Goal: Task Accomplishment & Management: Use online tool/utility

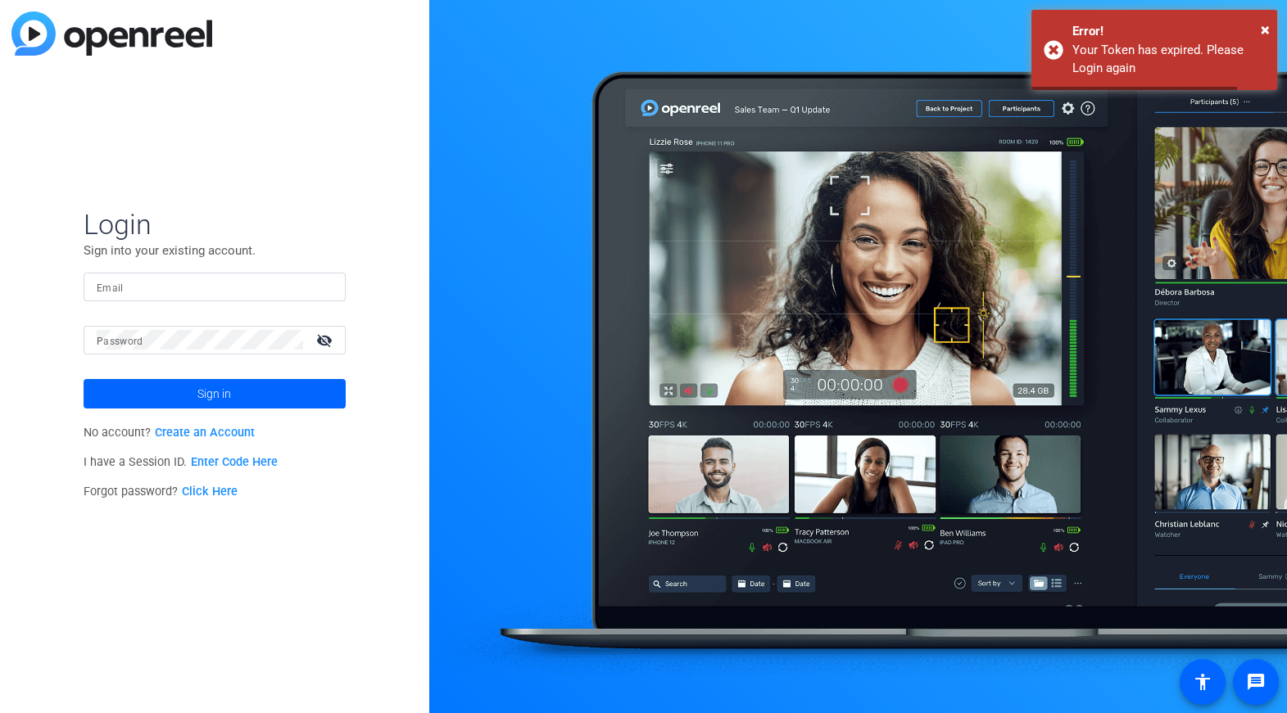
type input "jyoung@soa.org"
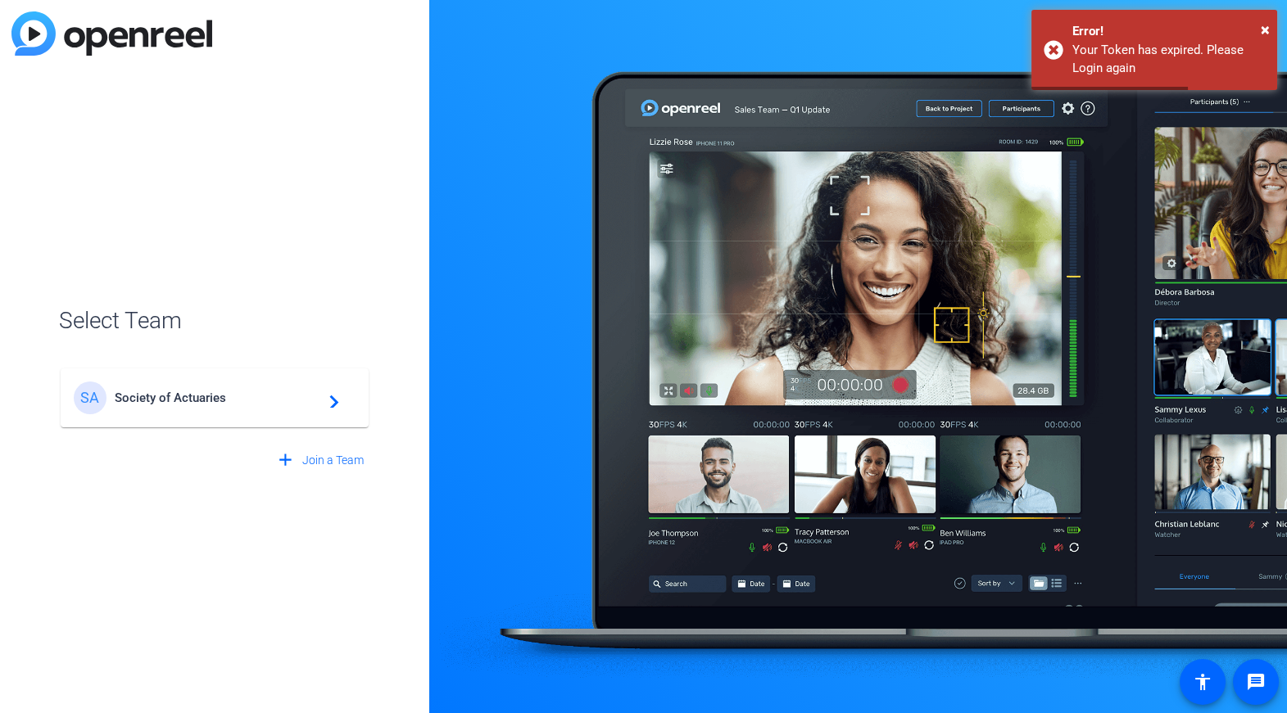
click at [183, 413] on div "SA Society of Actuaries navigate_next" at bounding box center [215, 398] width 282 height 33
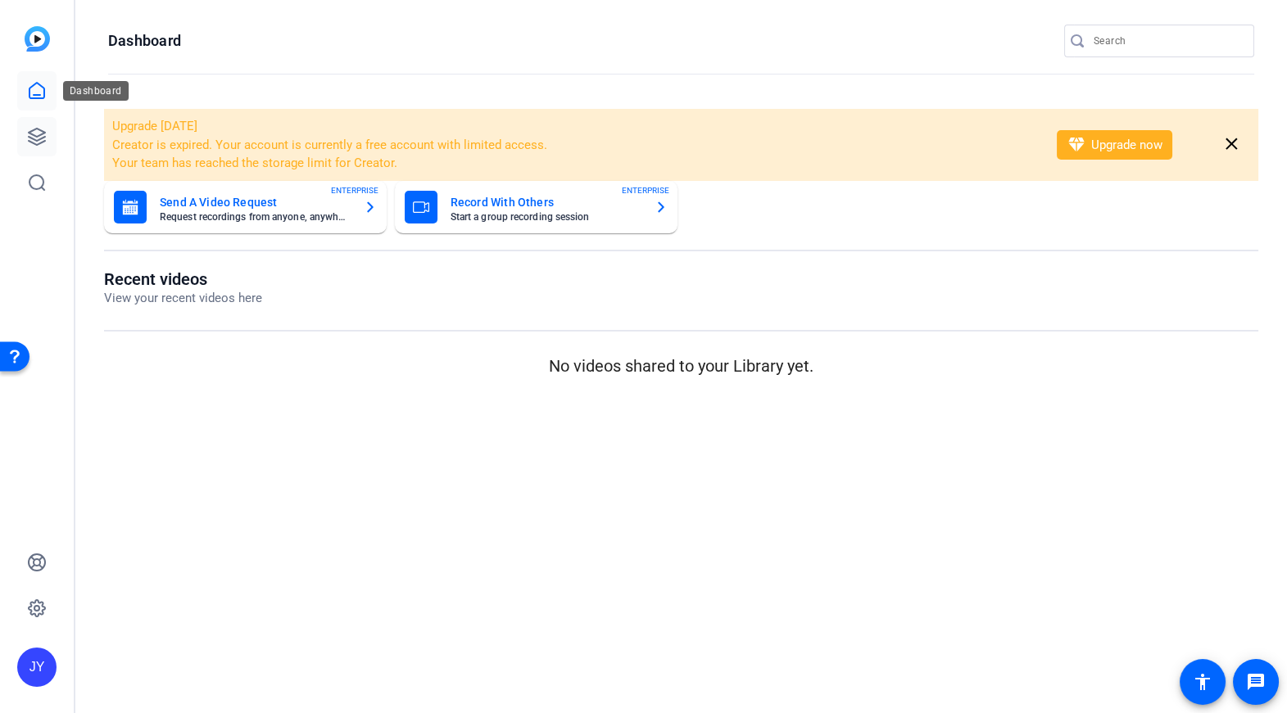
click at [39, 134] on icon at bounding box center [37, 137] width 16 height 16
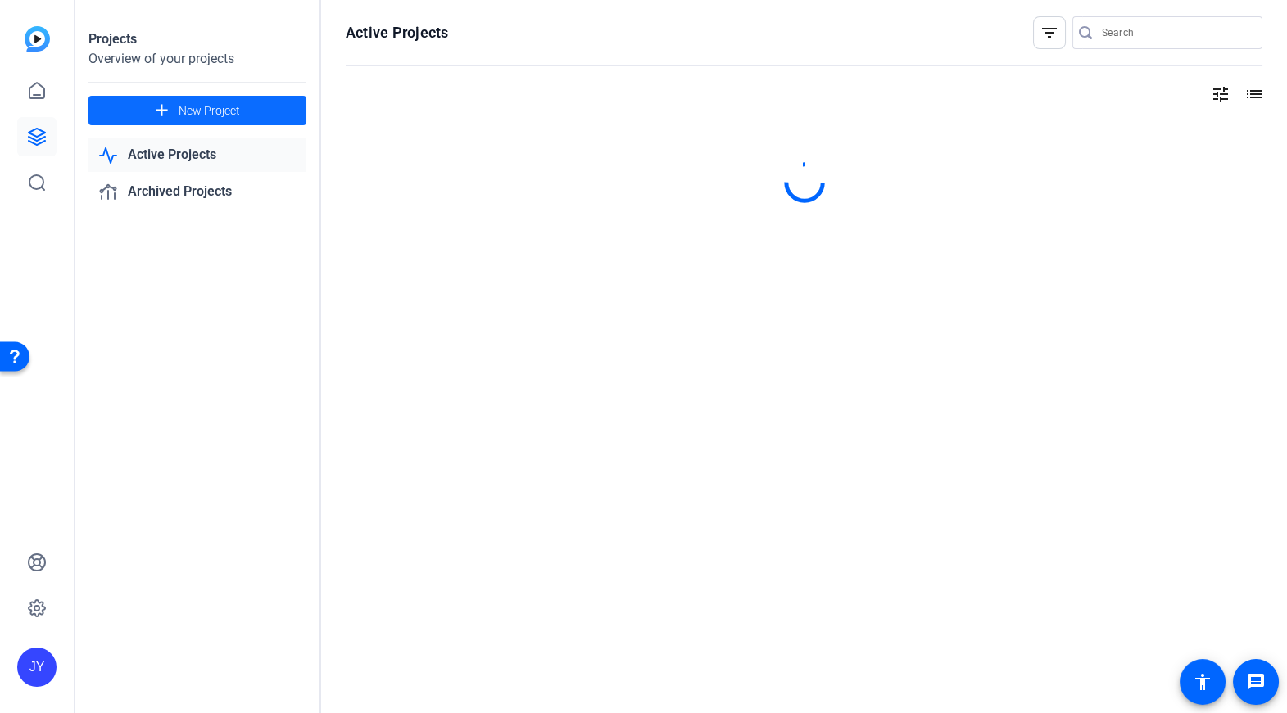
click at [281, 104] on span at bounding box center [197, 110] width 218 height 39
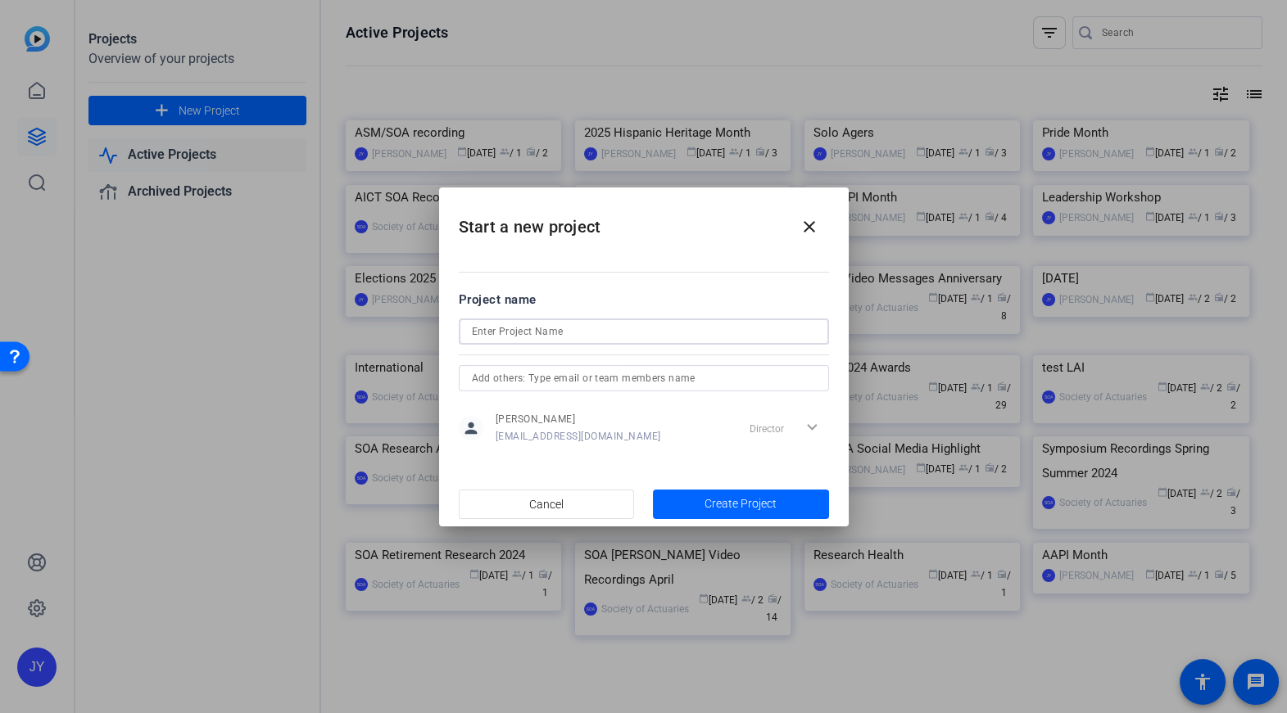
click at [650, 335] on input at bounding box center [644, 332] width 344 height 20
type input "Governance Review"
click at [754, 501] on span "Create Project" at bounding box center [740, 504] width 72 height 17
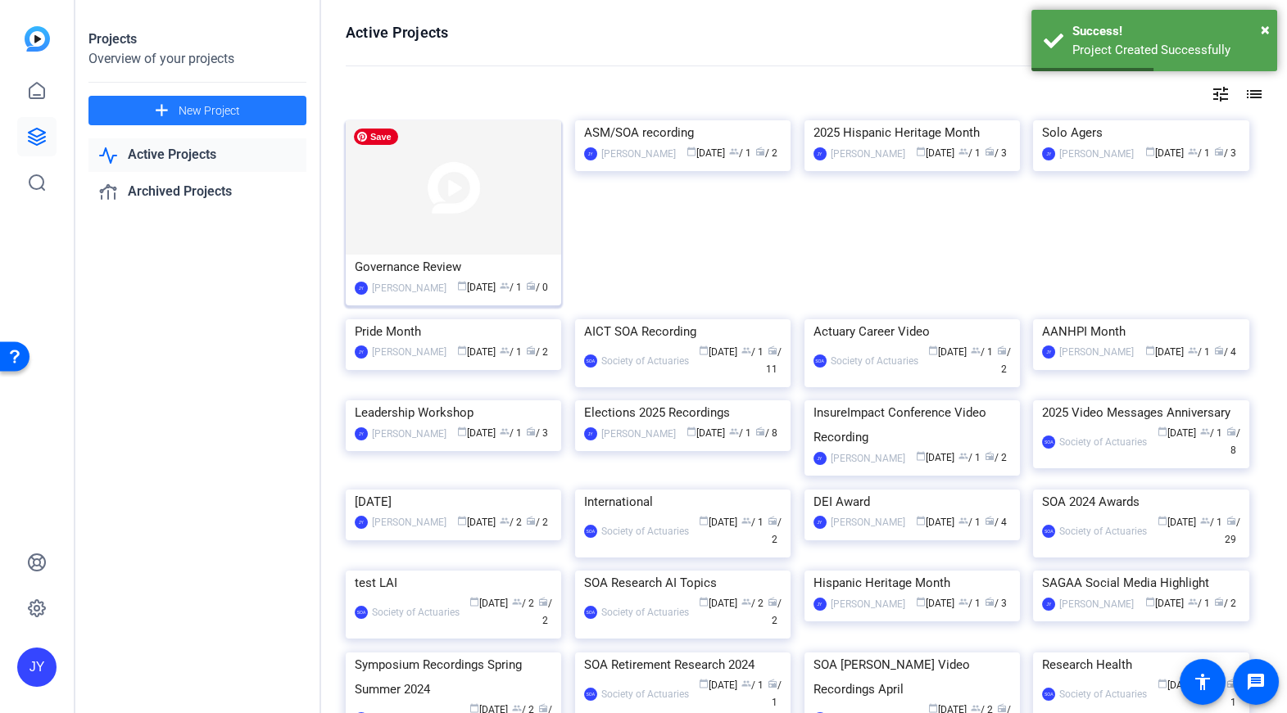
click at [426, 232] on img at bounding box center [453, 187] width 215 height 134
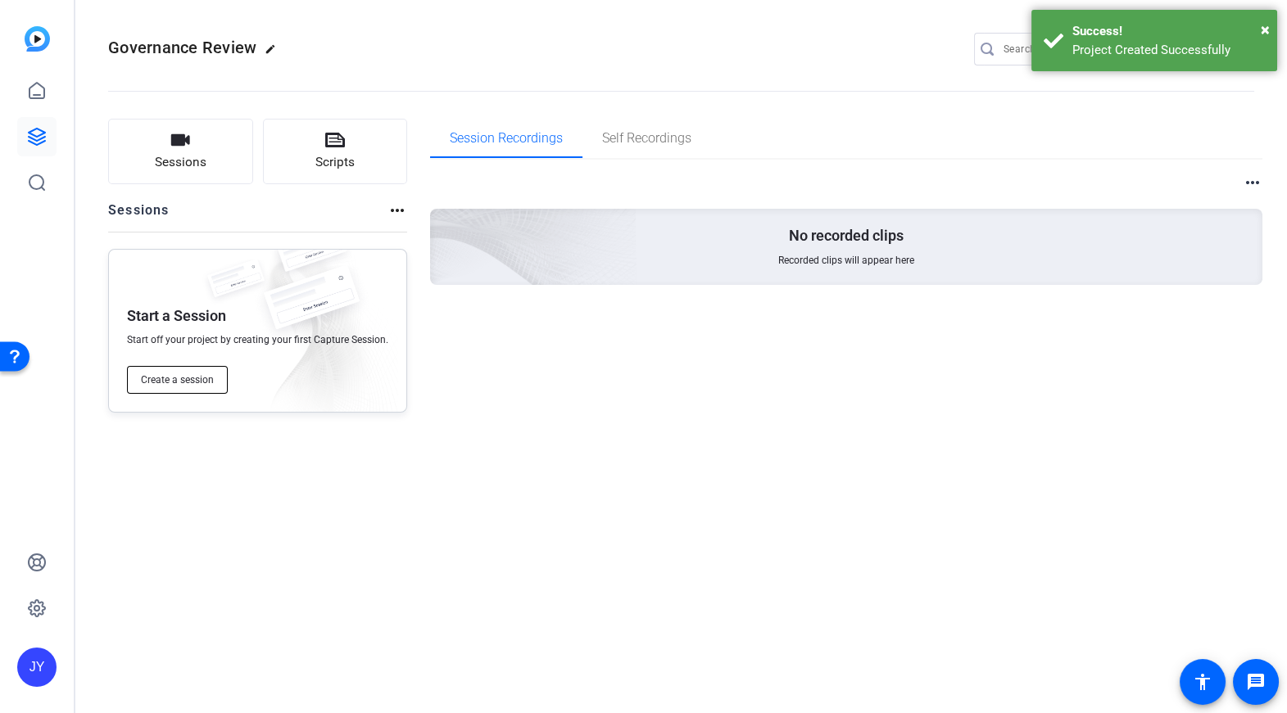
click at [182, 374] on span "Create a session" at bounding box center [177, 380] width 73 height 13
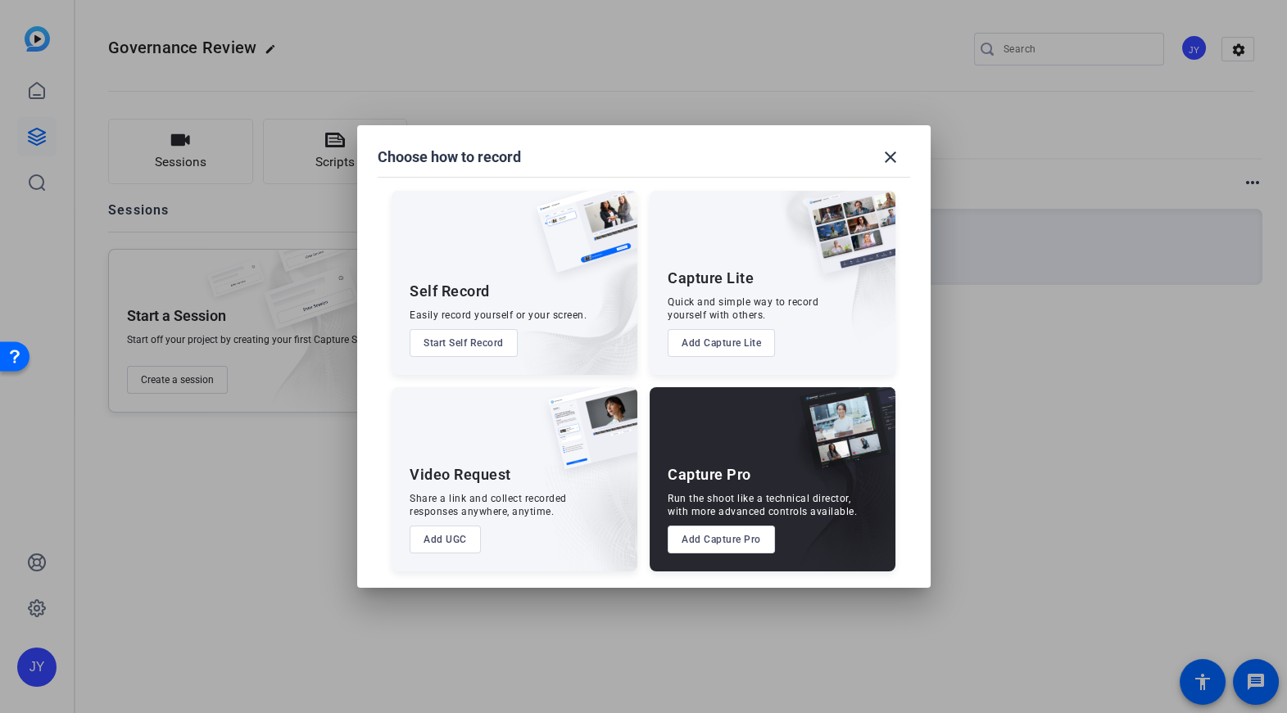
click at [739, 541] on button "Add Capture Pro" at bounding box center [721, 540] width 107 height 28
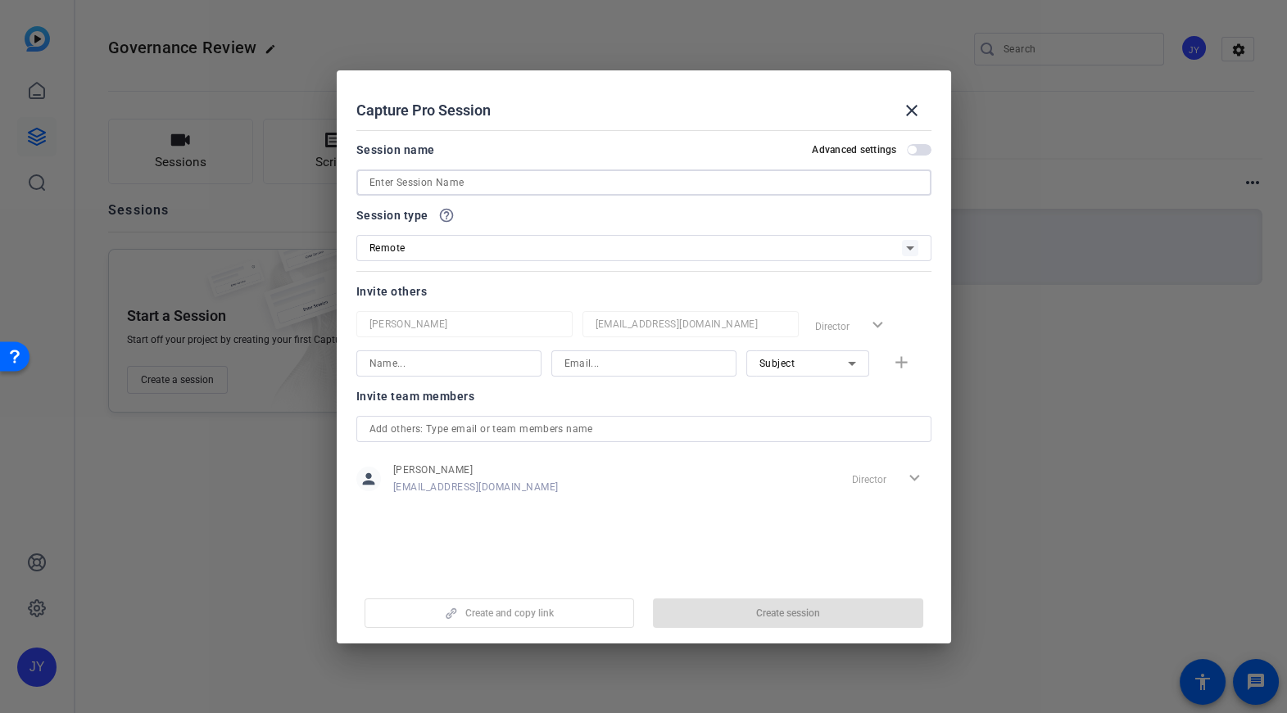
click at [514, 187] on input at bounding box center [643, 183] width 549 height 20
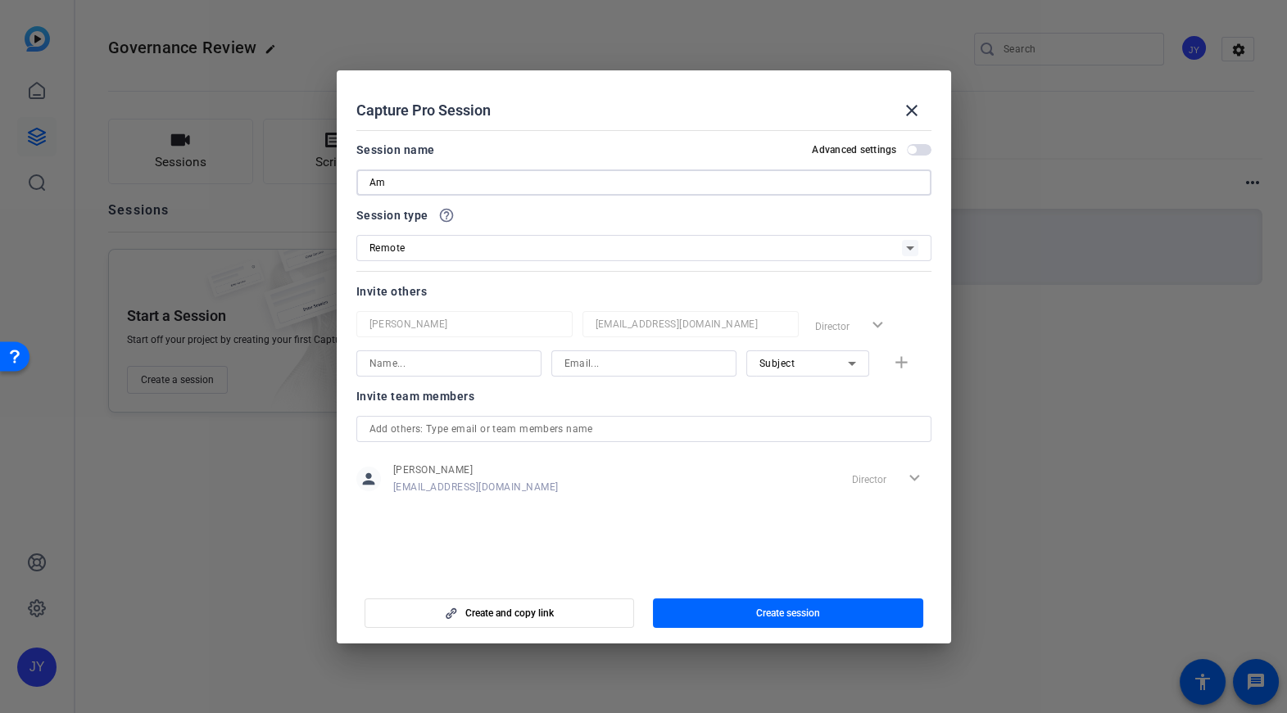
type input "A"
type input "Governance VO"
click at [489, 361] on input at bounding box center [448, 364] width 159 height 20
type input "[PERSON_NAME]"
click at [606, 357] on input at bounding box center [643, 364] width 159 height 20
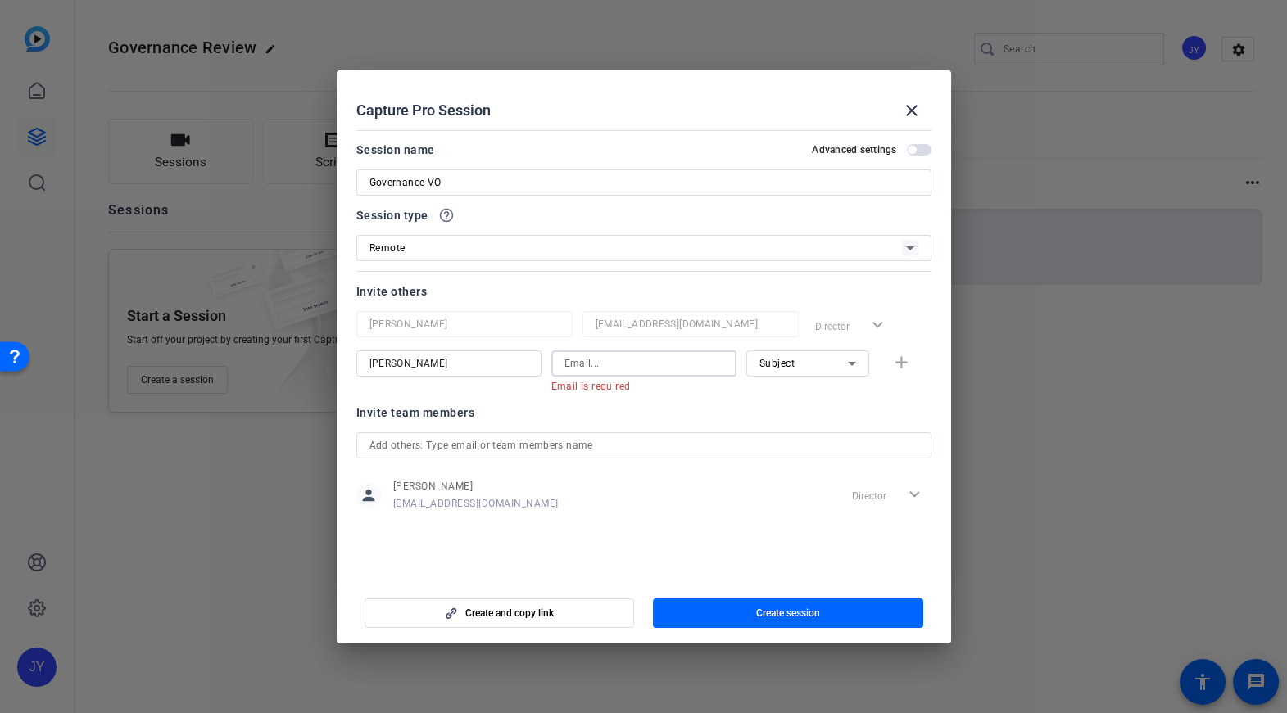
click at [624, 367] on input at bounding box center [643, 364] width 159 height 20
paste input "acarpenter@soa.org"
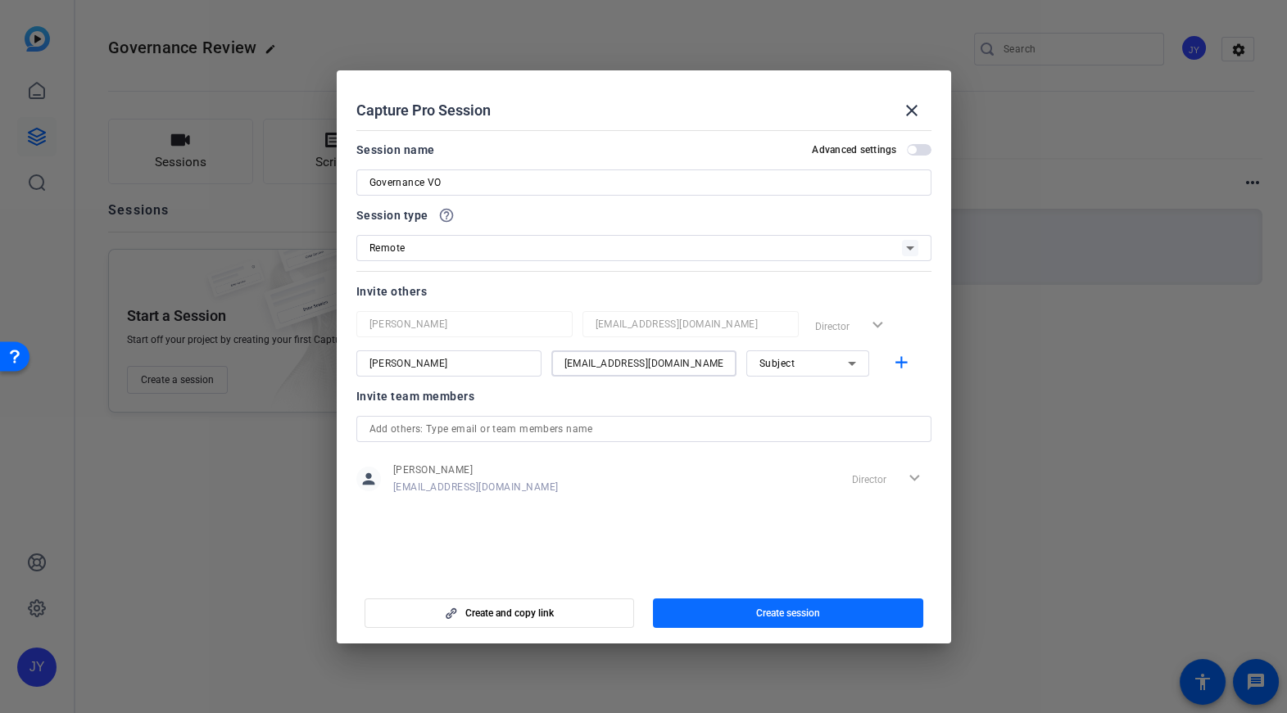
type input "acarpenter@soa.org"
click at [765, 610] on span "Create session" at bounding box center [788, 613] width 64 height 13
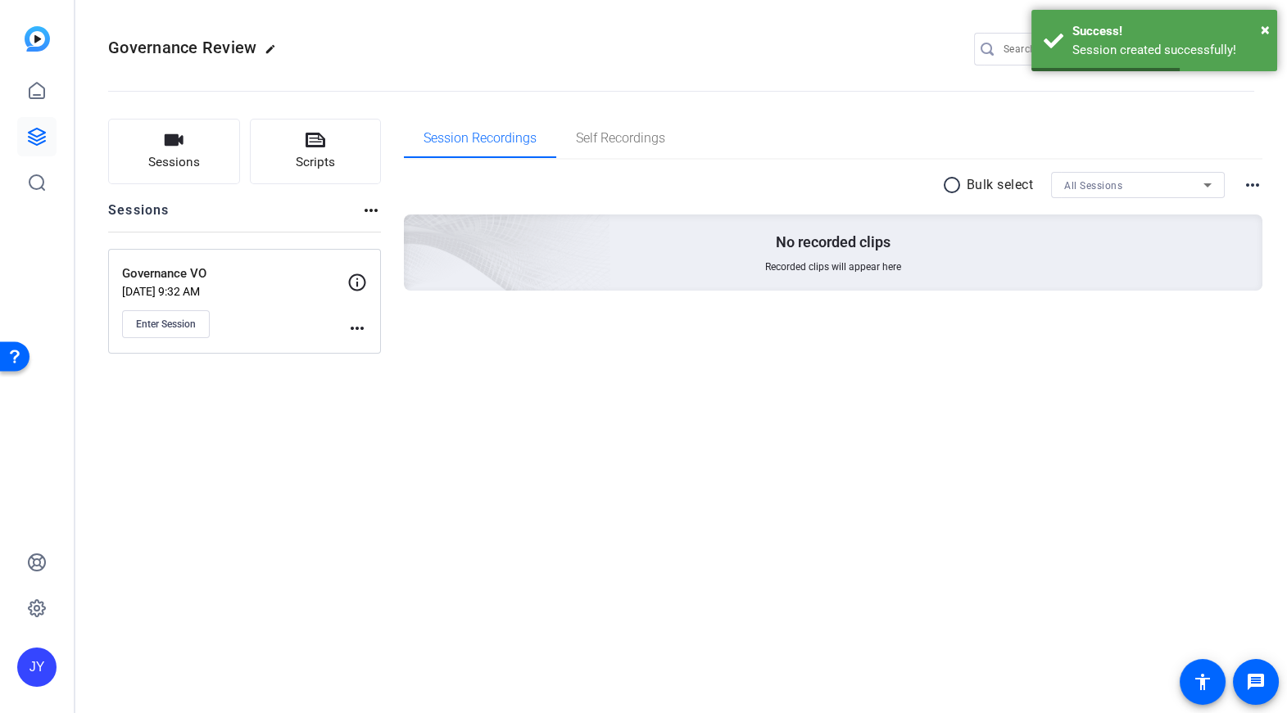
click at [358, 326] on mat-icon "more_horiz" at bounding box center [357, 329] width 20 height 20
click at [264, 320] on div at bounding box center [643, 356] width 1287 height 713
click at [357, 326] on mat-icon "more_horiz" at bounding box center [357, 329] width 20 height 20
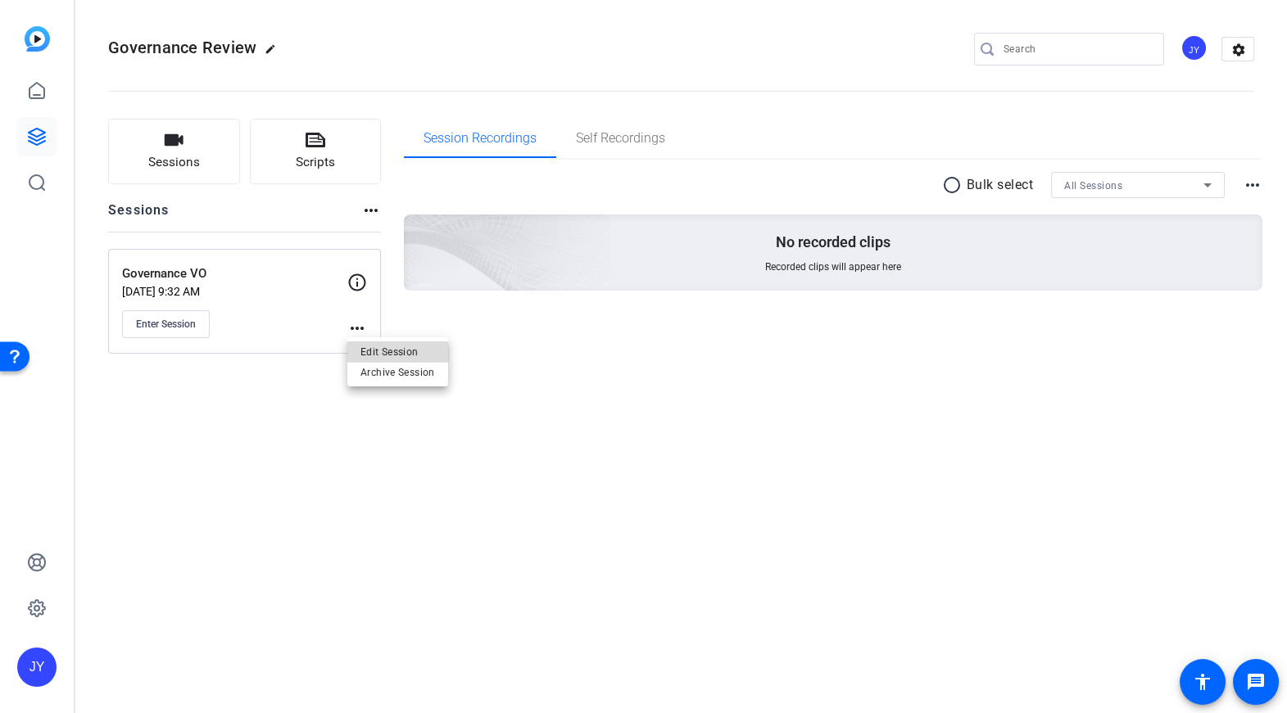
click at [378, 353] on span "Edit Session" at bounding box center [397, 352] width 75 height 20
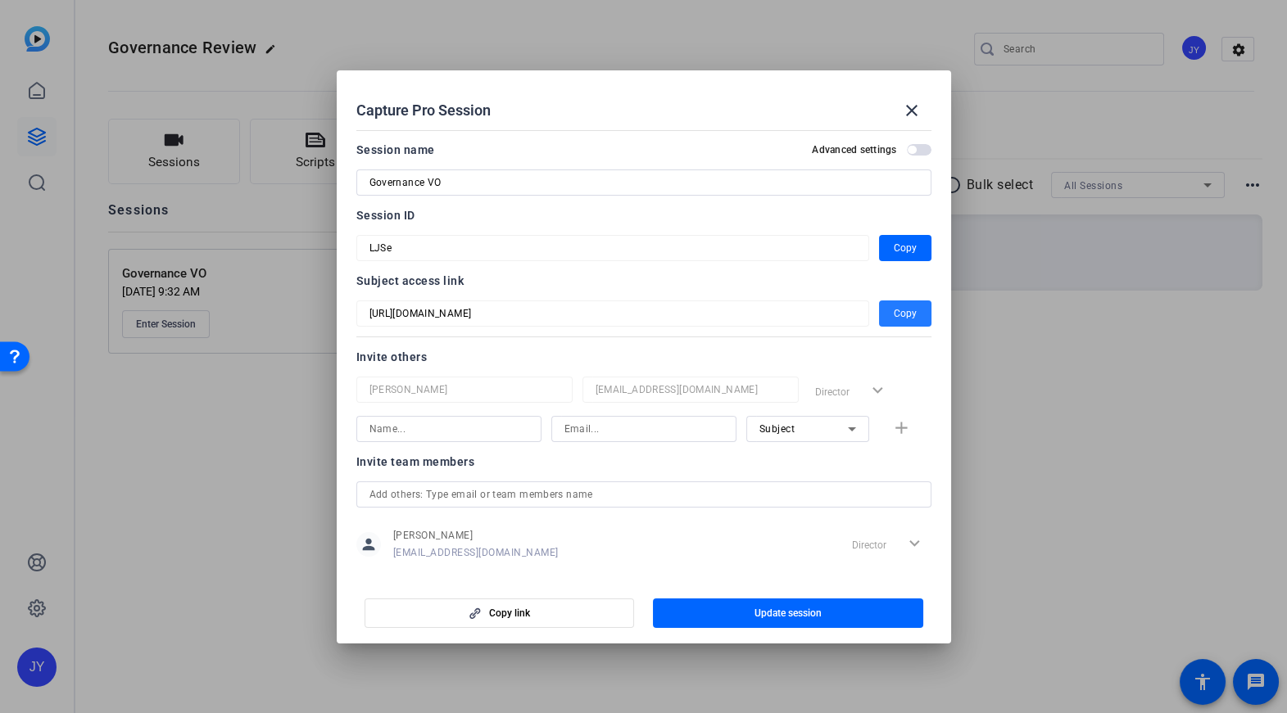
click at [901, 307] on span "Copy" at bounding box center [905, 314] width 23 height 20
click at [919, 251] on span "button" at bounding box center [905, 248] width 52 height 39
click at [912, 111] on mat-icon "close" at bounding box center [912, 111] width 20 height 20
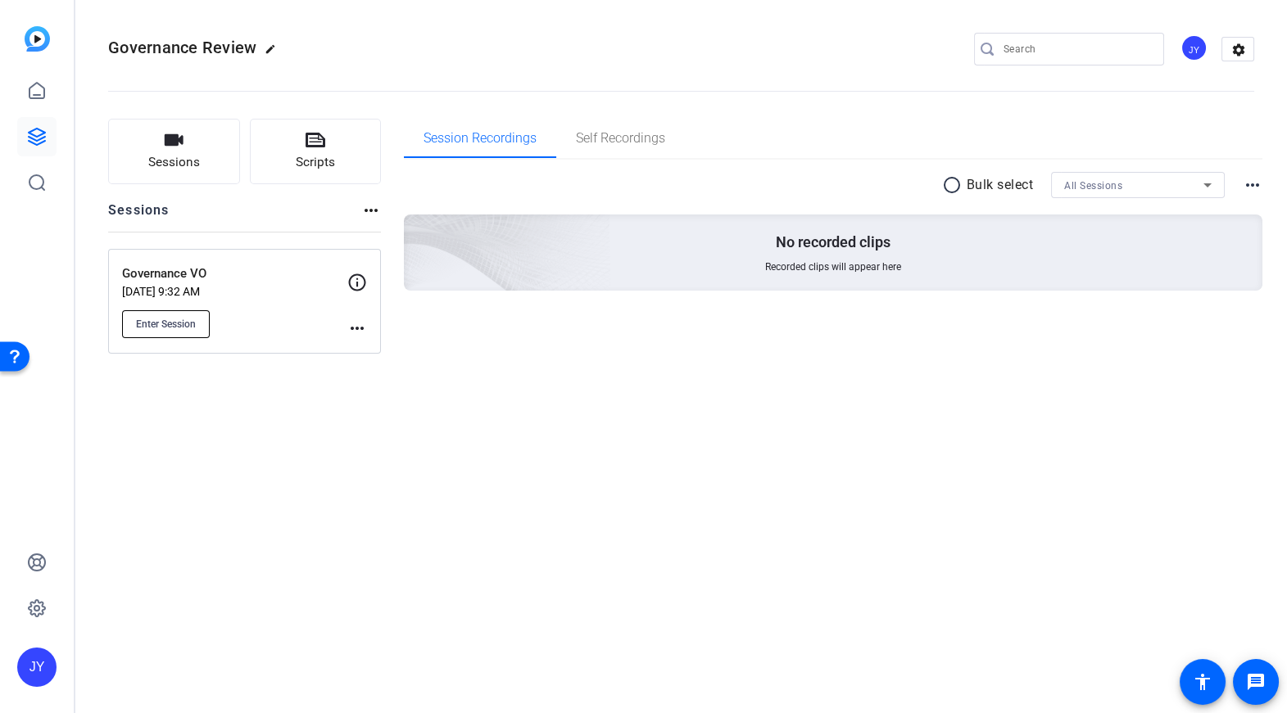
click at [183, 321] on span "Enter Session" at bounding box center [166, 324] width 60 height 13
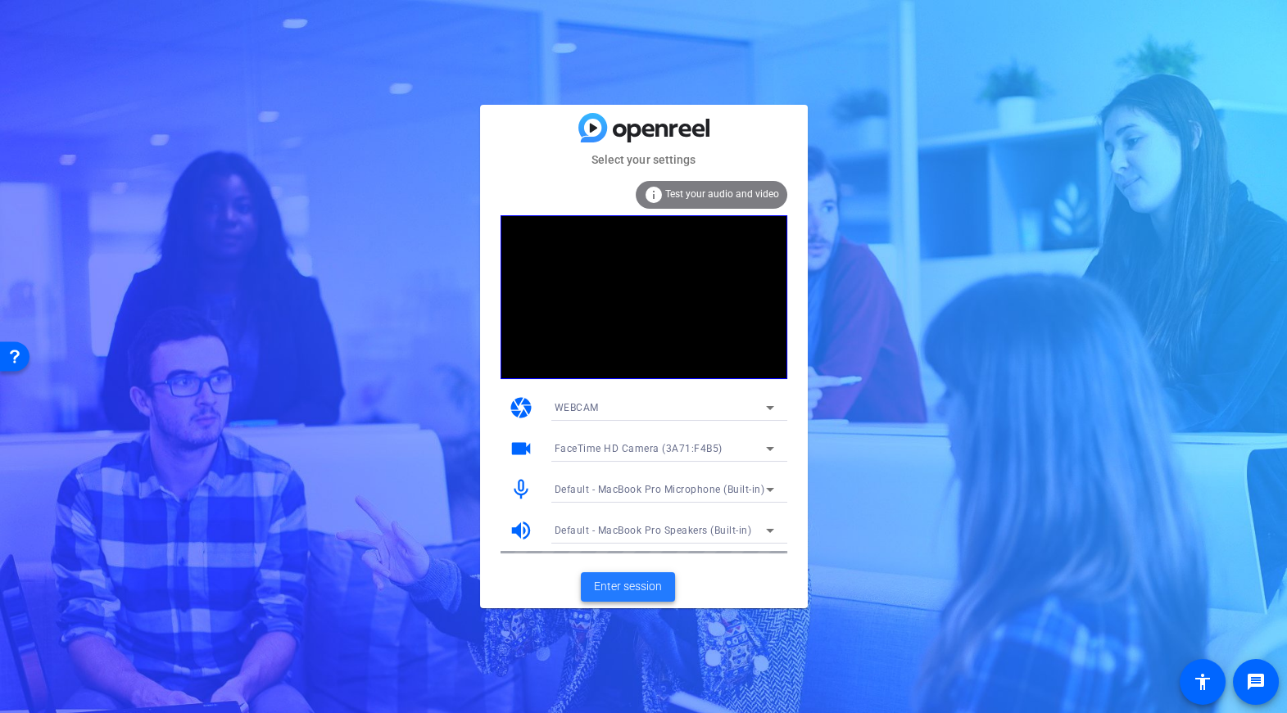
click at [645, 592] on span "Enter session" at bounding box center [628, 586] width 68 height 17
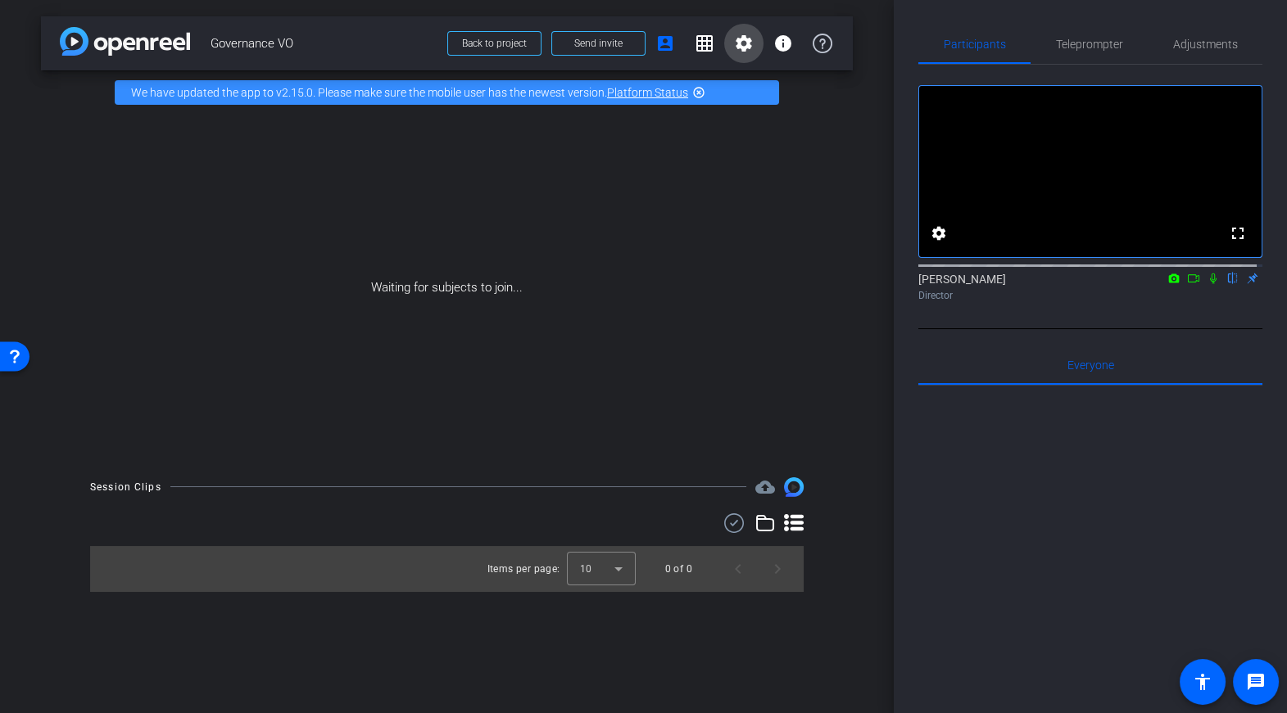
click at [746, 25] on span at bounding box center [743, 43] width 39 height 39
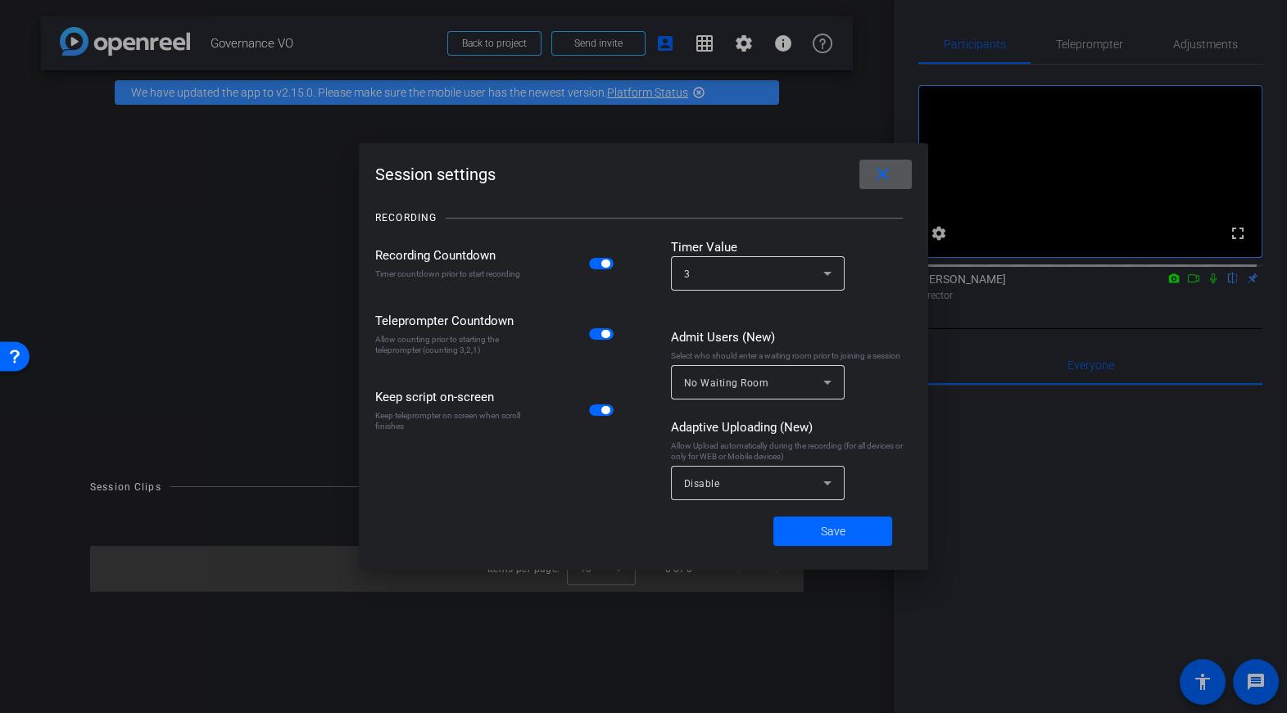
click at [784, 486] on div "Disable" at bounding box center [753, 483] width 139 height 20
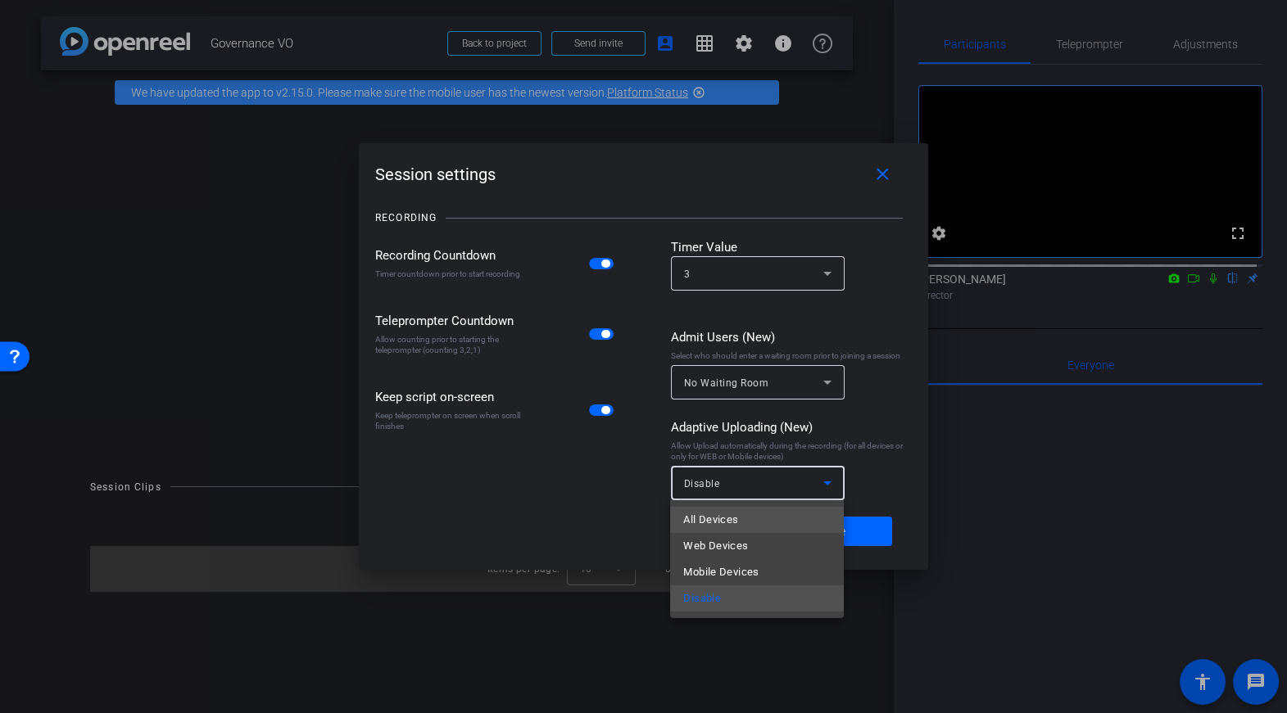
click at [741, 516] on mat-option "All Devices" at bounding box center [757, 520] width 174 height 26
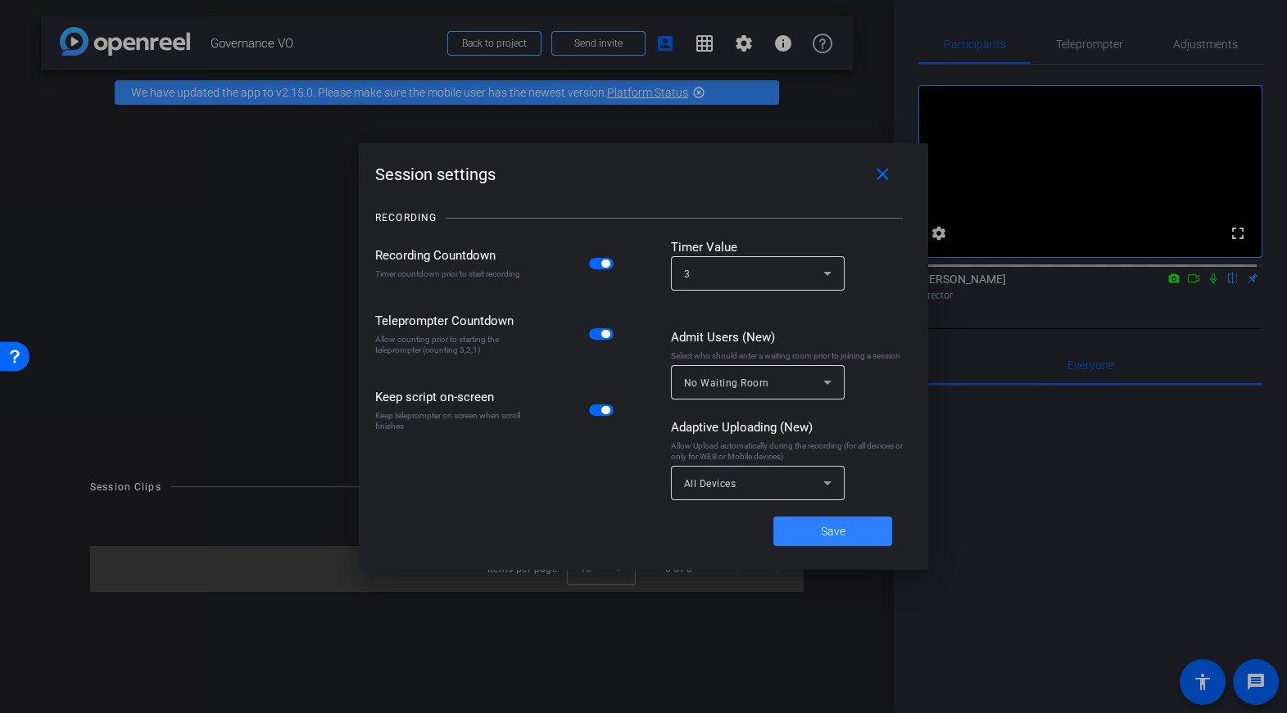
click at [836, 539] on span "Save" at bounding box center [833, 531] width 25 height 17
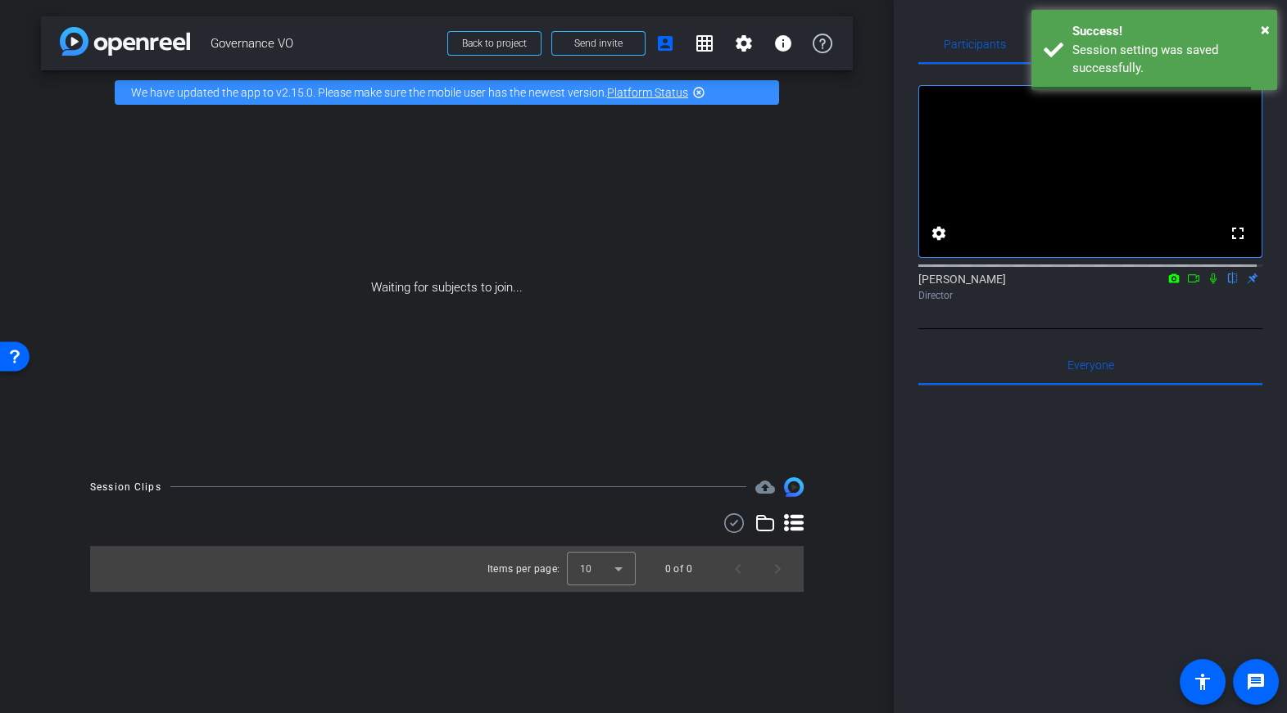
click at [822, 427] on div "Waiting for subjects to join..." at bounding box center [447, 288] width 812 height 346
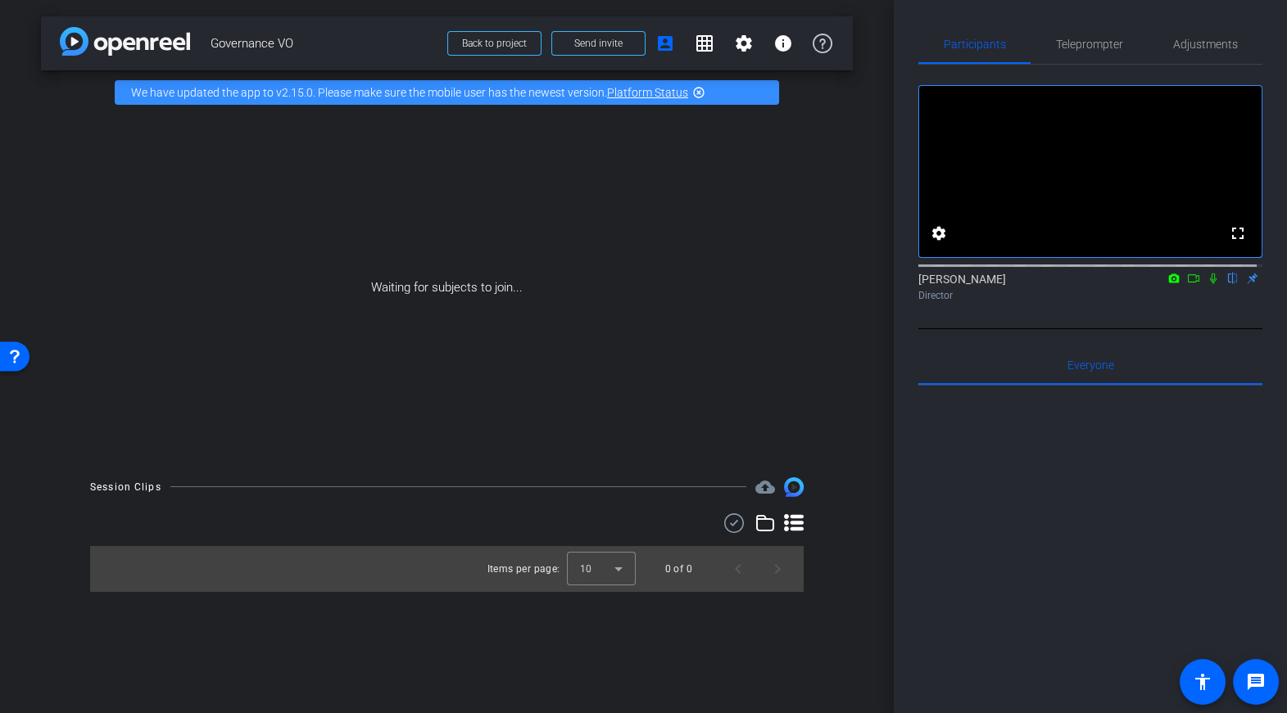
click at [1013, 506] on div at bounding box center [1090, 588] width 344 height 405
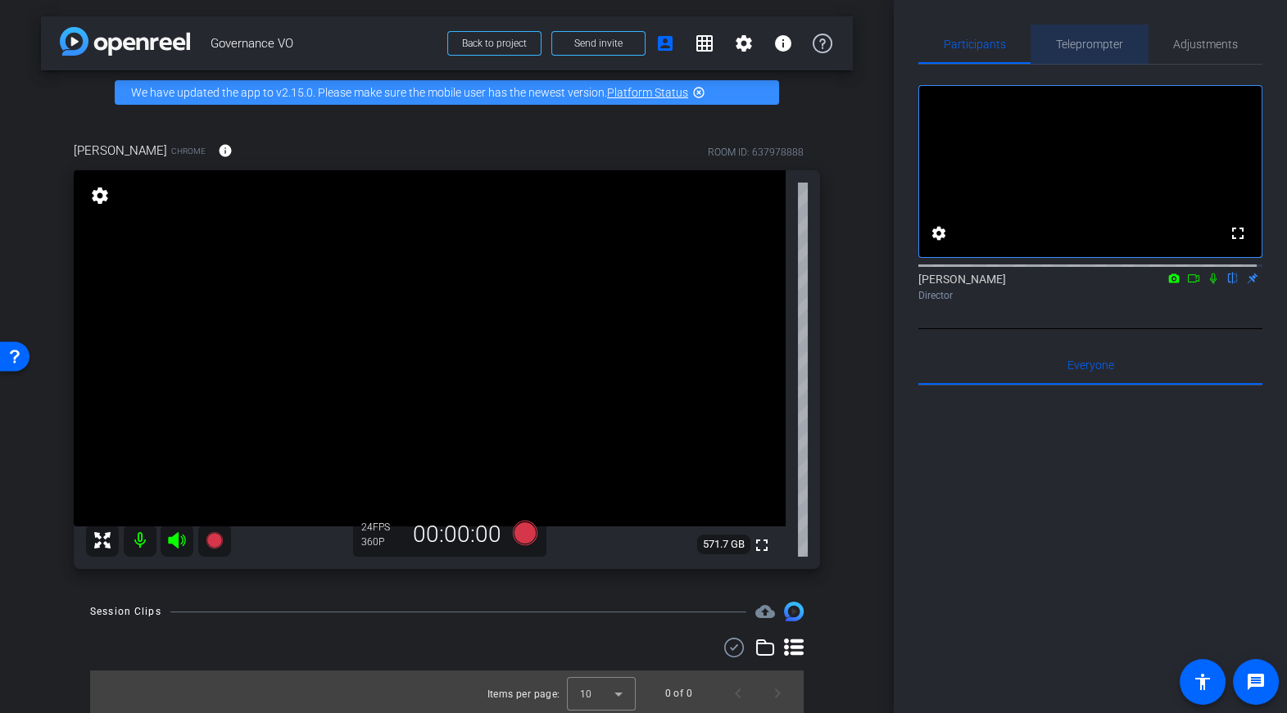
click at [1103, 42] on span "Teleprompter" at bounding box center [1089, 43] width 67 height 11
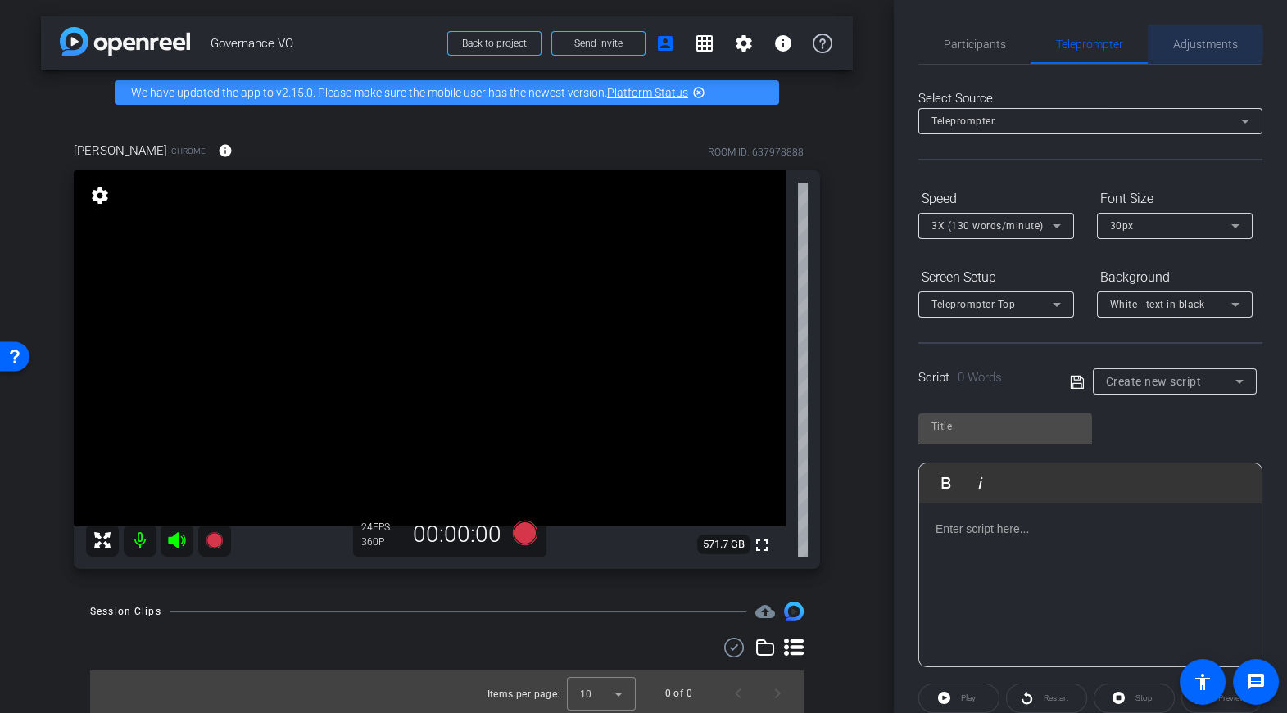
click at [1198, 43] on span "Adjustments" at bounding box center [1205, 43] width 65 height 11
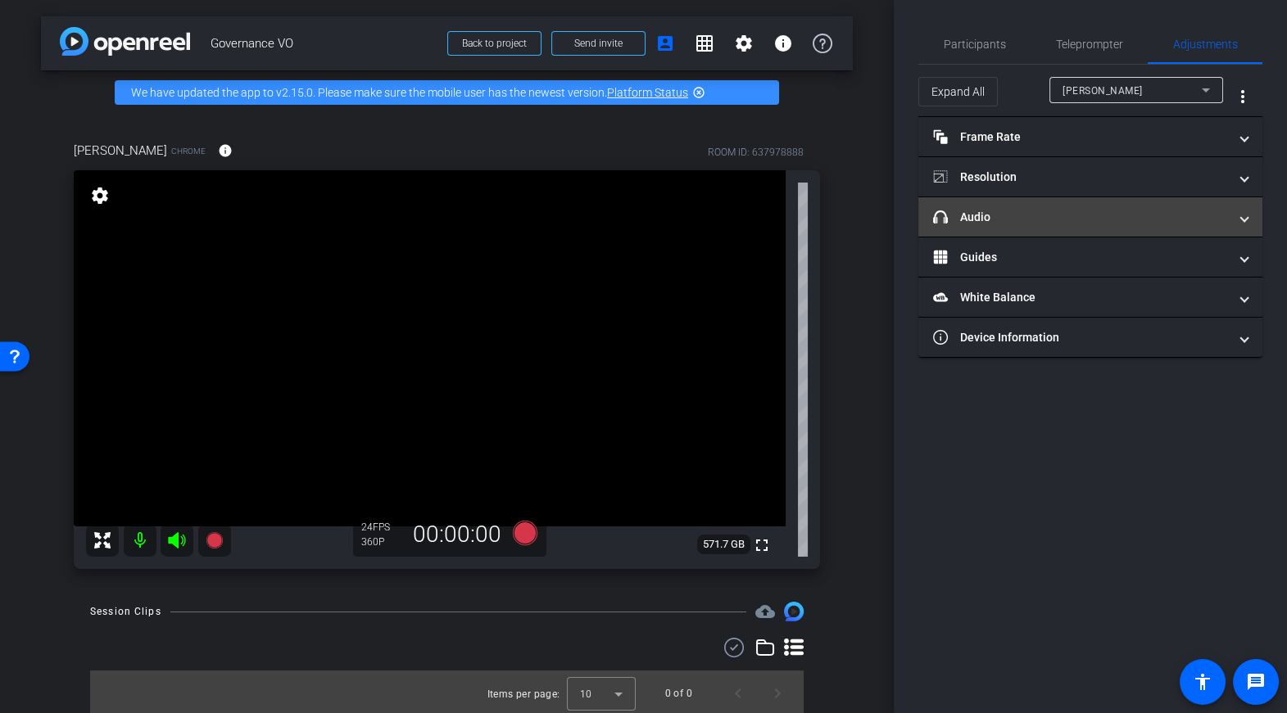
click at [1056, 220] on mat-panel-title "headphone icon Audio" at bounding box center [1080, 217] width 295 height 17
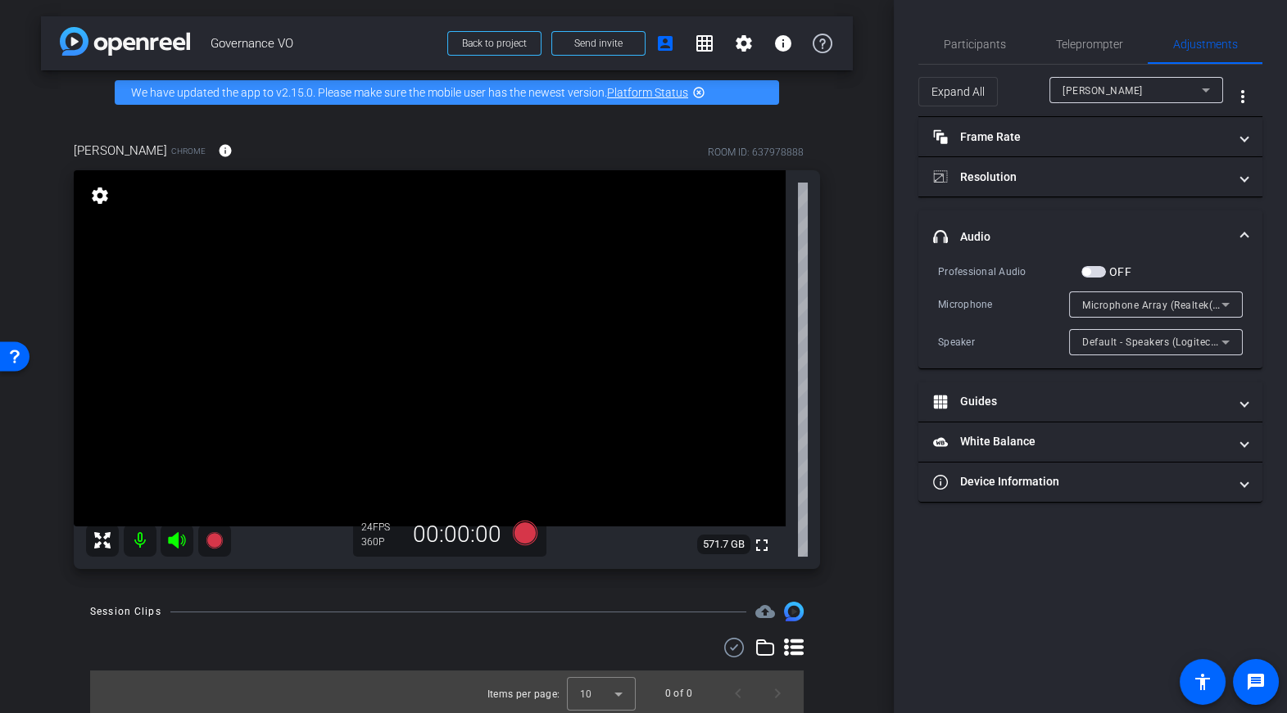
click at [1104, 306] on span "Microphone Array (Realtek(R) Audio)" at bounding box center [1169, 304] width 175 height 13
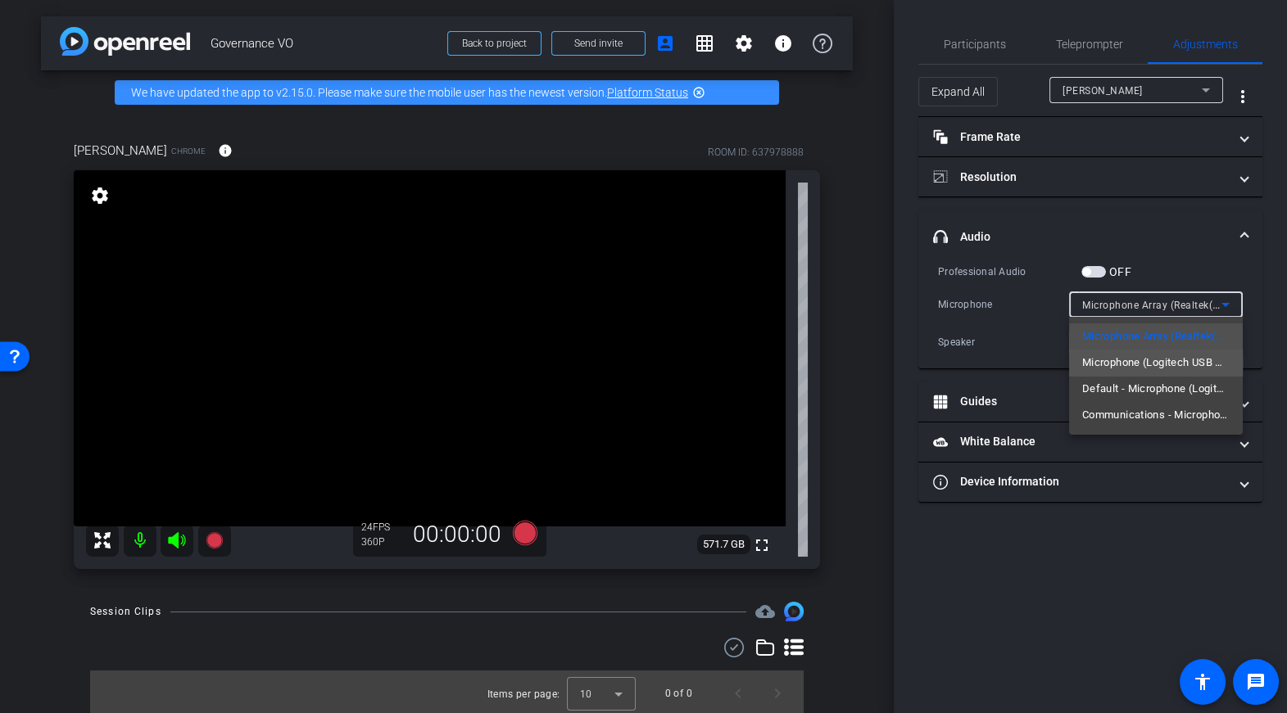
click at [1107, 363] on span "Microphone (Logitech USB Headset) (046d:0a8f)" at bounding box center [1155, 363] width 147 height 20
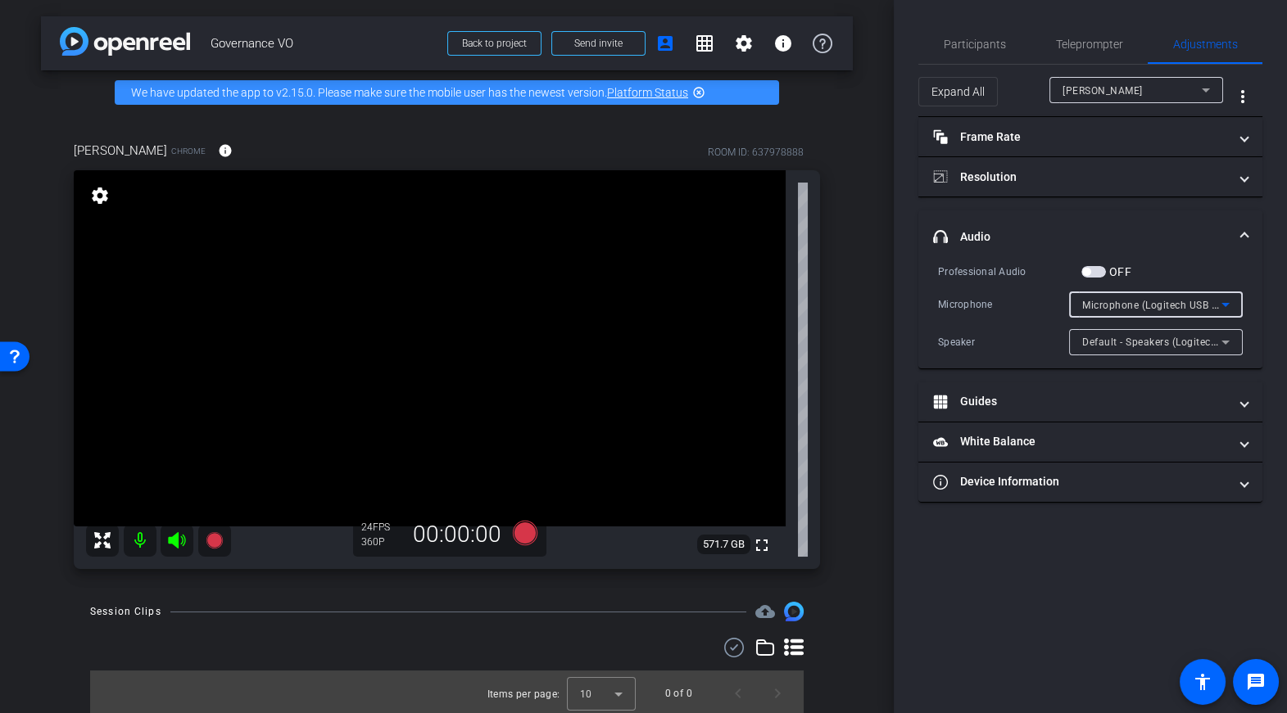
click at [1106, 309] on span "Microphone (Logitech USB Headset) (046d:0a8f)" at bounding box center [1198, 304] width 233 height 13
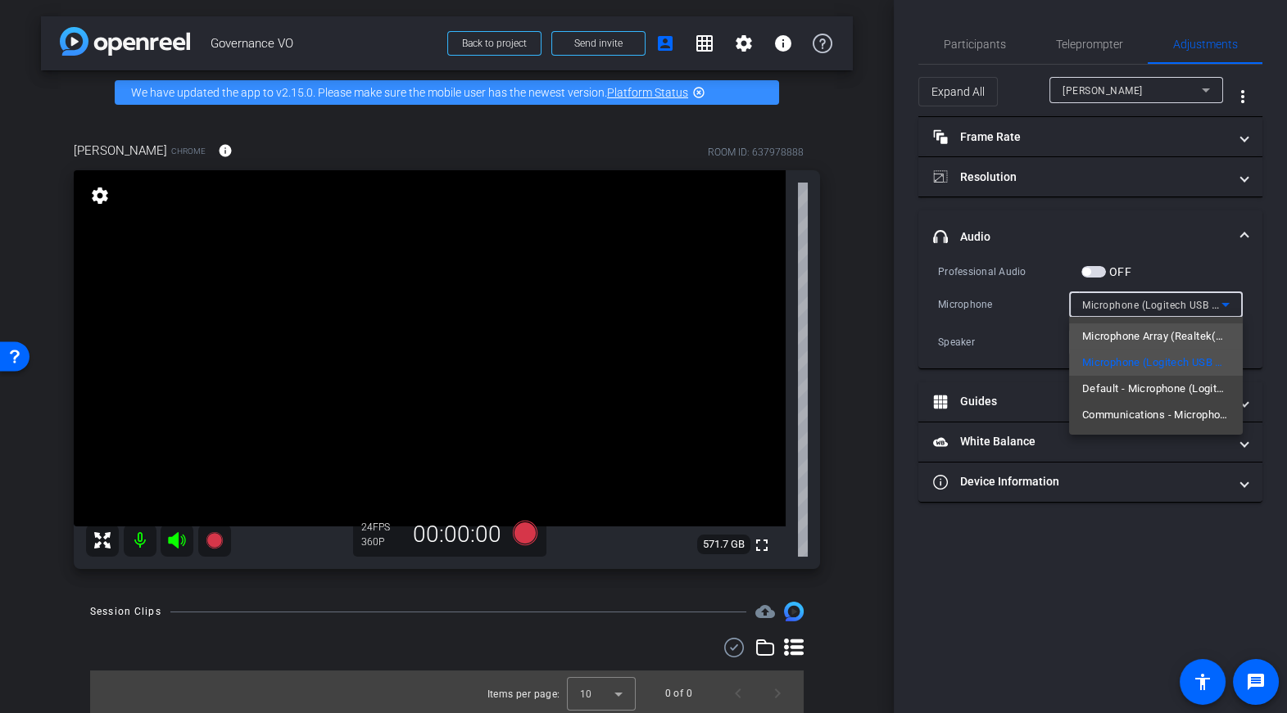
click at [1088, 337] on span "Microphone Array (Realtek(R) Audio)" at bounding box center [1155, 337] width 147 height 20
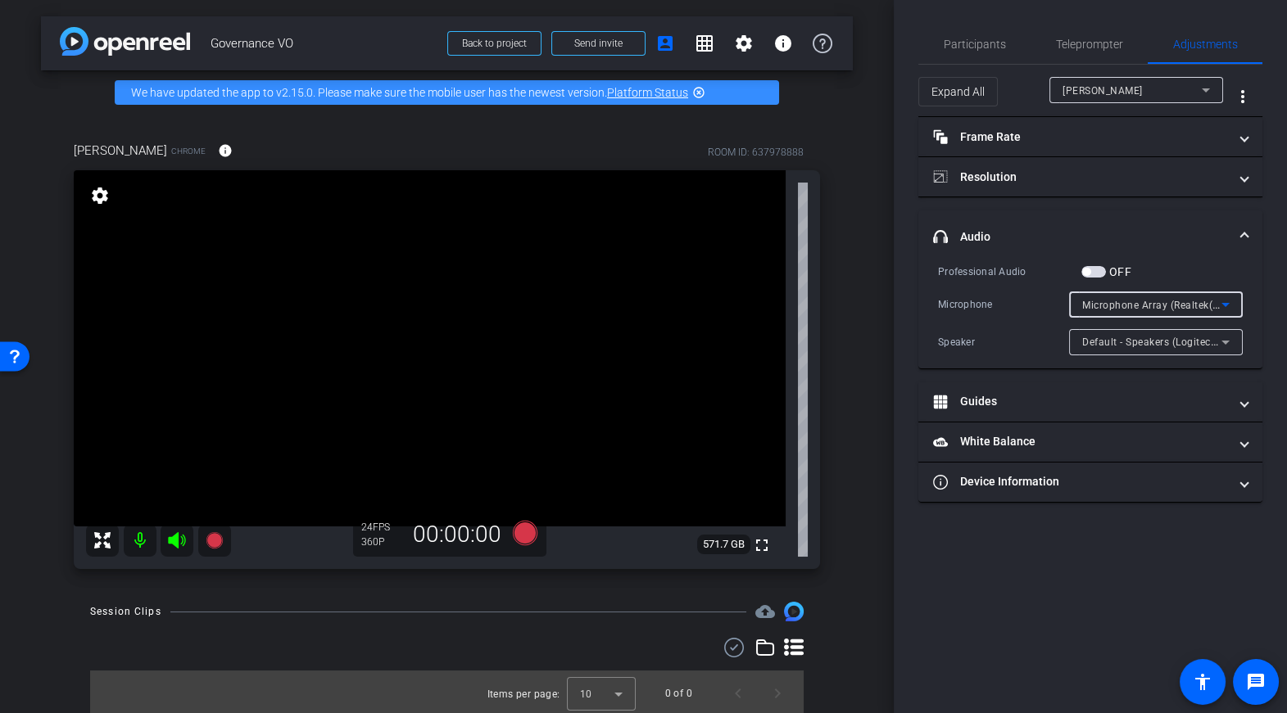
click at [1093, 309] on span "Microphone Array (Realtek(R) Audio)" at bounding box center [1169, 304] width 175 height 13
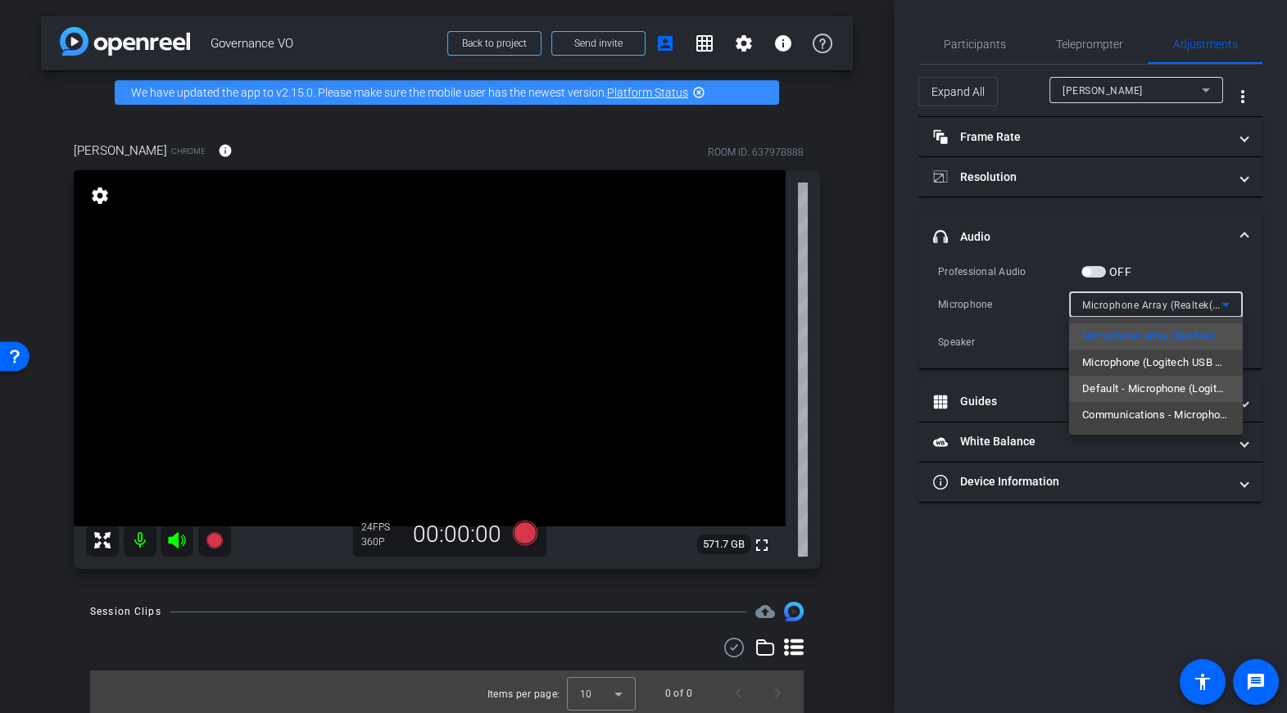
click at [1111, 390] on span "Default - Microphone (Logitech USB Headset) (046d:0a8f)" at bounding box center [1155, 389] width 147 height 20
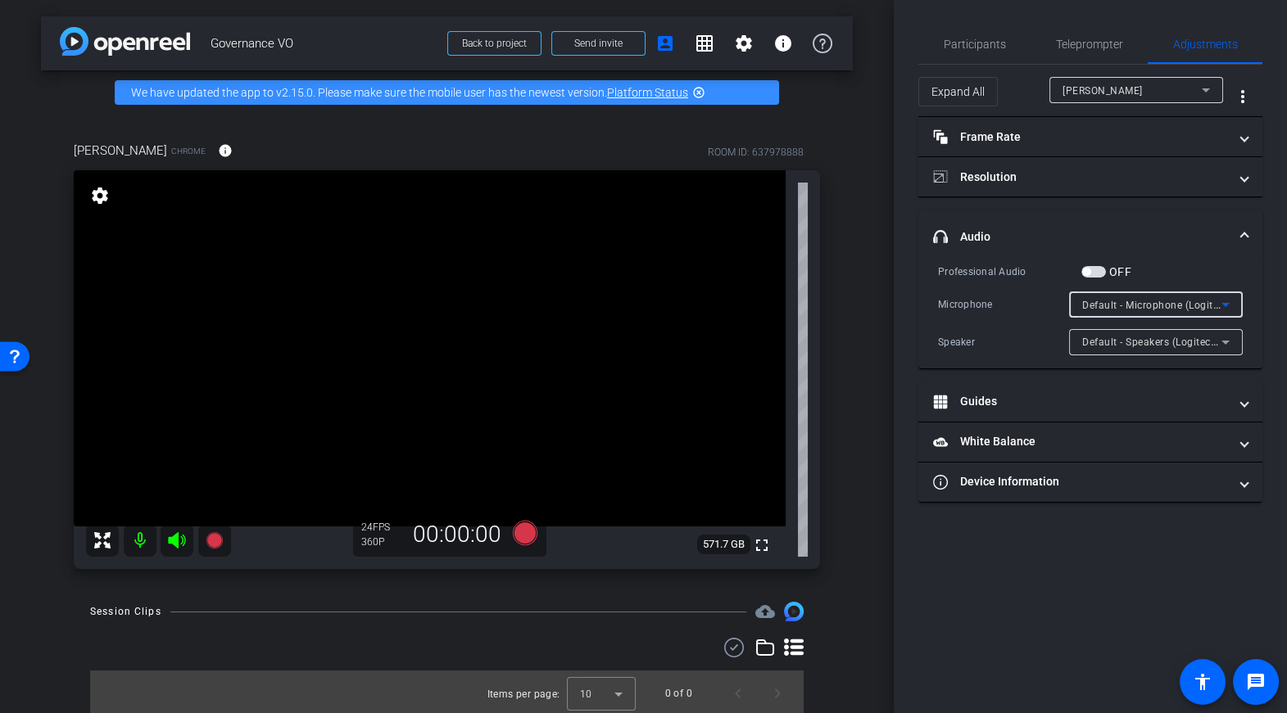
click at [1099, 310] on div "Default - Microphone (Logitech USB Headset) (046d:0a8f)" at bounding box center [1151, 305] width 139 height 20
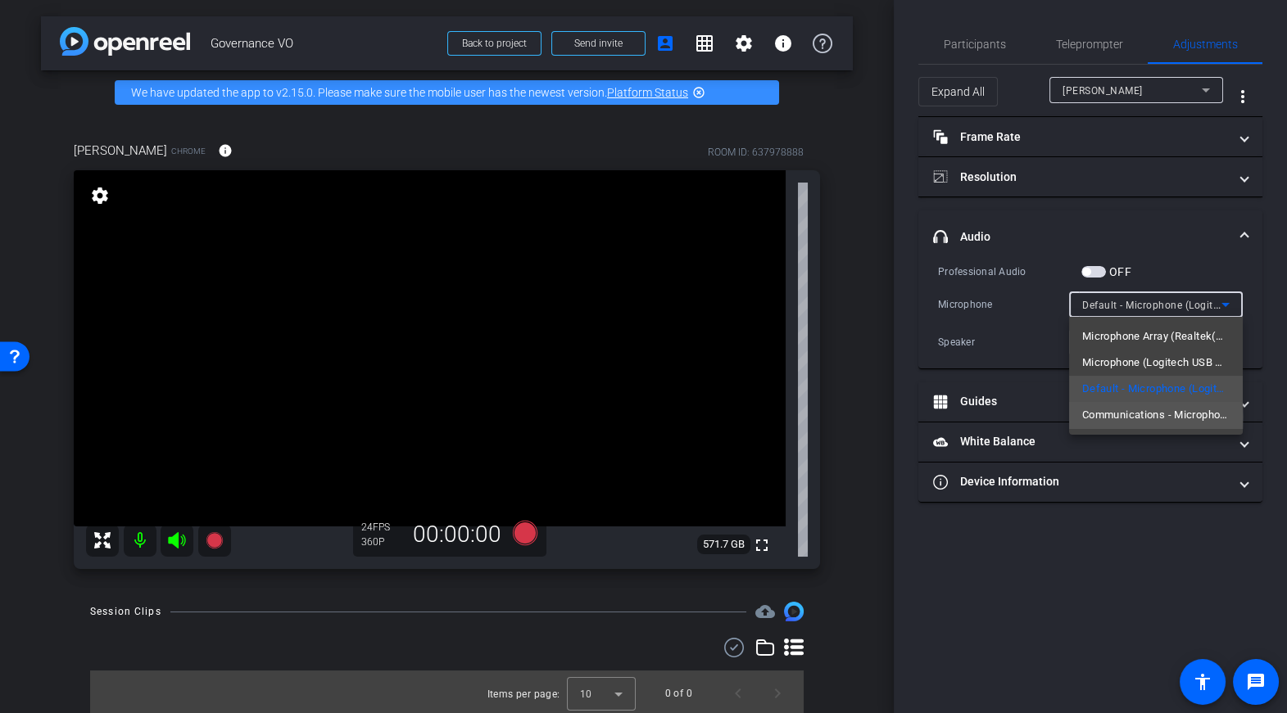
click at [1118, 417] on span "Communications - Microphone (Logitech USB Headset) (046d:0a8f)" at bounding box center [1155, 415] width 147 height 20
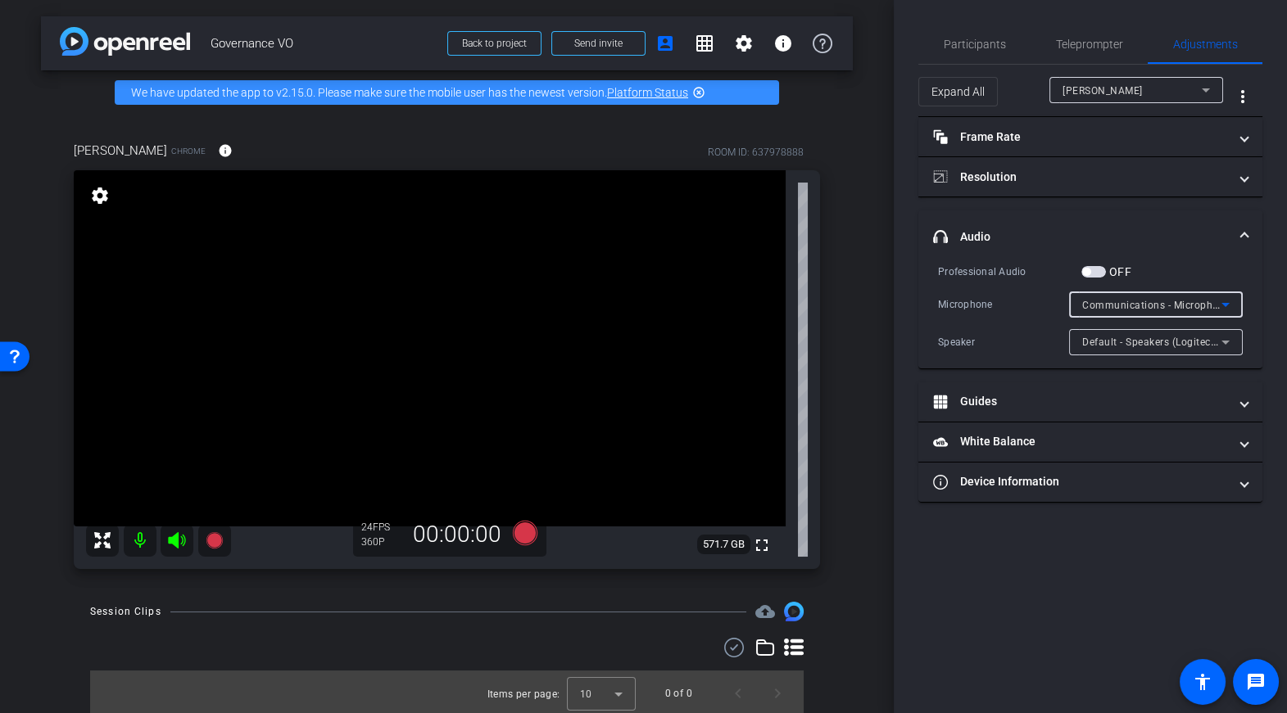
click at [1096, 307] on span "Communications - Microphone (Logitech USB Headset) (046d:0a8f)" at bounding box center [1244, 304] width 324 height 13
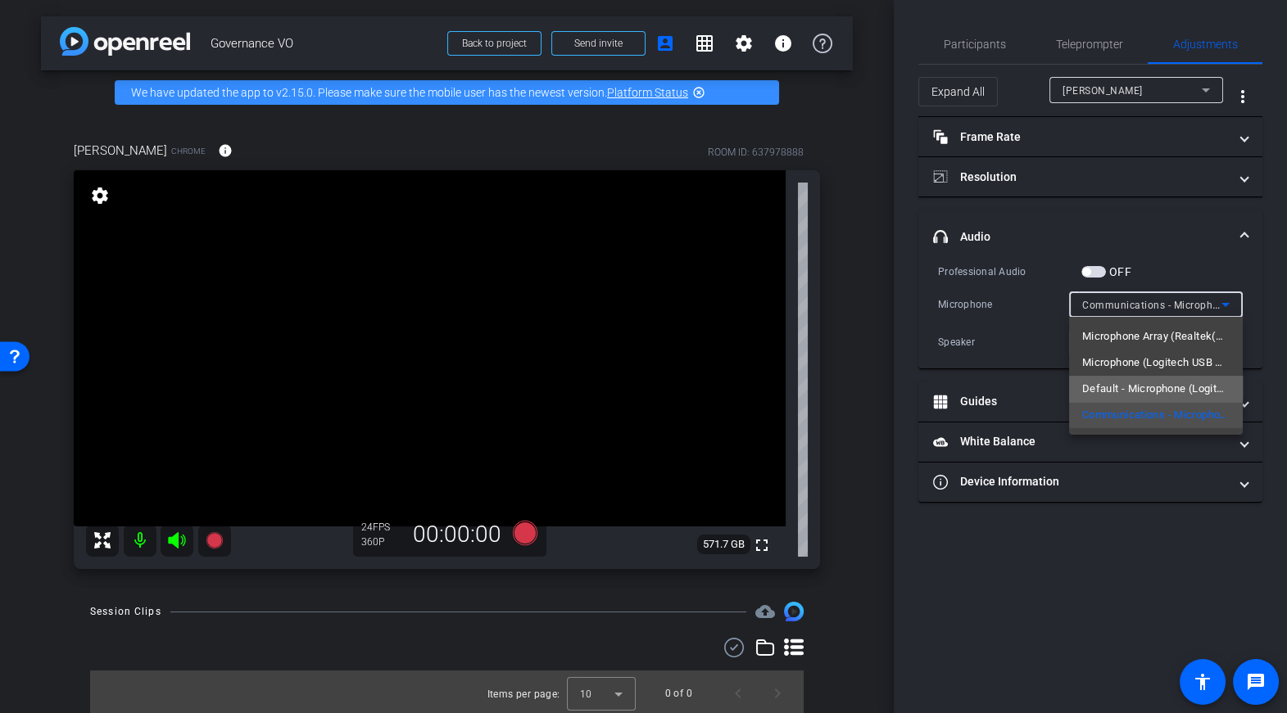
click at [1107, 383] on span "Default - Microphone (Logitech USB Headset) (046d:0a8f)" at bounding box center [1155, 389] width 147 height 20
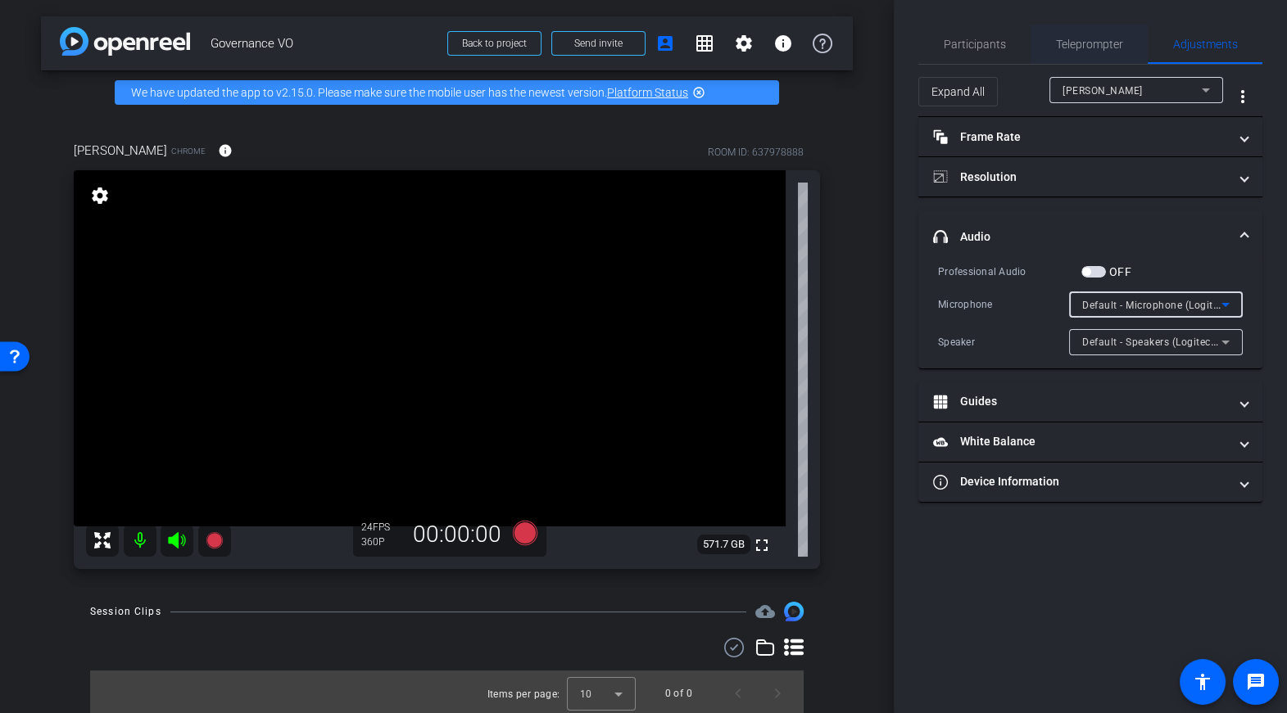
click at [1077, 46] on span "Teleprompter" at bounding box center [1089, 43] width 67 height 11
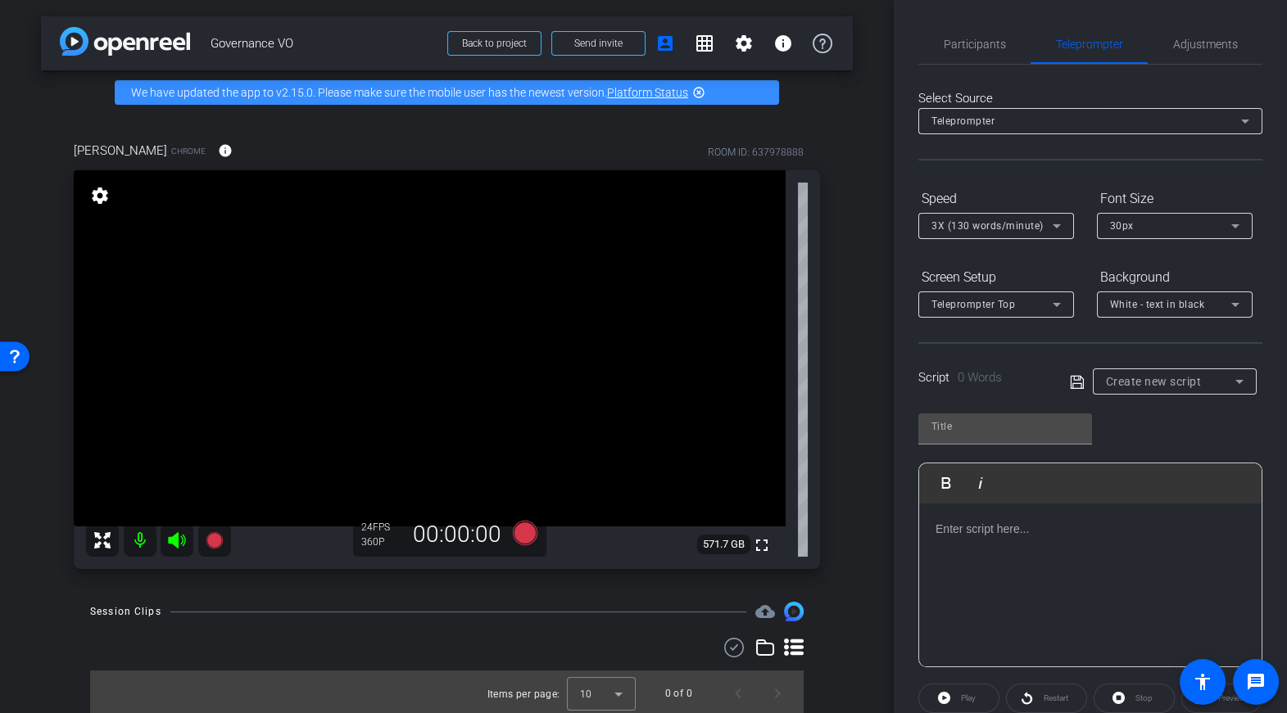
click at [1085, 539] on div at bounding box center [1090, 586] width 342 height 164
click at [902, 463] on div "Participants Teleprompter Adjustments settings [PERSON_NAME] flip Director Ever…" at bounding box center [1090, 356] width 393 height 713
click at [518, 536] on icon at bounding box center [524, 533] width 25 height 25
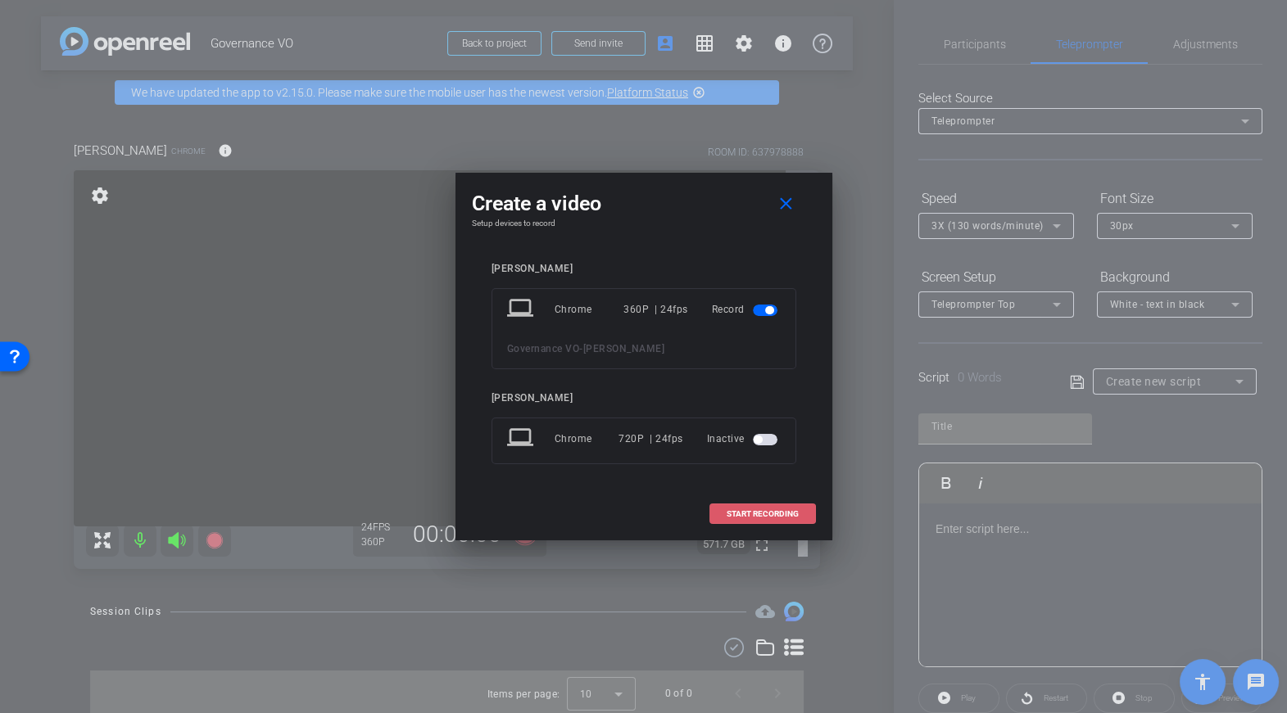
click at [743, 513] on span "START RECORDING" at bounding box center [763, 514] width 72 height 8
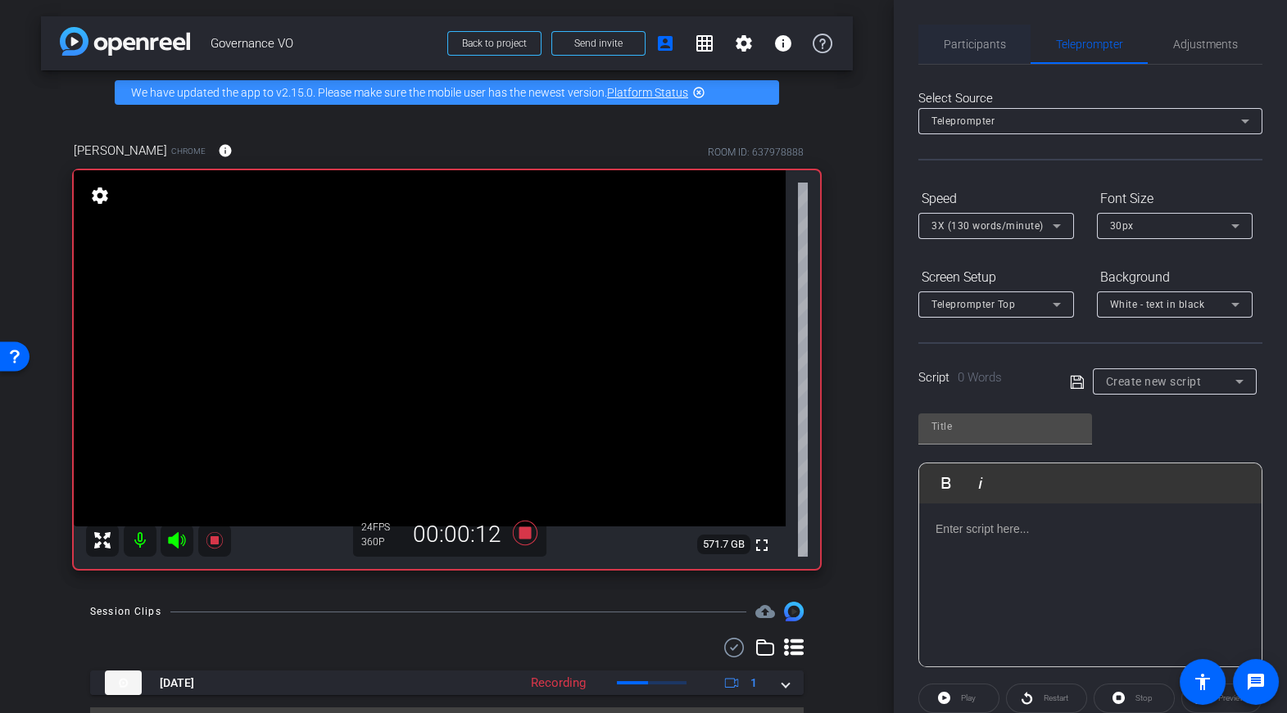
click at [996, 45] on span "Participants" at bounding box center [975, 43] width 62 height 11
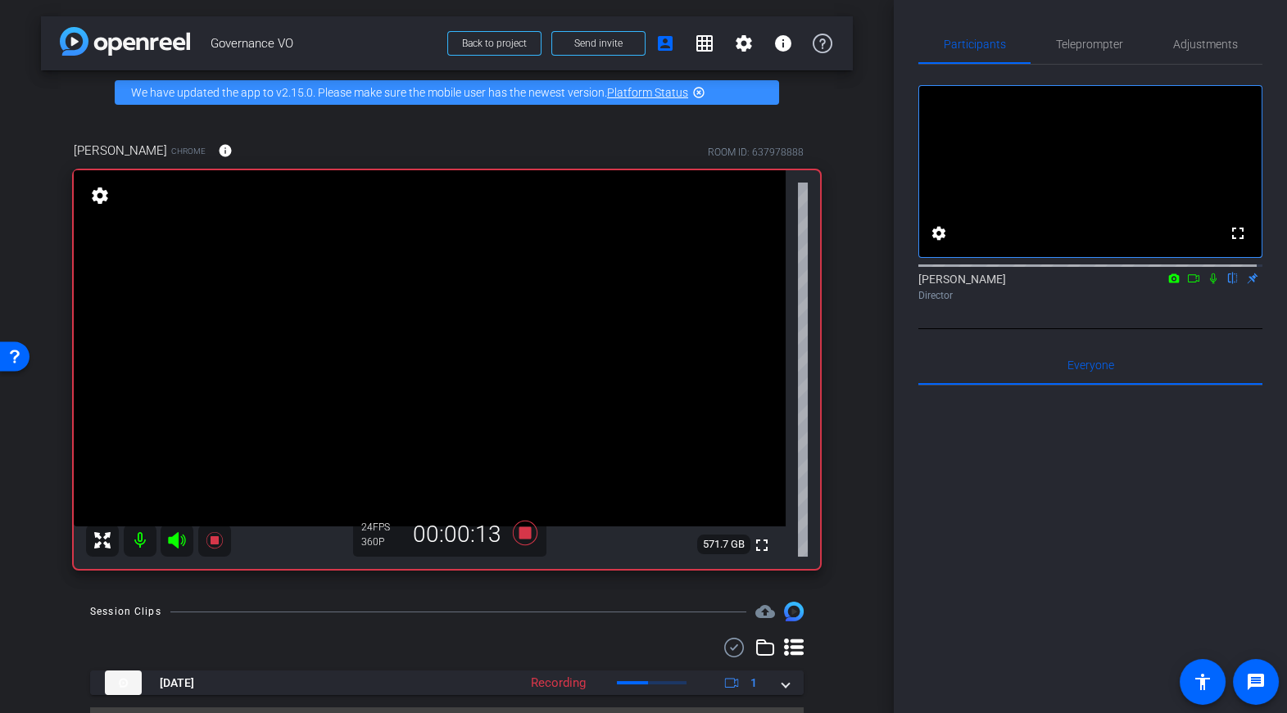
click at [1207, 284] on icon at bounding box center [1213, 278] width 13 height 11
click at [524, 539] on icon at bounding box center [524, 533] width 25 height 25
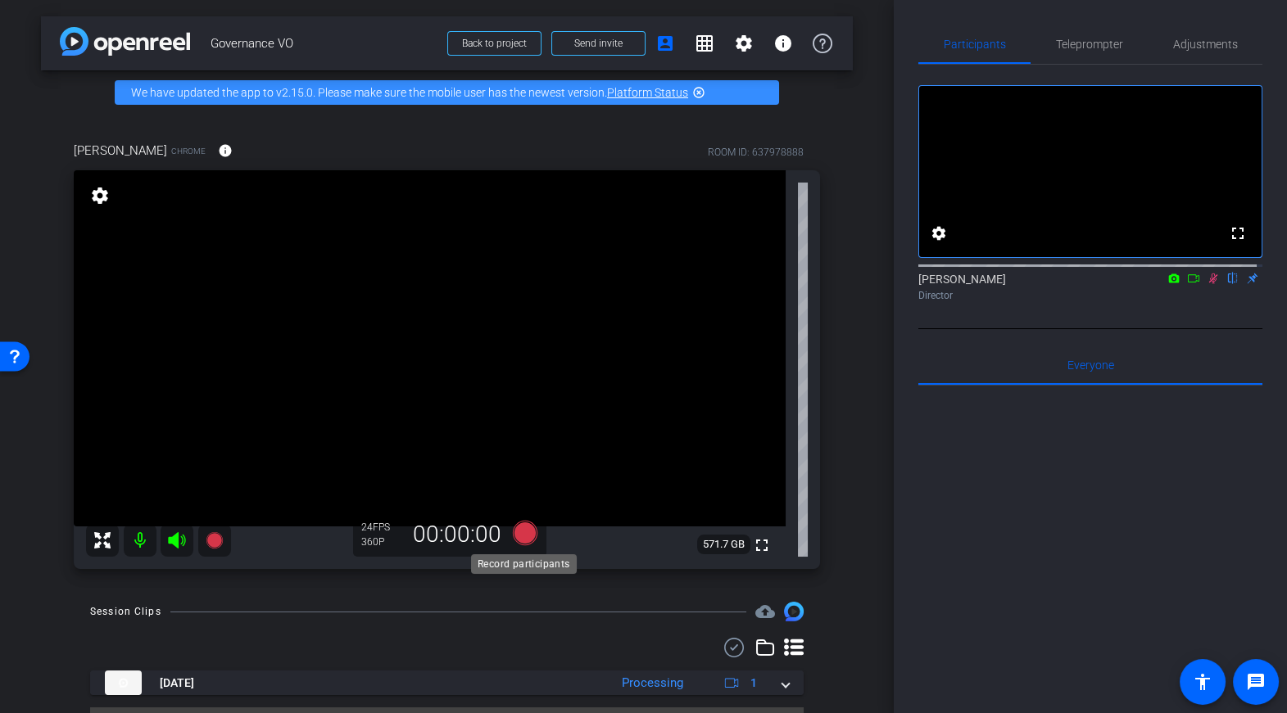
click at [523, 528] on icon at bounding box center [524, 533] width 25 height 25
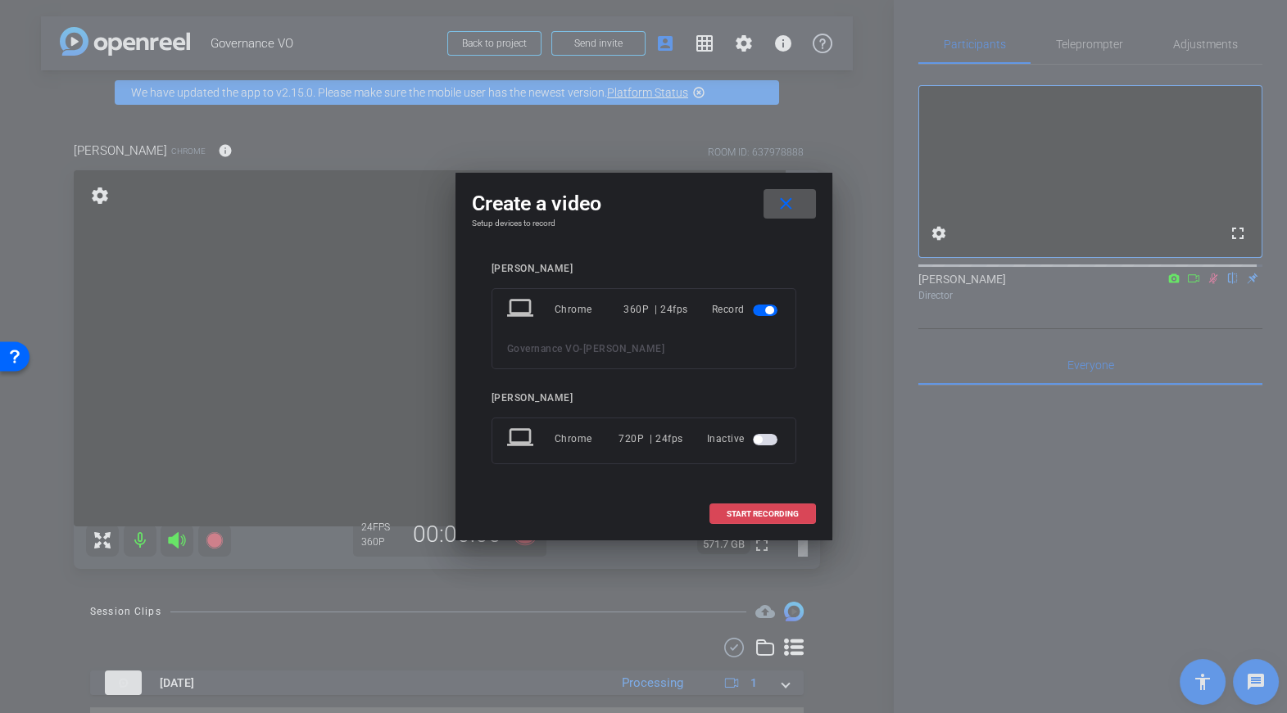
click at [751, 516] on span "START RECORDING" at bounding box center [763, 514] width 72 height 8
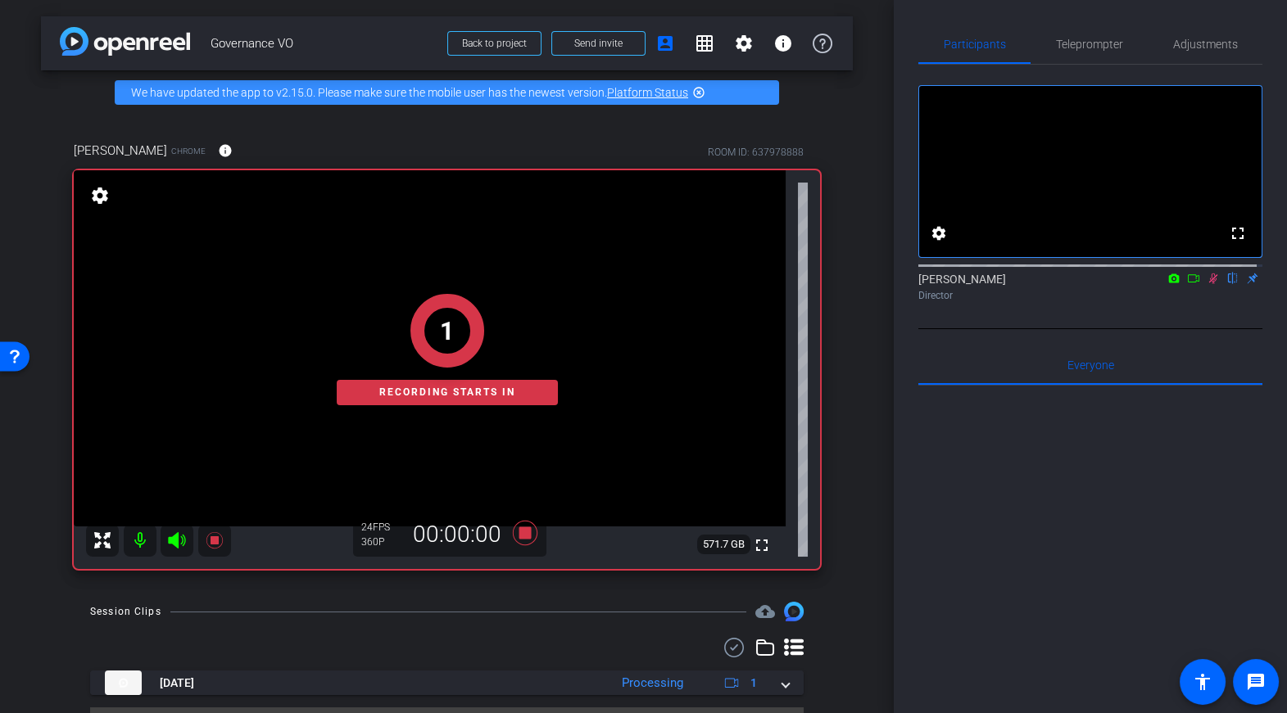
click at [1207, 284] on icon at bounding box center [1213, 278] width 13 height 11
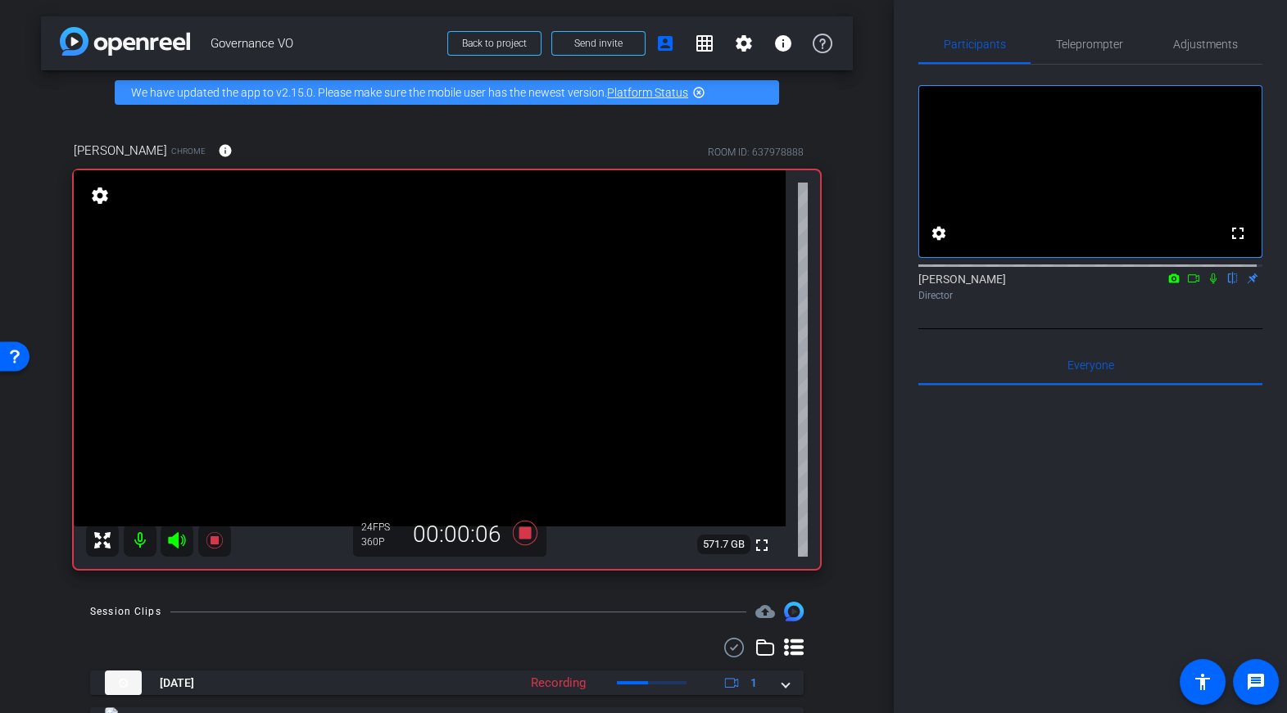
click at [1207, 284] on icon at bounding box center [1213, 278] width 13 height 11
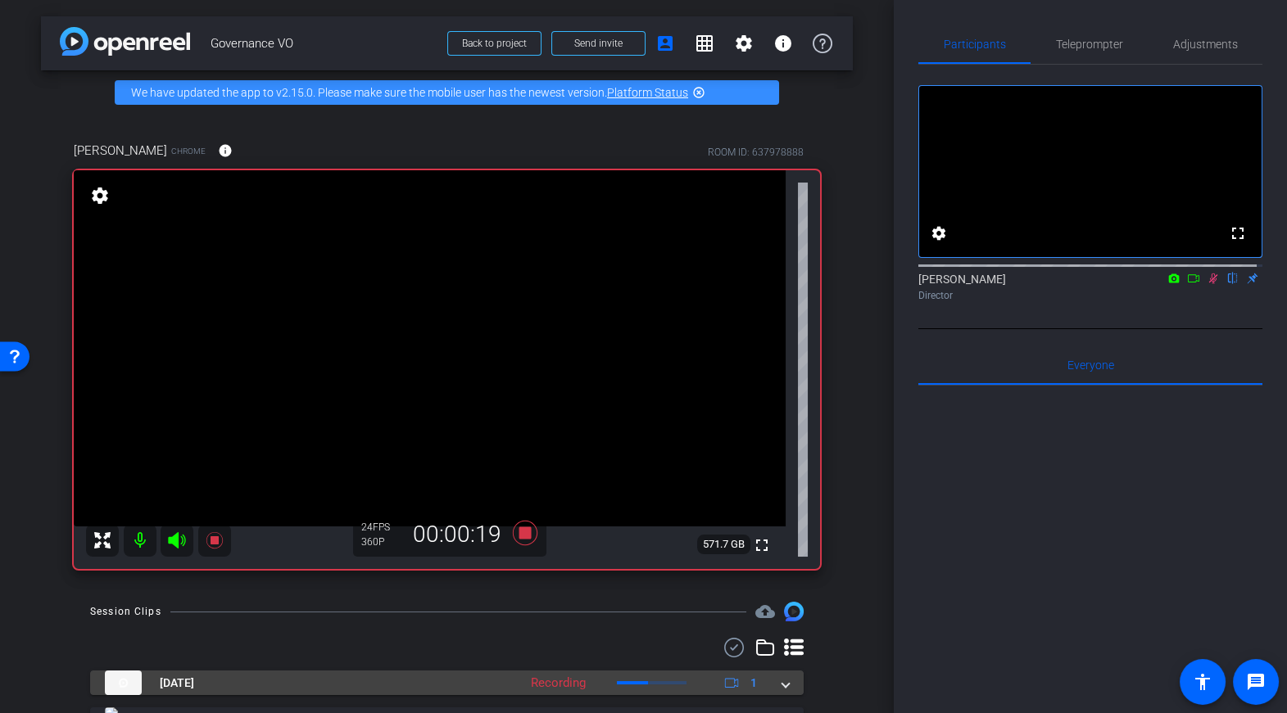
click at [782, 682] on span at bounding box center [785, 683] width 7 height 17
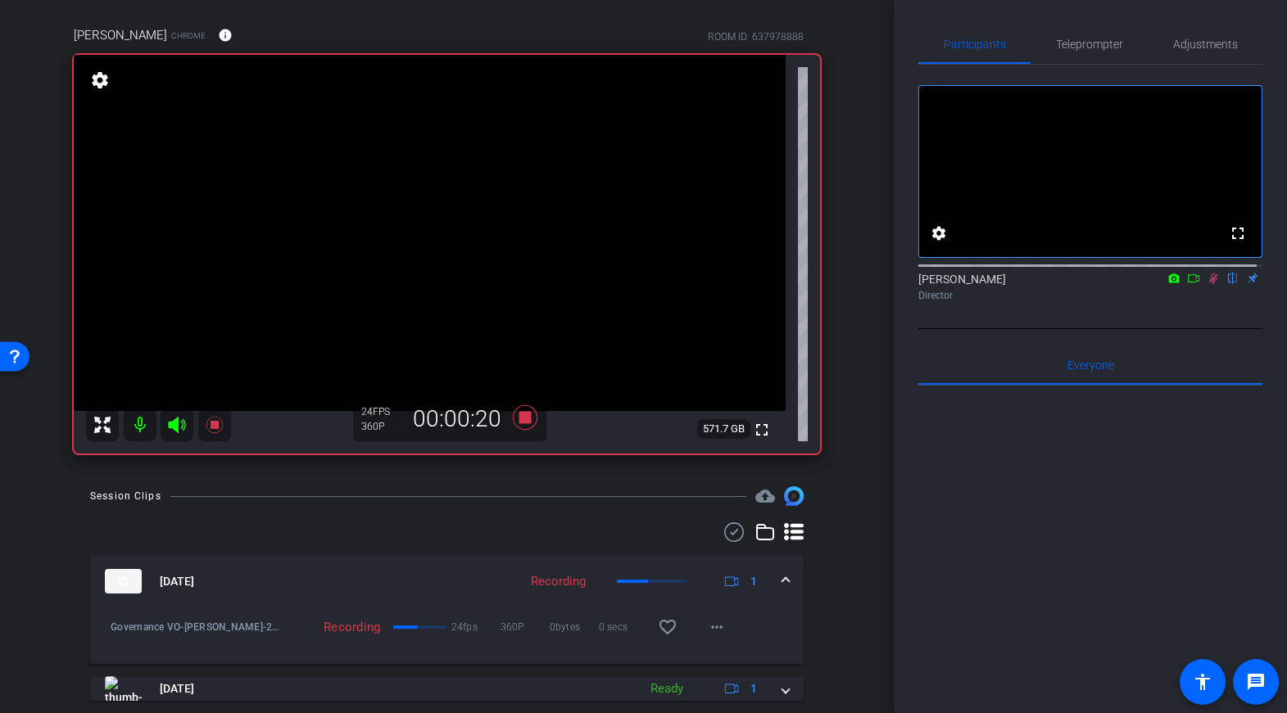
scroll to position [161, 0]
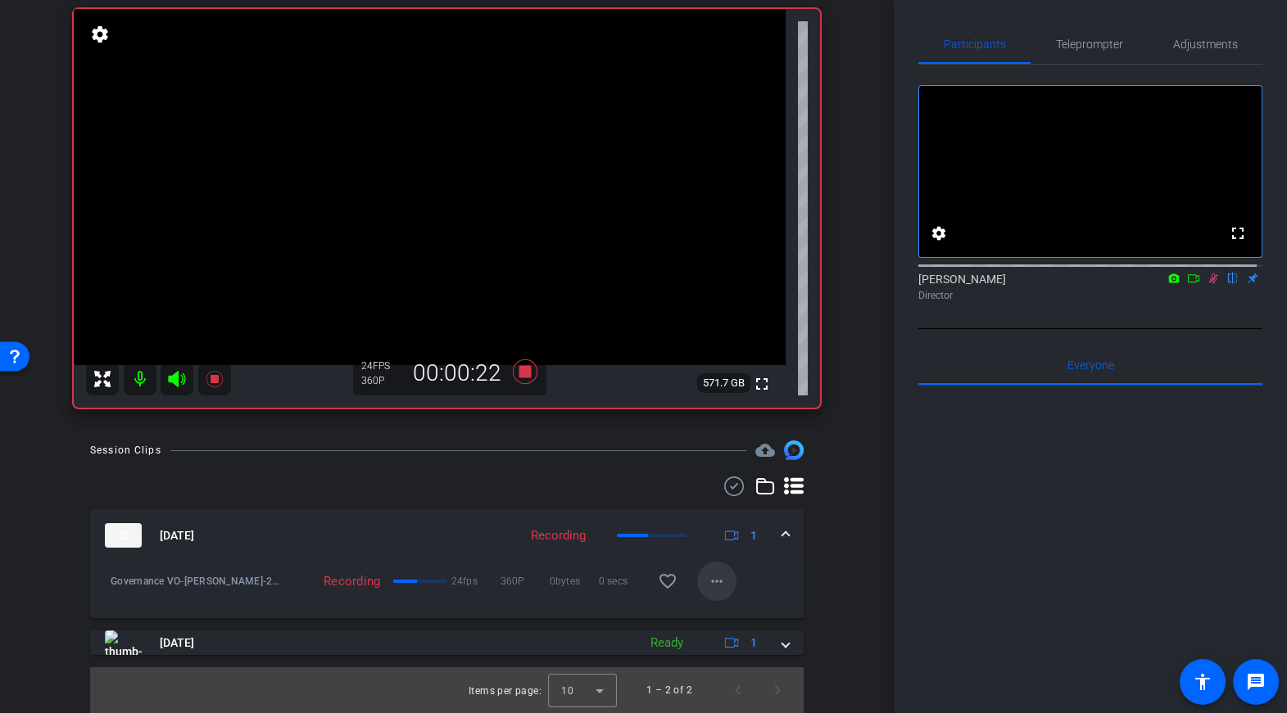
click at [722, 583] on mat-icon "more_horiz" at bounding box center [717, 582] width 20 height 20
click at [745, 616] on span "Pause Upload" at bounding box center [740, 615] width 66 height 20
click at [709, 578] on mat-icon "more_horiz" at bounding box center [717, 582] width 20 height 20
click at [727, 614] on span "Resume Upload" at bounding box center [744, 615] width 74 height 20
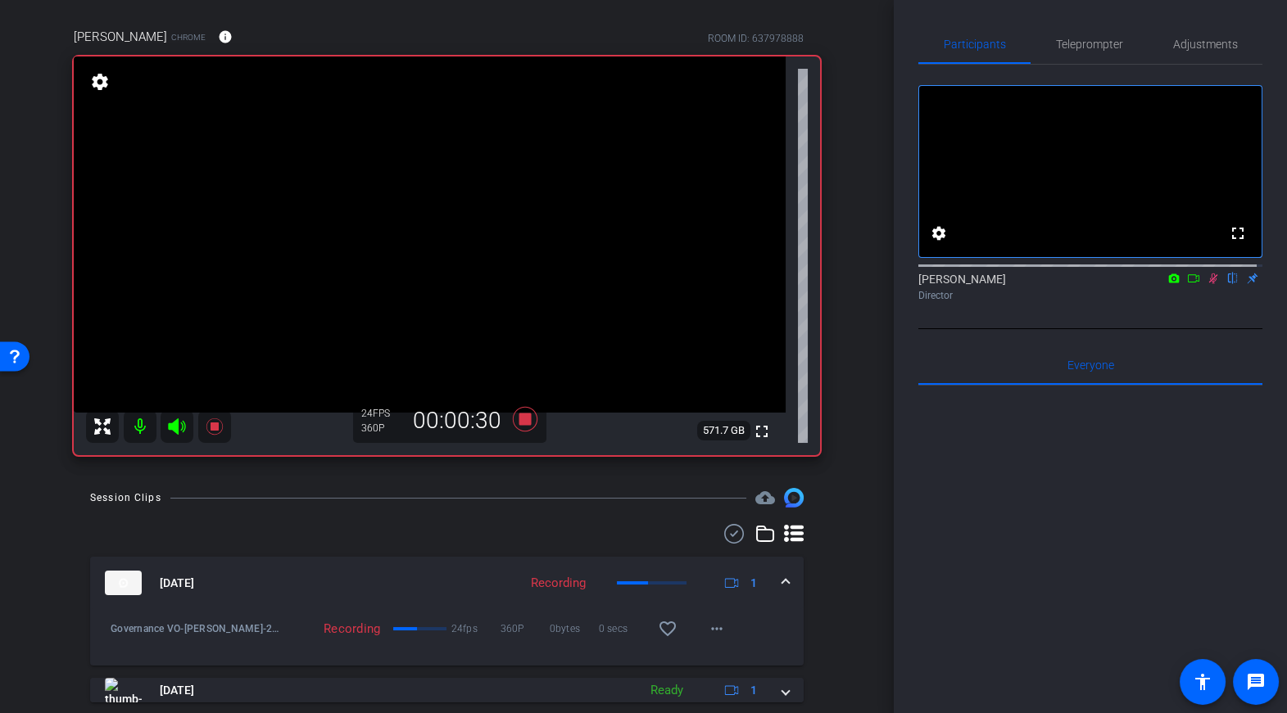
scroll to position [78, 0]
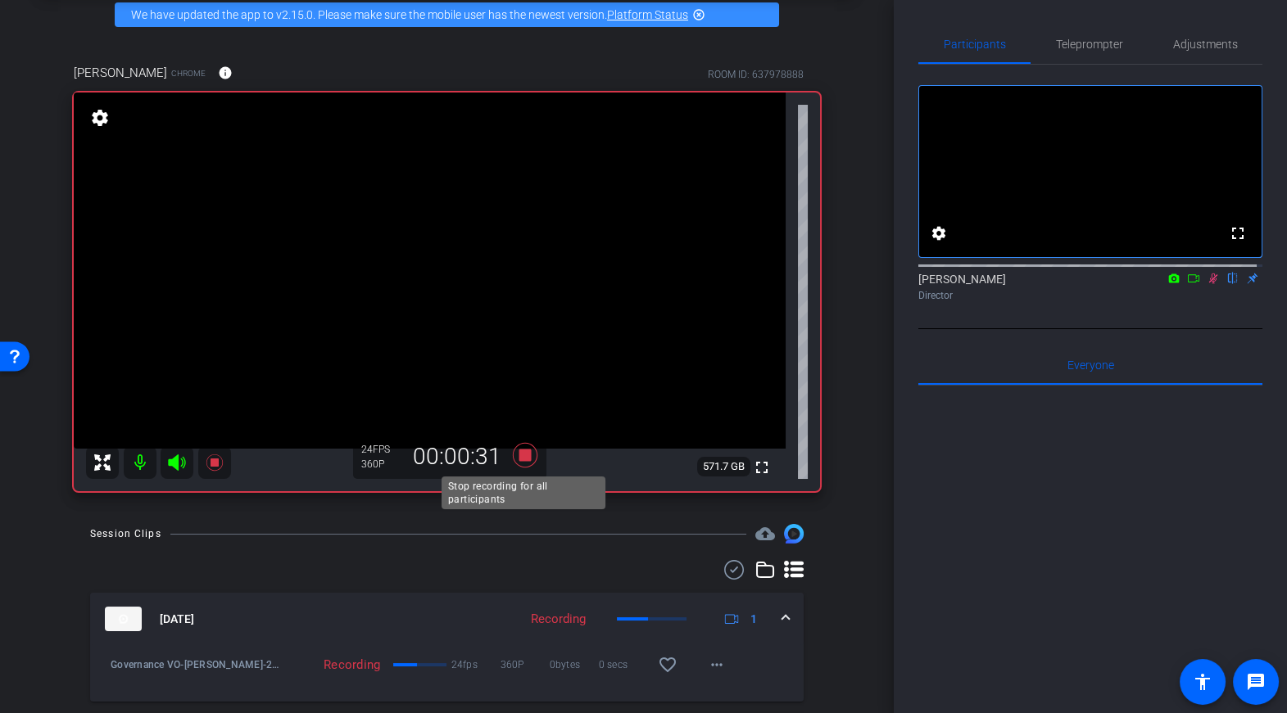
click at [528, 454] on icon at bounding box center [524, 455] width 25 height 25
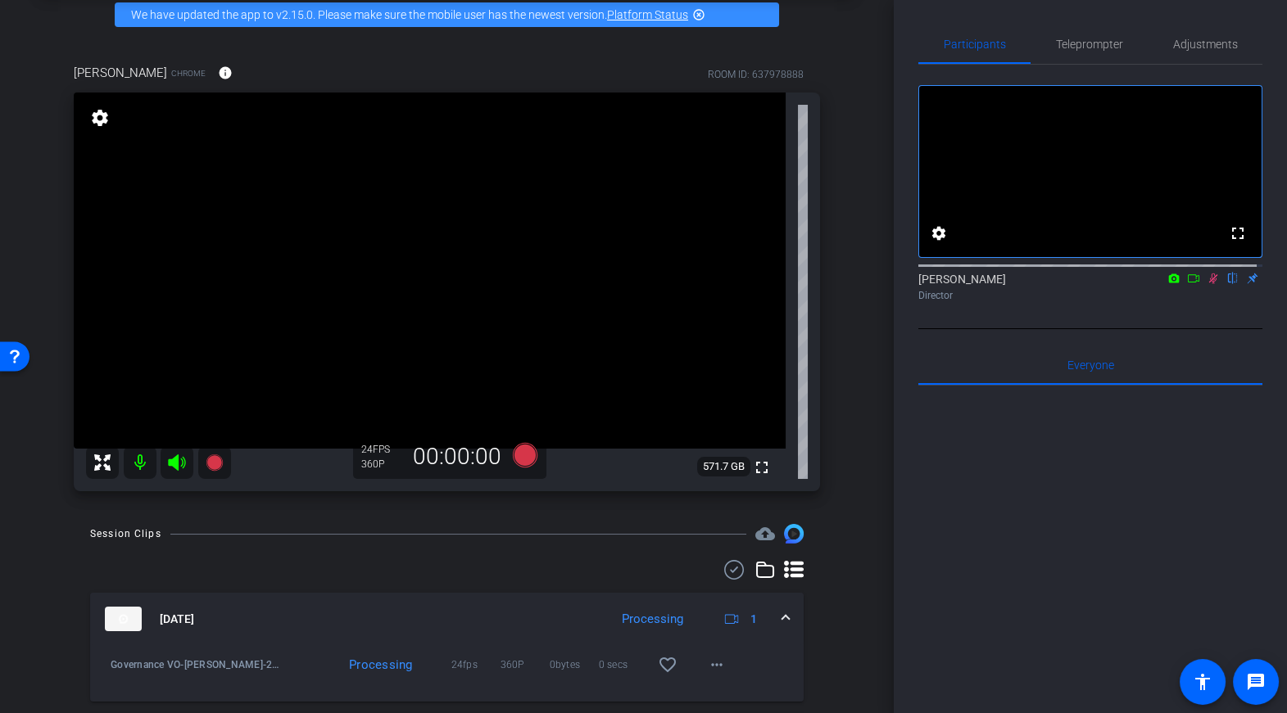
click at [1207, 284] on icon at bounding box center [1213, 278] width 13 height 11
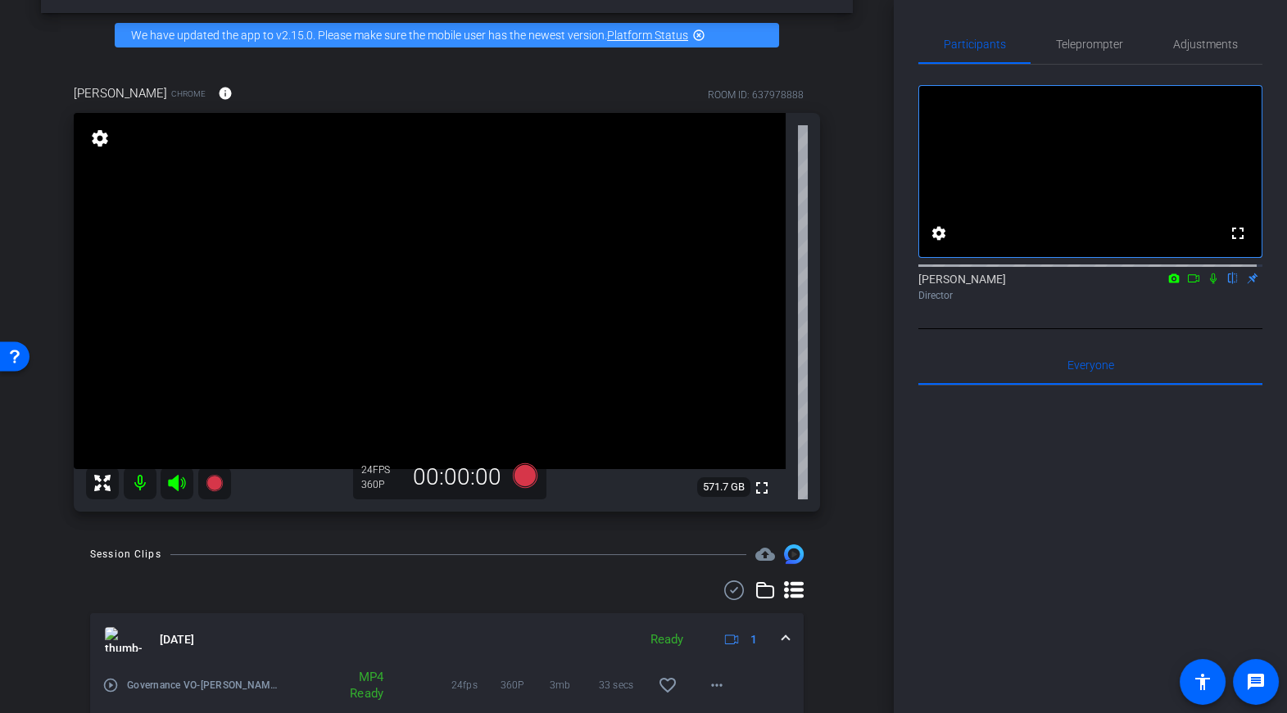
scroll to position [52, 0]
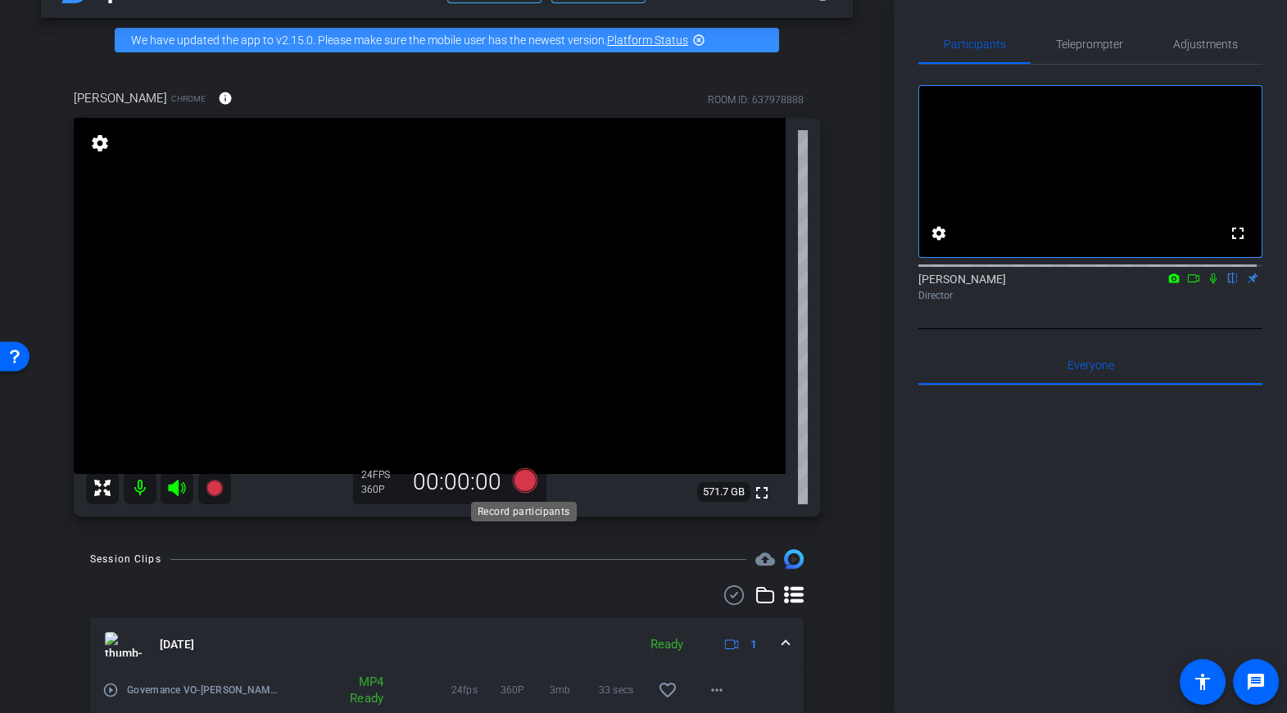
click at [525, 487] on icon at bounding box center [524, 481] width 25 height 25
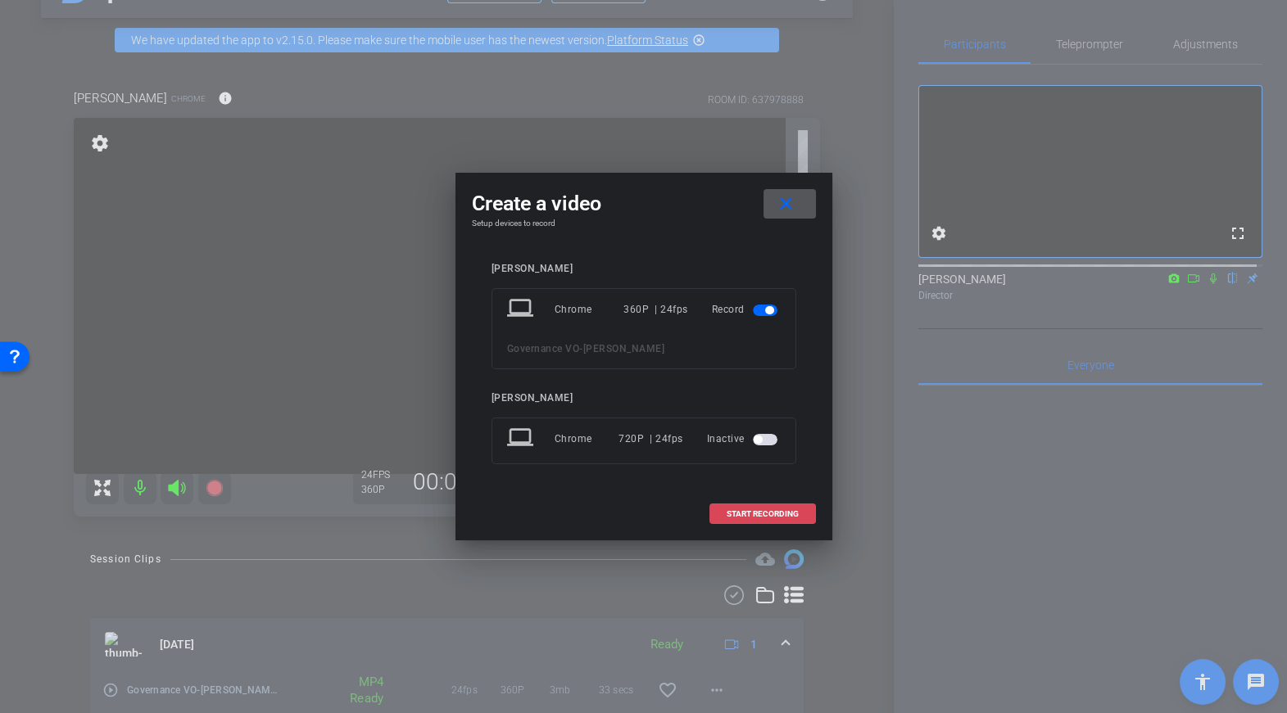
click at [747, 513] on span "START RECORDING" at bounding box center [763, 514] width 72 height 8
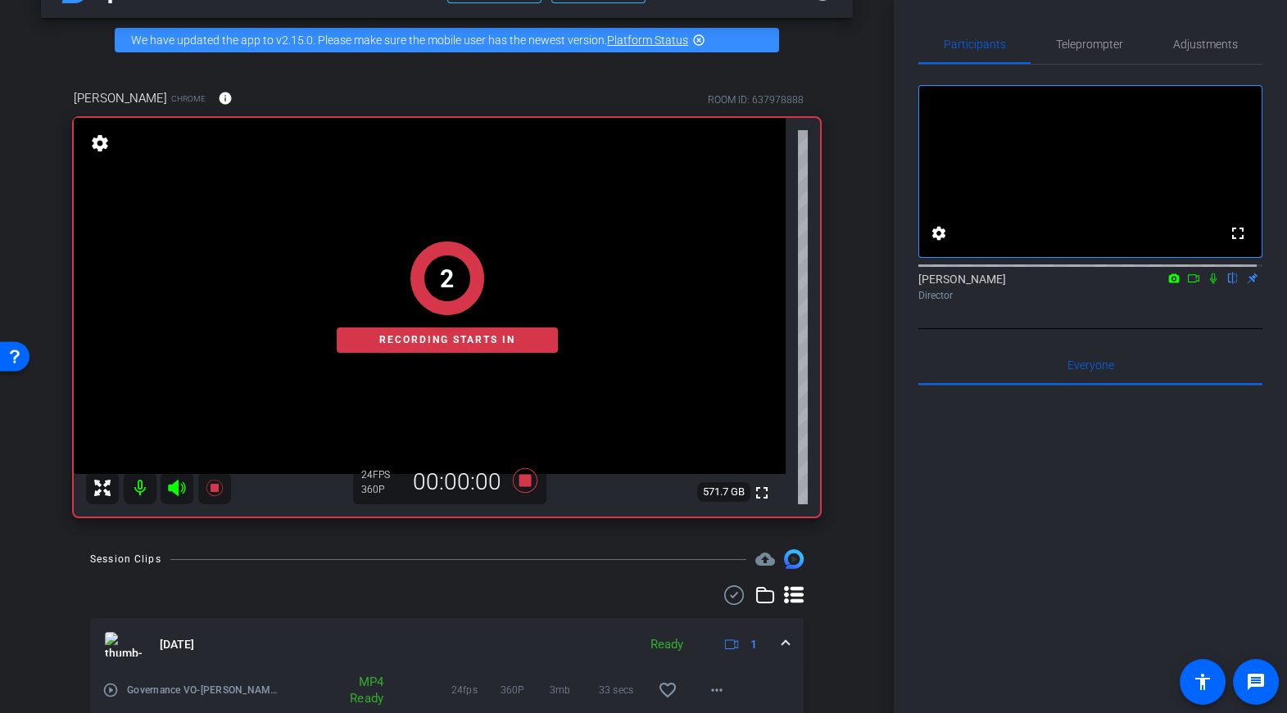
click at [1210, 284] on icon at bounding box center [1213, 278] width 13 height 11
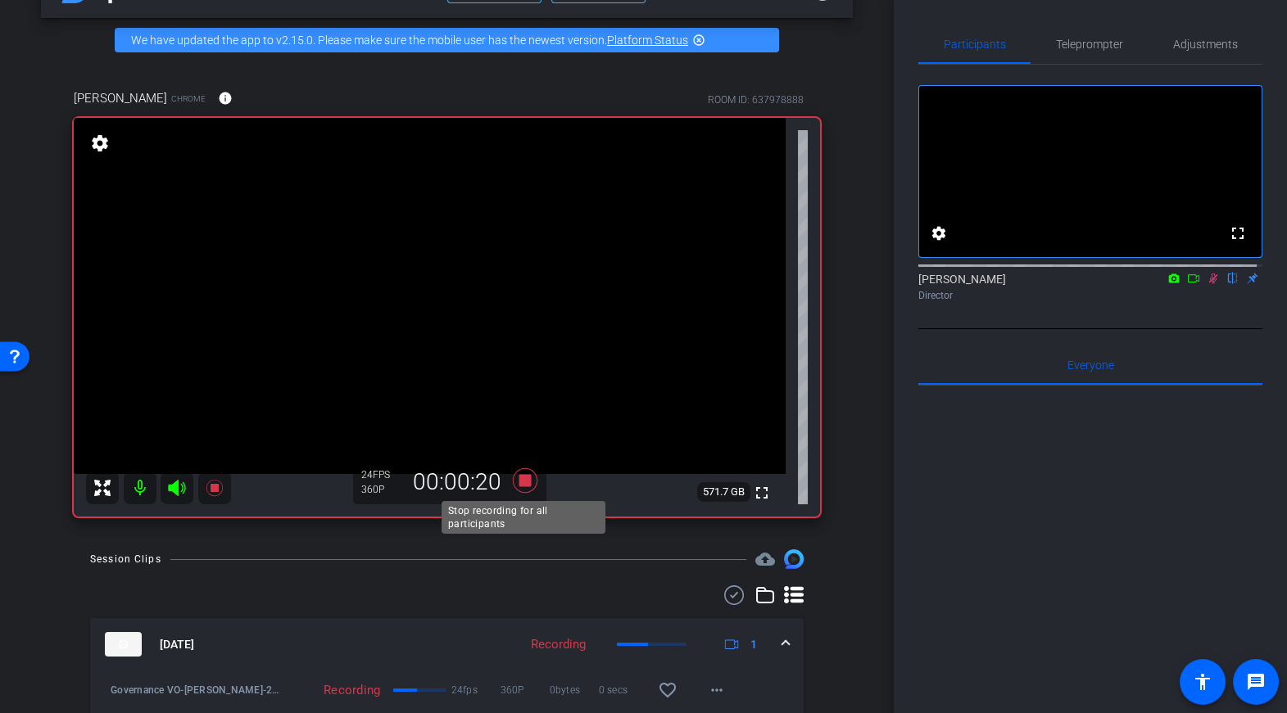
click at [522, 480] on icon at bounding box center [524, 481] width 25 height 25
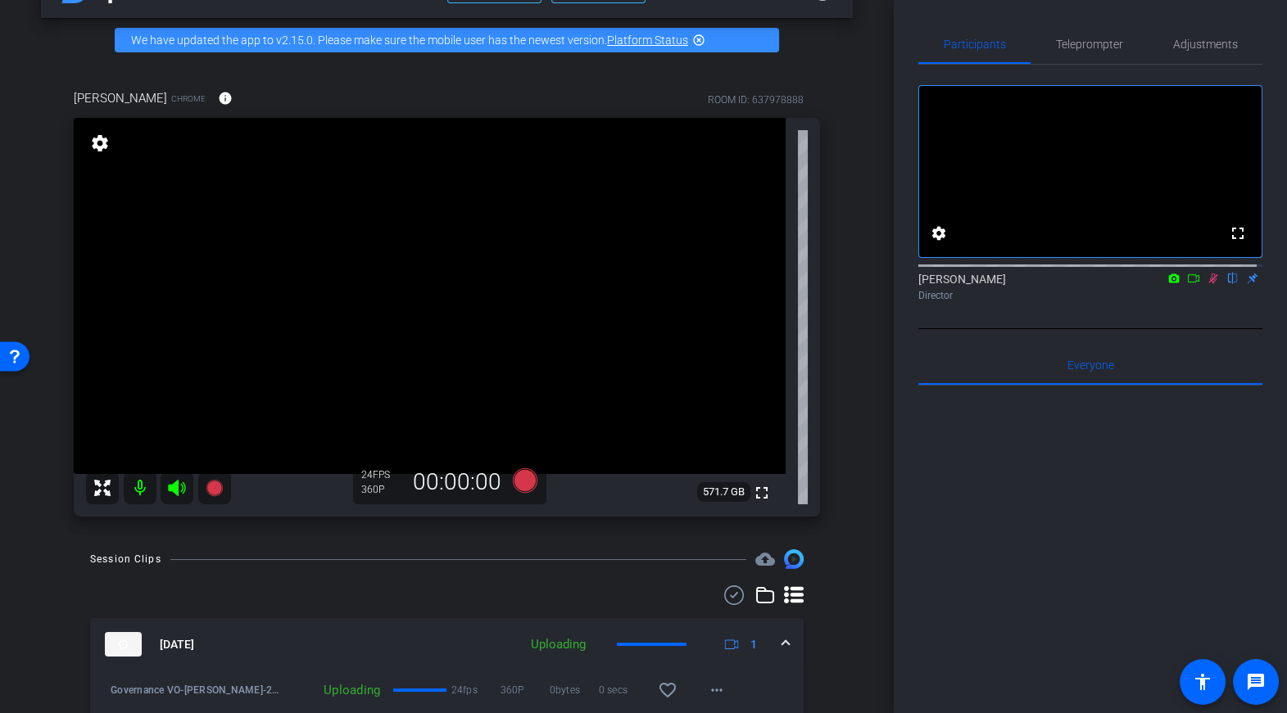
click at [1209, 284] on icon at bounding box center [1213, 279] width 9 height 11
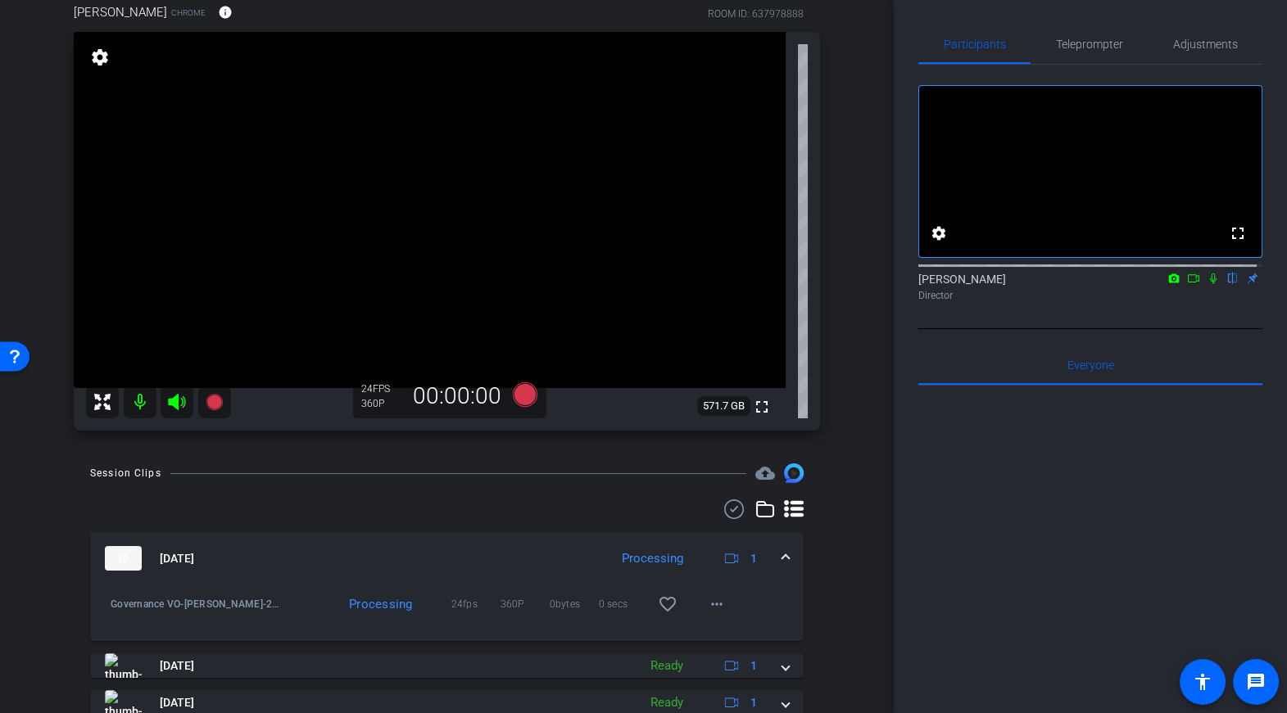
scroll to position [198, 0]
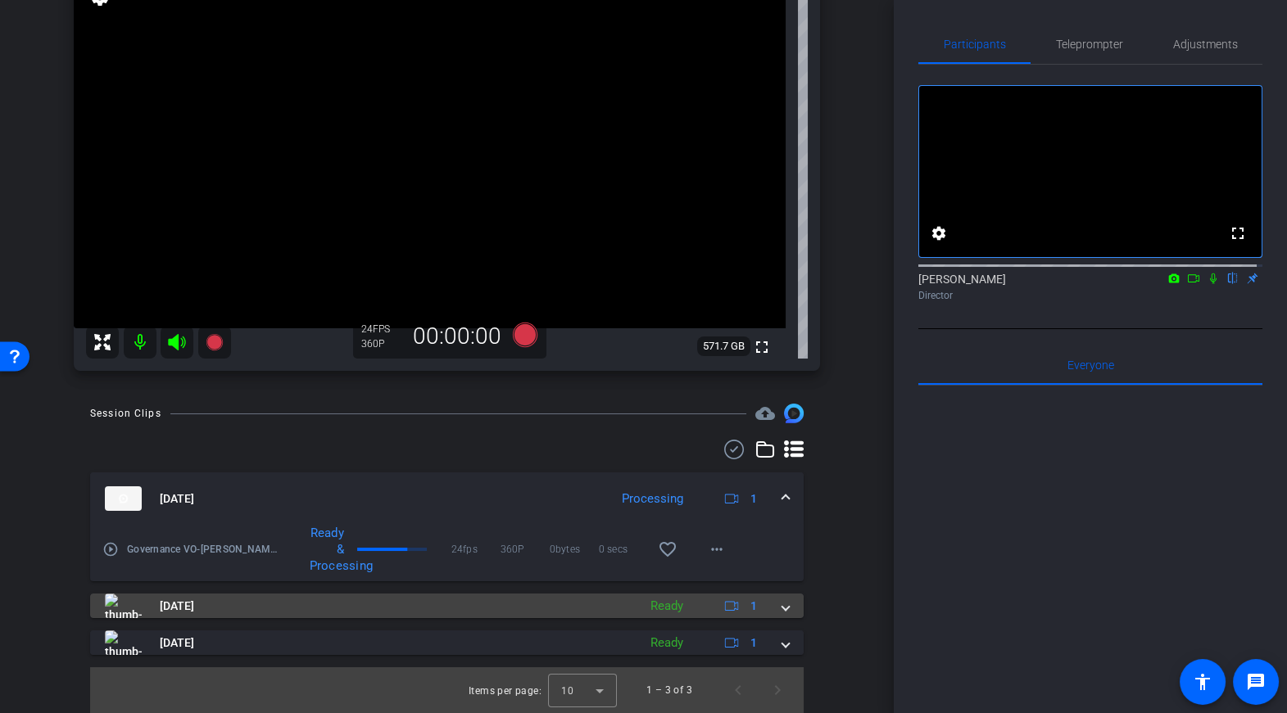
click at [784, 606] on span at bounding box center [785, 606] width 7 height 17
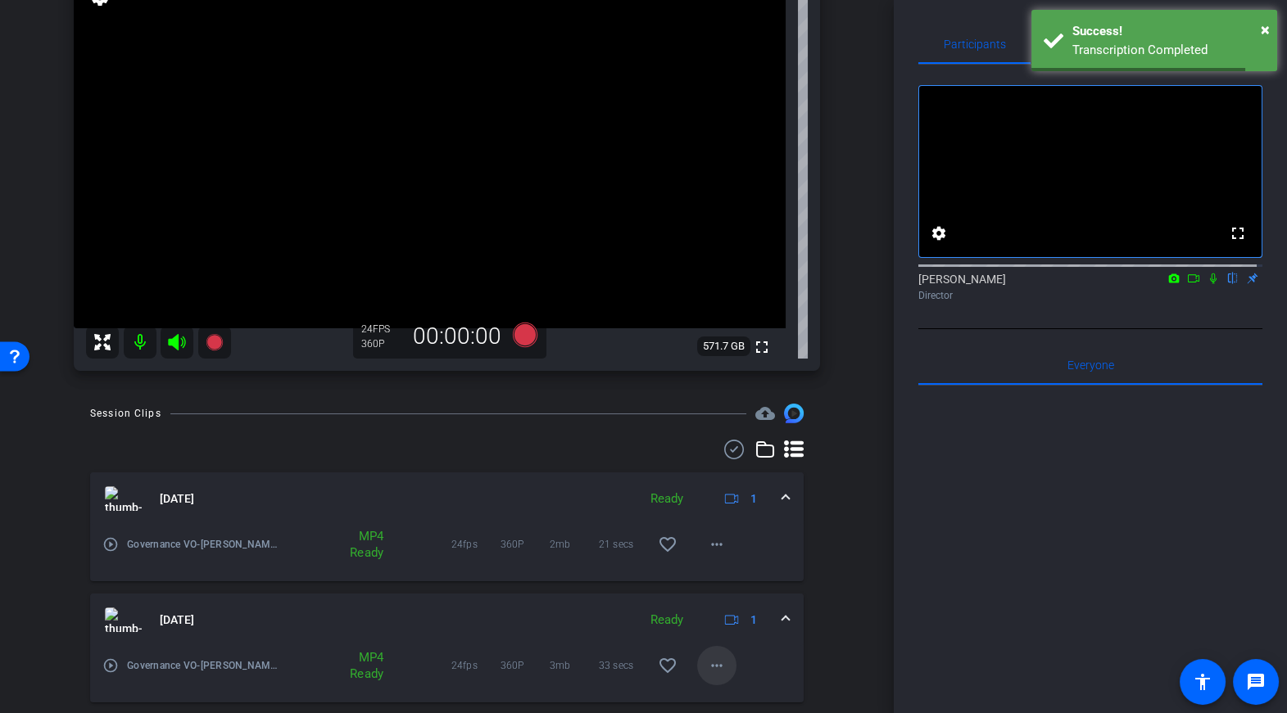
click at [713, 657] on mat-icon "more_horiz" at bounding box center [717, 666] width 20 height 20
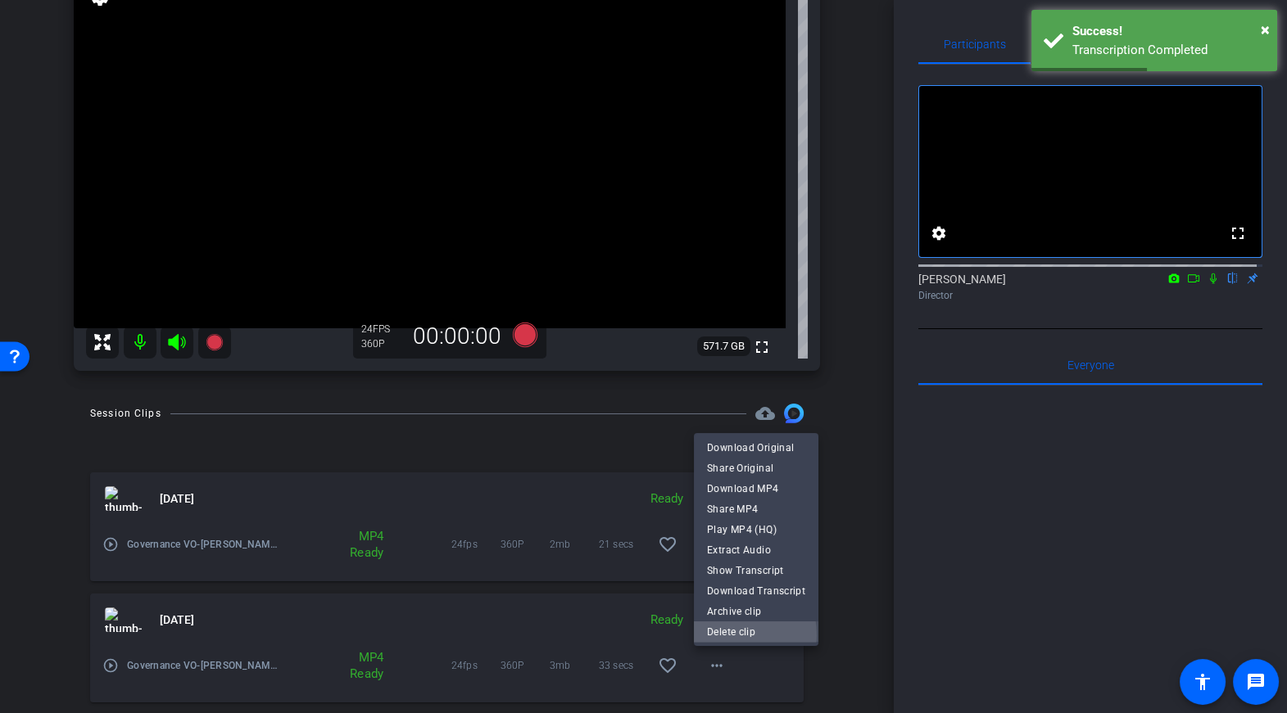
click at [727, 636] on span "Delete clip" at bounding box center [756, 633] width 98 height 20
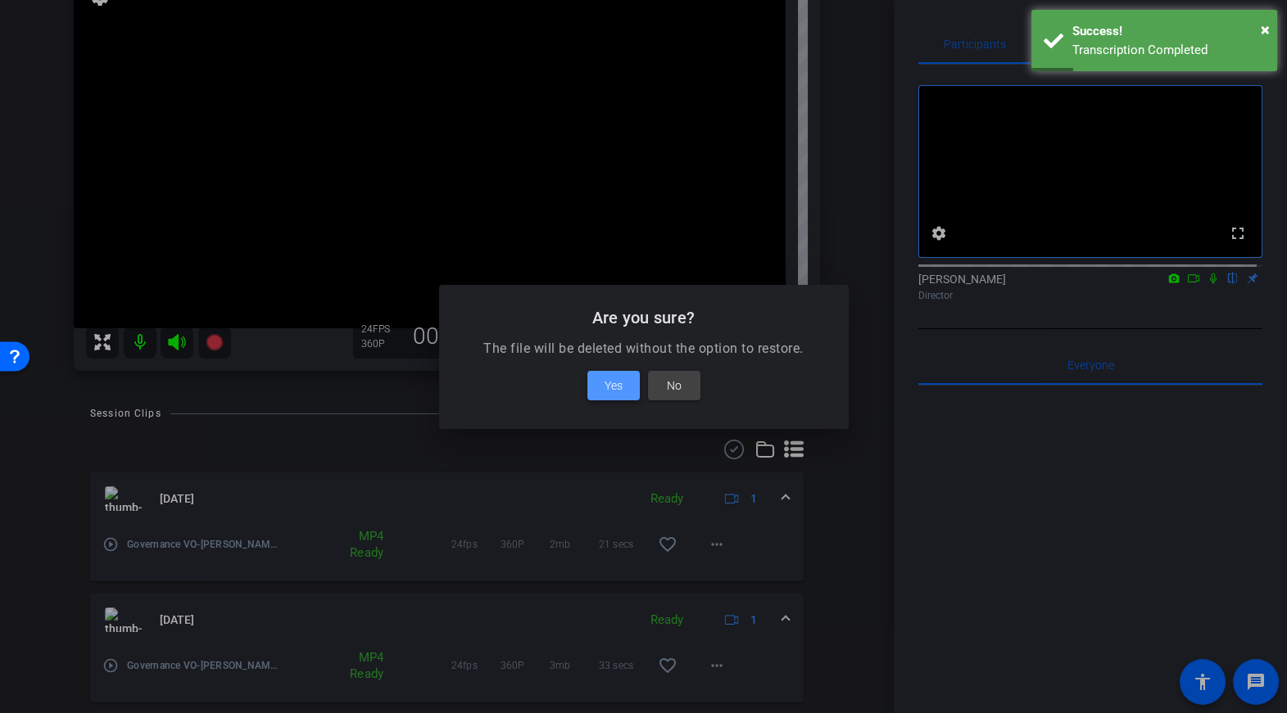
click at [610, 381] on span "Yes" at bounding box center [614, 386] width 18 height 20
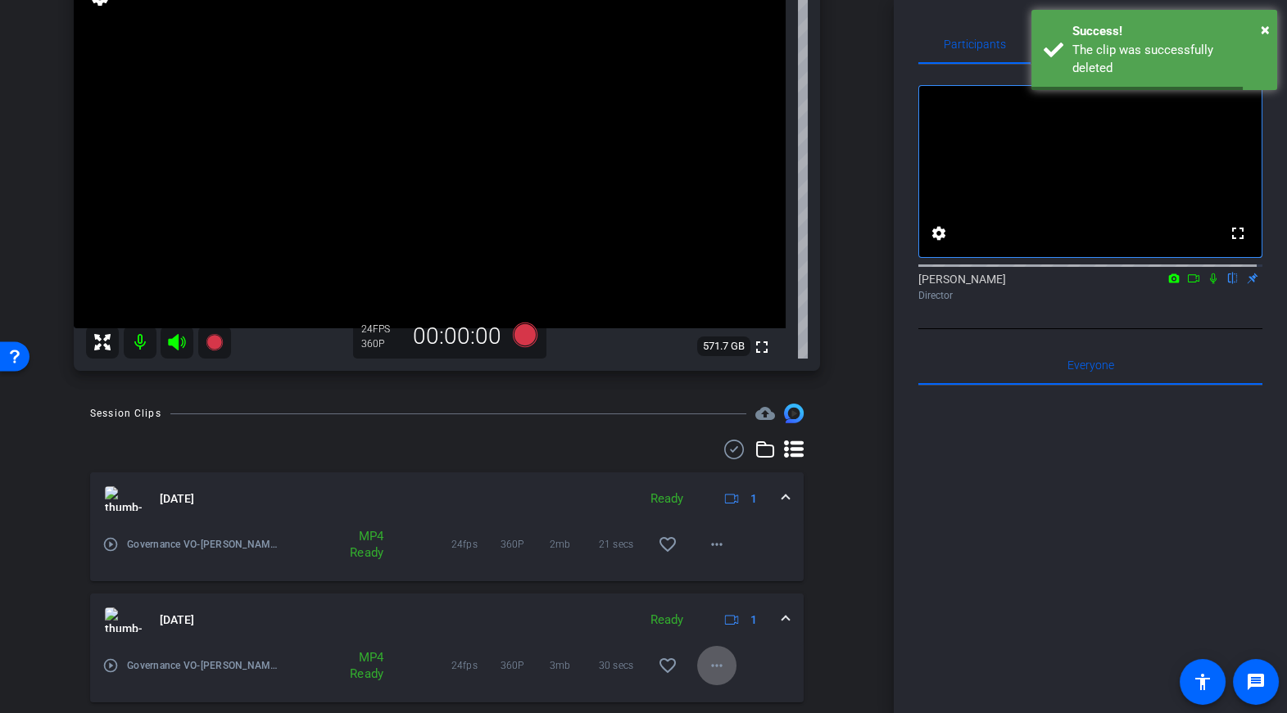
scroll to position [246, 0]
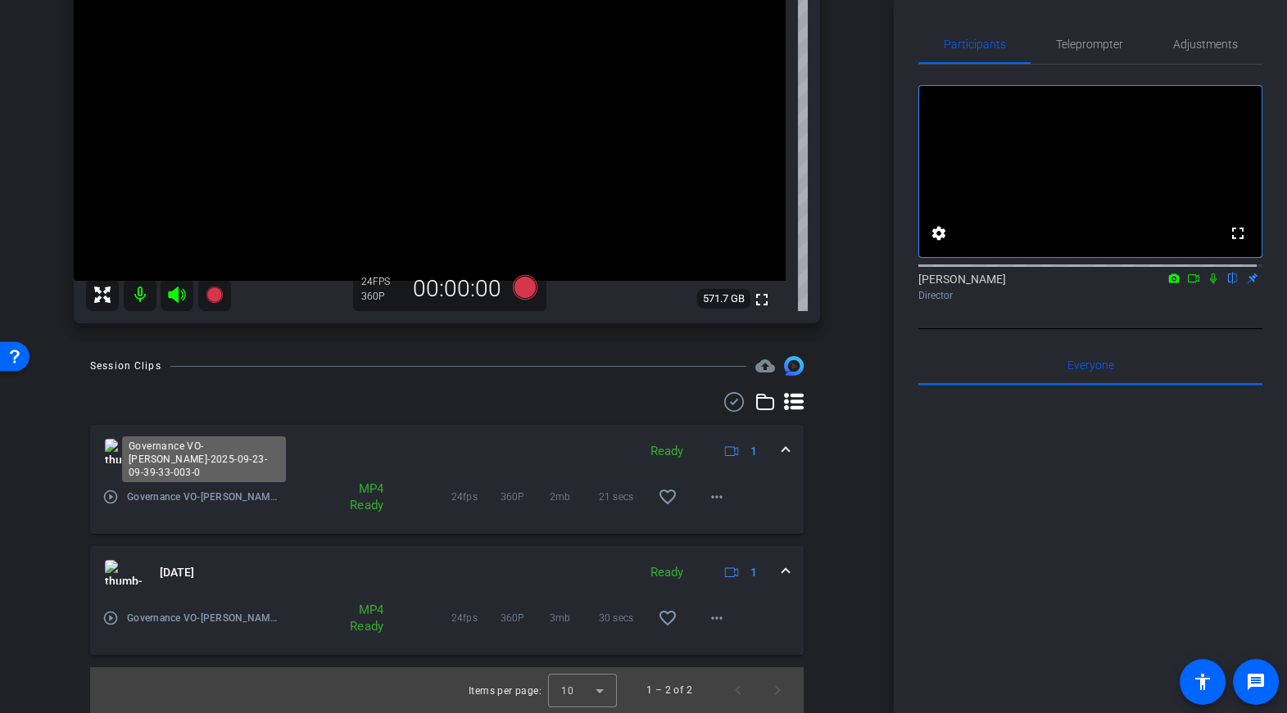
click at [220, 501] on span "Governance VO-[PERSON_NAME]-2025-09-23-09-39-33-003-0" at bounding box center [204, 497] width 155 height 16
click at [720, 496] on mat-icon "more_horiz" at bounding box center [717, 497] width 20 height 20
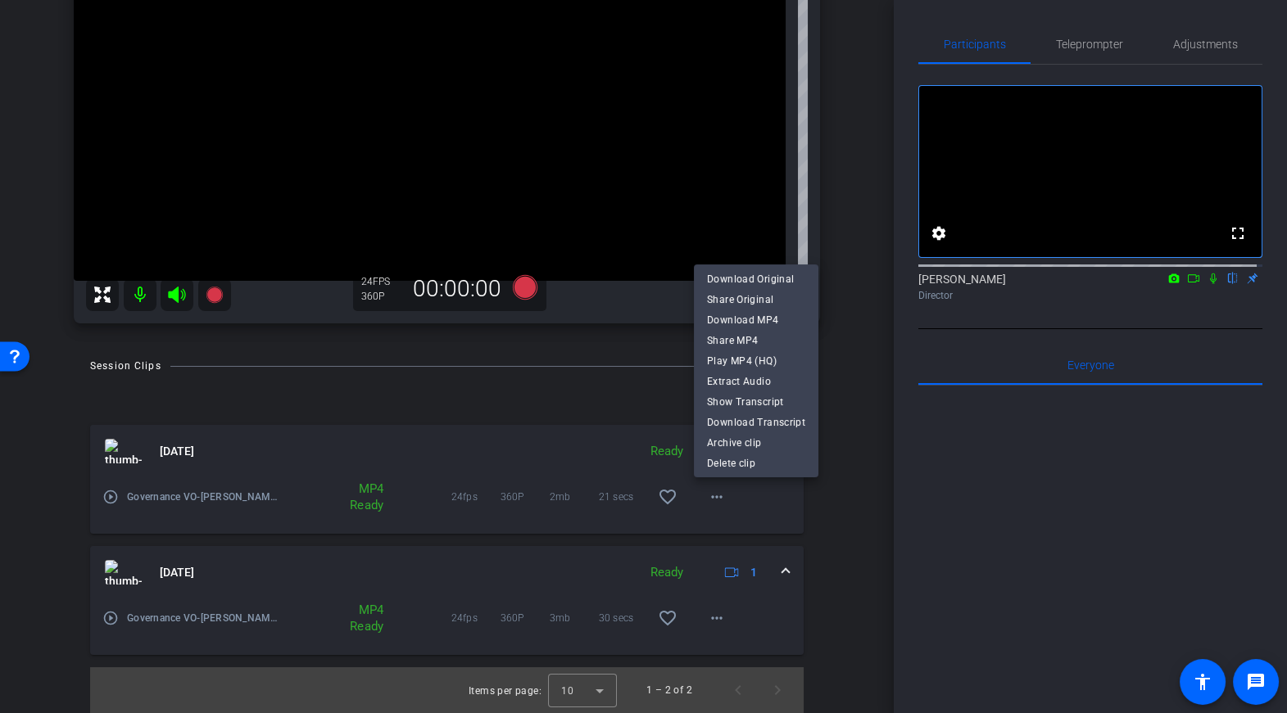
click at [831, 559] on div at bounding box center [643, 356] width 1287 height 713
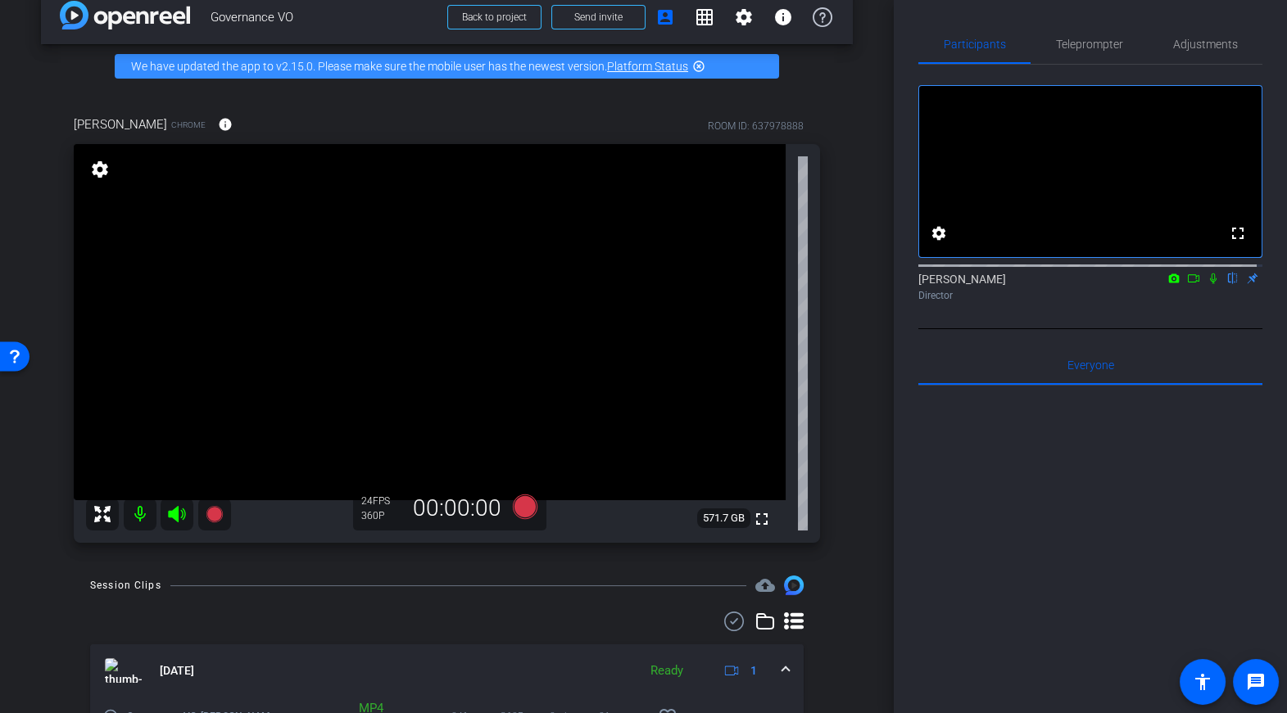
scroll to position [0, 0]
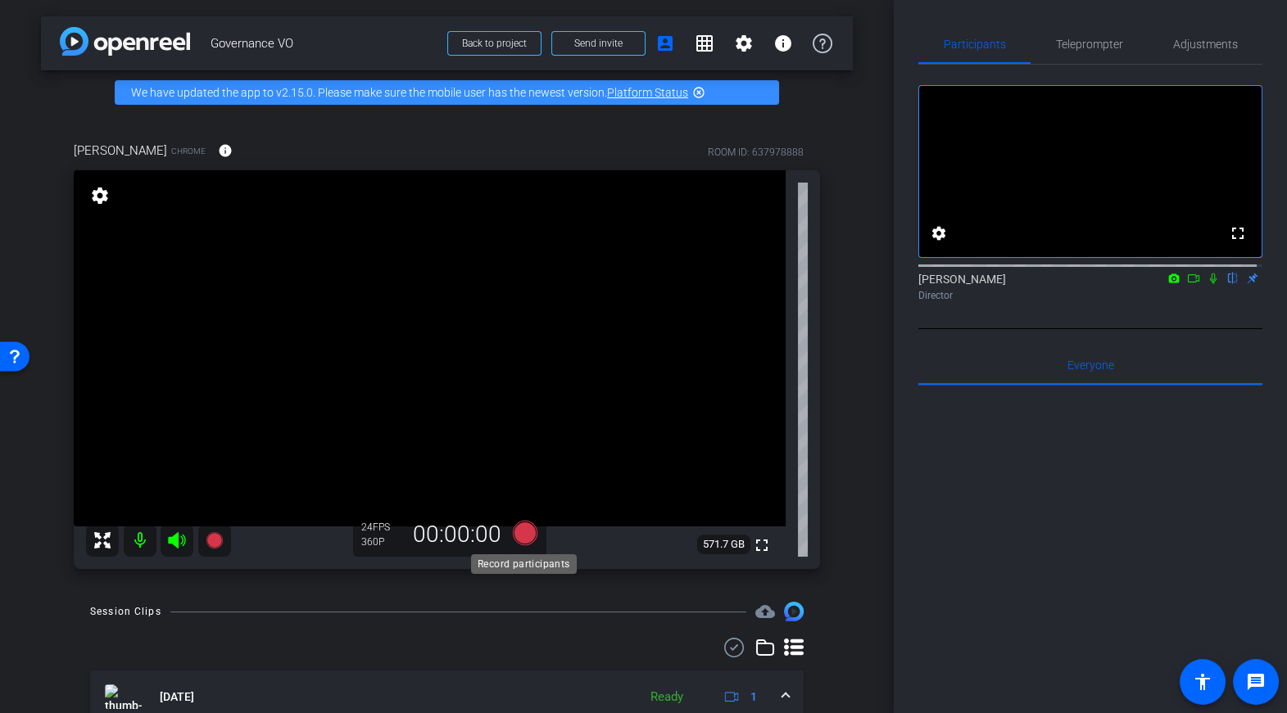
click at [521, 534] on icon at bounding box center [524, 533] width 25 height 25
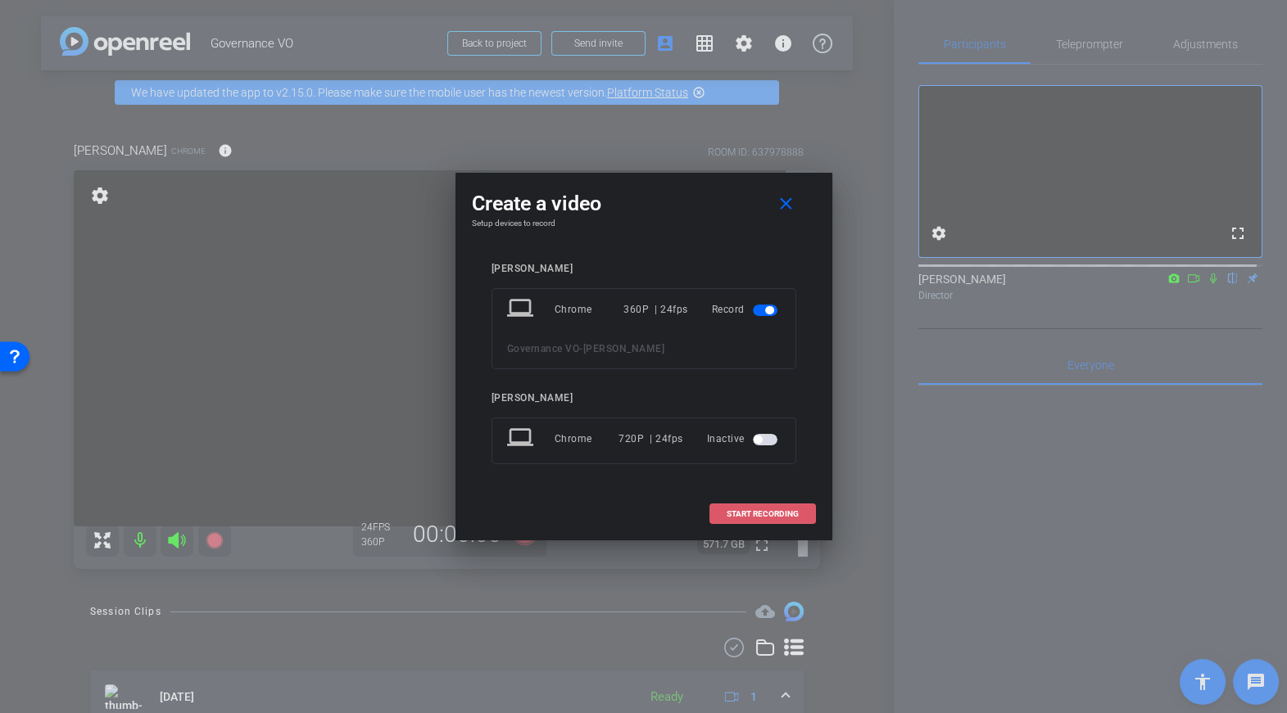
click at [740, 517] on span "START RECORDING" at bounding box center [763, 514] width 72 height 8
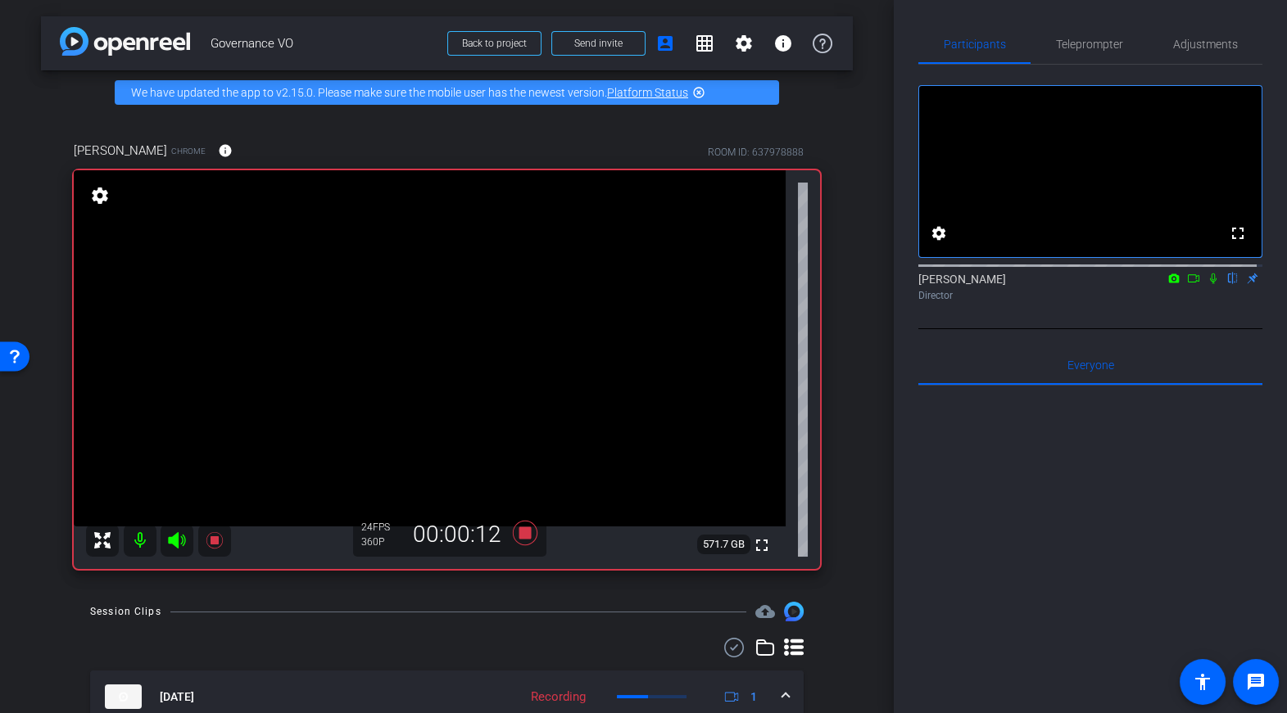
click at [1203, 271] on div at bounding box center [1090, 264] width 344 height 13
click at [1207, 284] on icon at bounding box center [1213, 278] width 13 height 11
click at [528, 535] on icon at bounding box center [524, 533] width 25 height 25
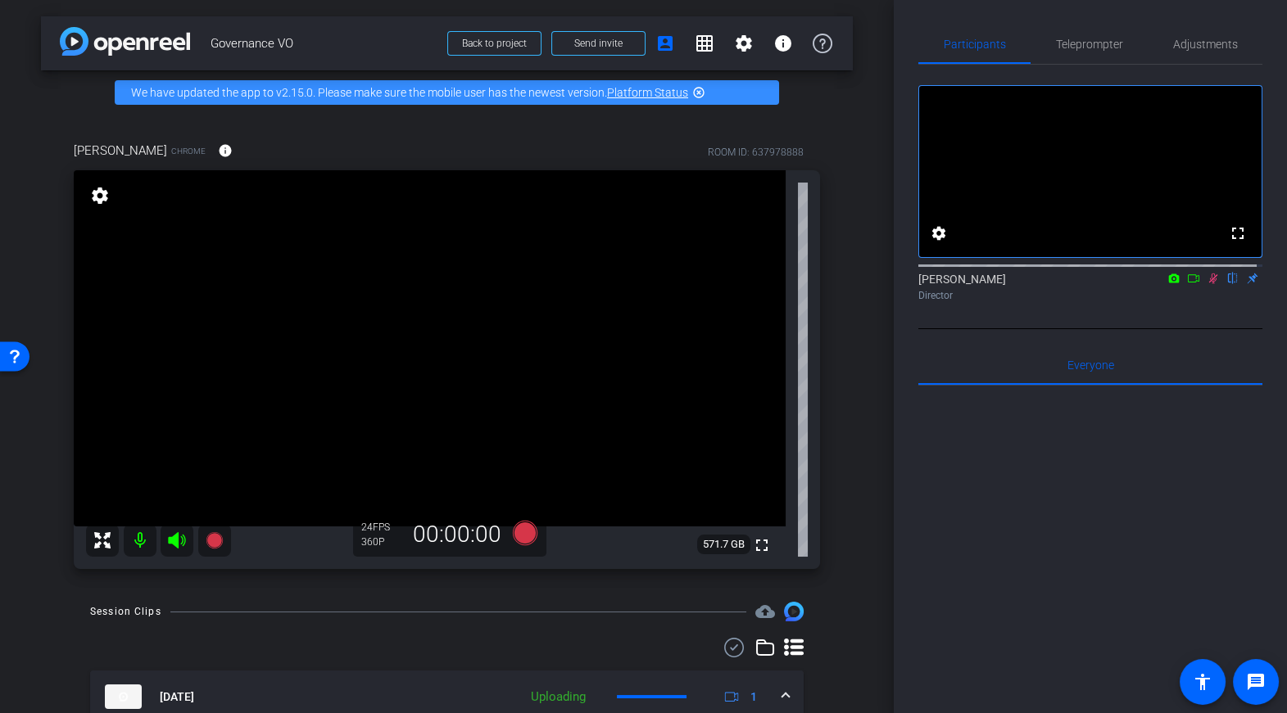
click at [1207, 284] on icon at bounding box center [1213, 278] width 13 height 11
click at [1210, 284] on icon at bounding box center [1213, 279] width 7 height 11
click at [516, 534] on icon at bounding box center [524, 533] width 25 height 25
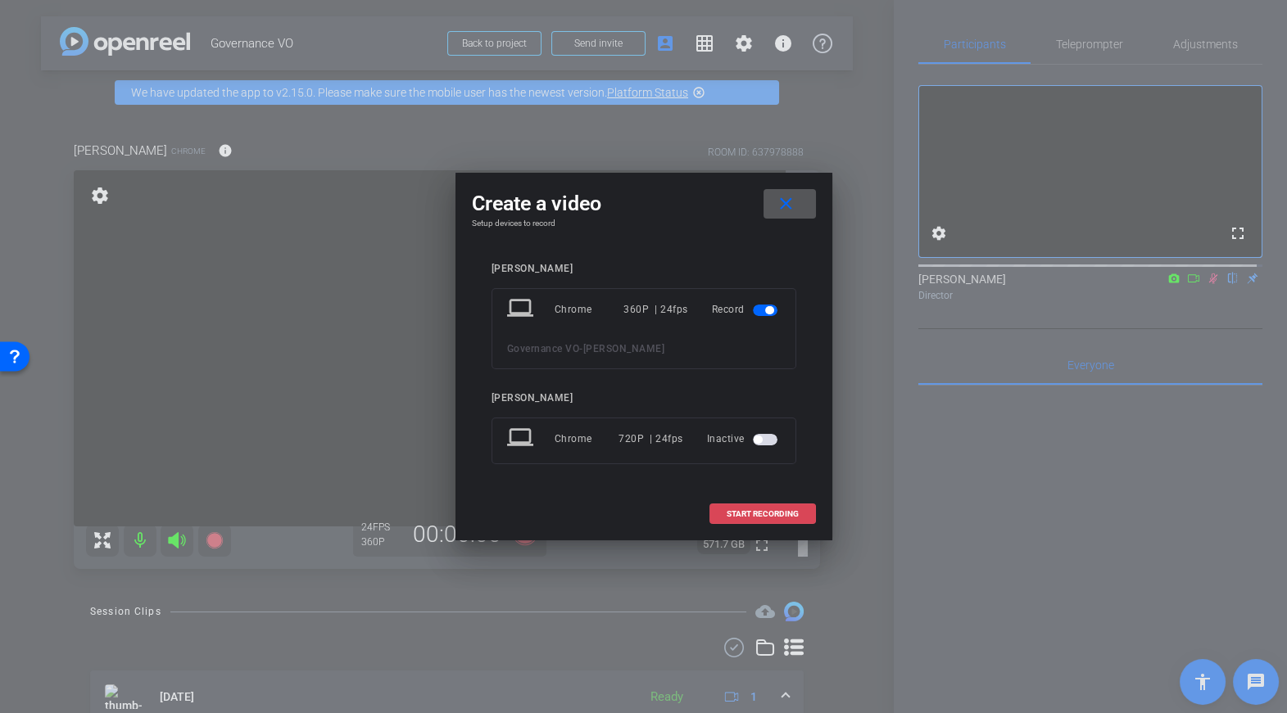
click at [743, 518] on span "START RECORDING" at bounding box center [763, 514] width 72 height 8
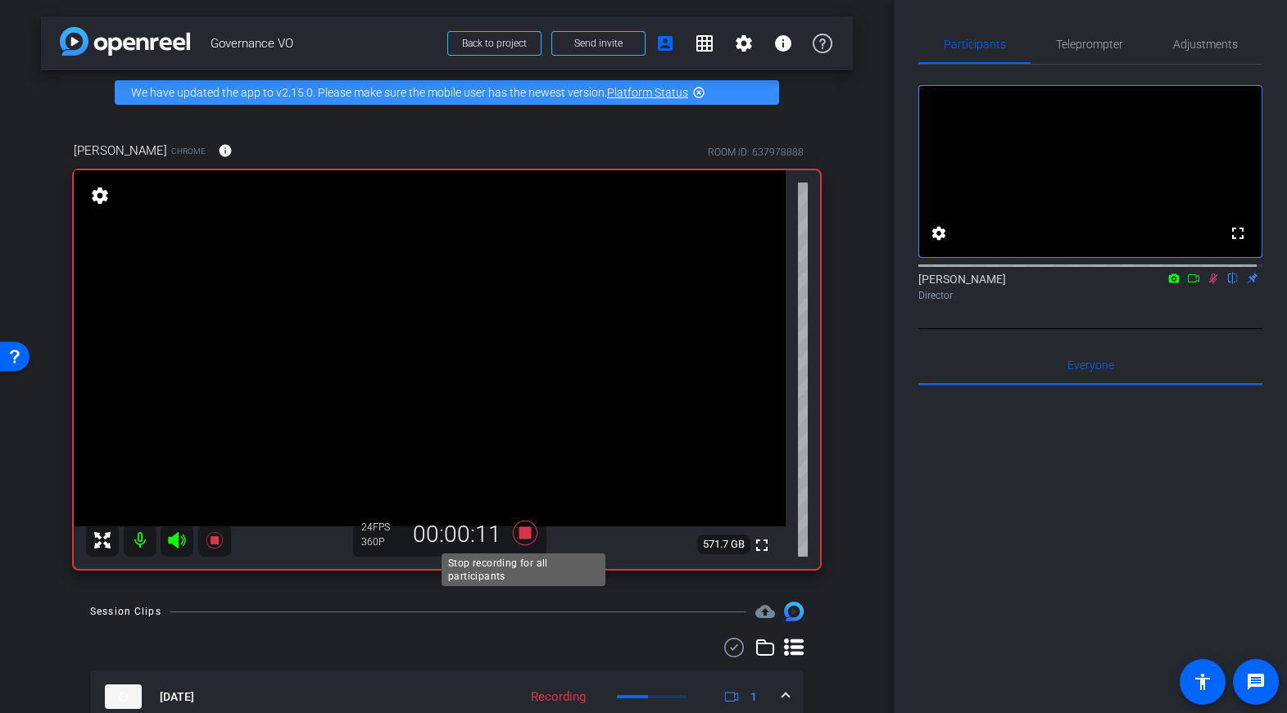
click at [523, 531] on icon at bounding box center [524, 533] width 25 height 25
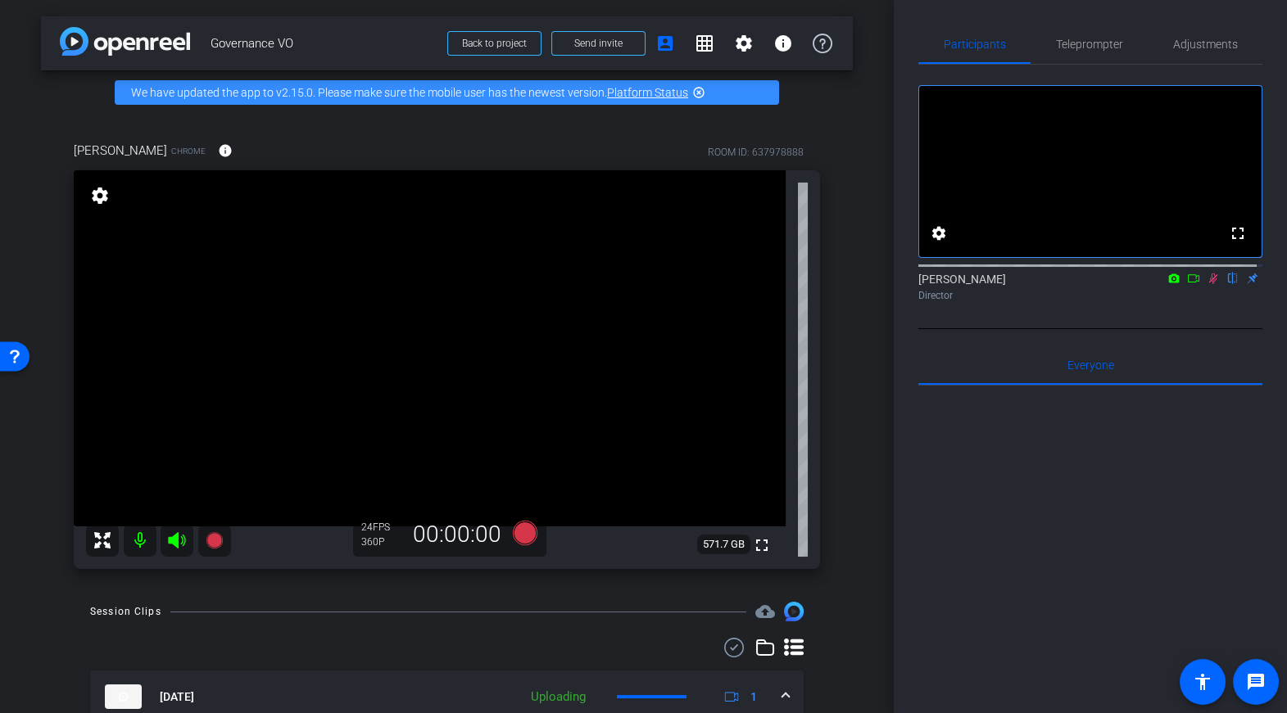
click at [1207, 284] on icon at bounding box center [1213, 278] width 13 height 11
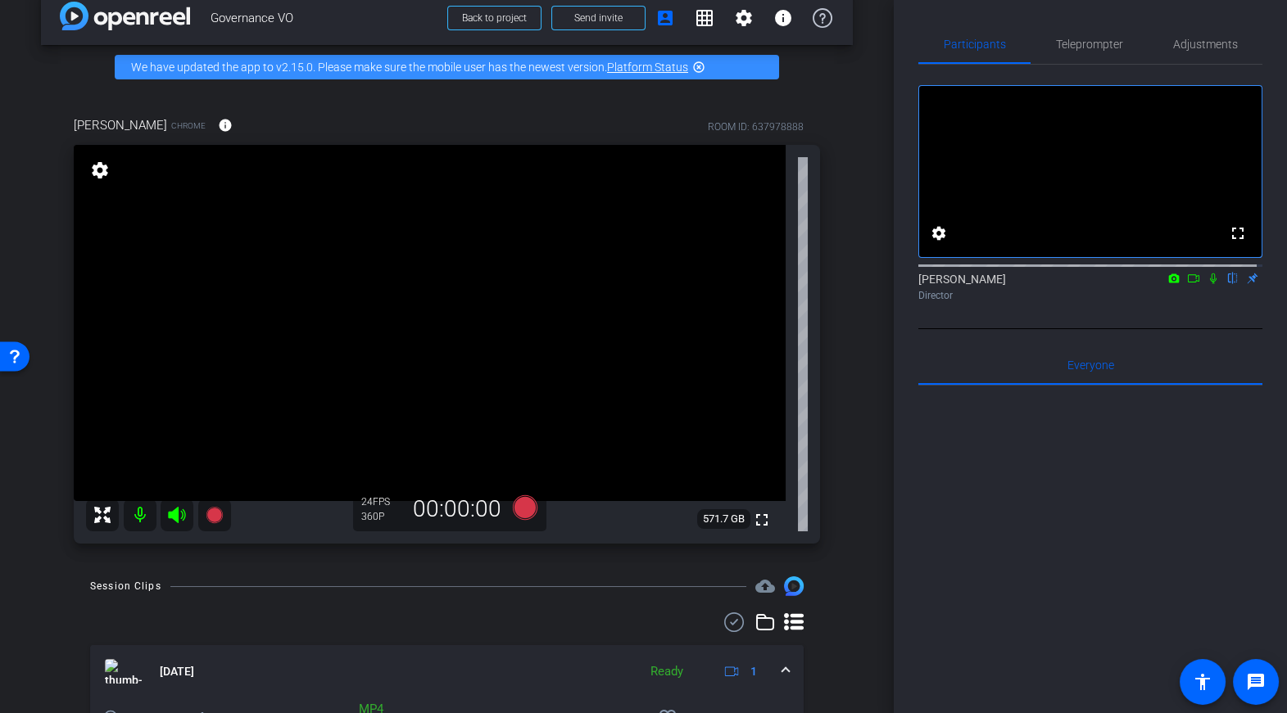
scroll to position [24, 0]
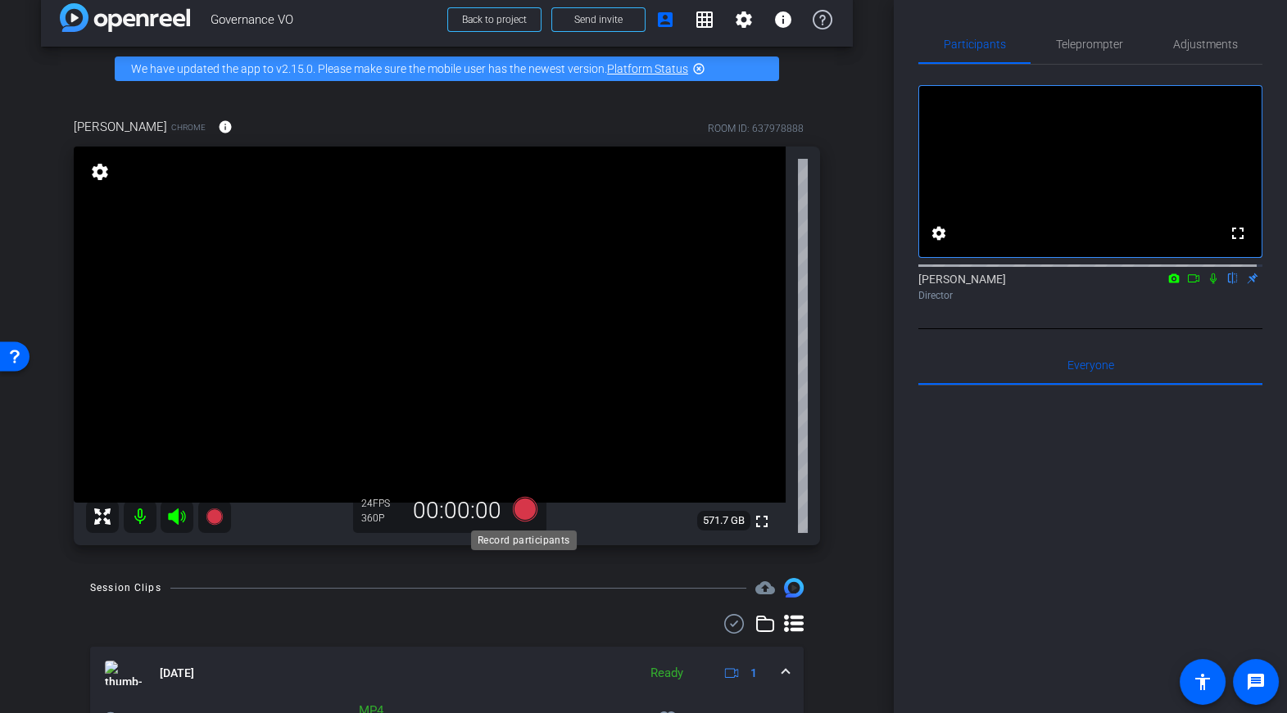
click at [527, 513] on icon at bounding box center [524, 509] width 25 height 25
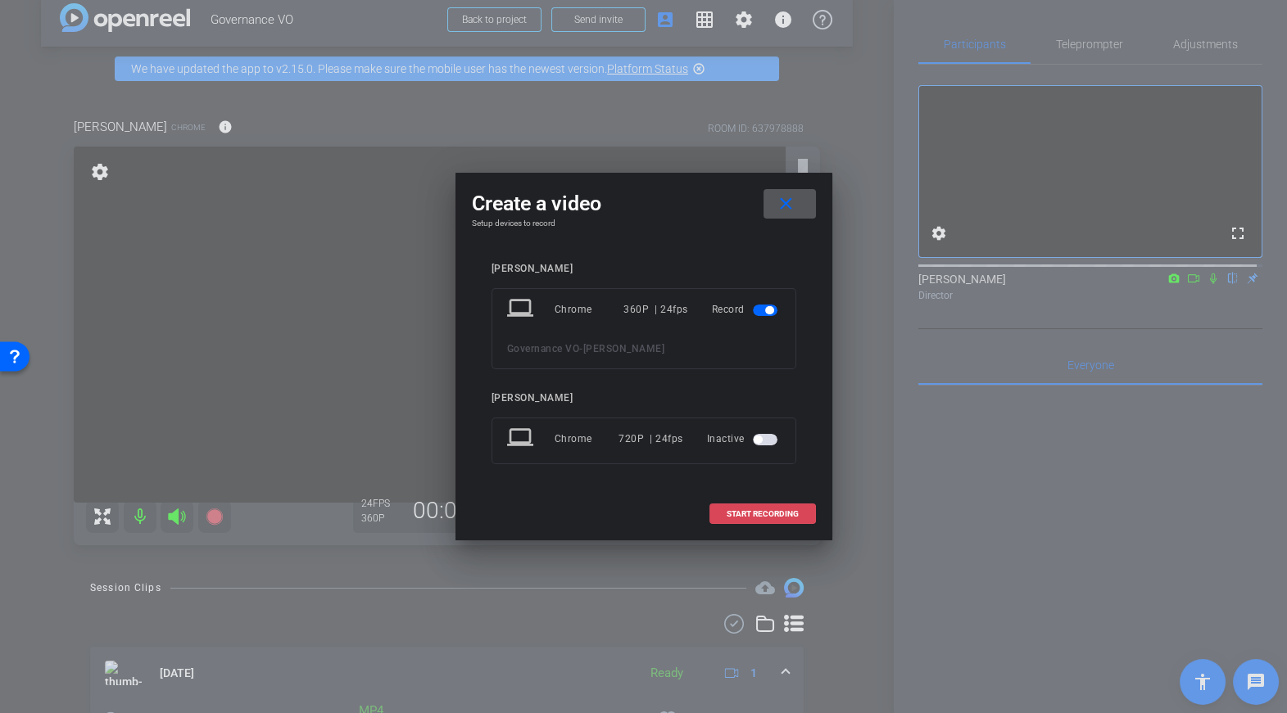
click at [746, 522] on span at bounding box center [762, 514] width 105 height 39
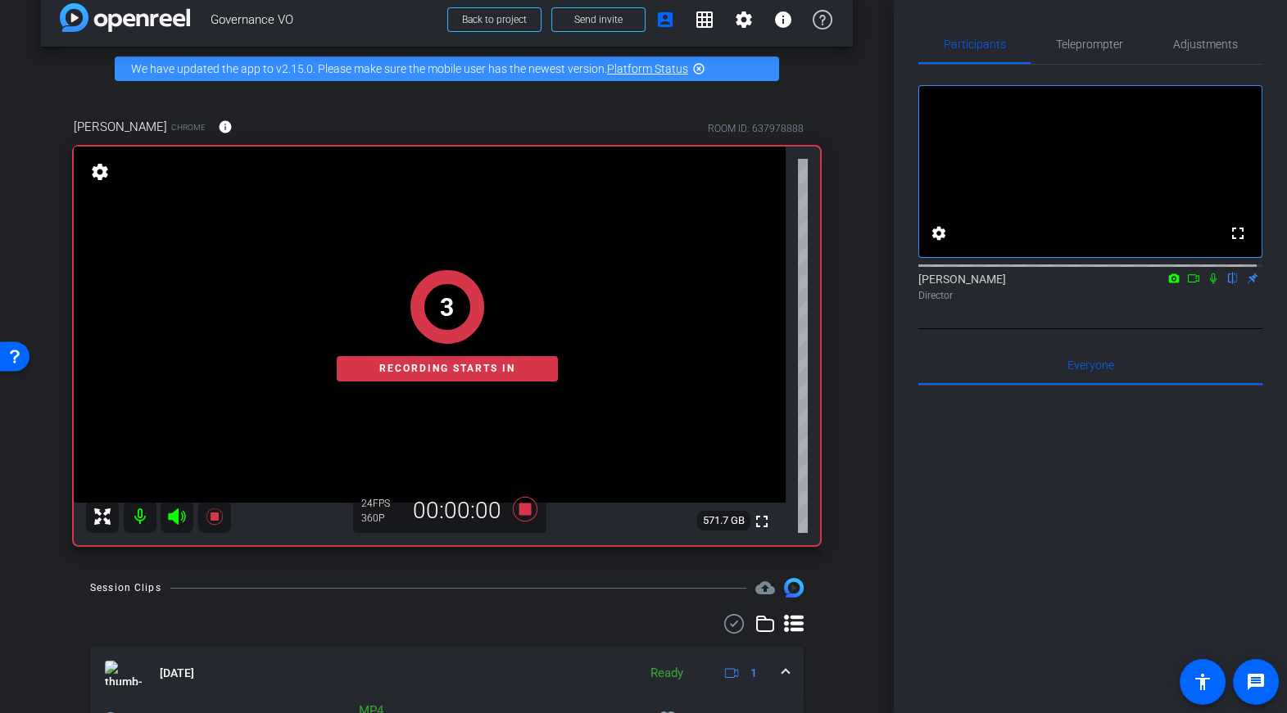
click at [1207, 284] on icon at bounding box center [1213, 278] width 13 height 11
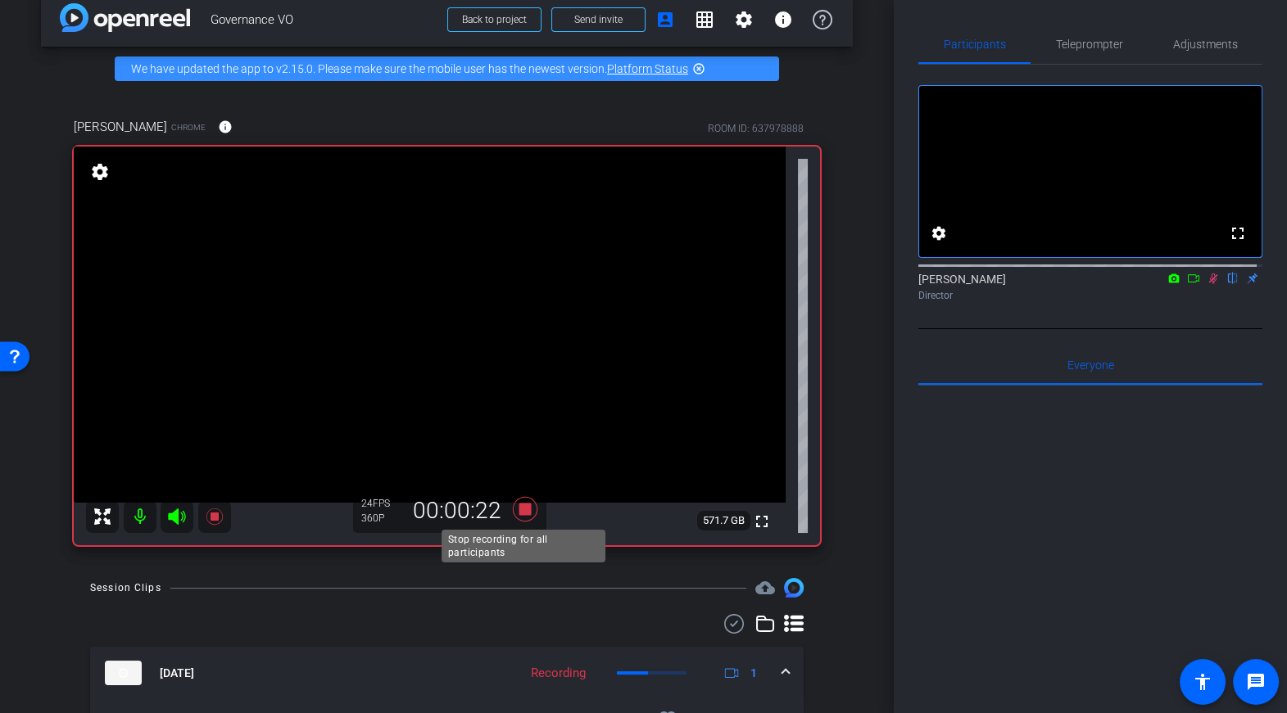
click at [522, 510] on icon at bounding box center [524, 509] width 25 height 25
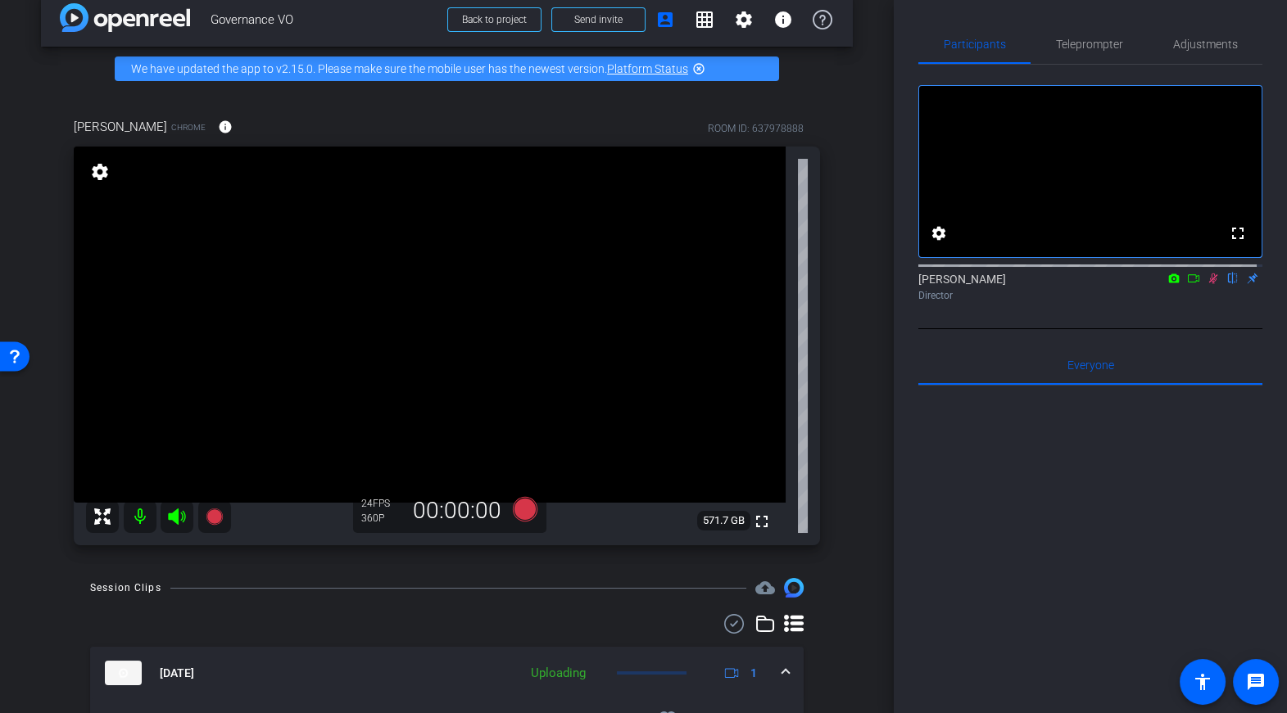
click at [1209, 284] on icon at bounding box center [1213, 279] width 9 height 11
click at [522, 514] on icon at bounding box center [524, 509] width 25 height 25
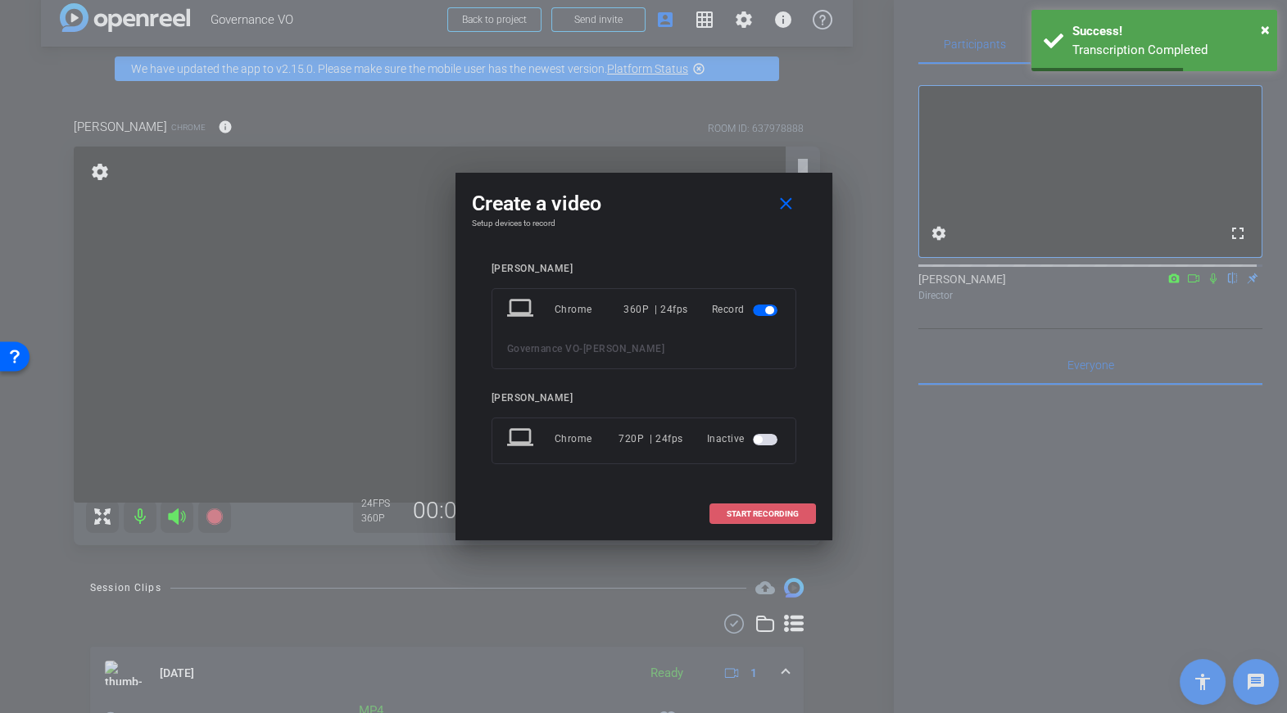
click at [744, 510] on span "START RECORDING" at bounding box center [763, 514] width 72 height 8
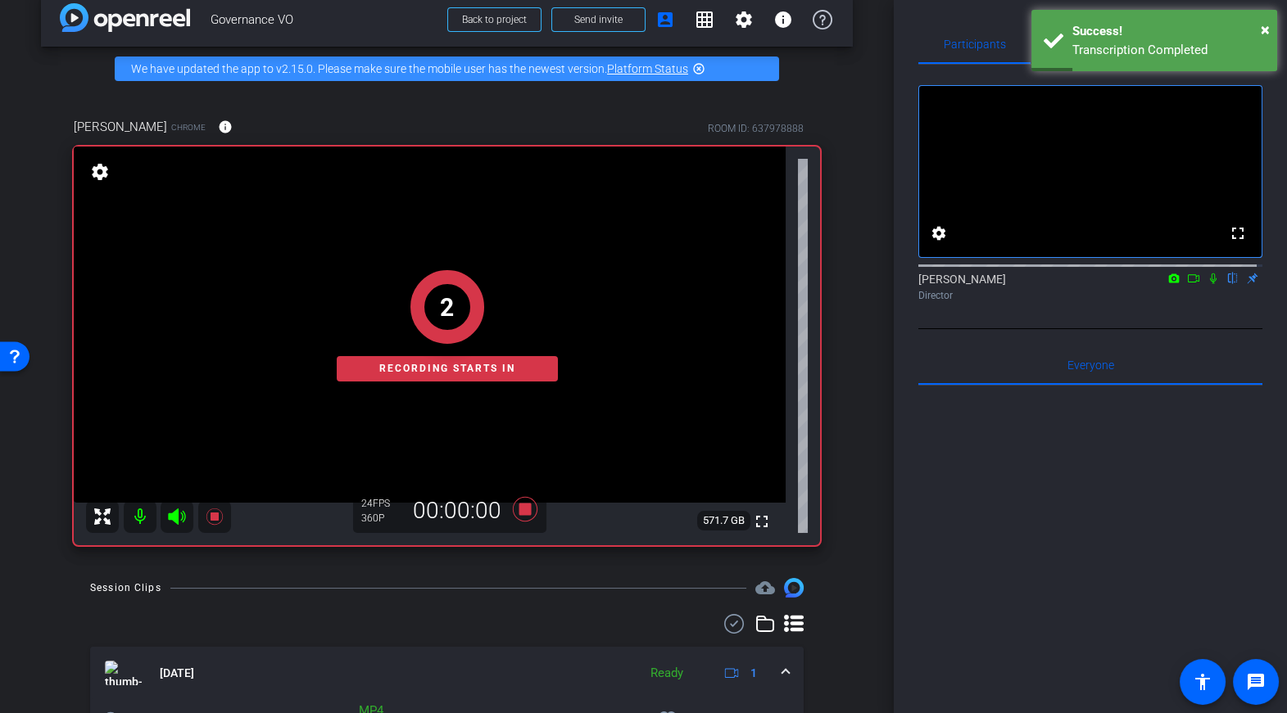
click at [1210, 284] on icon at bounding box center [1213, 279] width 7 height 11
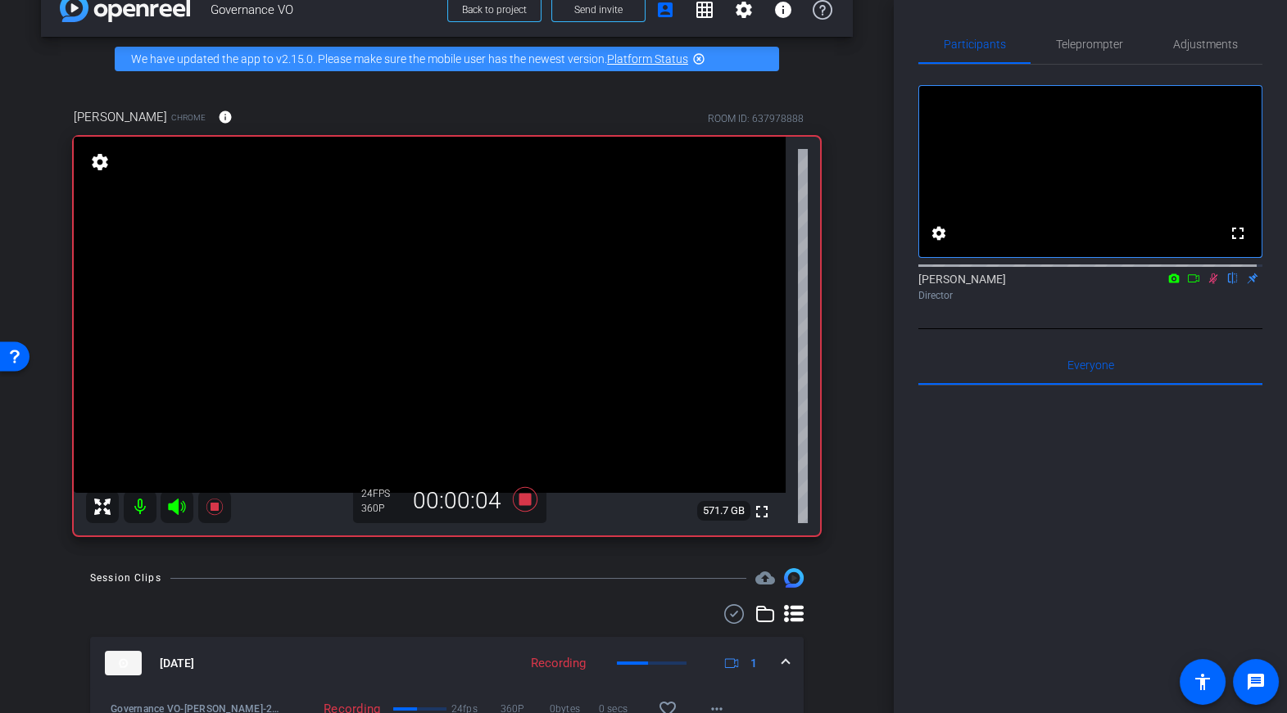
scroll to position [27, 0]
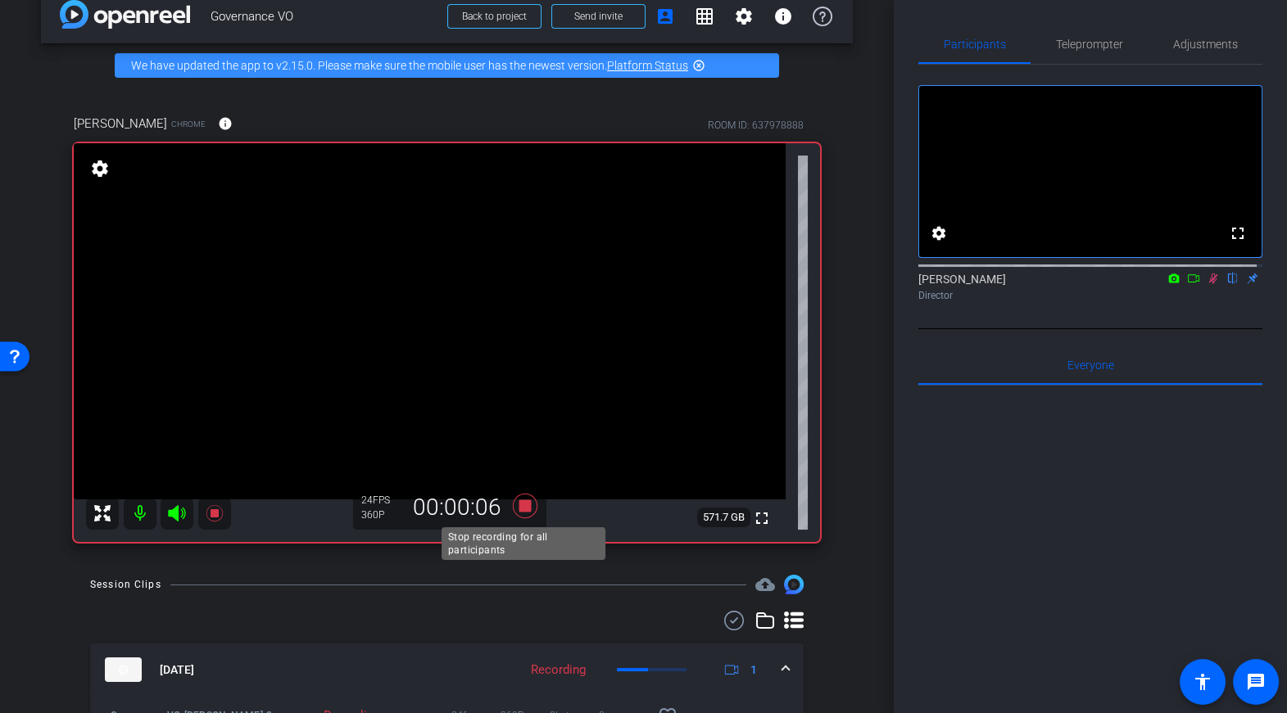
click at [522, 506] on icon at bounding box center [524, 506] width 25 height 25
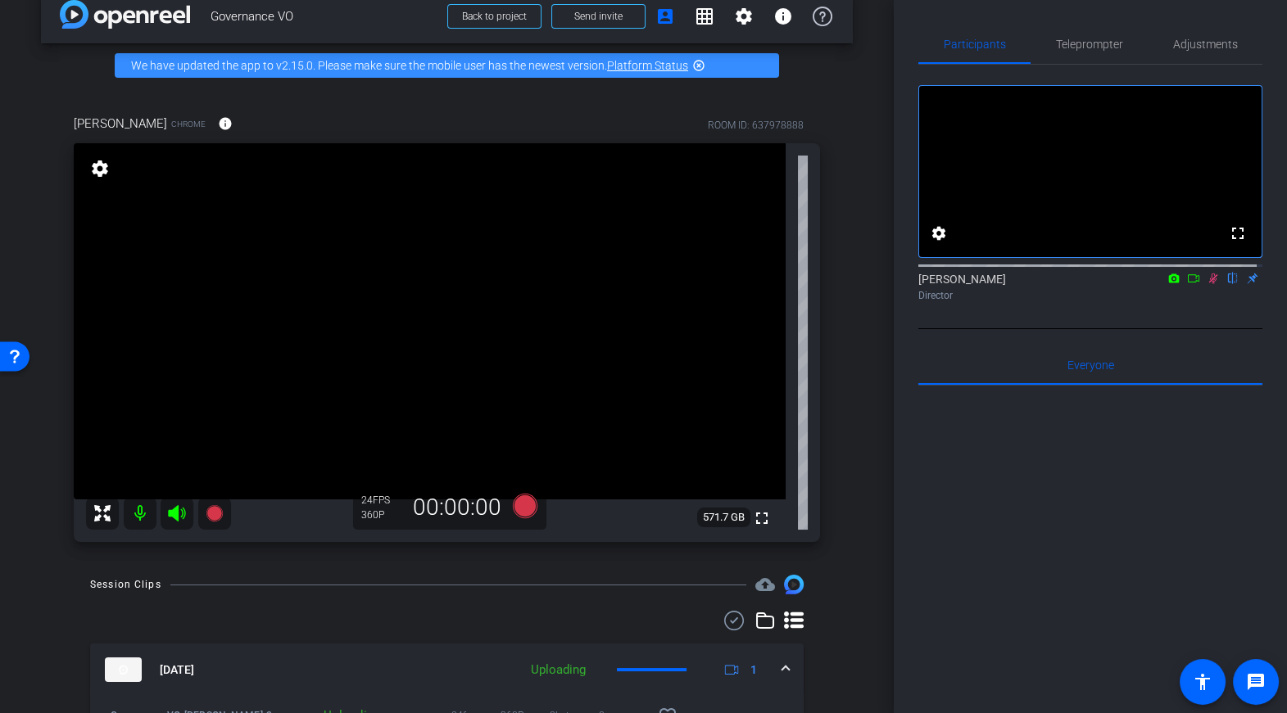
click at [1207, 284] on icon at bounding box center [1213, 278] width 13 height 11
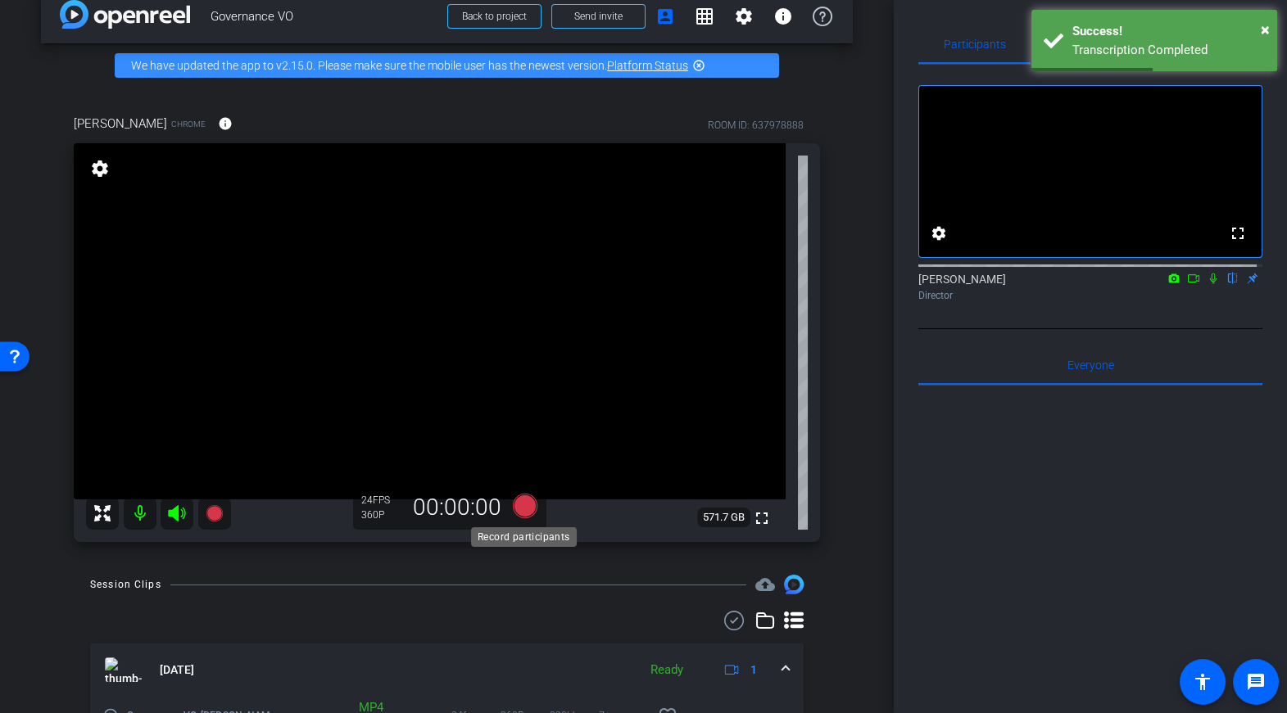
click at [530, 508] on icon at bounding box center [524, 506] width 25 height 25
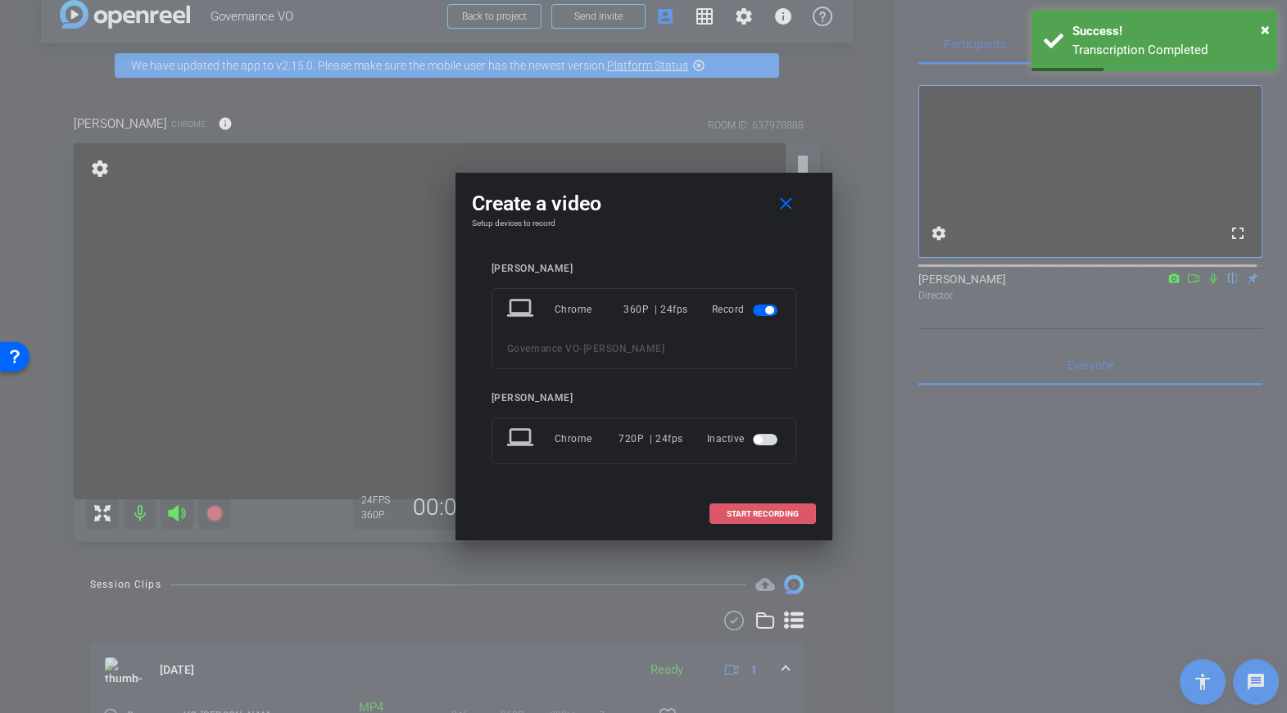
click at [757, 510] on span "START RECORDING" at bounding box center [763, 514] width 72 height 8
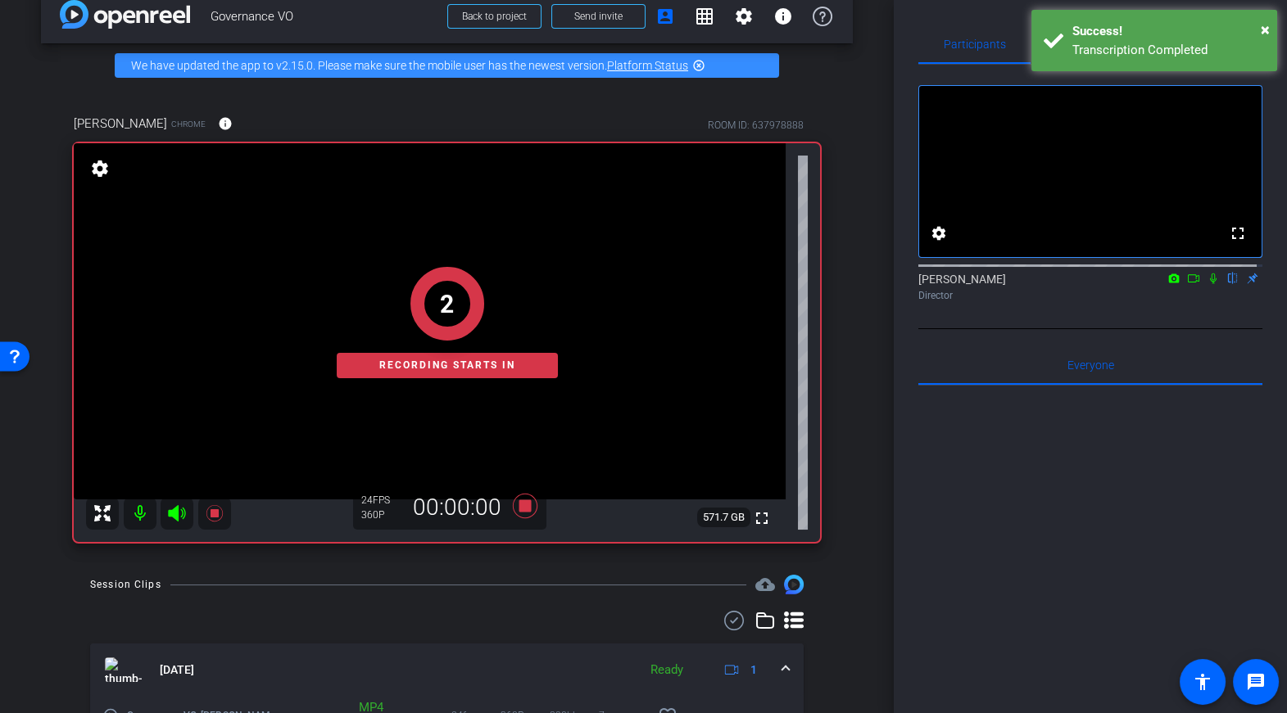
click at [1210, 284] on icon at bounding box center [1213, 279] width 7 height 11
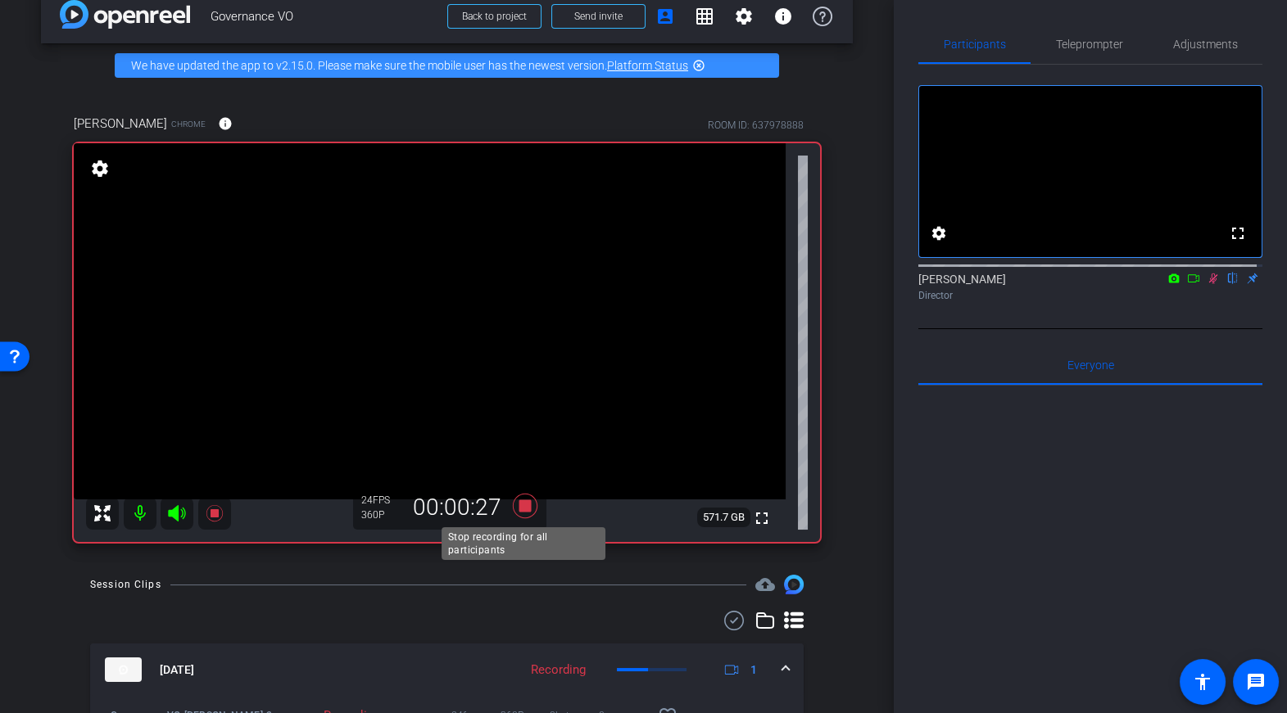
click at [525, 511] on icon at bounding box center [524, 506] width 25 height 25
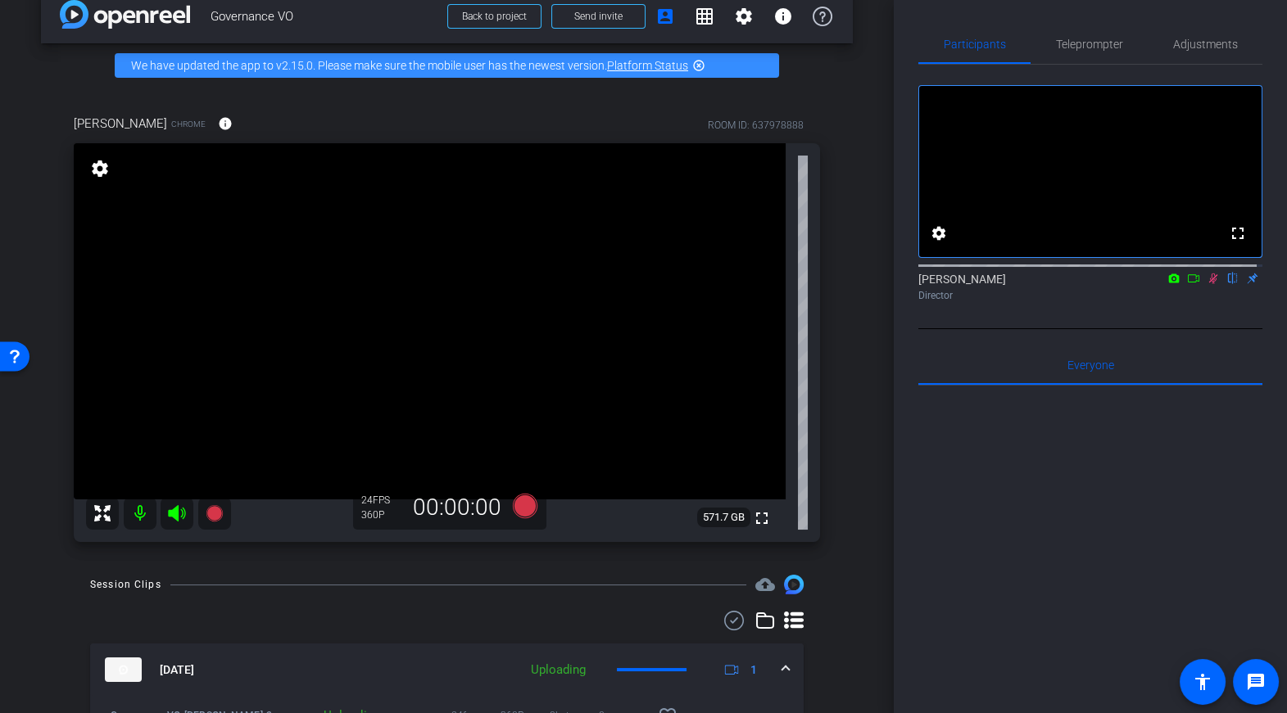
click at [1207, 284] on icon at bounding box center [1213, 278] width 13 height 11
click at [524, 516] on icon at bounding box center [524, 506] width 25 height 25
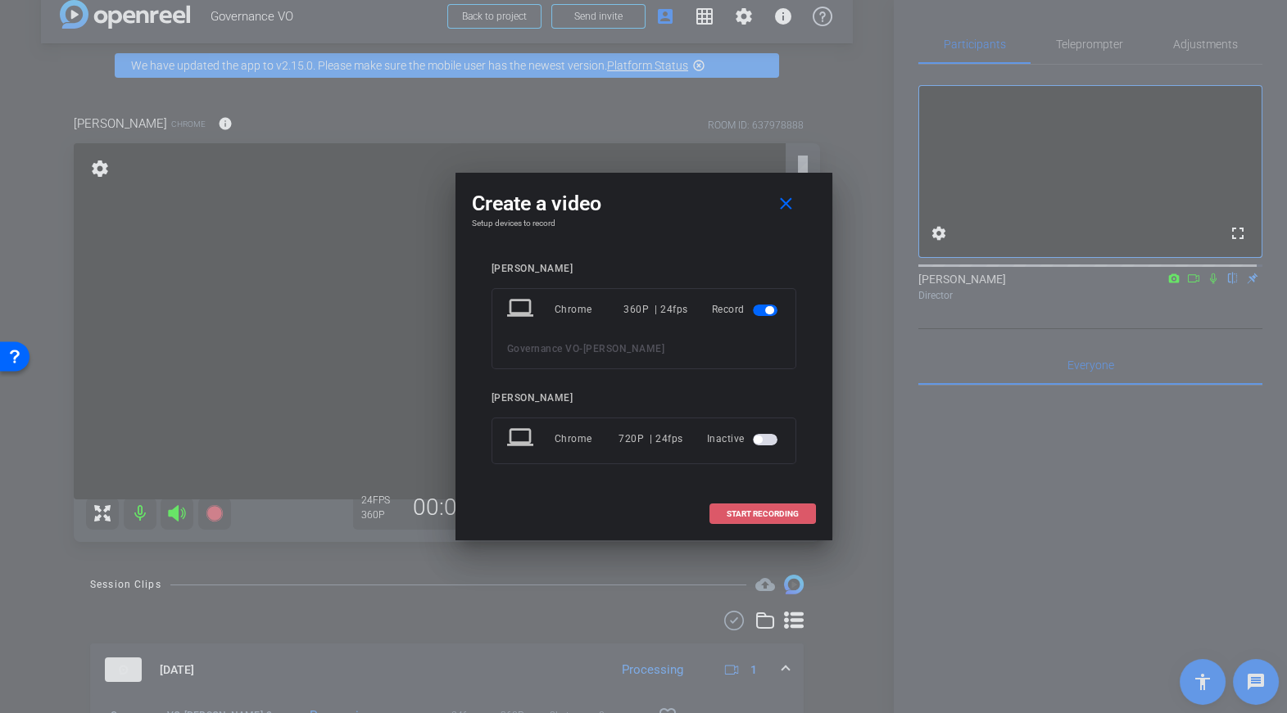
click at [745, 518] on span at bounding box center [762, 514] width 105 height 39
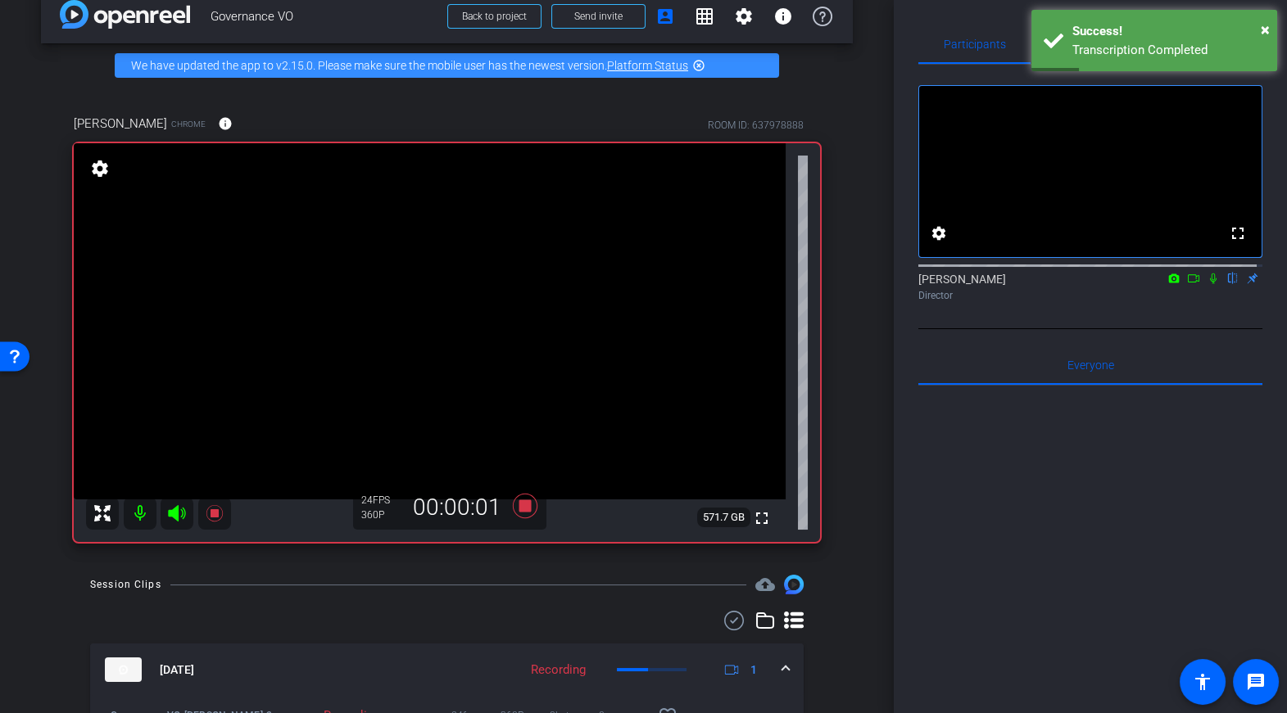
click at [1210, 284] on icon at bounding box center [1213, 279] width 7 height 11
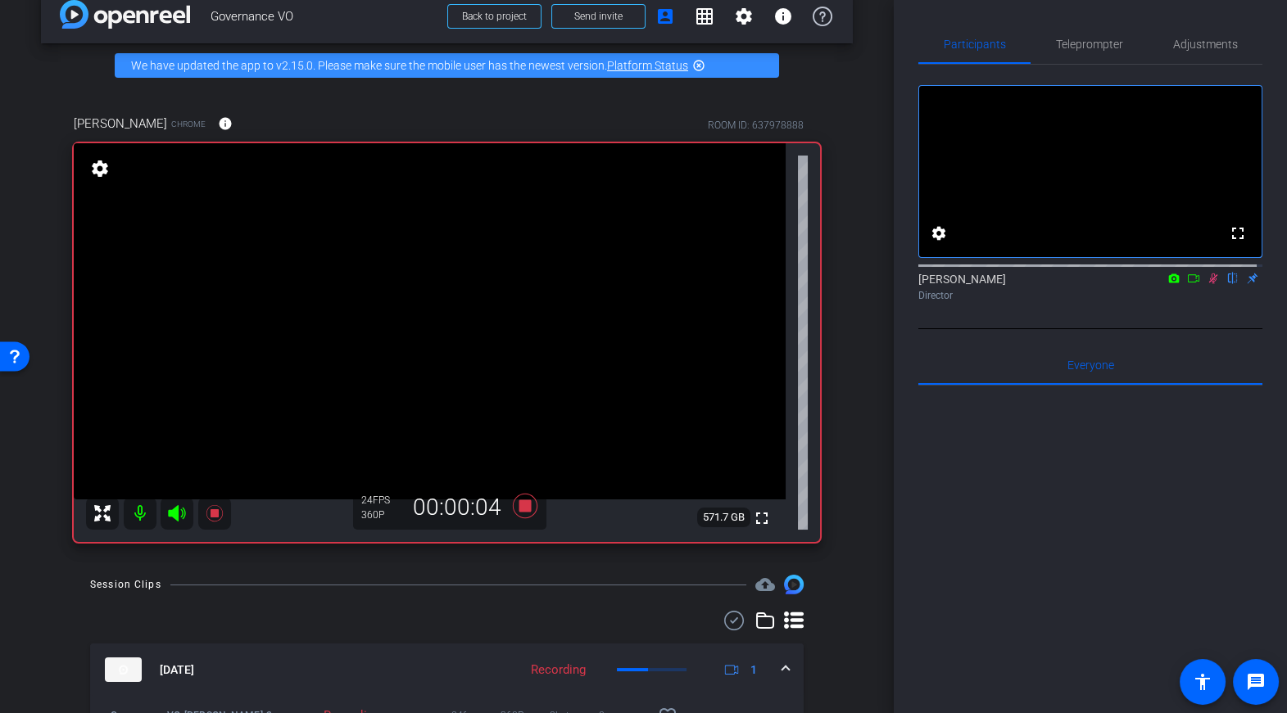
click at [1209, 284] on icon at bounding box center [1213, 279] width 9 height 11
click at [1207, 284] on icon at bounding box center [1213, 278] width 13 height 11
click at [1210, 284] on icon at bounding box center [1213, 278] width 13 height 11
click at [528, 514] on icon at bounding box center [524, 505] width 39 height 29
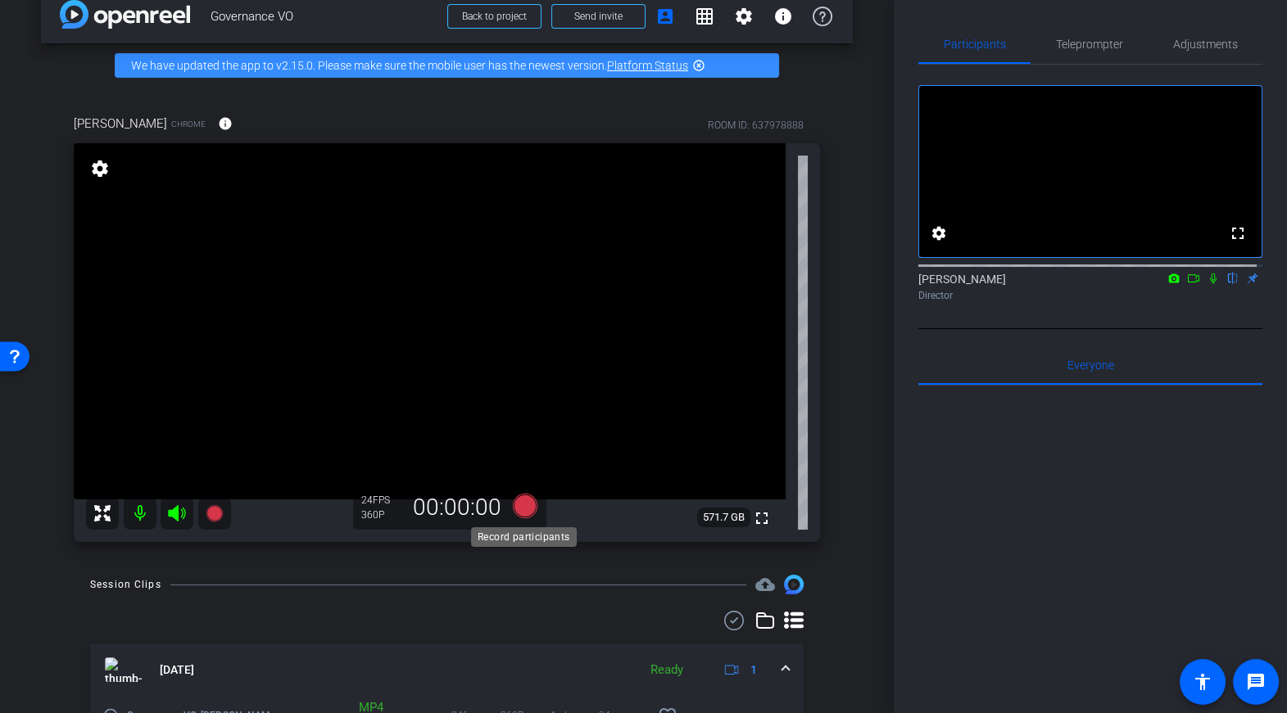
click at [525, 506] on icon at bounding box center [524, 506] width 25 height 25
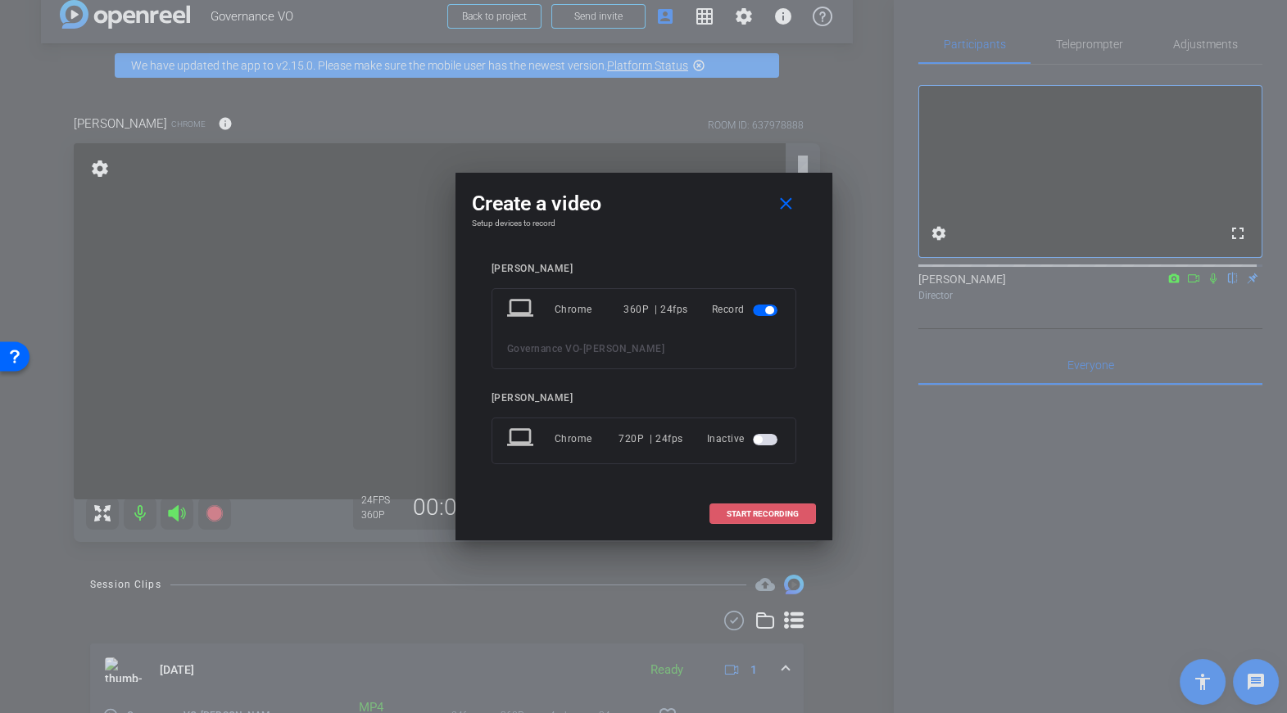
click at [738, 508] on span at bounding box center [762, 514] width 105 height 39
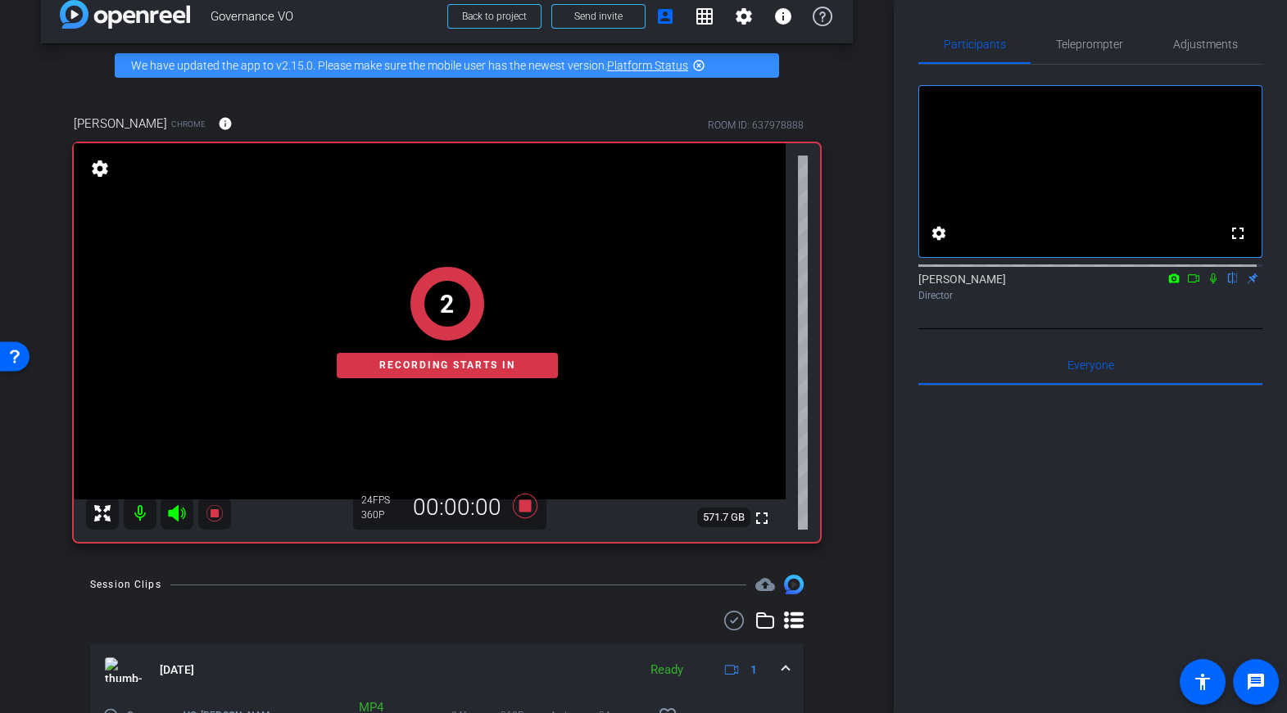
click at [1207, 284] on icon at bounding box center [1213, 278] width 13 height 11
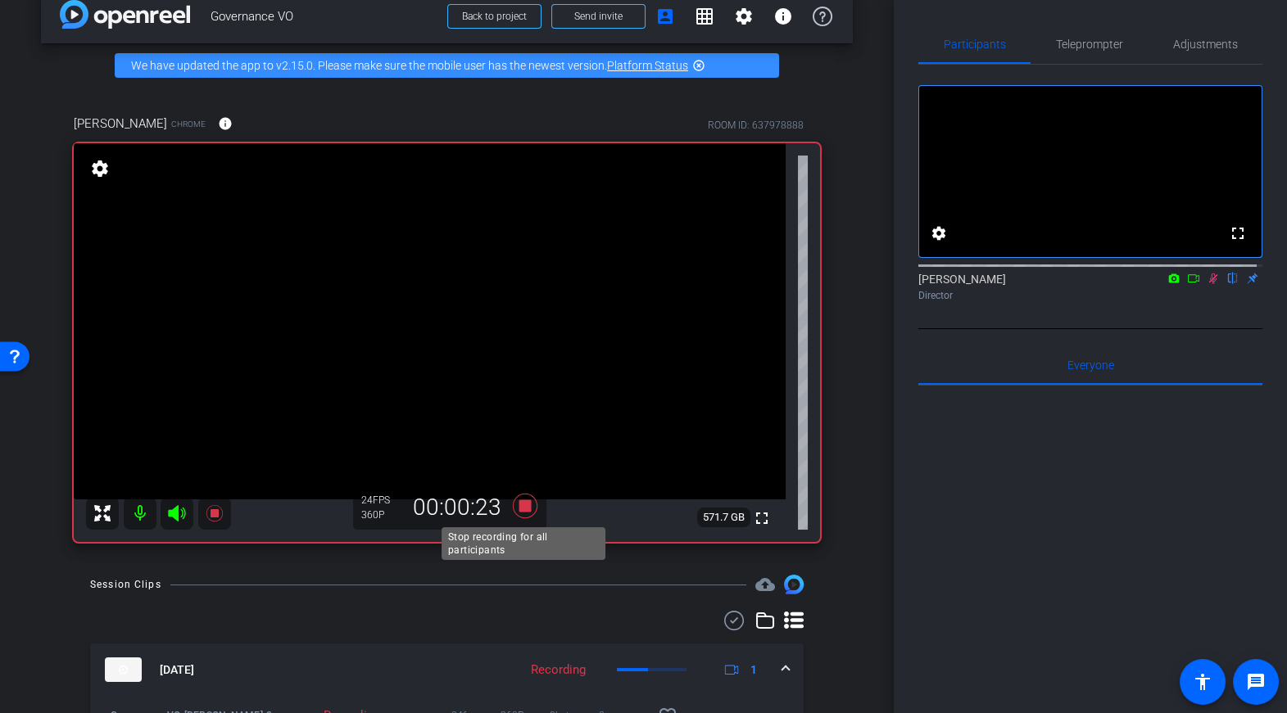
click at [527, 512] on icon at bounding box center [524, 506] width 25 height 25
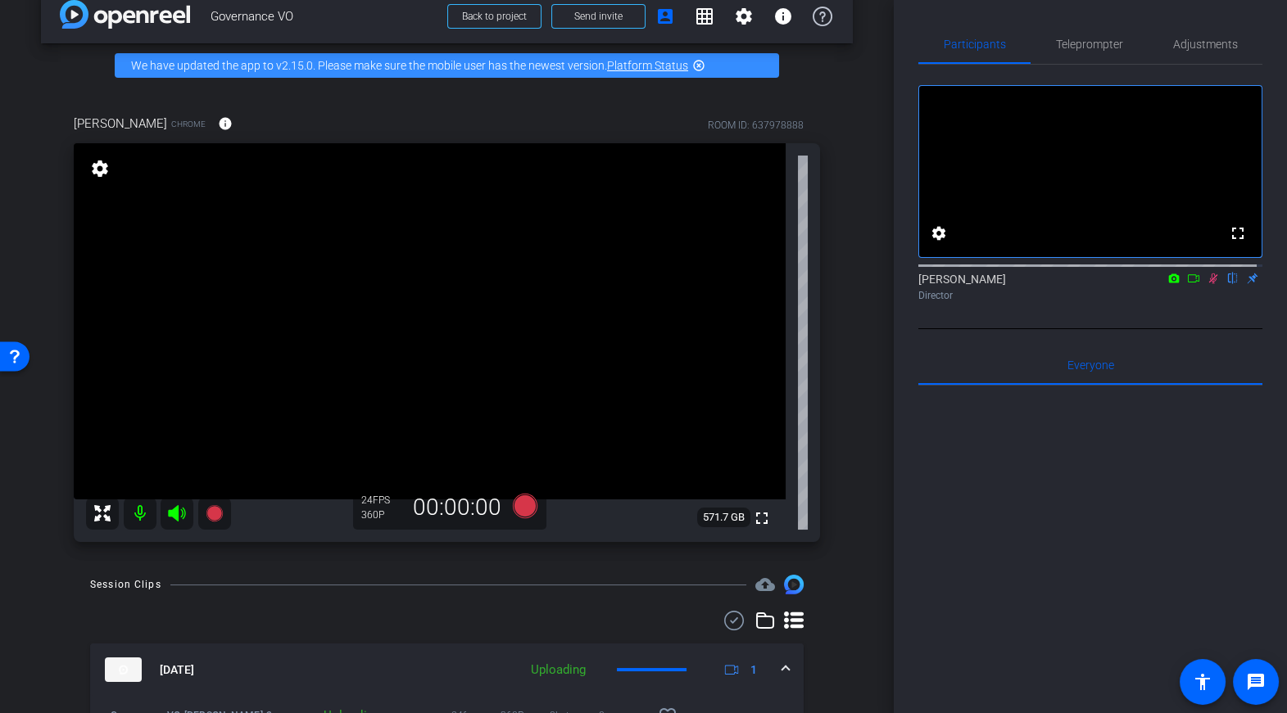
click at [1207, 286] on mat-icon at bounding box center [1213, 278] width 20 height 15
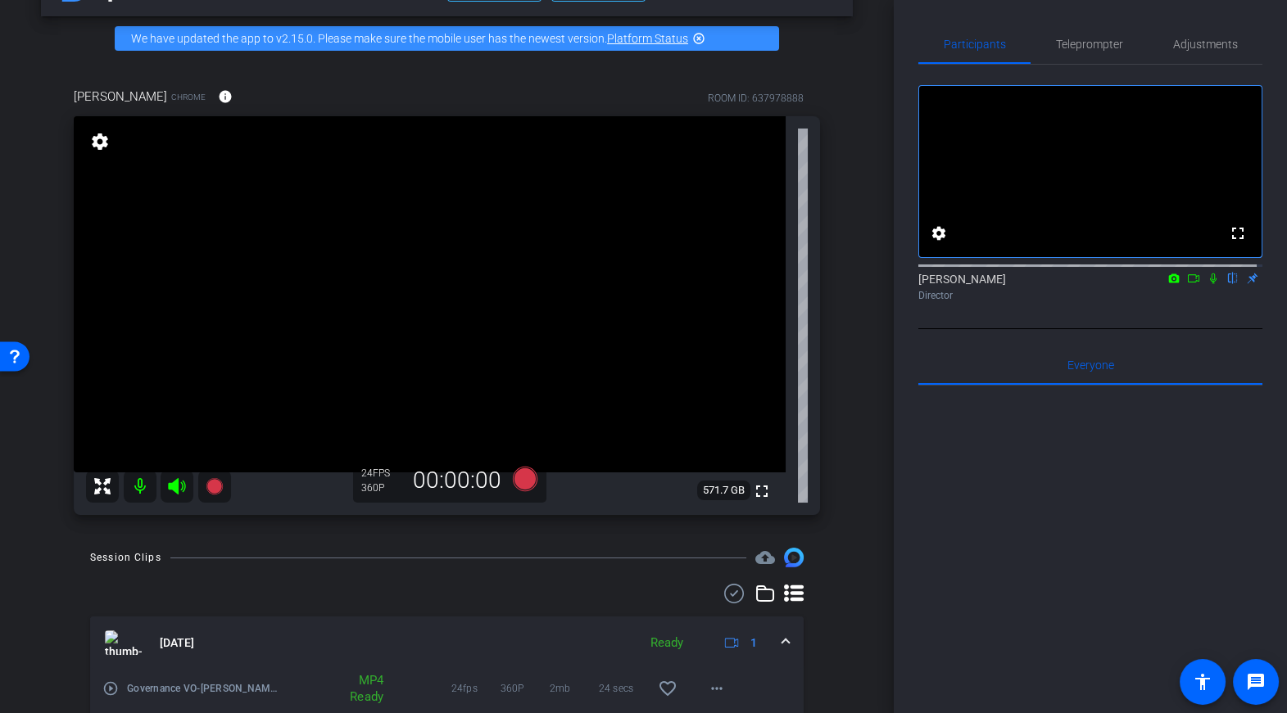
scroll to position [0, 0]
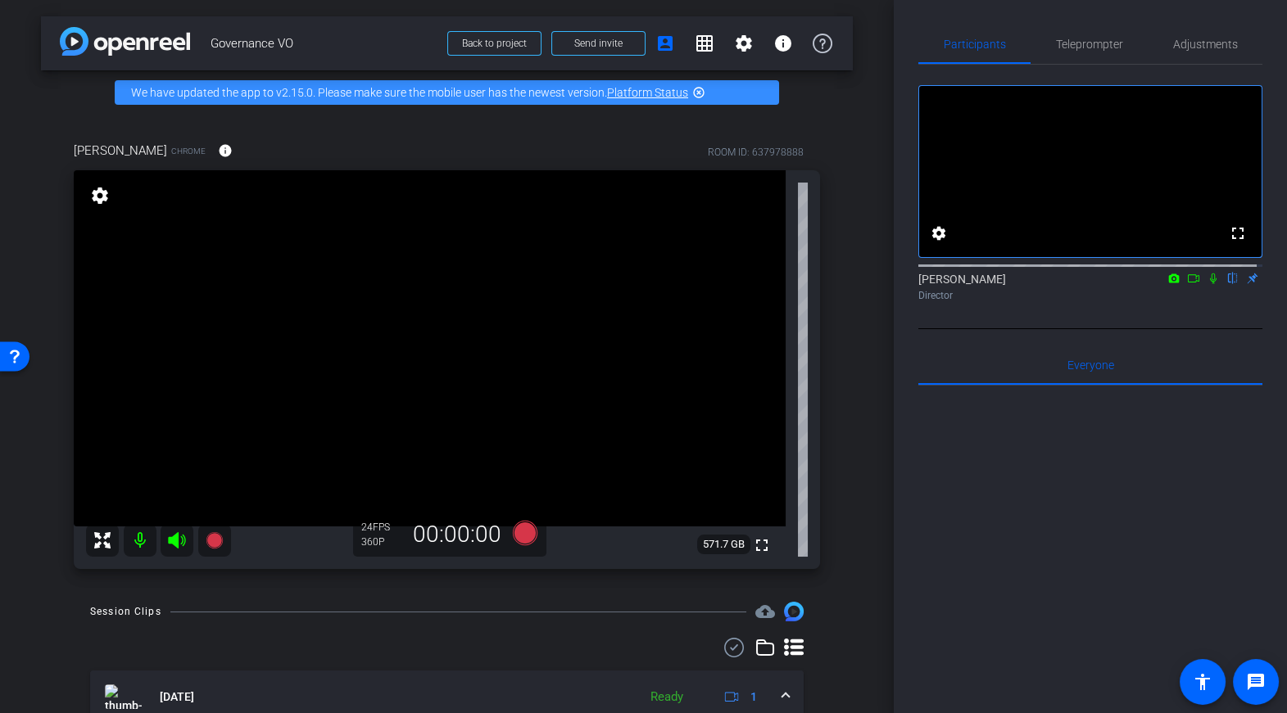
drag, startPoint x: 527, startPoint y: 533, endPoint x: 514, endPoint y: 641, distance: 108.8
click at [514, 641] on div "arrow_back Governance VO Back to project Send invite account_box grid_on settin…" at bounding box center [447, 356] width 894 height 713
click at [523, 534] on icon at bounding box center [524, 533] width 25 height 25
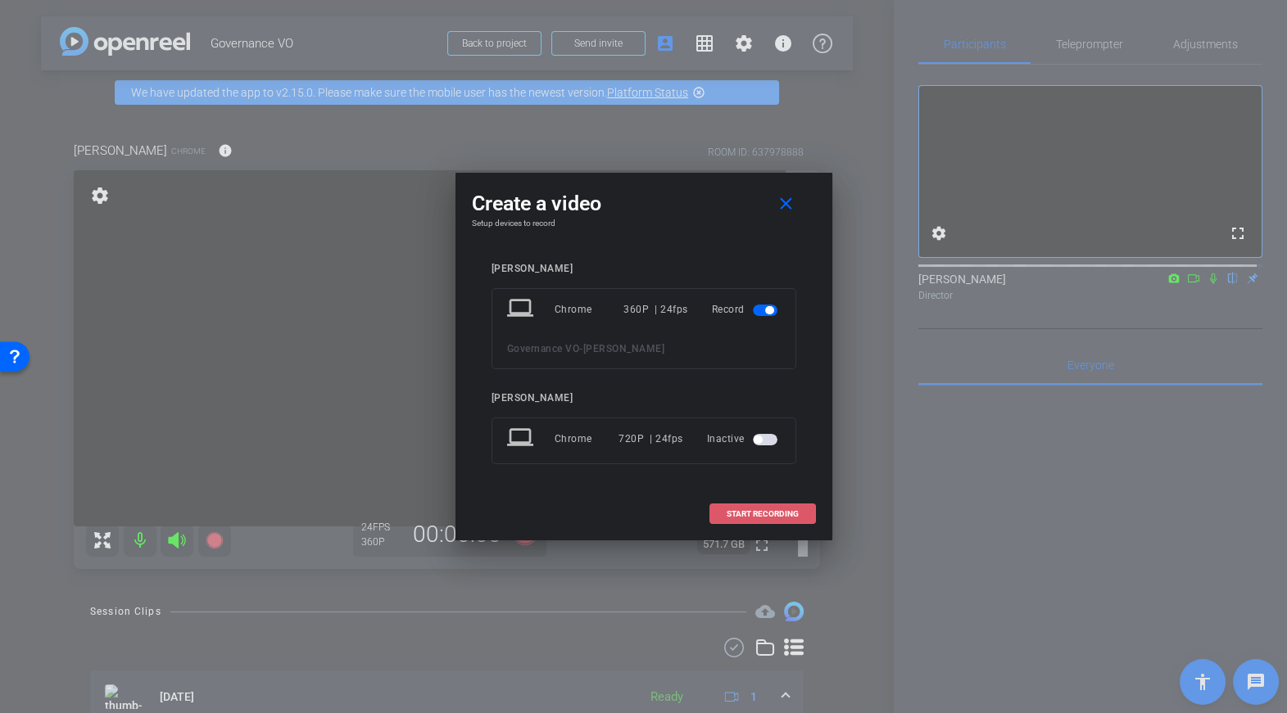
click at [747, 510] on span "START RECORDING" at bounding box center [763, 514] width 72 height 8
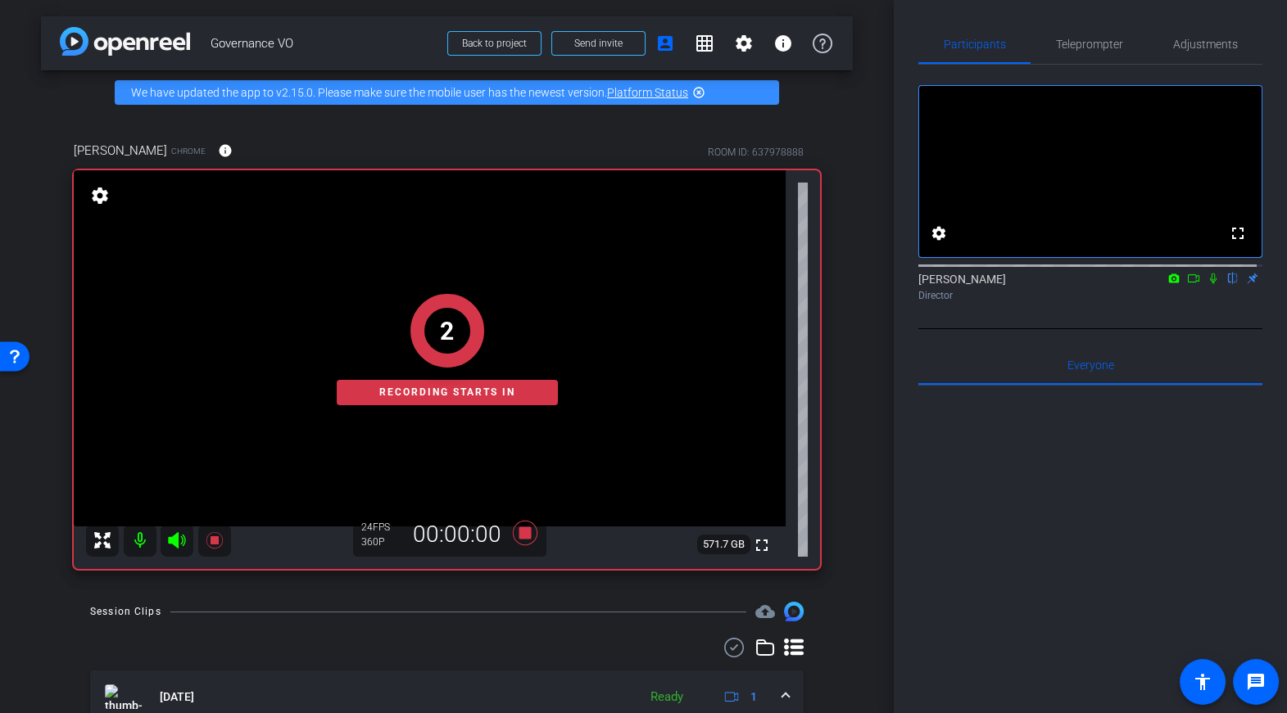
click at [1203, 286] on mat-icon at bounding box center [1213, 278] width 20 height 15
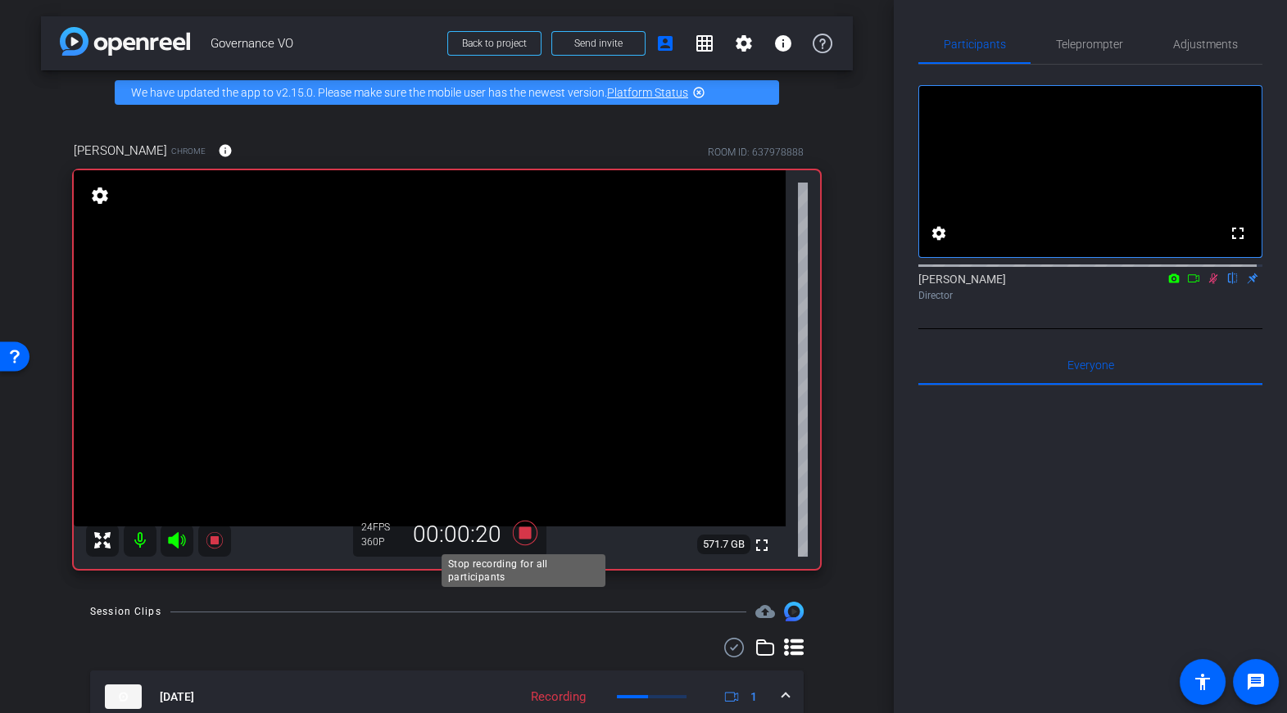
click at [519, 538] on icon at bounding box center [524, 533] width 25 height 25
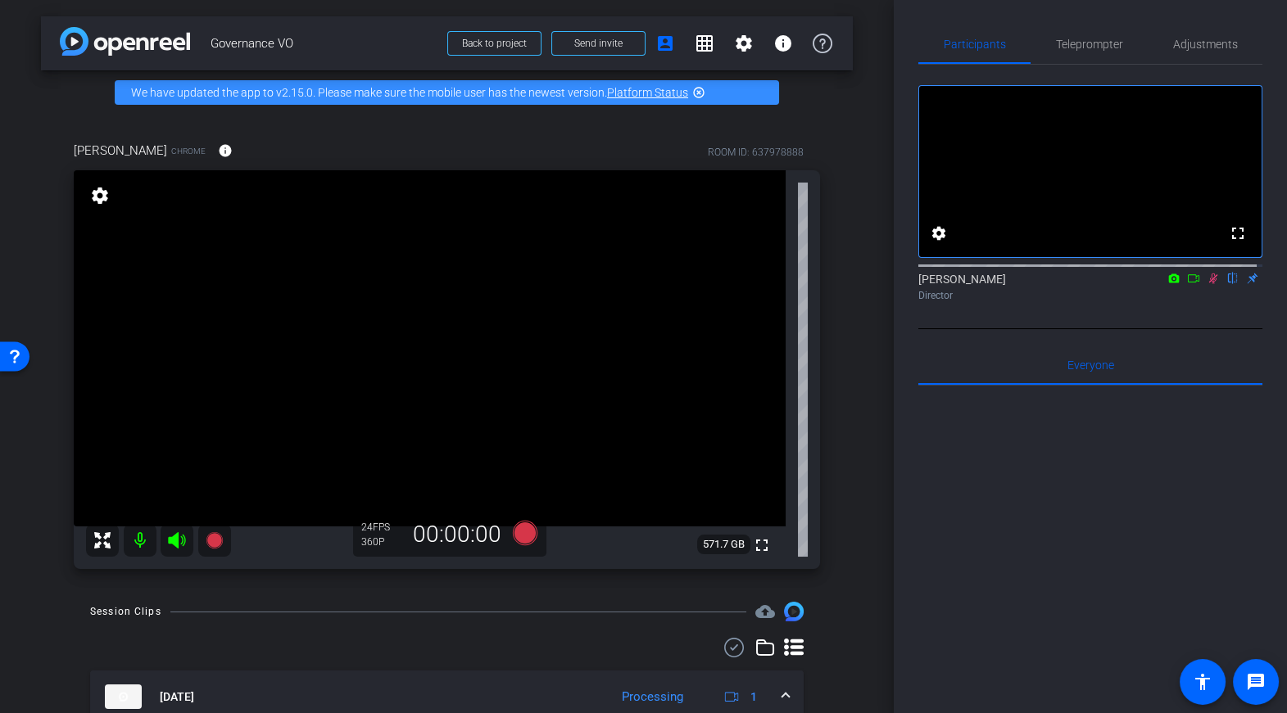
click at [1207, 284] on icon at bounding box center [1213, 278] width 13 height 11
click at [523, 534] on icon at bounding box center [524, 533] width 25 height 25
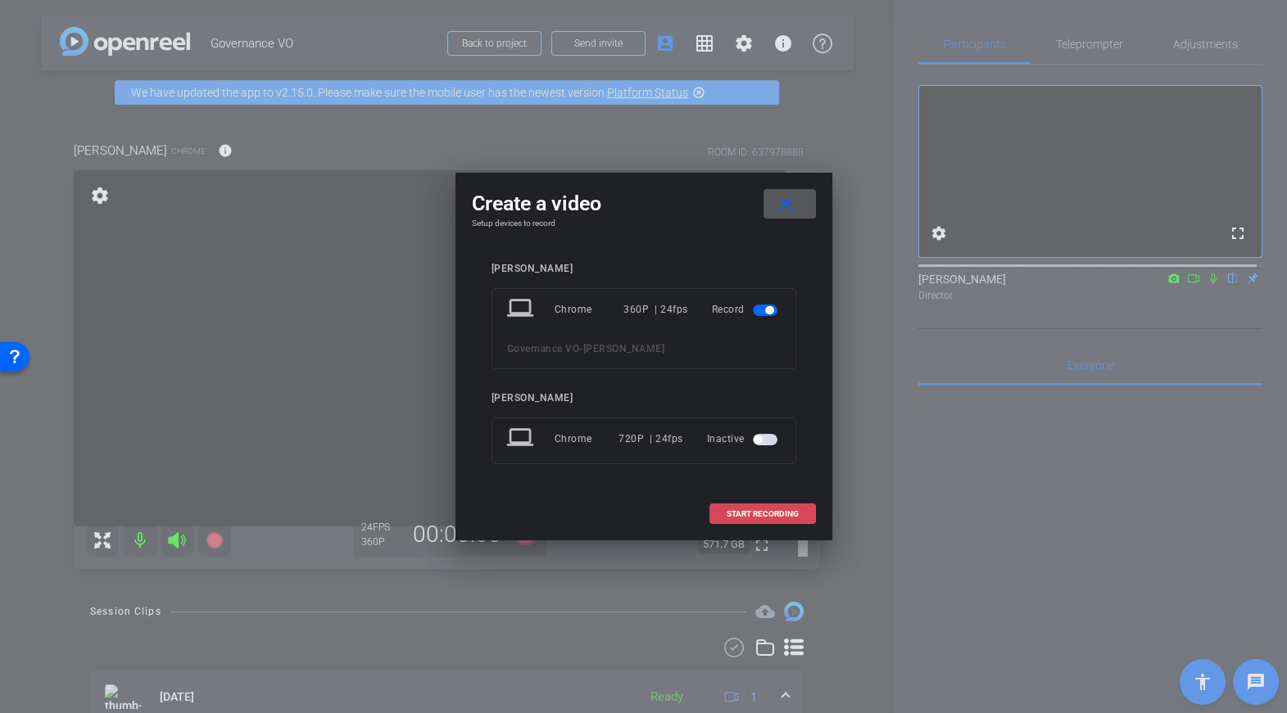
click at [736, 507] on span at bounding box center [762, 514] width 105 height 39
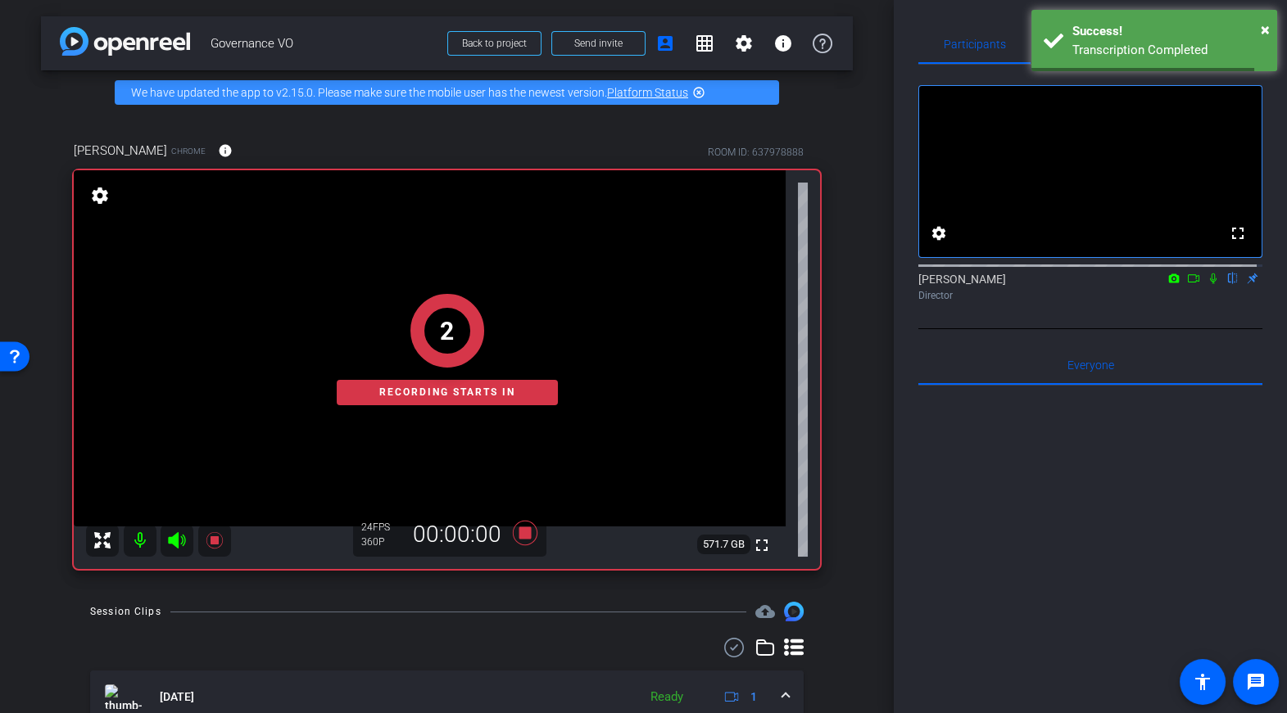
click at [1207, 284] on icon at bounding box center [1213, 278] width 13 height 11
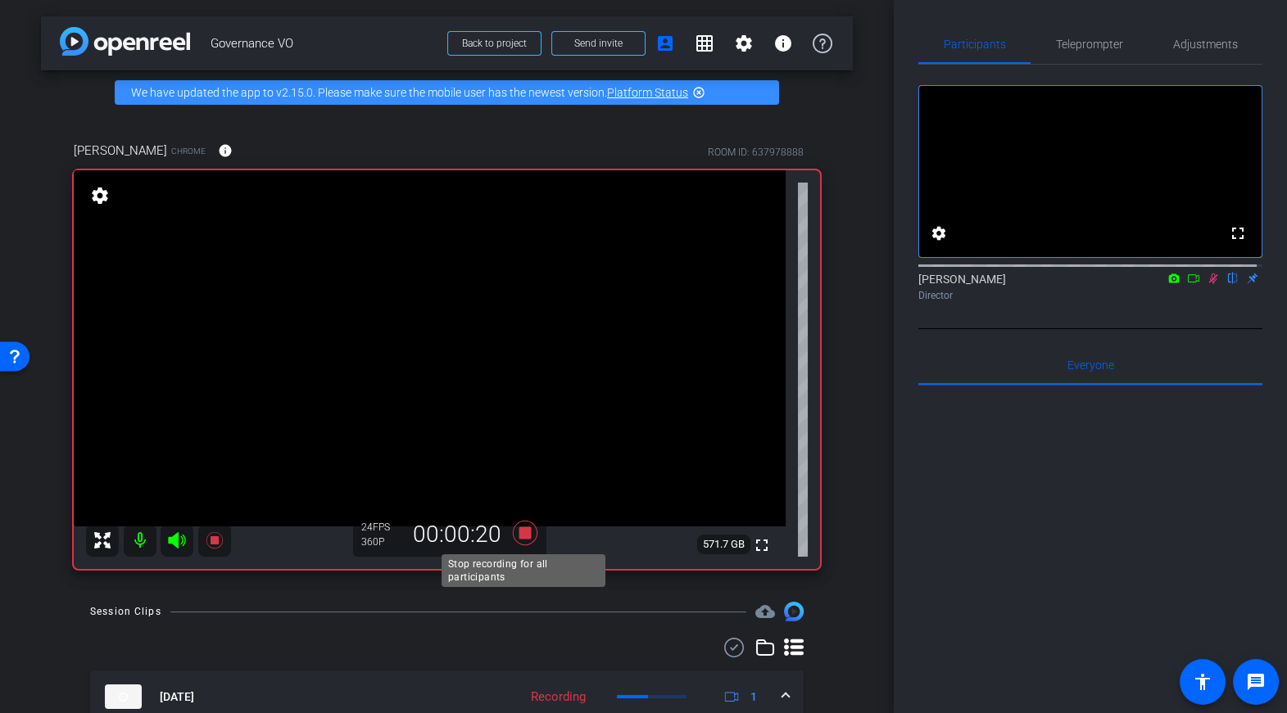
click at [526, 533] on icon at bounding box center [524, 533] width 25 height 25
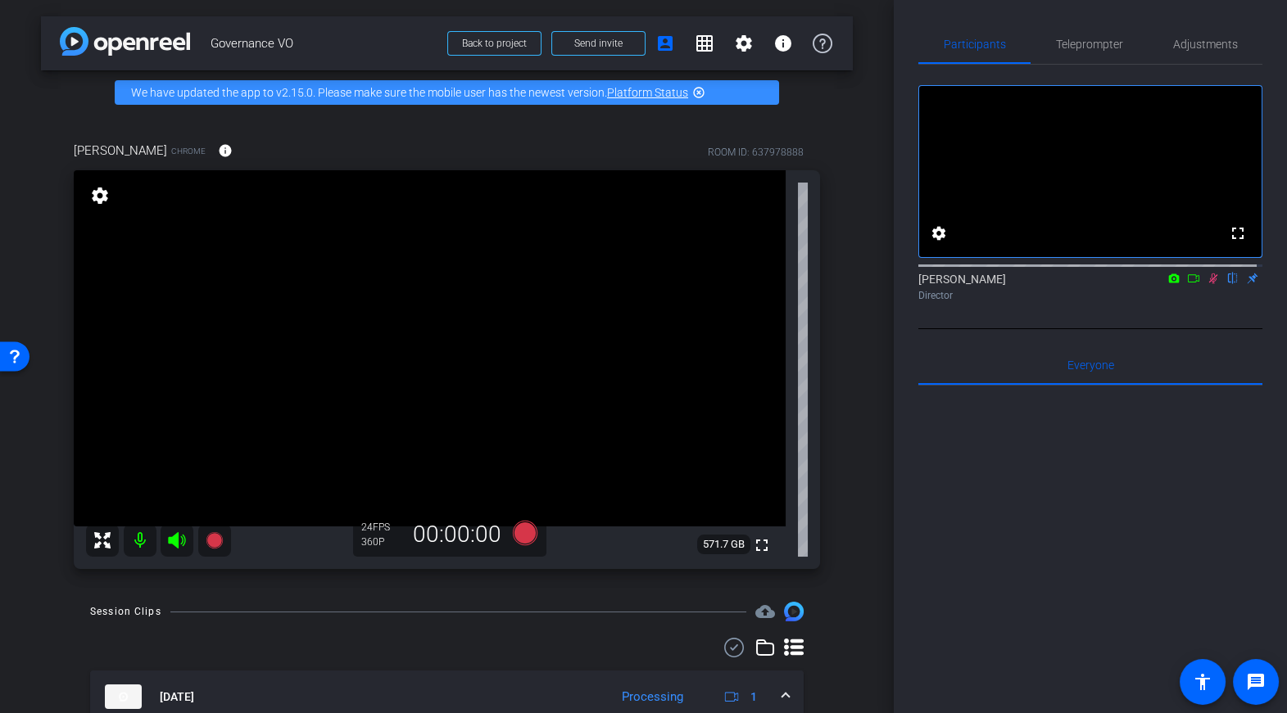
click at [1207, 284] on icon at bounding box center [1213, 278] width 13 height 11
click at [525, 535] on icon at bounding box center [524, 533] width 25 height 25
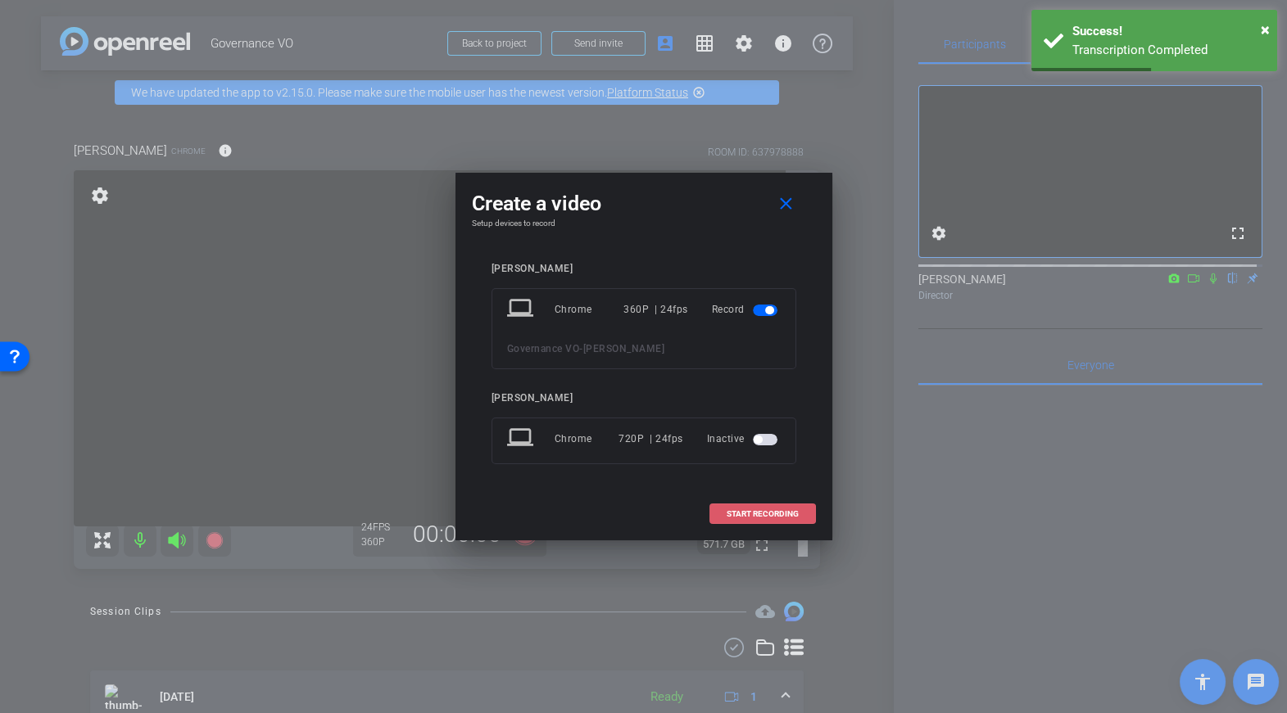
click at [766, 510] on span "START RECORDING" at bounding box center [763, 514] width 72 height 8
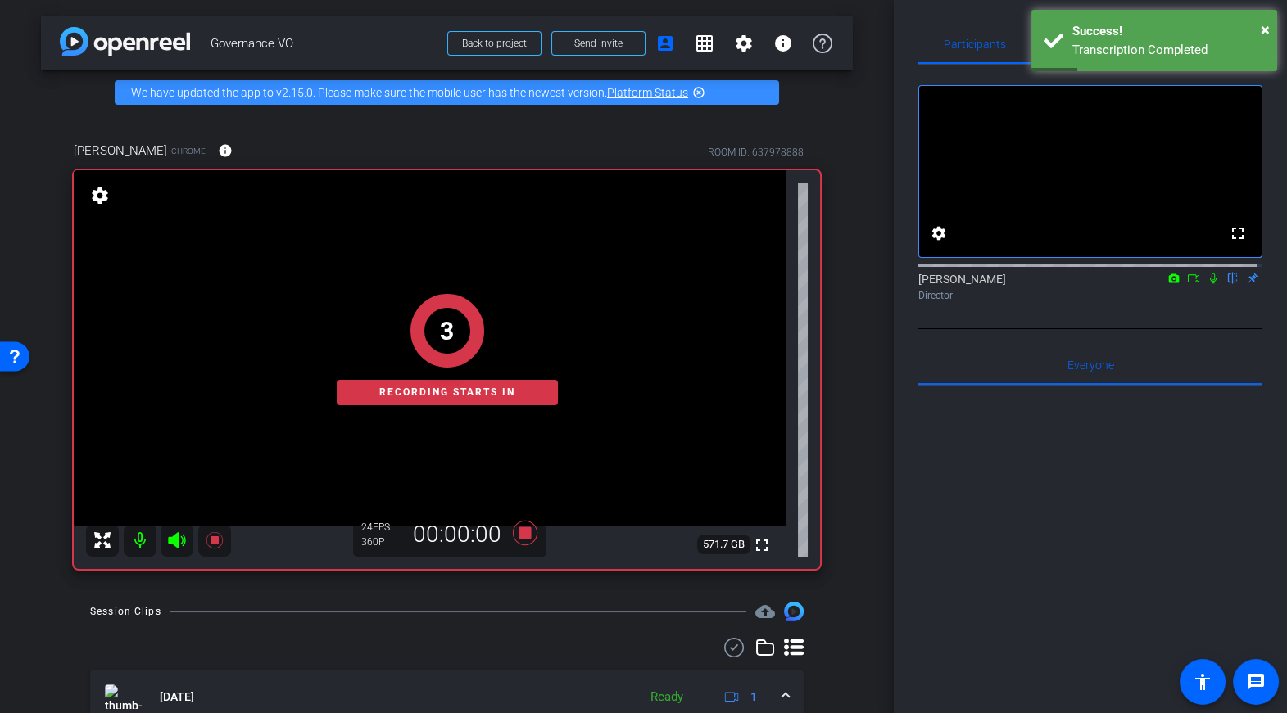
click at [1210, 284] on icon at bounding box center [1213, 279] width 7 height 11
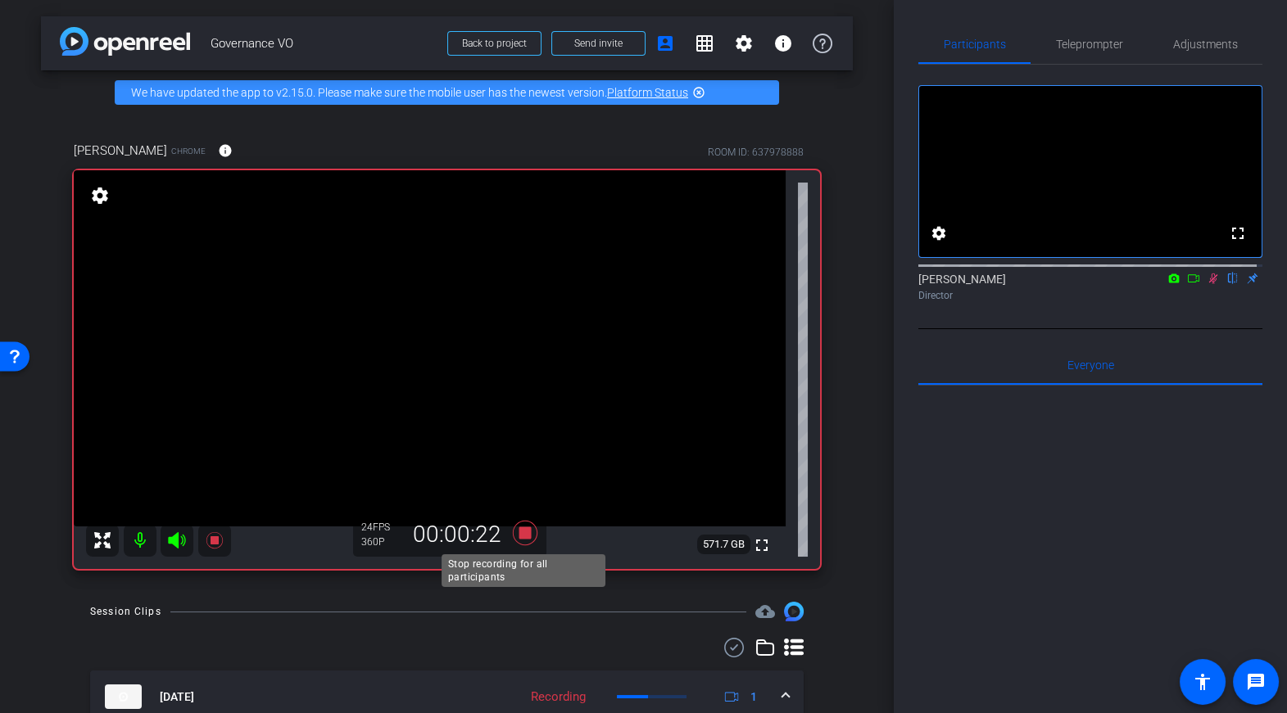
click at [524, 528] on icon at bounding box center [524, 533] width 25 height 25
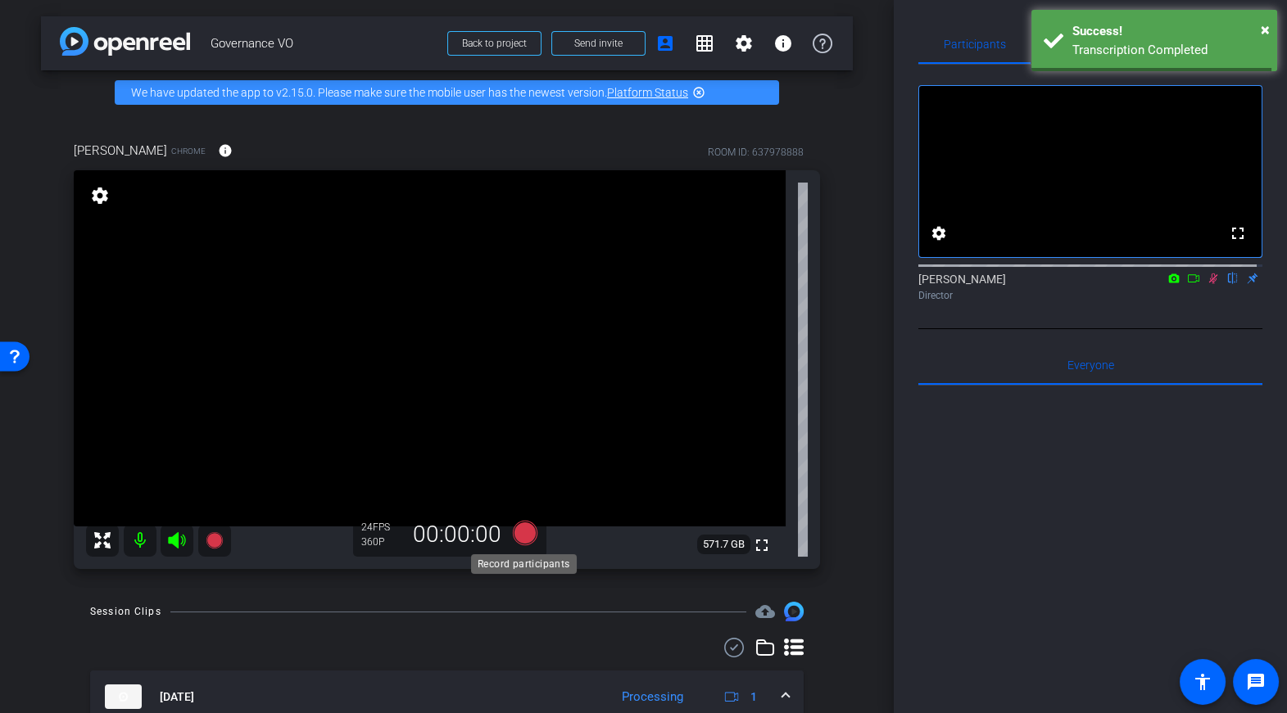
click at [528, 533] on icon at bounding box center [524, 533] width 25 height 25
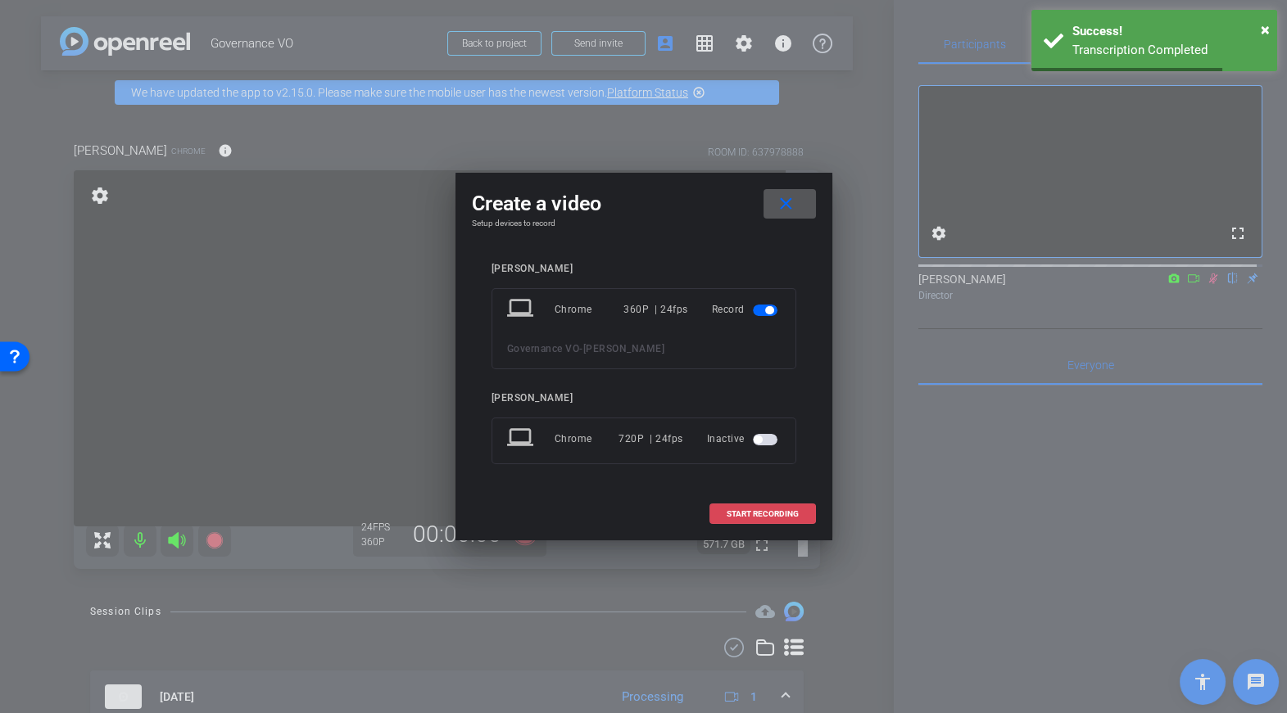
click at [766, 514] on span "START RECORDING" at bounding box center [763, 514] width 72 height 8
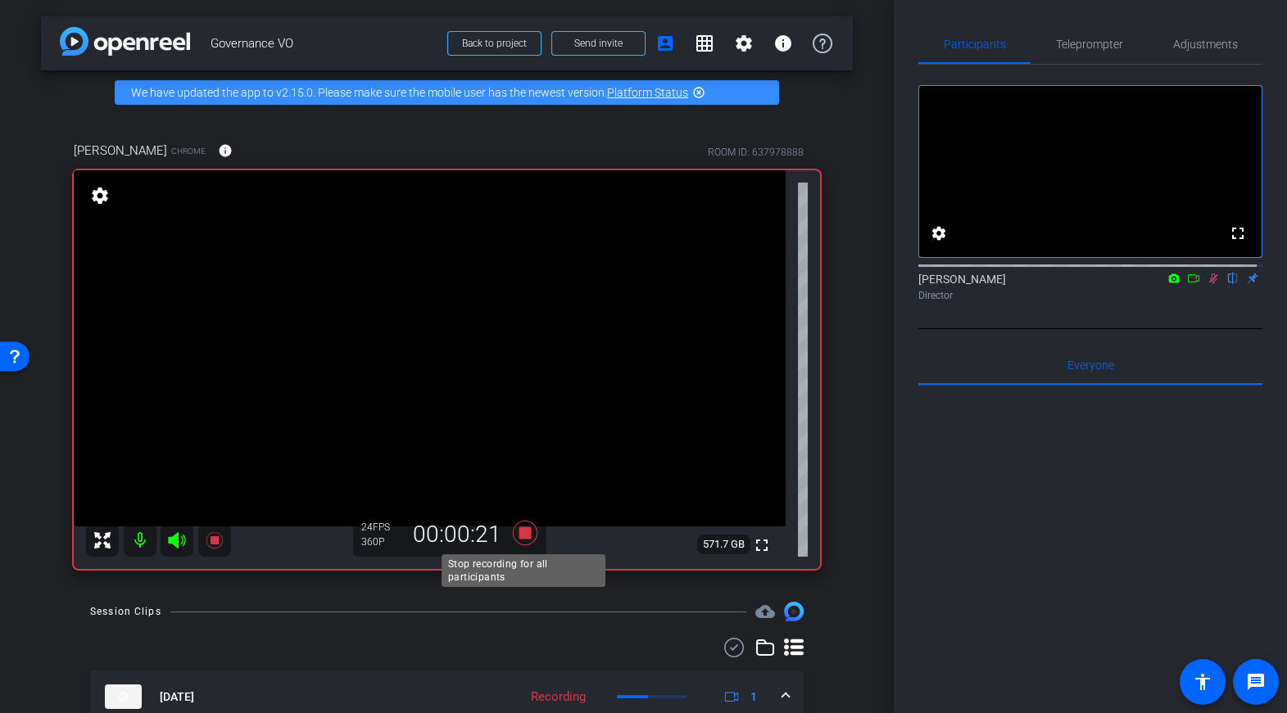
click at [521, 534] on icon at bounding box center [524, 533] width 25 height 25
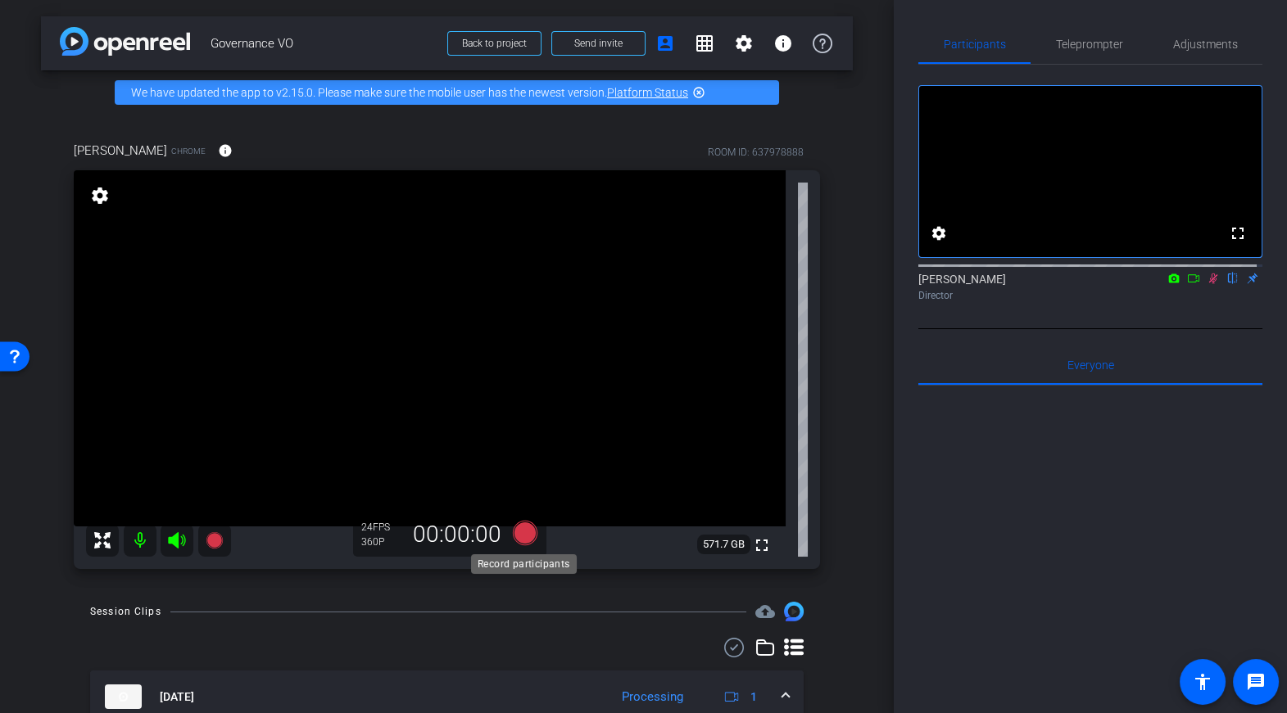
click at [523, 540] on icon at bounding box center [524, 533] width 25 height 25
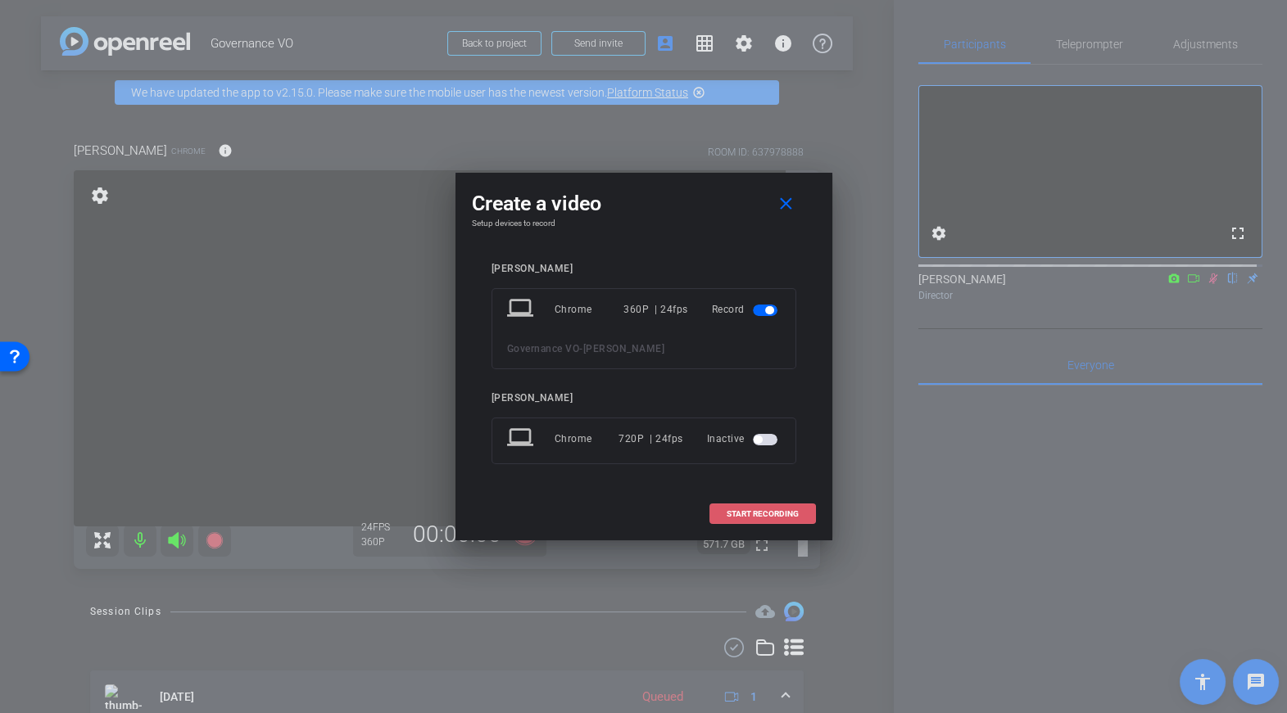
click at [777, 511] on span "START RECORDING" at bounding box center [763, 514] width 72 height 8
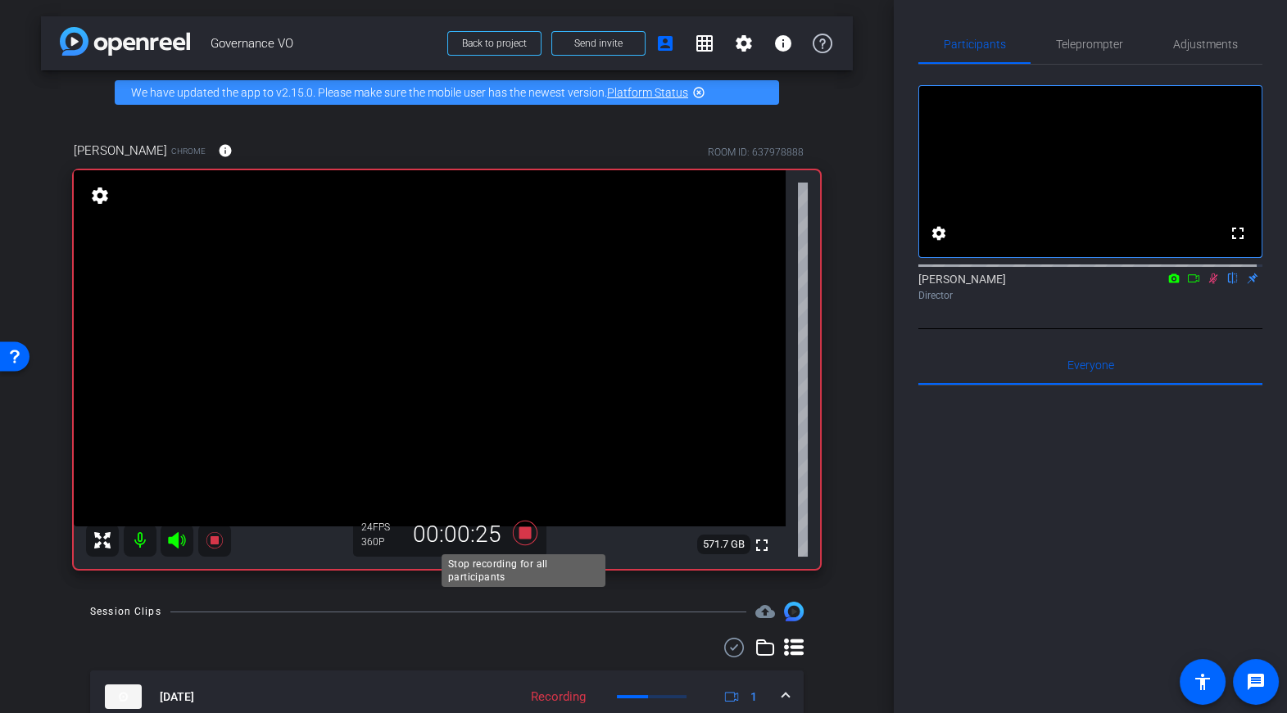
click at [518, 537] on icon at bounding box center [524, 533] width 25 height 25
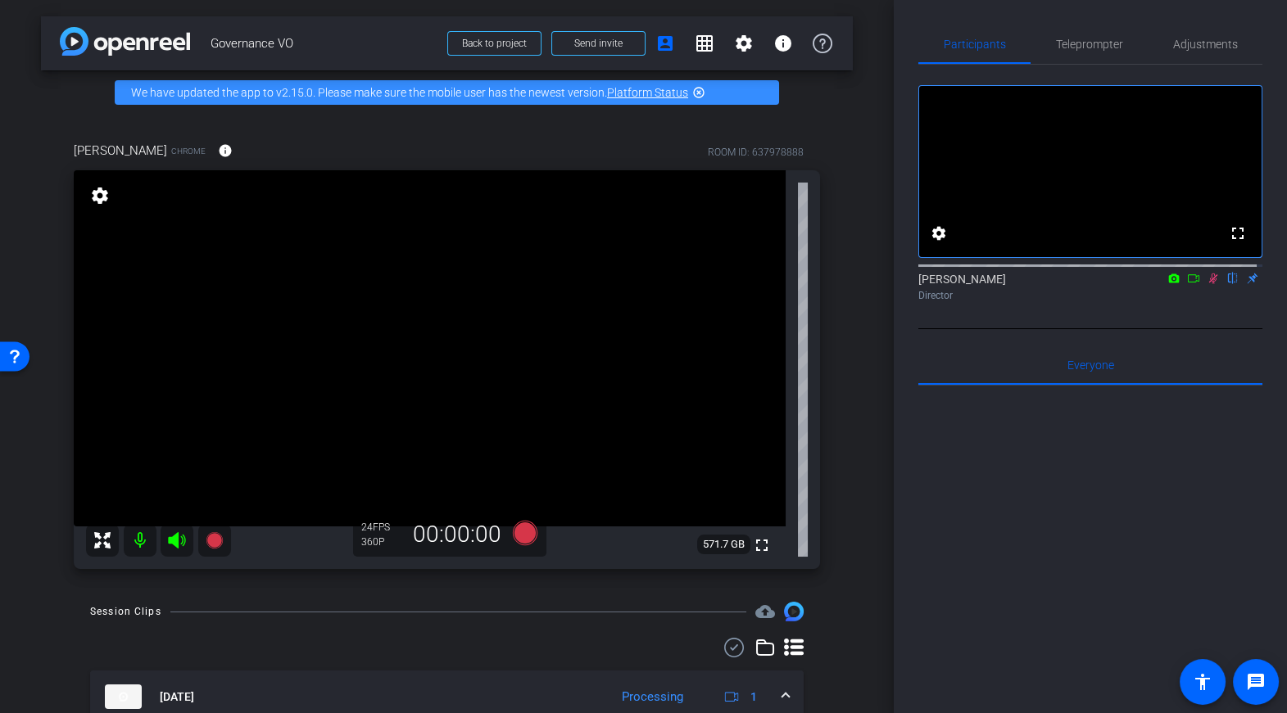
click at [1209, 284] on icon at bounding box center [1213, 279] width 9 height 11
click at [215, 543] on icon at bounding box center [214, 540] width 16 height 16
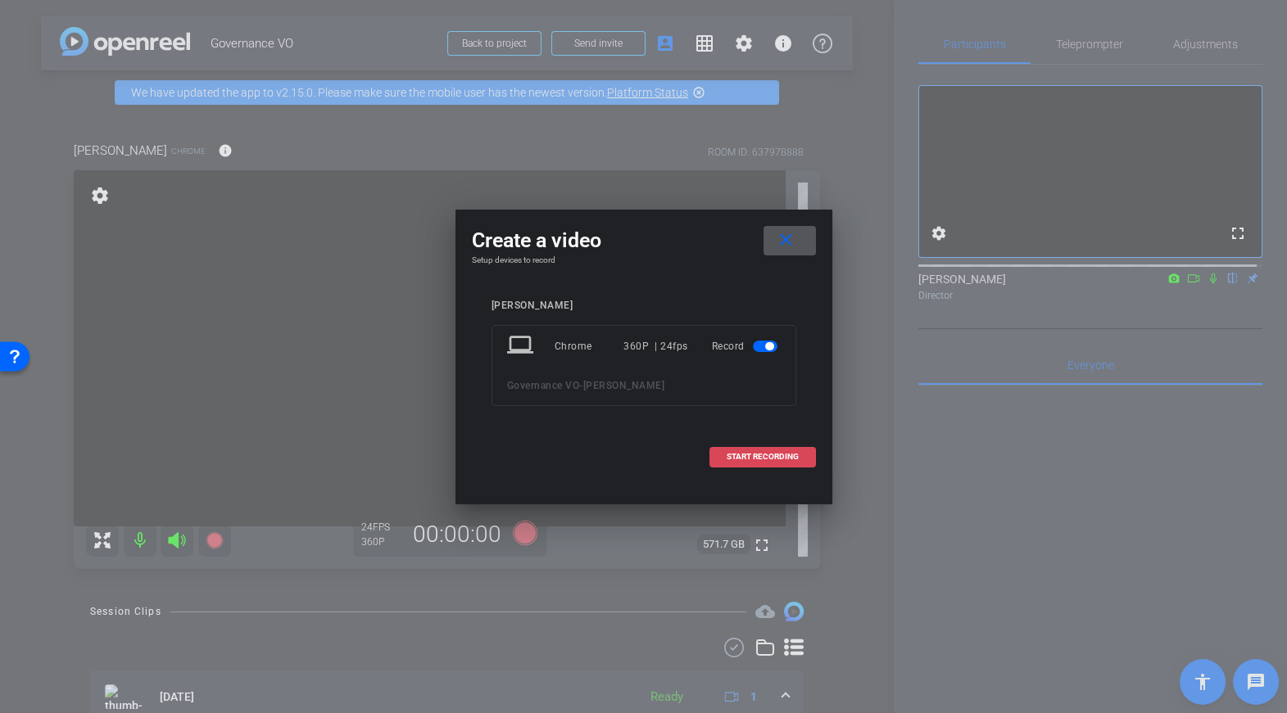
click at [763, 459] on span "START RECORDING" at bounding box center [763, 457] width 72 height 8
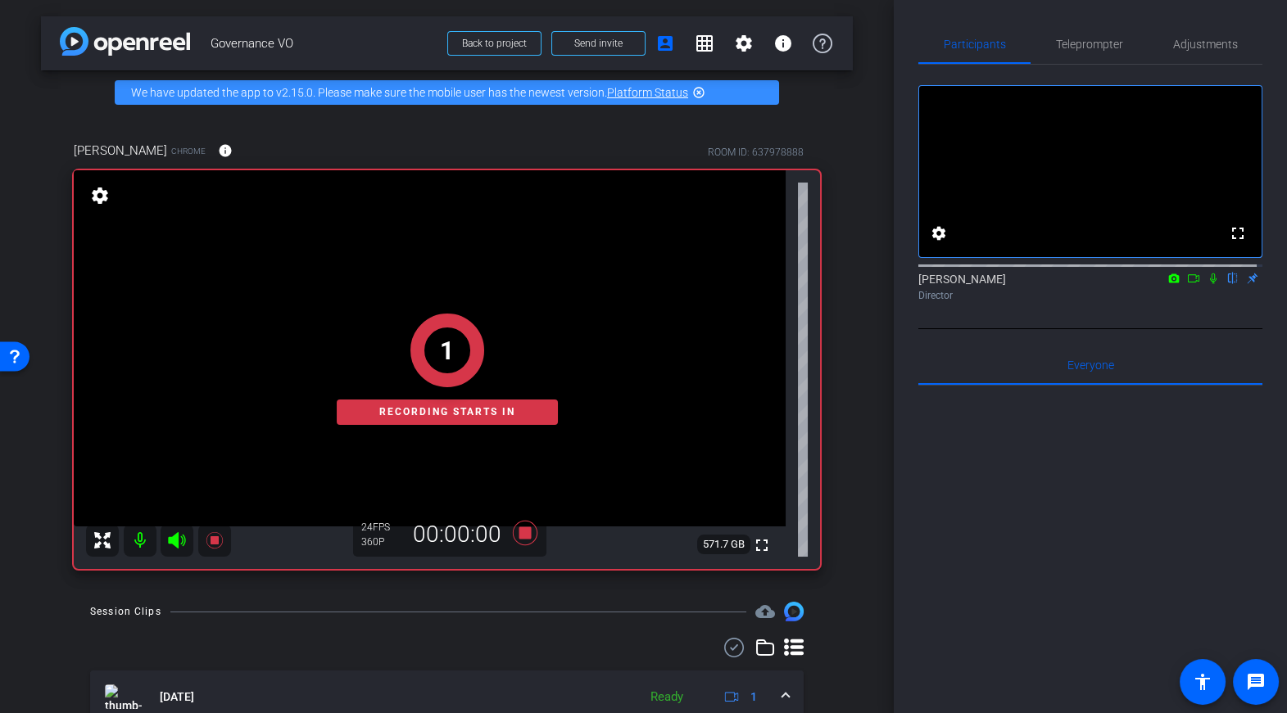
click at [1212, 284] on icon at bounding box center [1213, 278] width 13 height 11
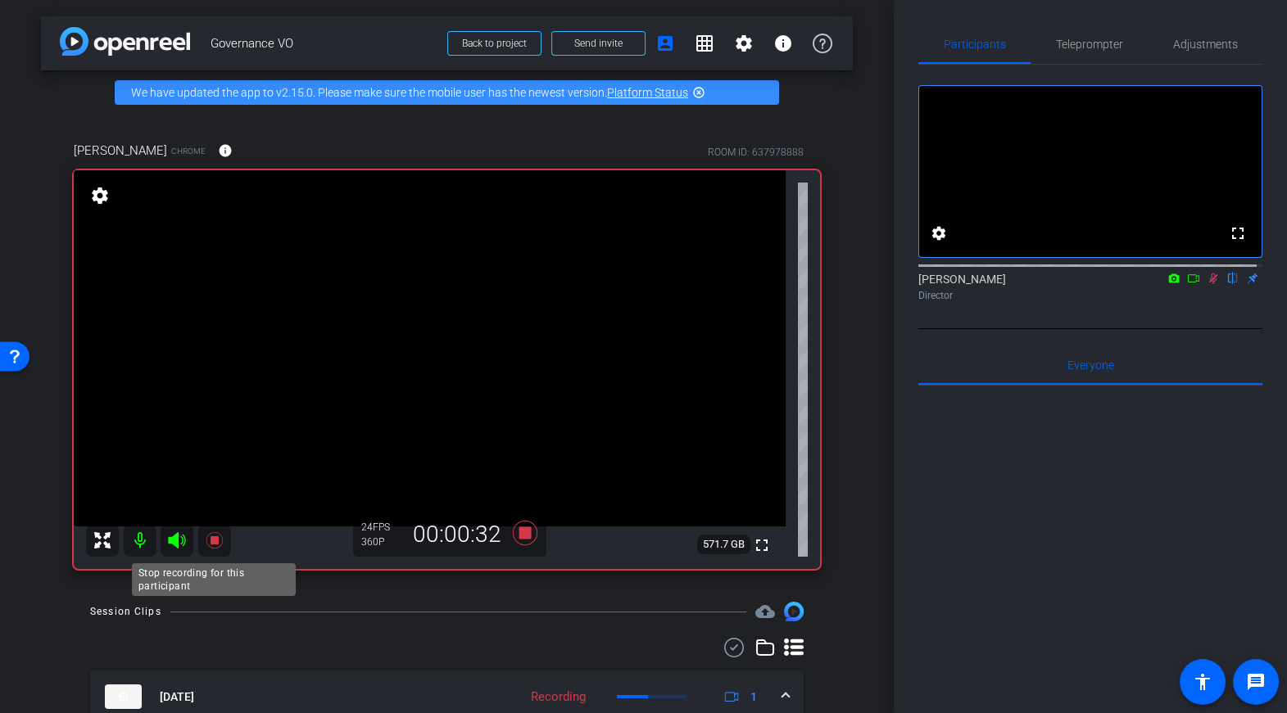
click at [213, 543] on icon at bounding box center [214, 540] width 16 height 16
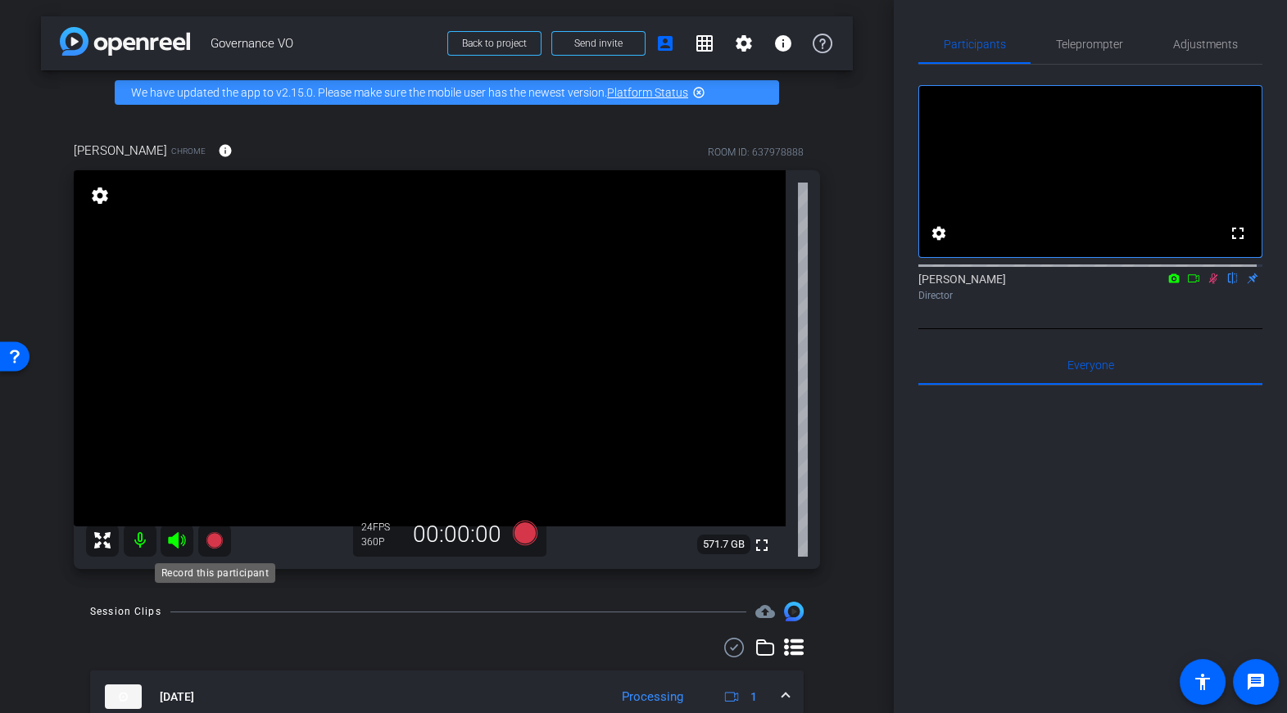
click at [216, 541] on icon at bounding box center [214, 540] width 16 height 16
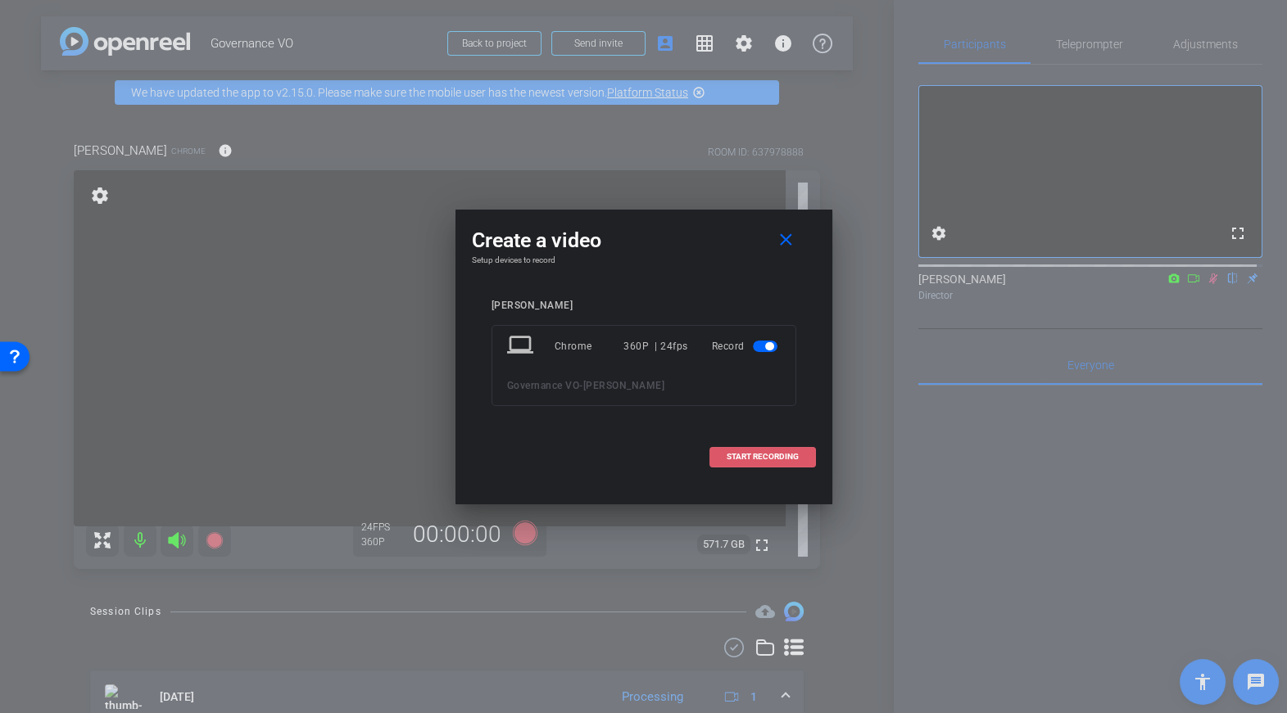
click at [752, 457] on span "START RECORDING" at bounding box center [763, 457] width 72 height 8
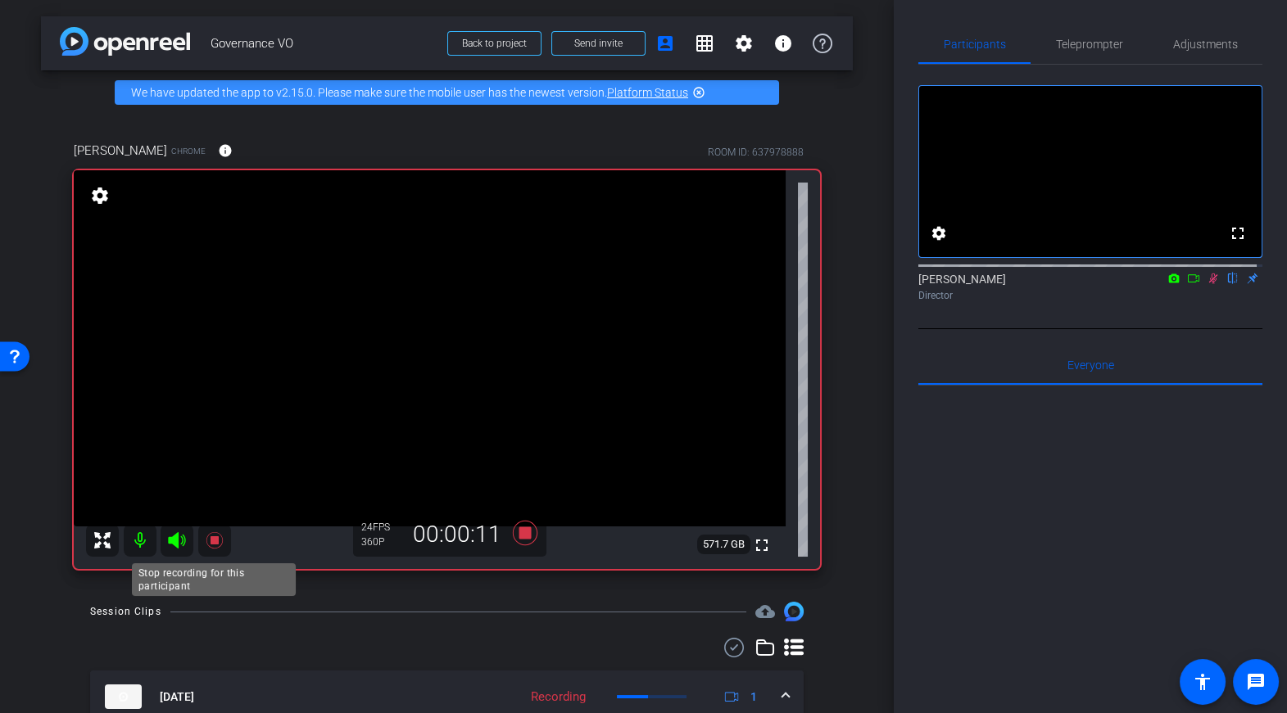
click at [217, 546] on icon at bounding box center [215, 541] width 20 height 20
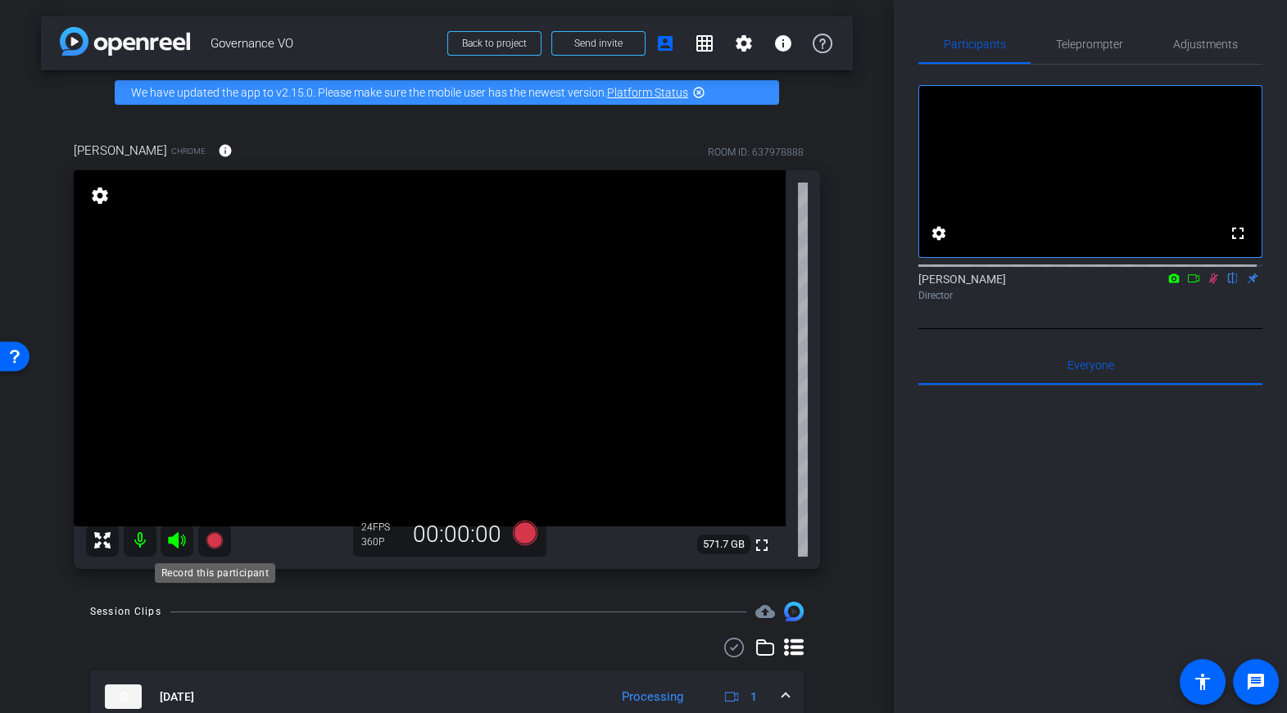
click at [220, 539] on icon at bounding box center [214, 540] width 16 height 16
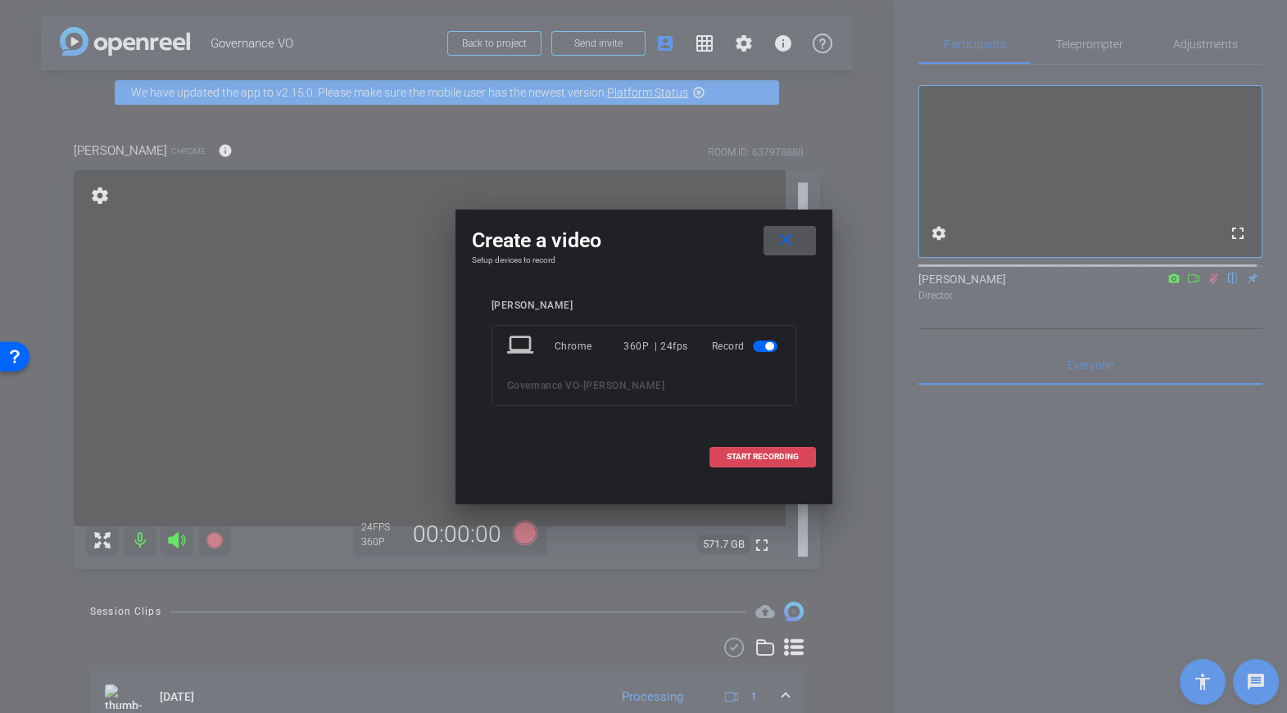
click at [727, 462] on span at bounding box center [762, 456] width 105 height 39
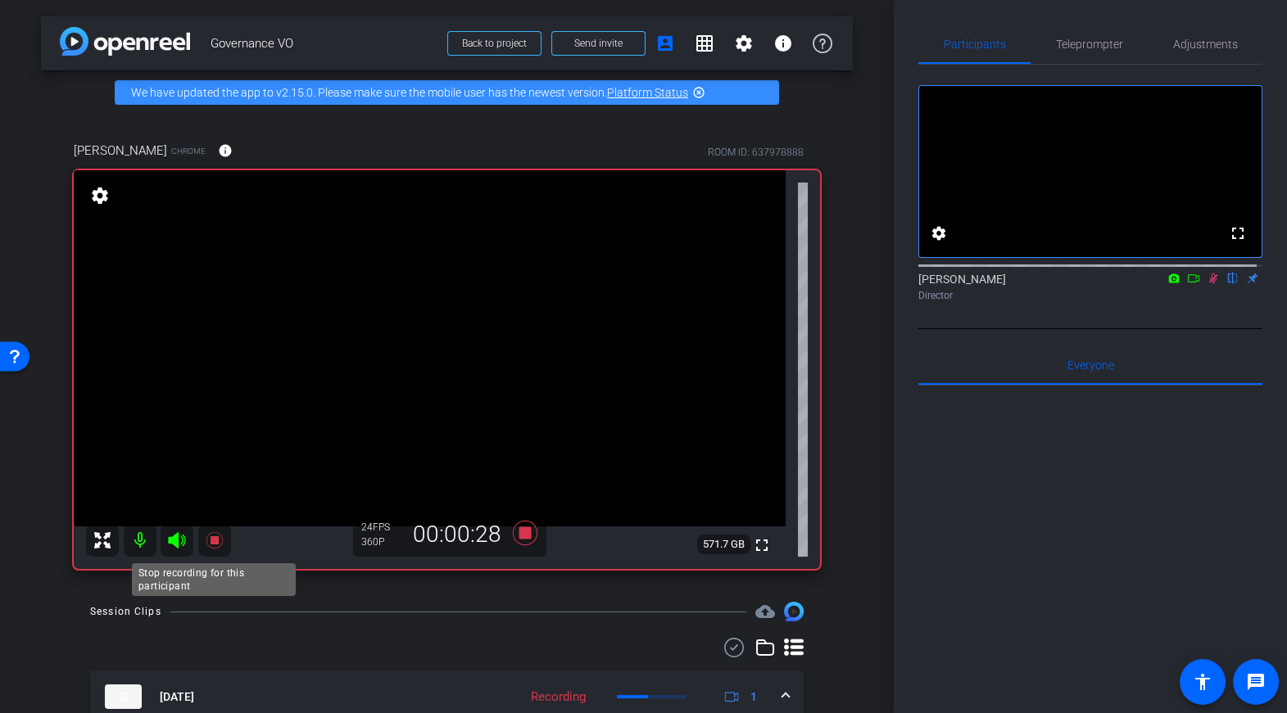
click at [215, 539] on icon at bounding box center [214, 540] width 16 height 16
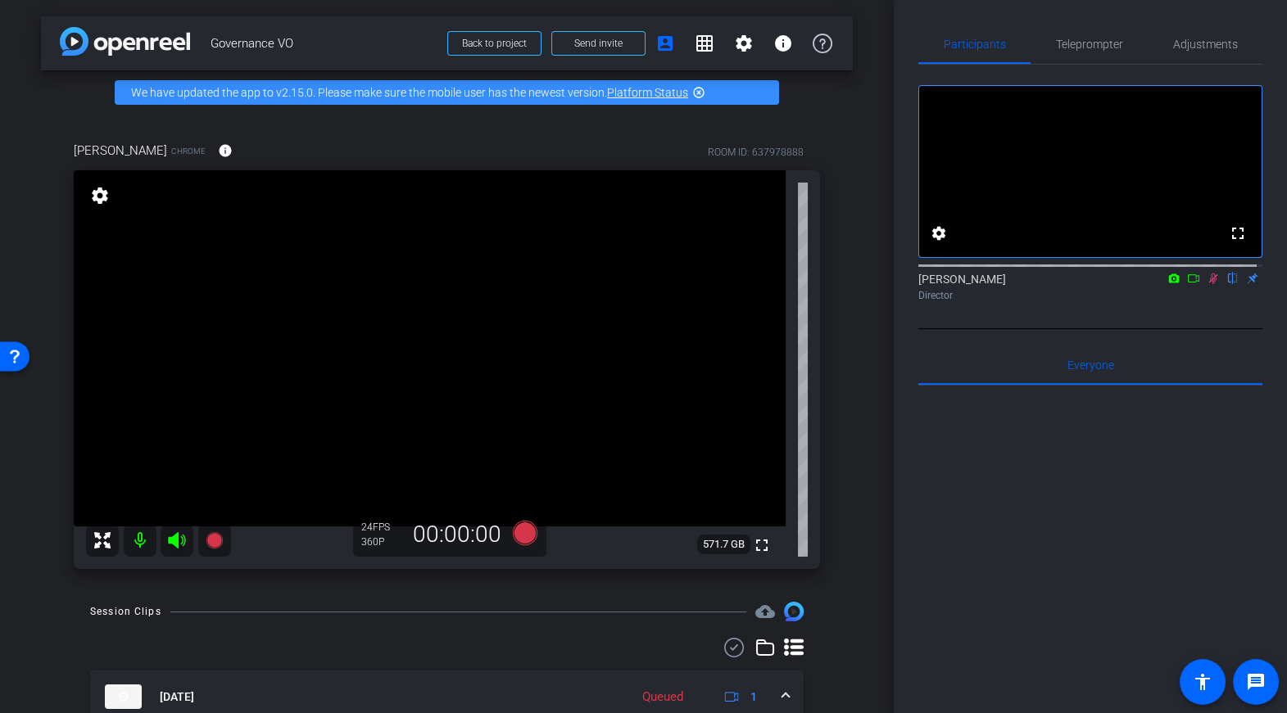
click at [1209, 286] on mat-icon at bounding box center [1213, 278] width 20 height 15
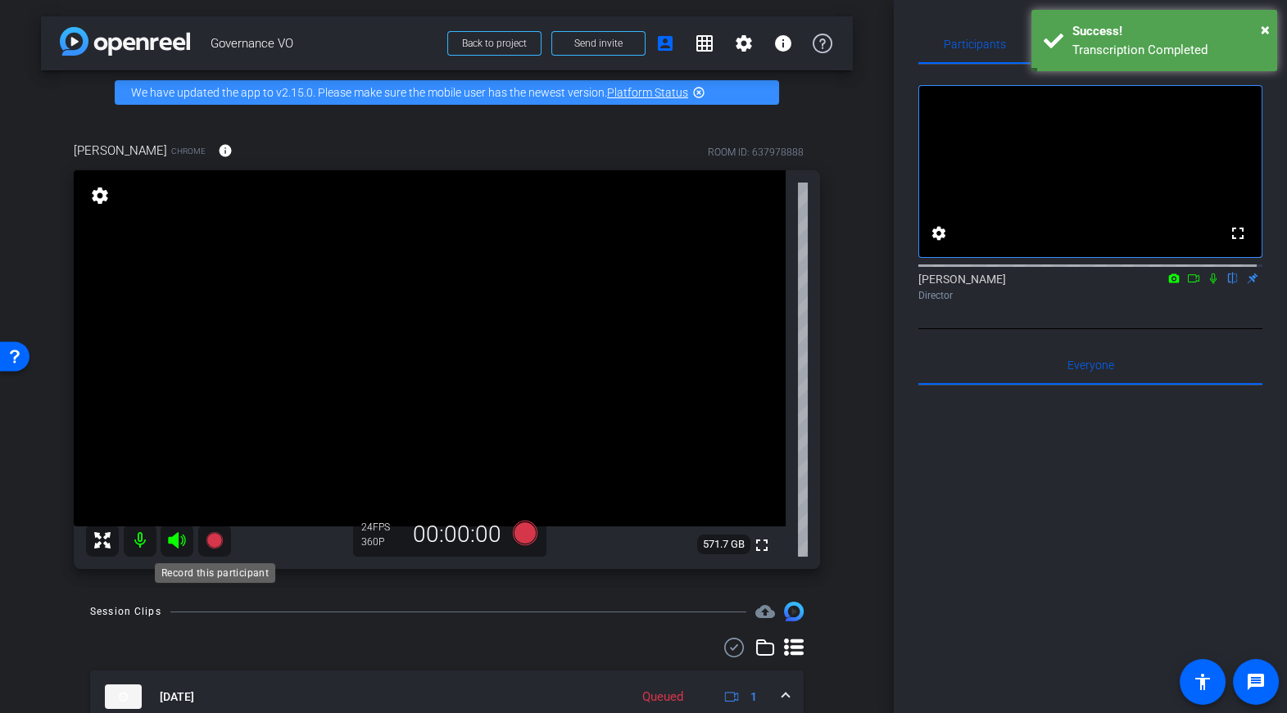
click at [216, 541] on icon at bounding box center [214, 540] width 16 height 16
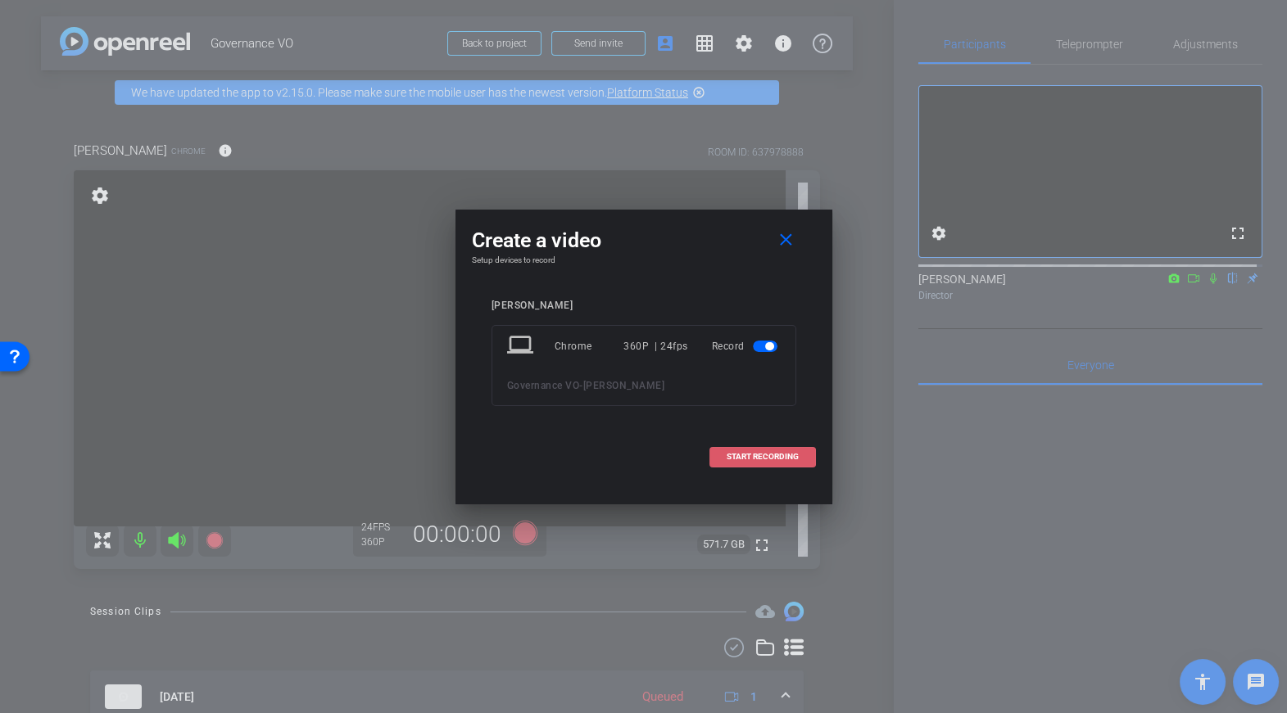
click at [727, 458] on span "START RECORDING" at bounding box center [763, 457] width 72 height 8
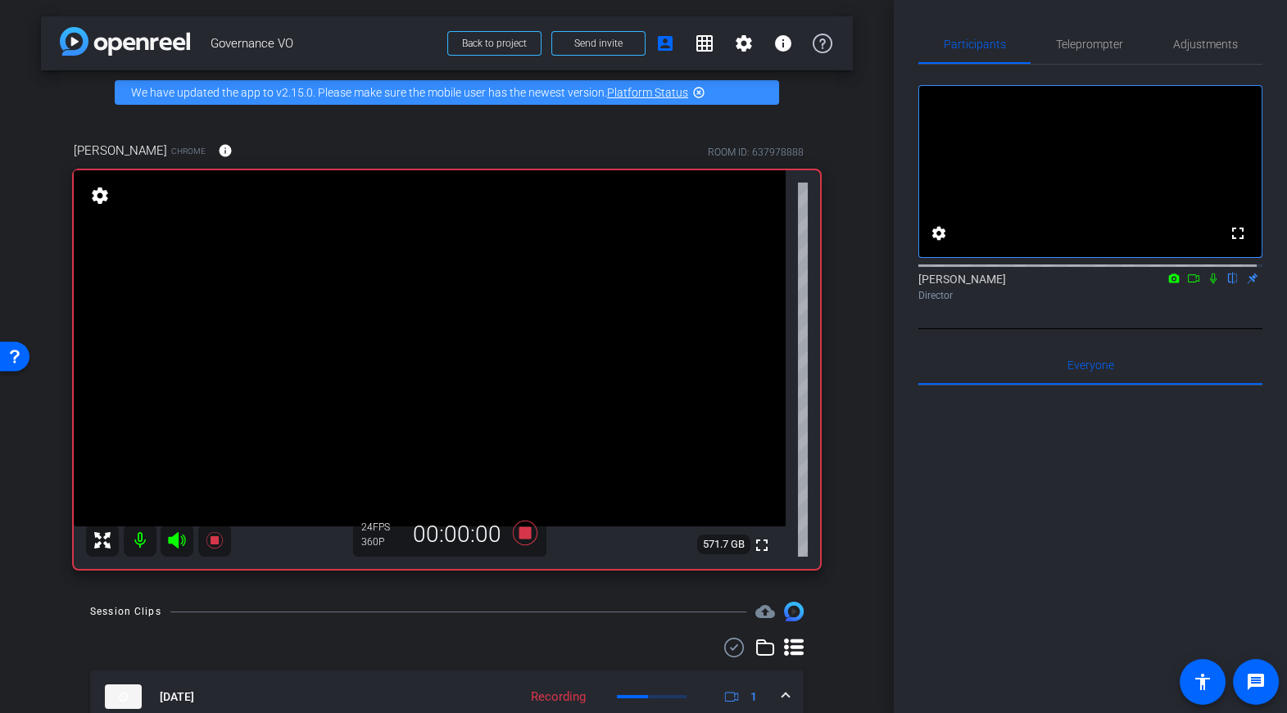
click at [1210, 284] on icon at bounding box center [1213, 279] width 7 height 11
click at [1208, 284] on icon at bounding box center [1213, 278] width 13 height 11
click at [1207, 284] on icon at bounding box center [1213, 278] width 13 height 11
click at [213, 541] on icon at bounding box center [214, 540] width 16 height 16
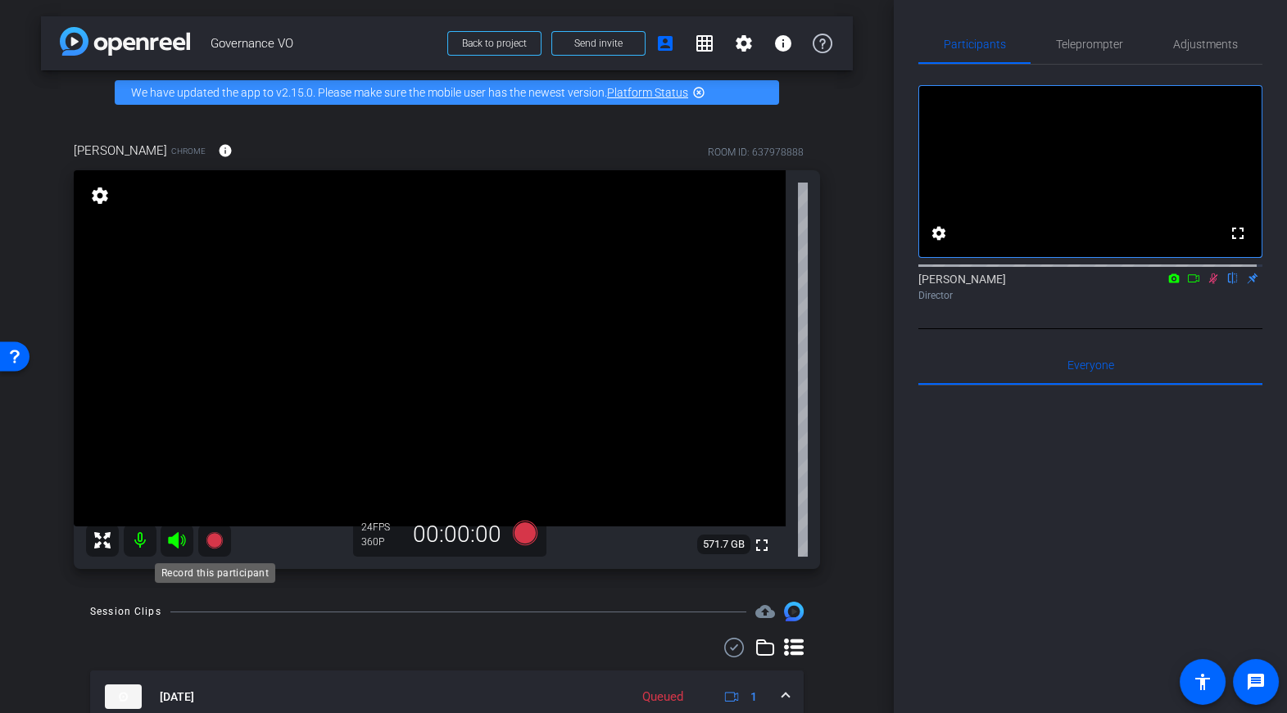
click at [214, 538] on icon at bounding box center [214, 540] width 16 height 16
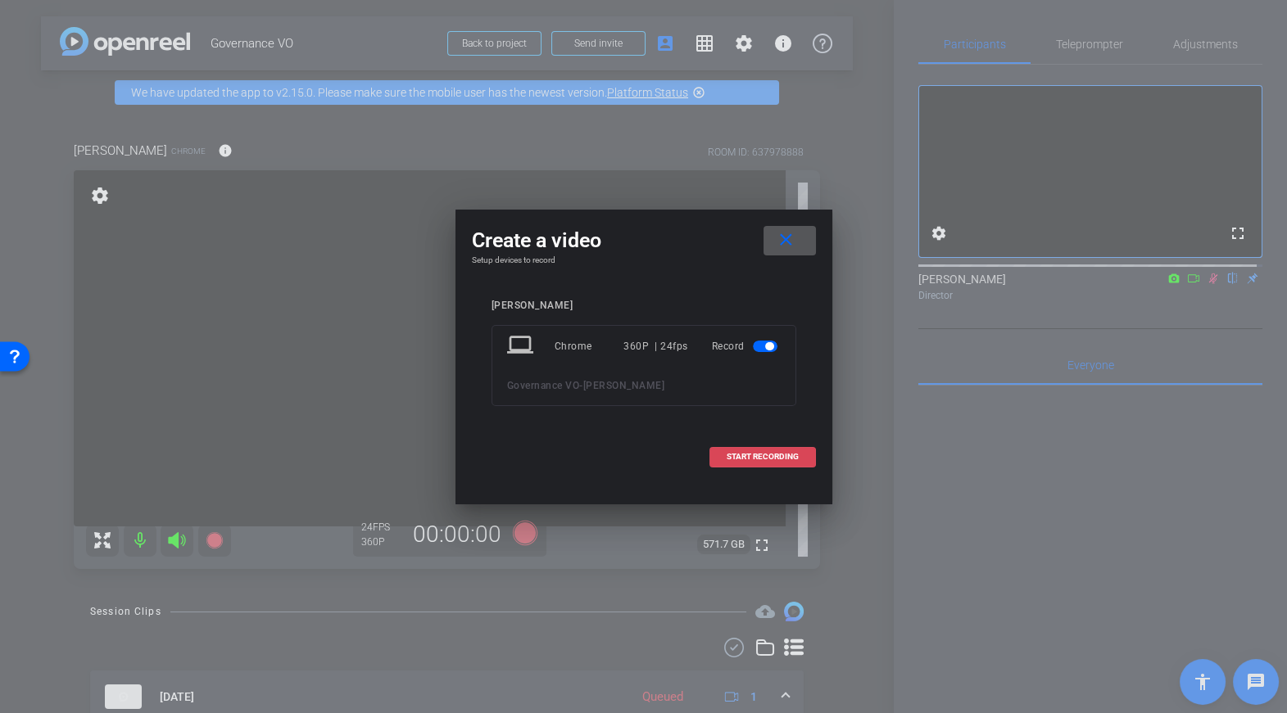
click at [792, 460] on span "START RECORDING" at bounding box center [763, 457] width 72 height 8
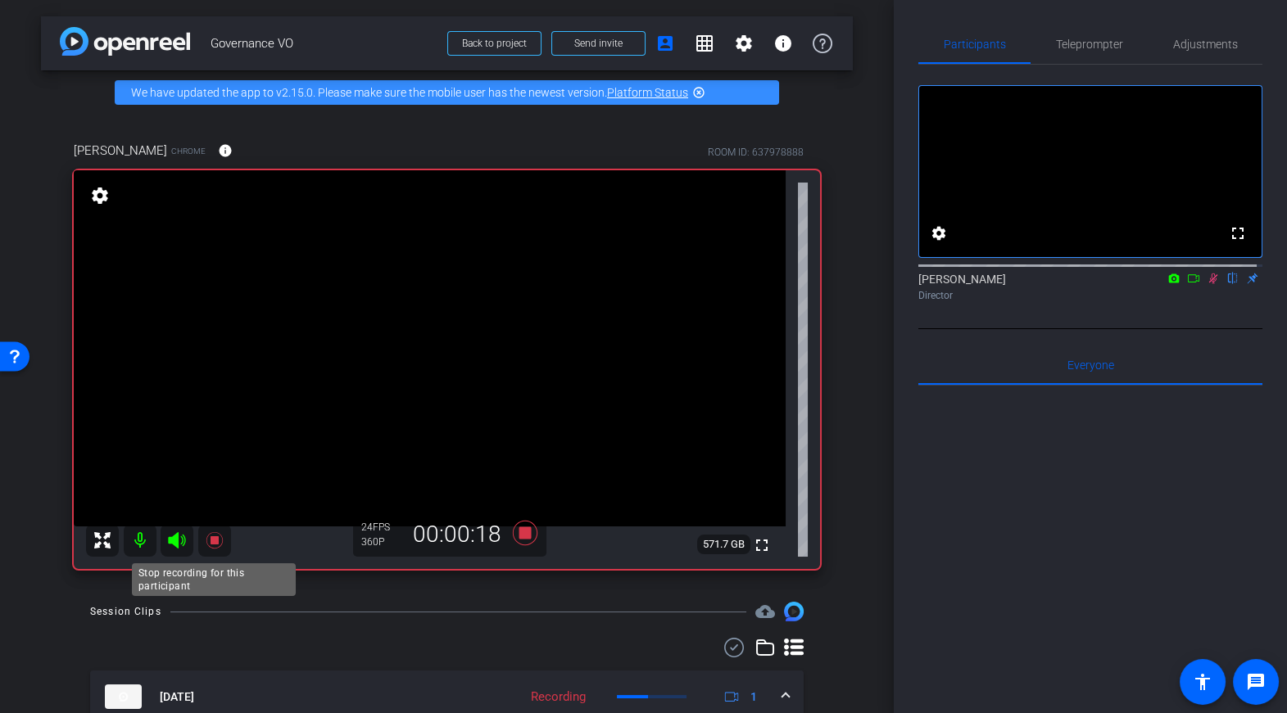
click at [218, 539] on icon at bounding box center [215, 541] width 20 height 20
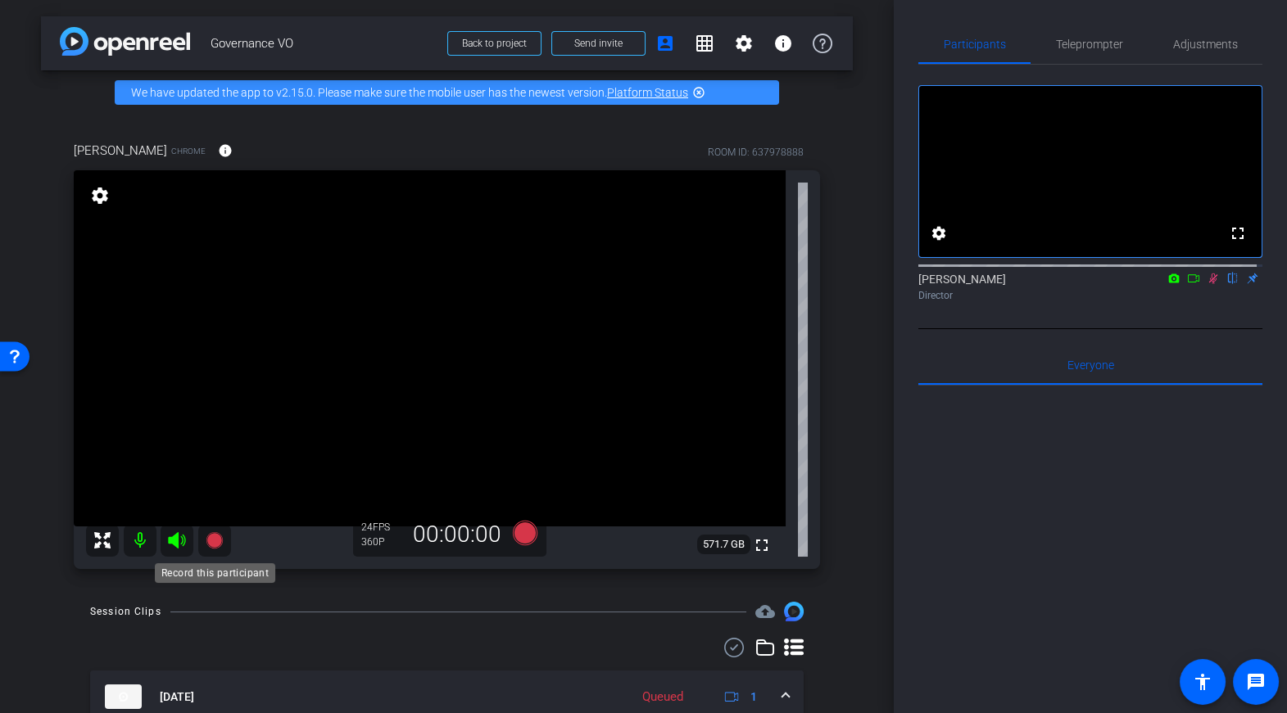
click at [215, 541] on icon at bounding box center [214, 540] width 16 height 16
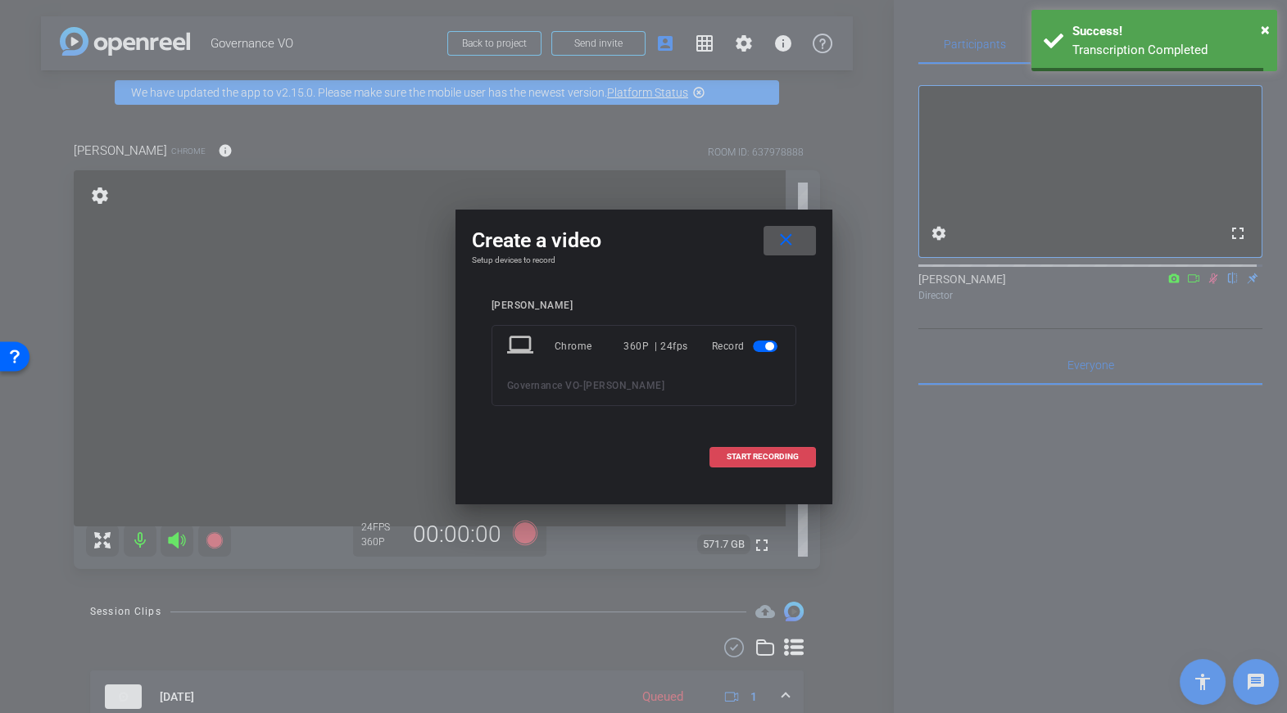
click at [738, 453] on span "START RECORDING" at bounding box center [763, 457] width 72 height 8
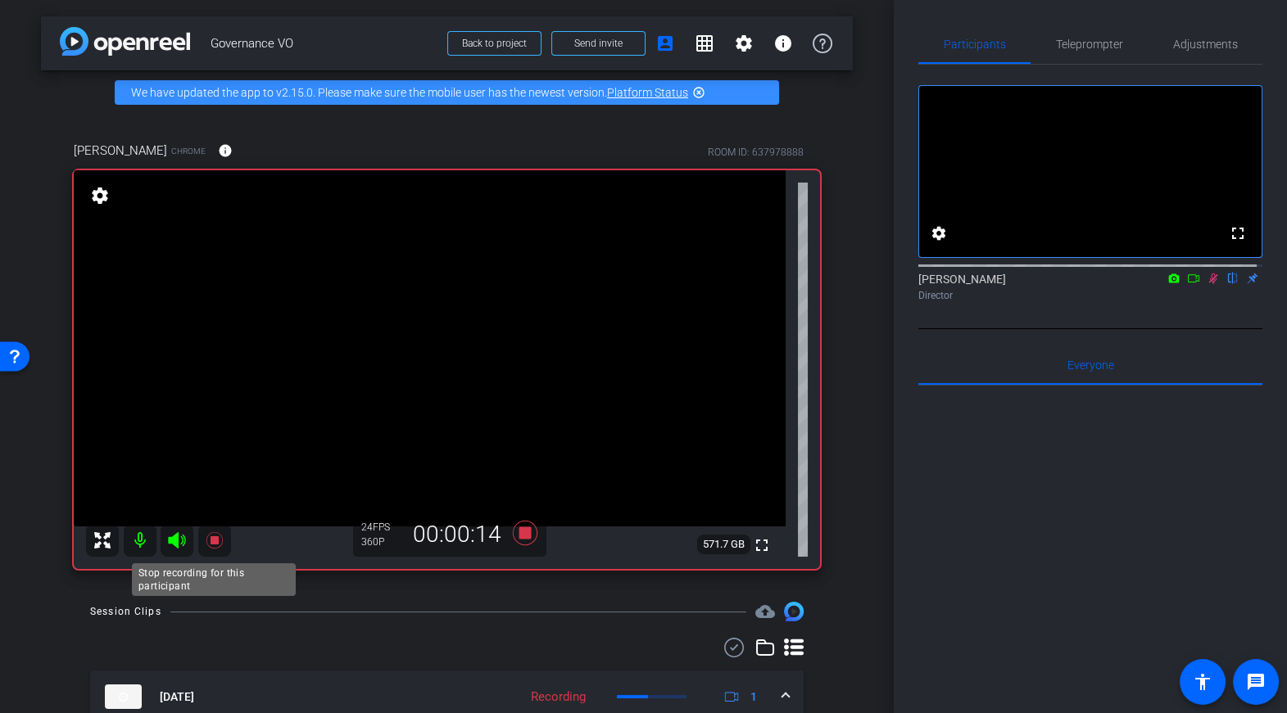
click at [214, 541] on icon at bounding box center [214, 540] width 16 height 16
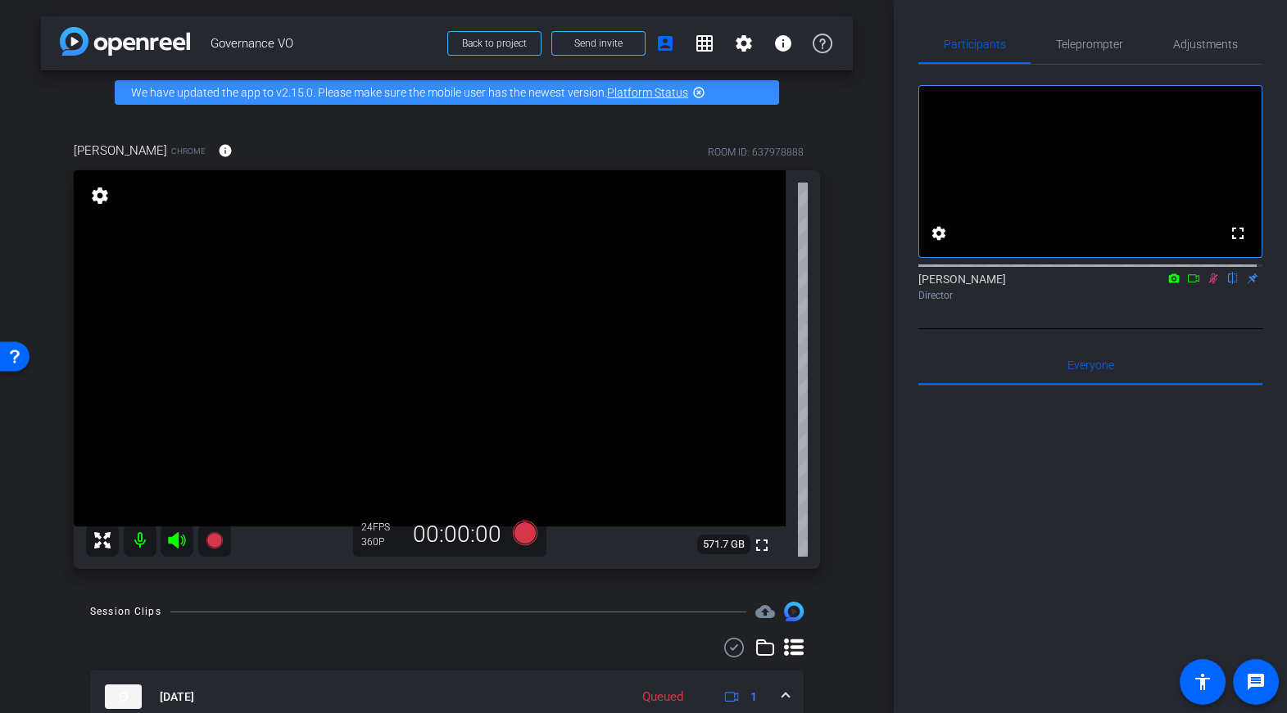
click at [1209, 284] on icon at bounding box center [1213, 279] width 9 height 11
click at [214, 538] on icon at bounding box center [214, 540] width 16 height 16
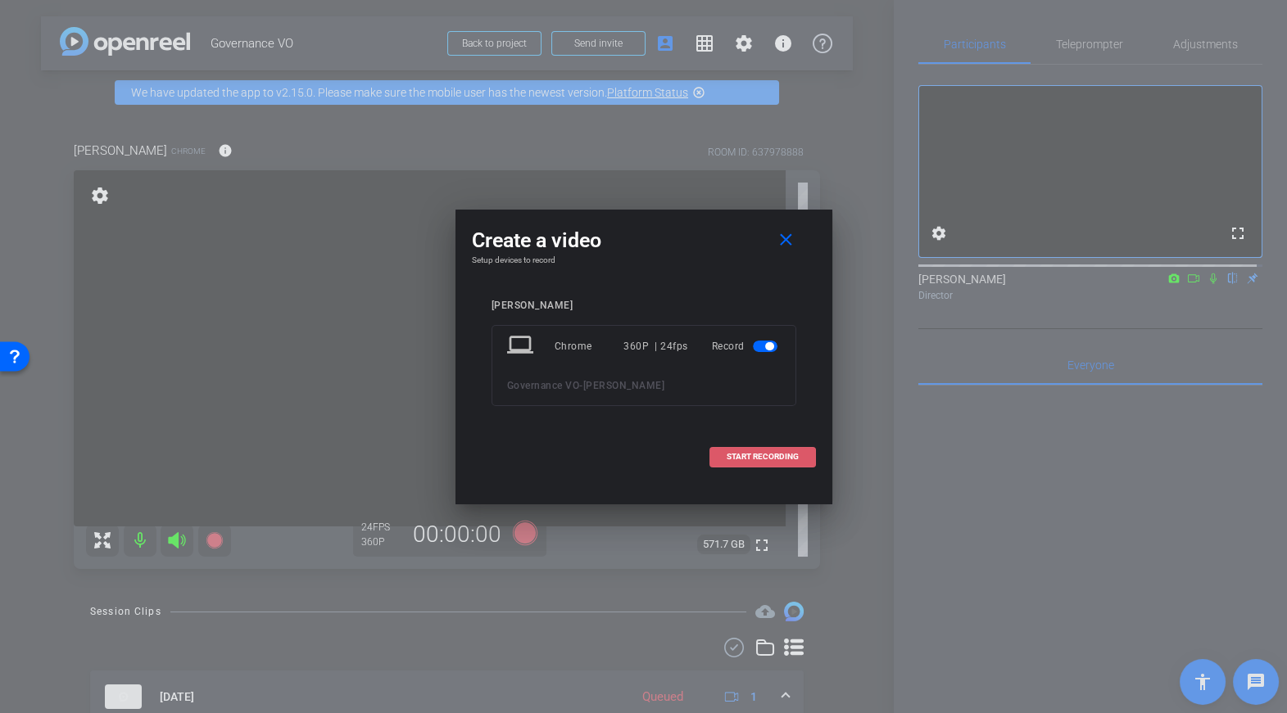
click at [754, 447] on span at bounding box center [762, 456] width 105 height 39
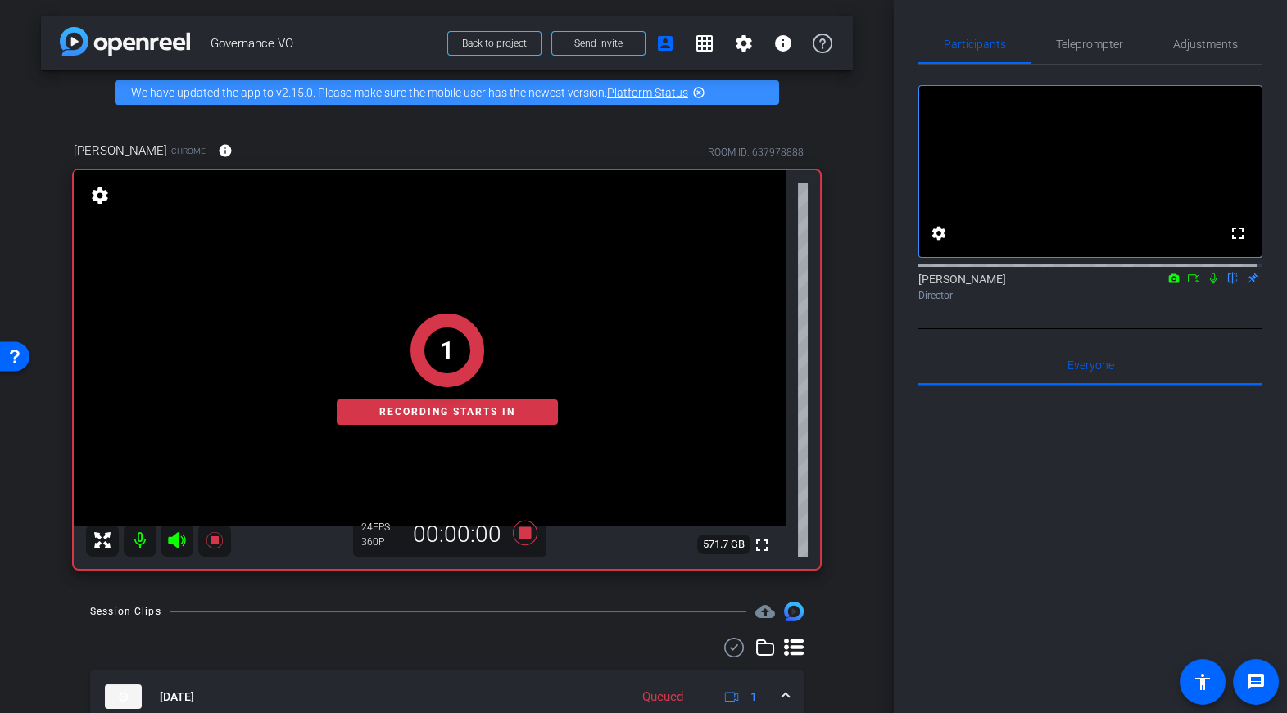
click at [1210, 284] on icon at bounding box center [1213, 279] width 7 height 11
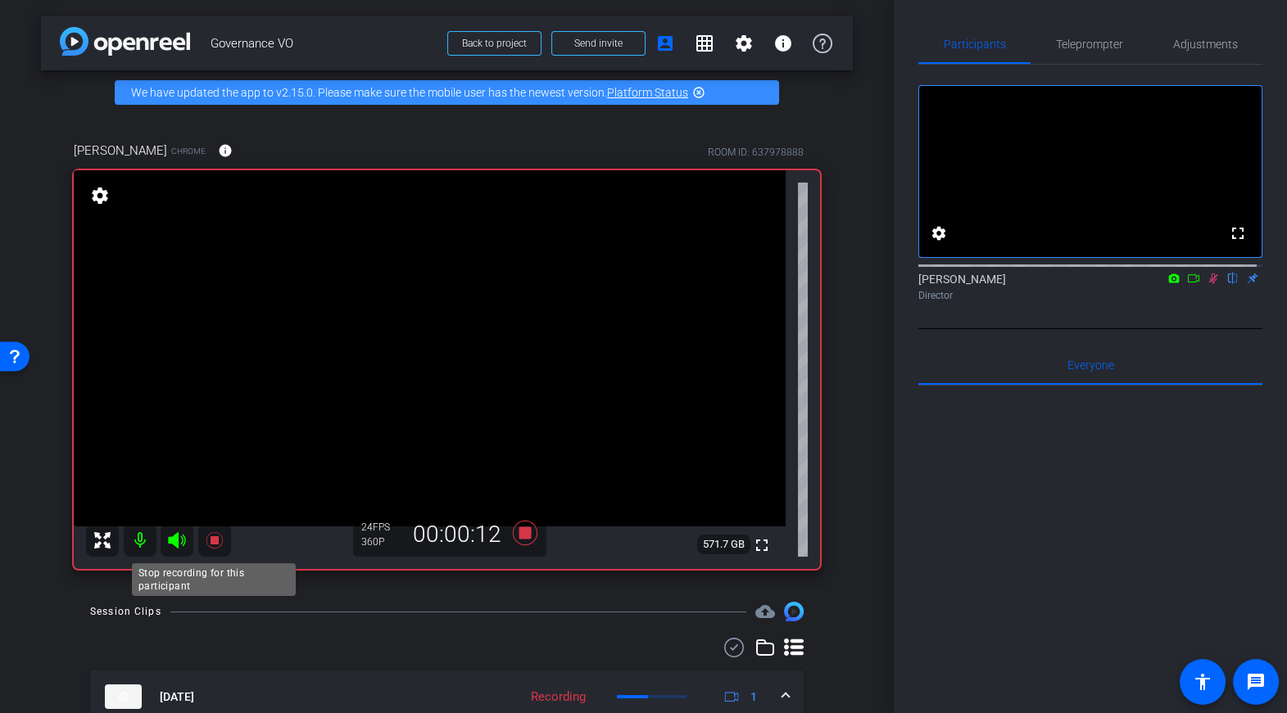
click at [215, 537] on icon at bounding box center [214, 540] width 16 height 16
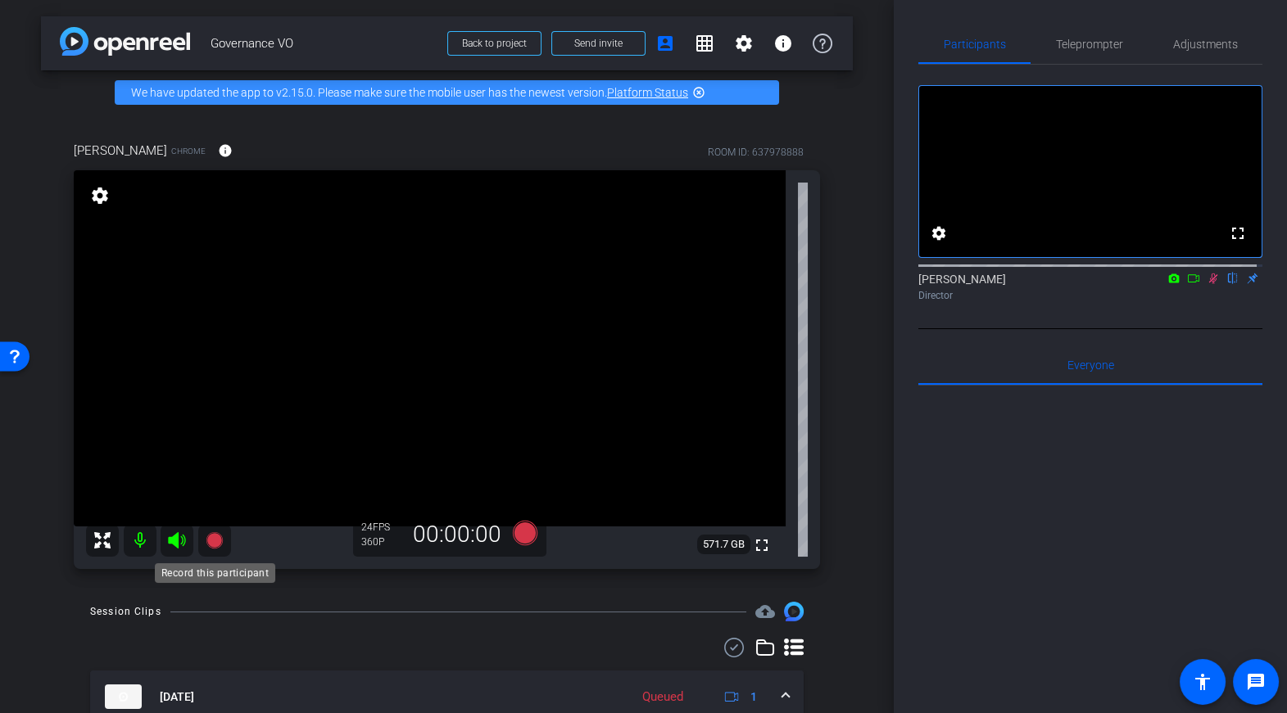
click at [212, 539] on icon at bounding box center [214, 540] width 16 height 16
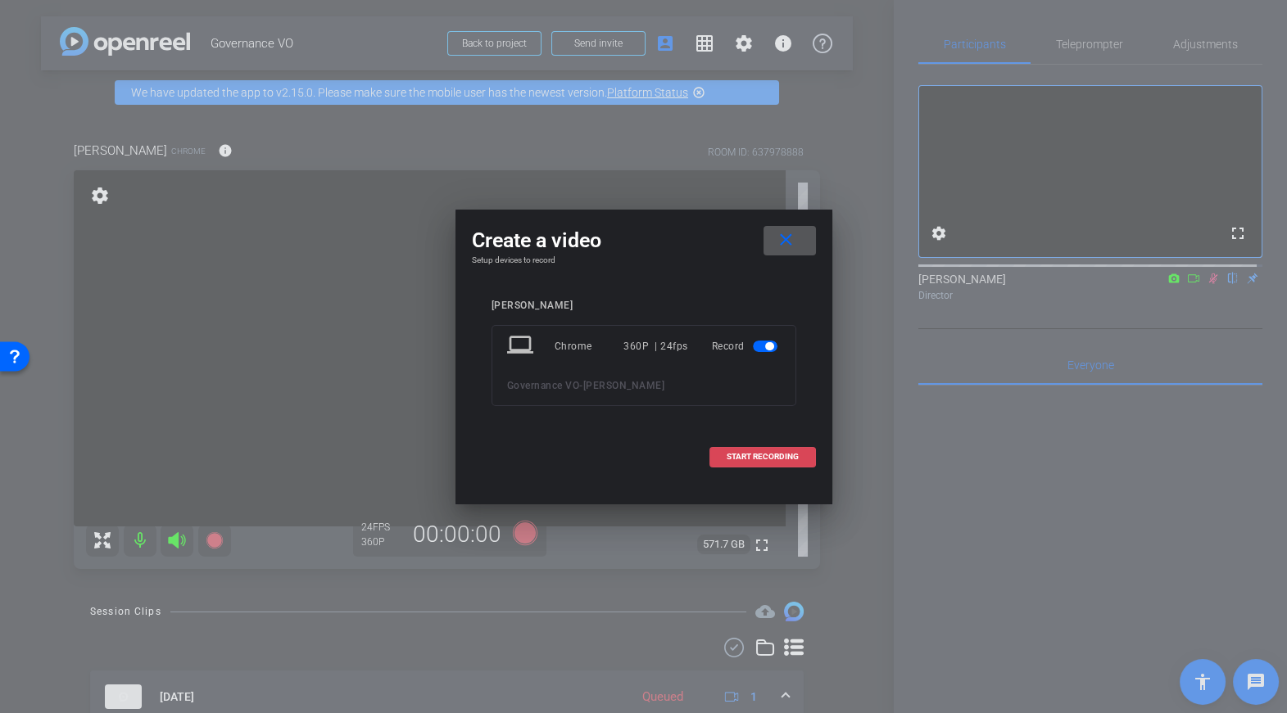
click at [744, 461] on span at bounding box center [762, 456] width 105 height 39
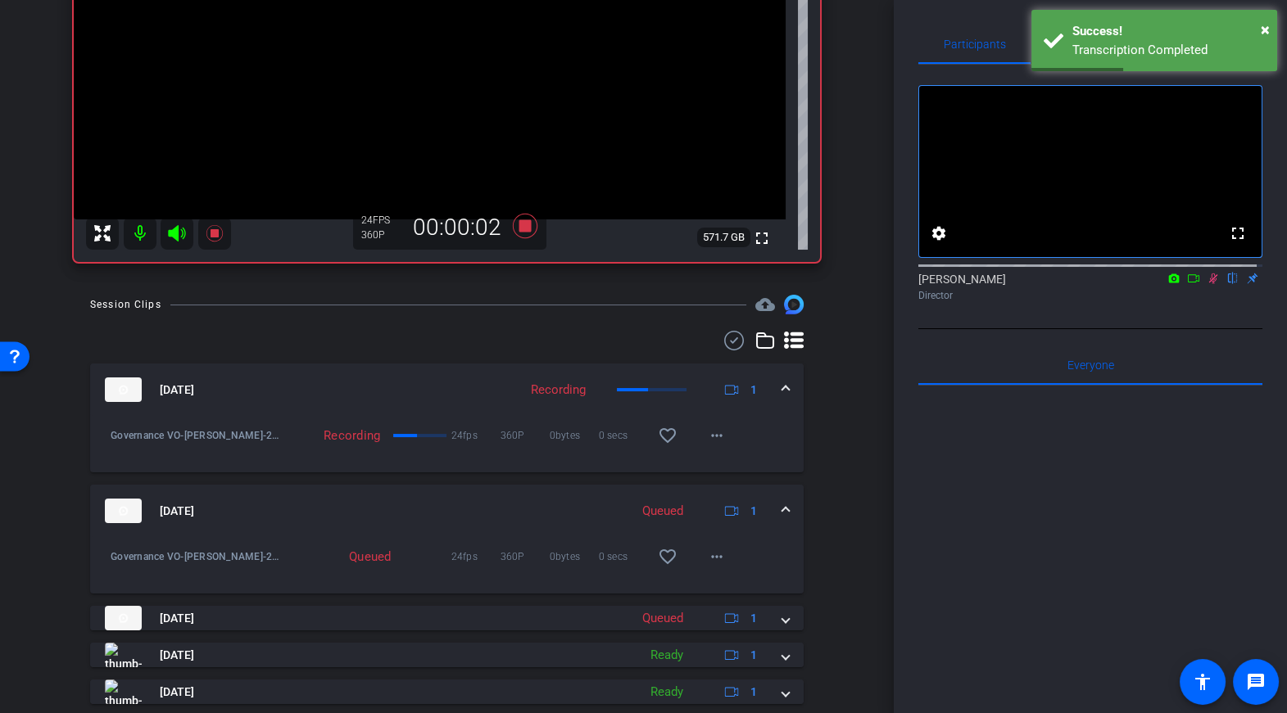
scroll to position [319, 0]
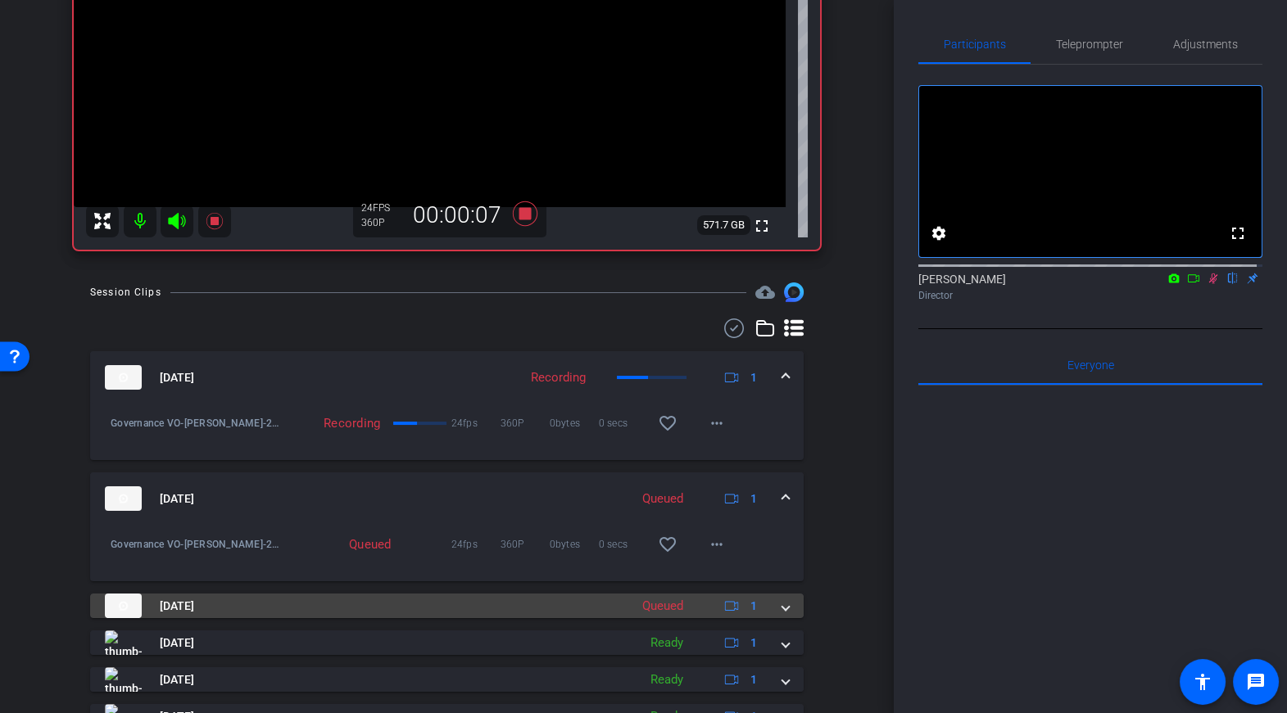
click at [785, 605] on span at bounding box center [785, 606] width 7 height 17
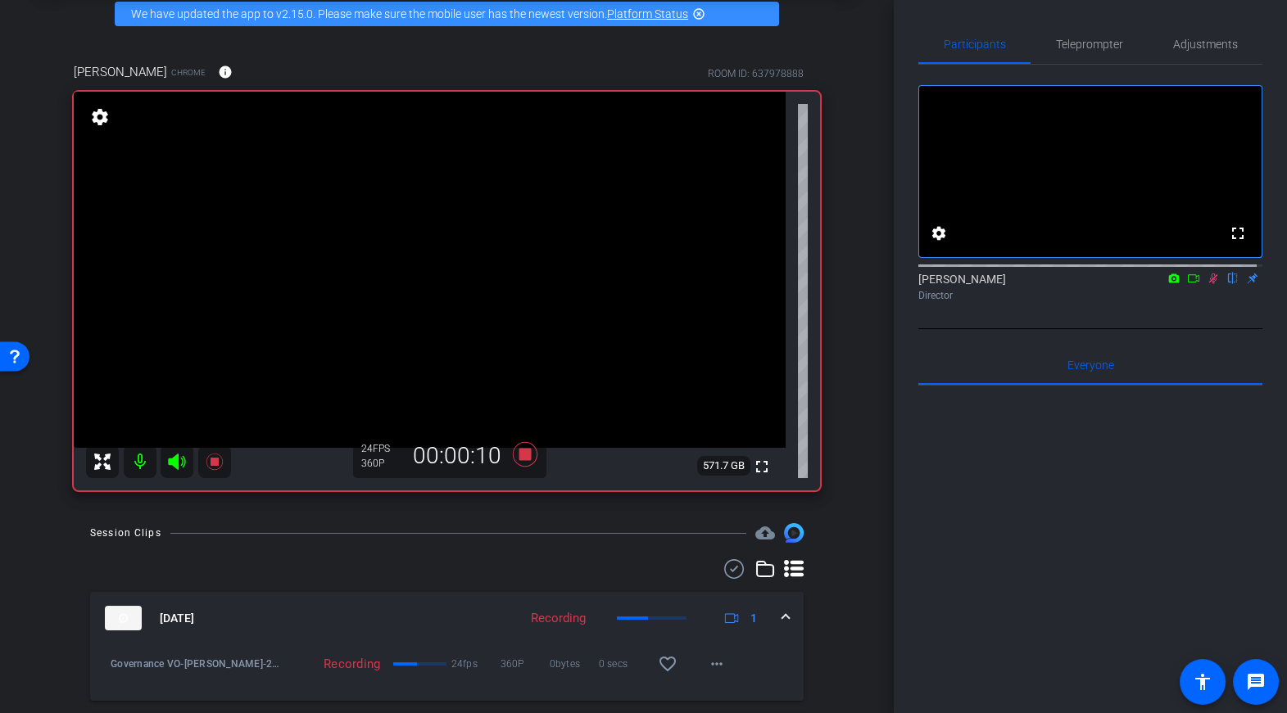
scroll to position [74, 0]
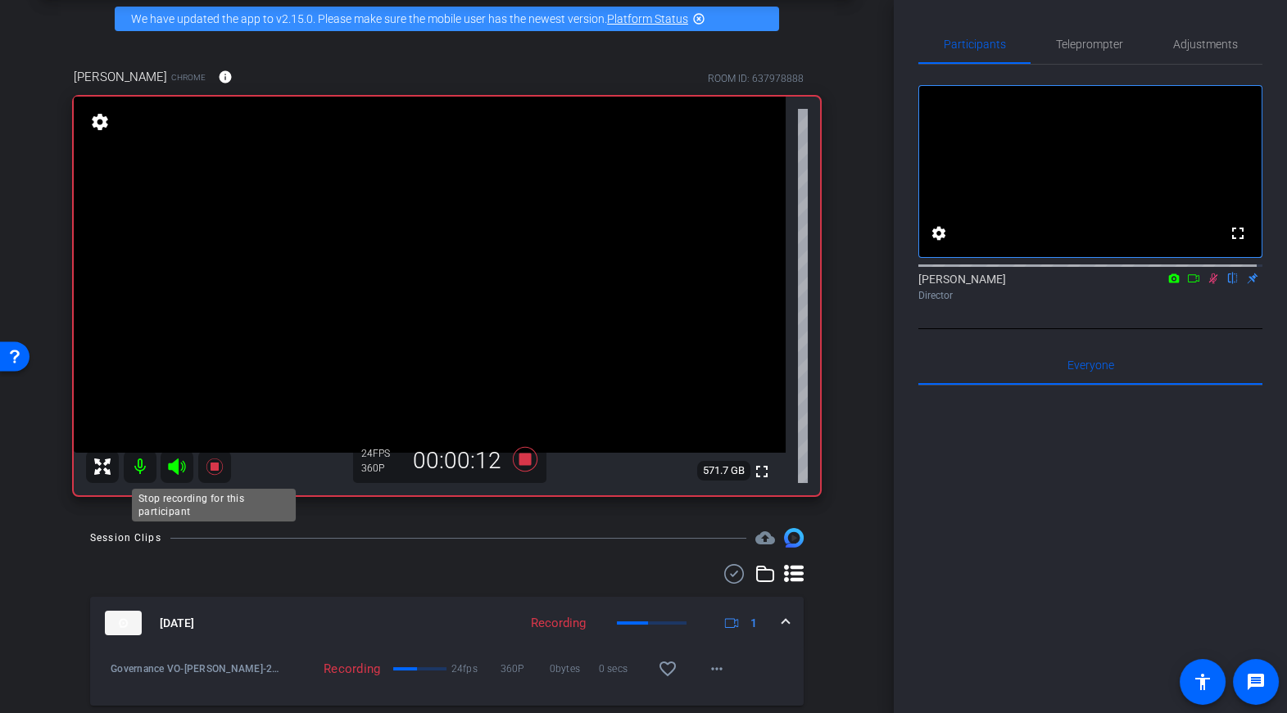
click at [212, 466] on icon at bounding box center [214, 467] width 16 height 16
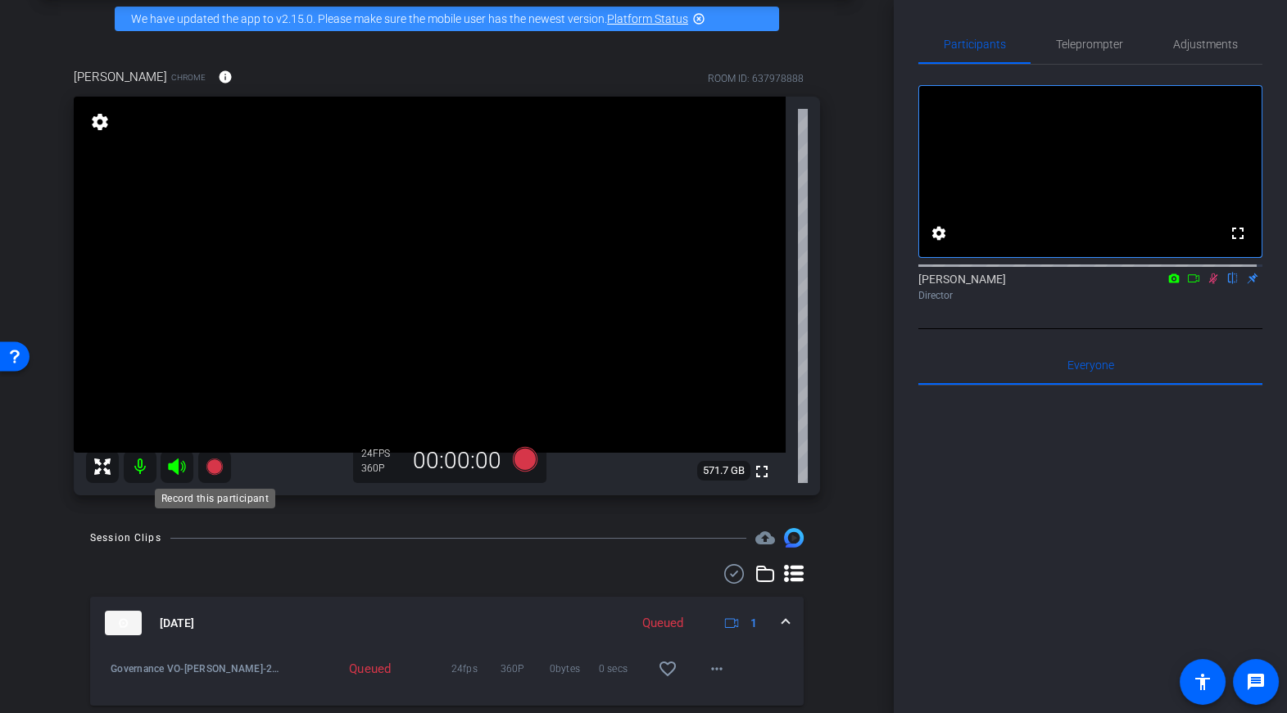
click at [215, 463] on icon at bounding box center [214, 467] width 16 height 16
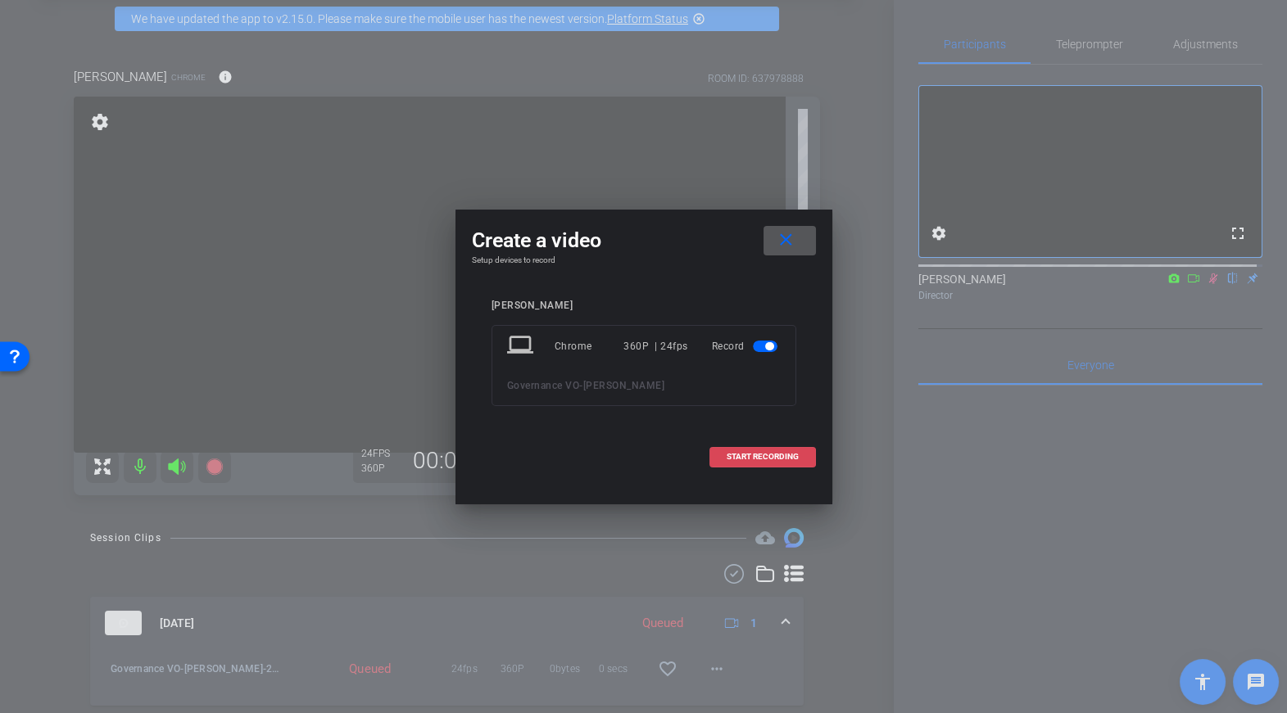
click at [755, 457] on span "START RECORDING" at bounding box center [763, 457] width 72 height 8
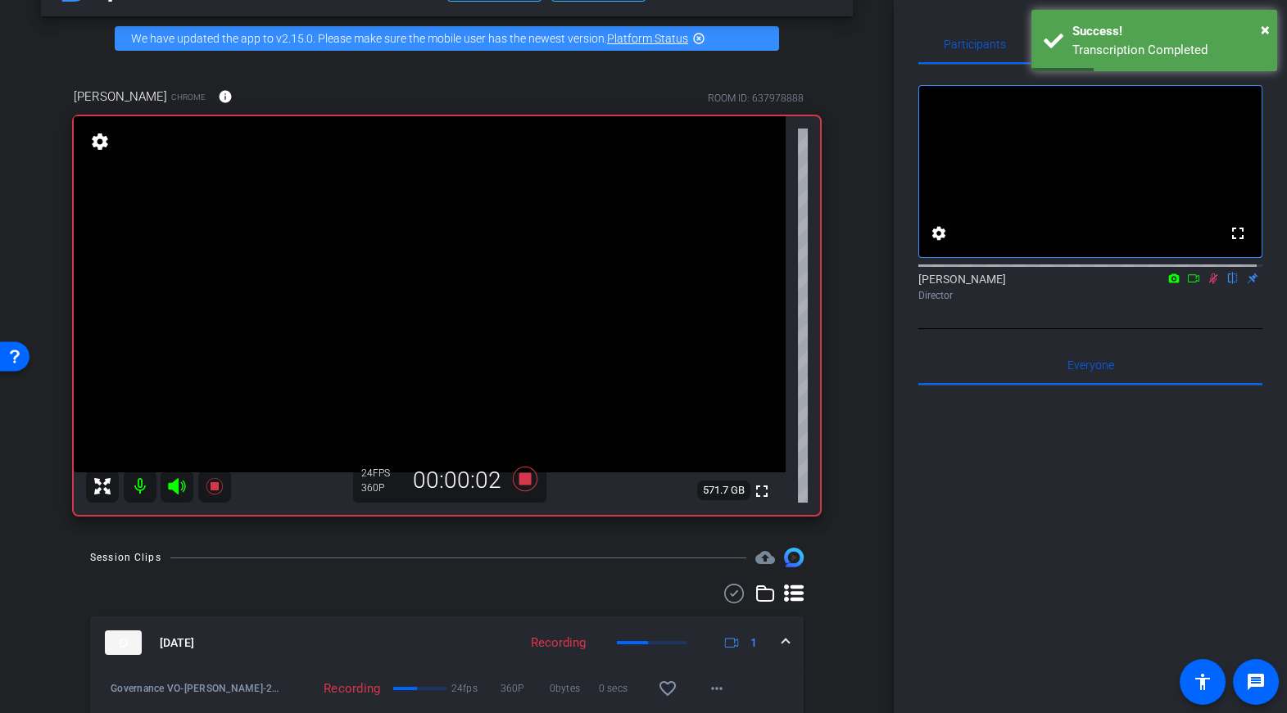
scroll to position [53, 0]
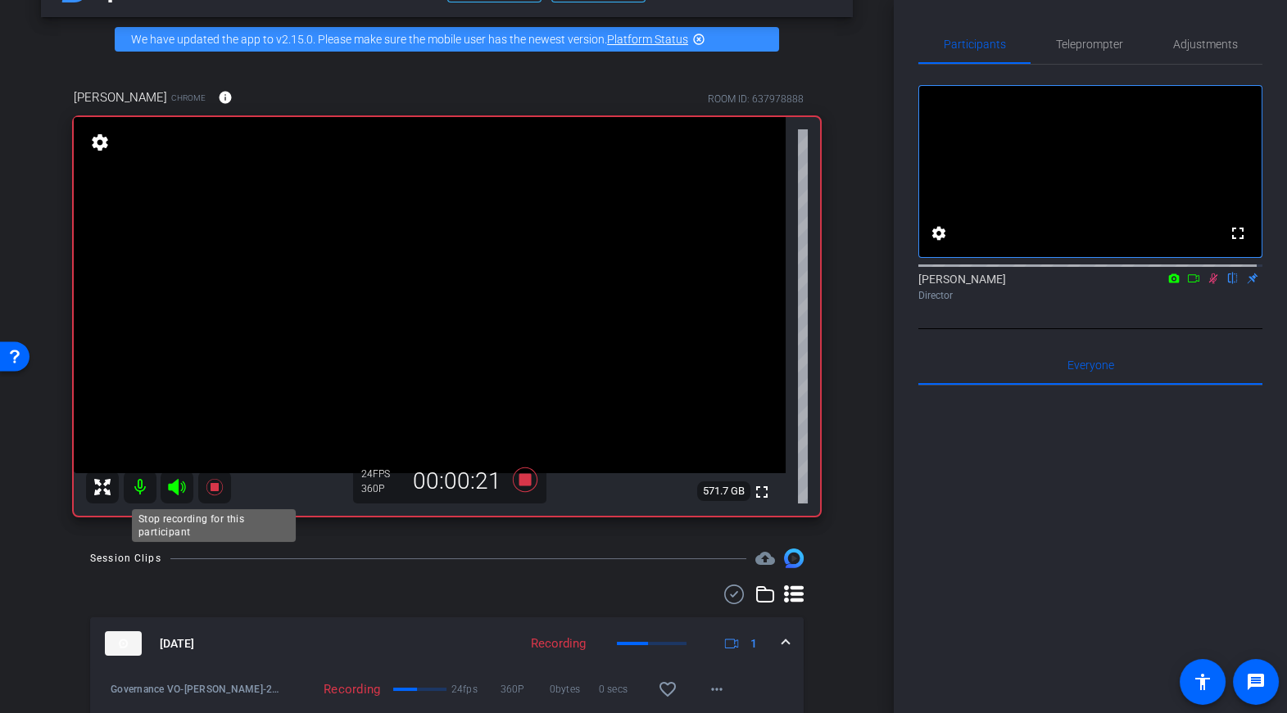
click at [215, 483] on icon at bounding box center [214, 487] width 16 height 16
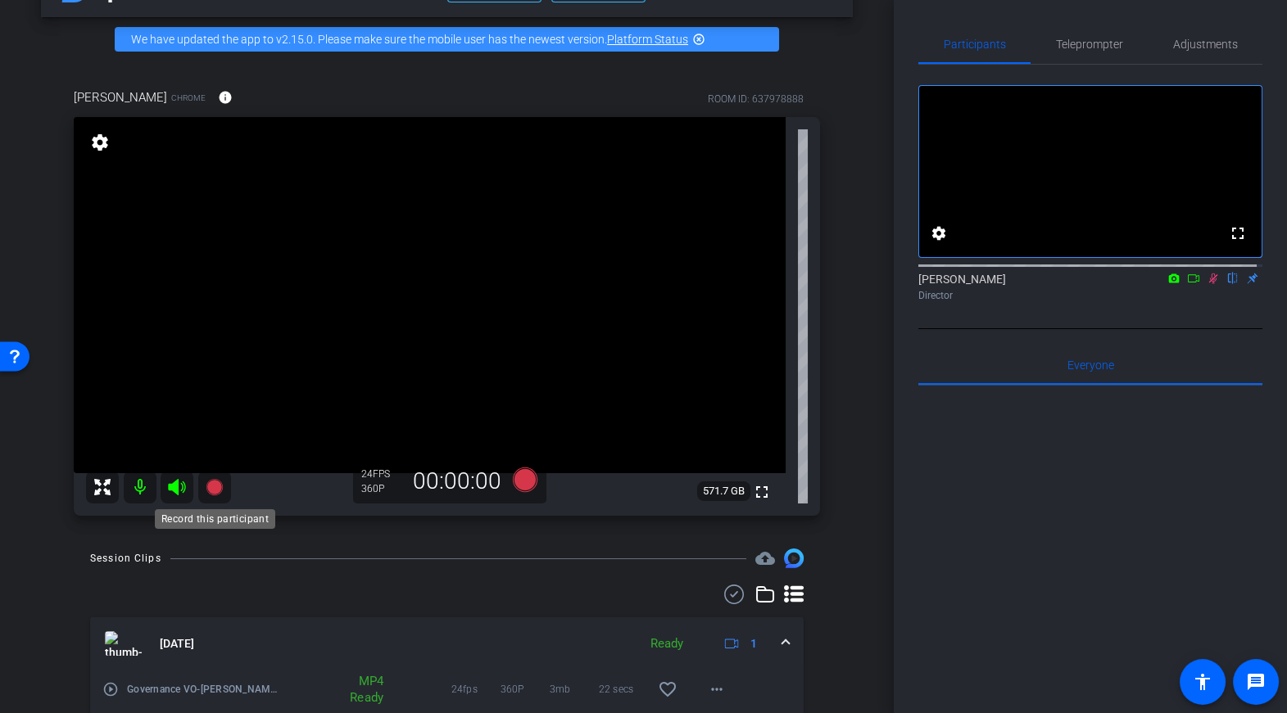
click at [212, 488] on icon at bounding box center [214, 487] width 16 height 16
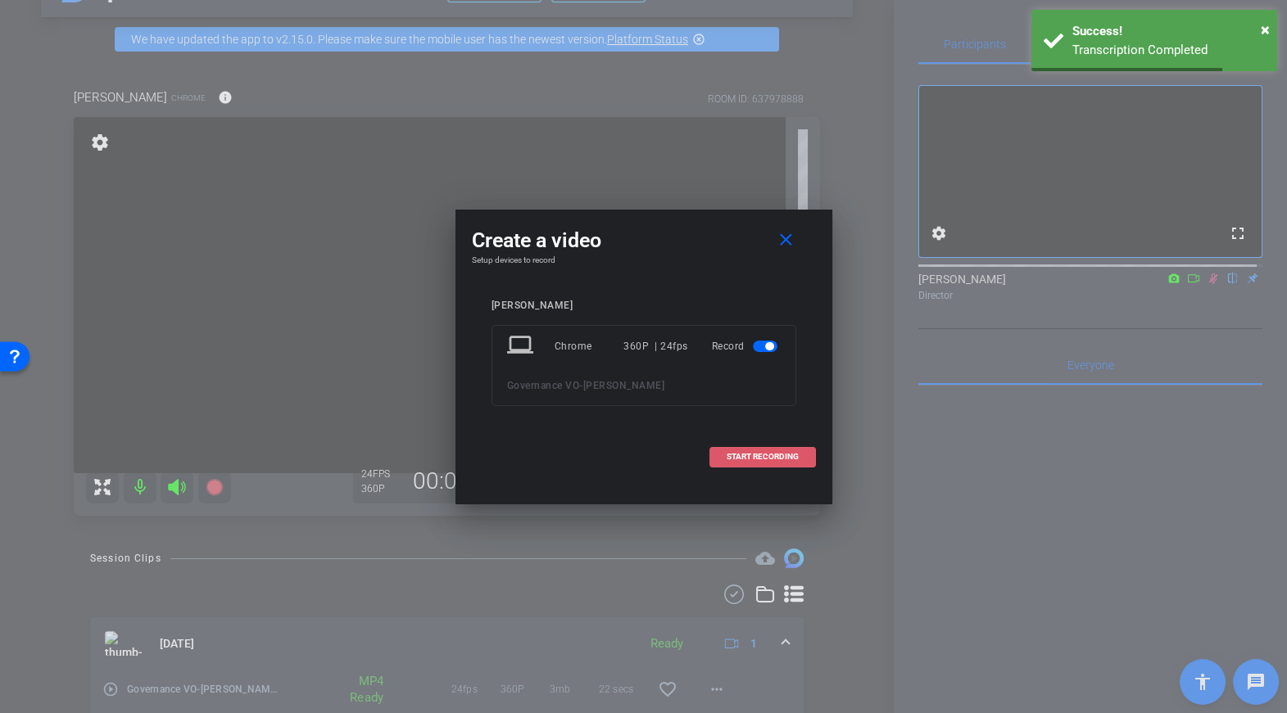
click at [753, 463] on span at bounding box center [762, 456] width 105 height 39
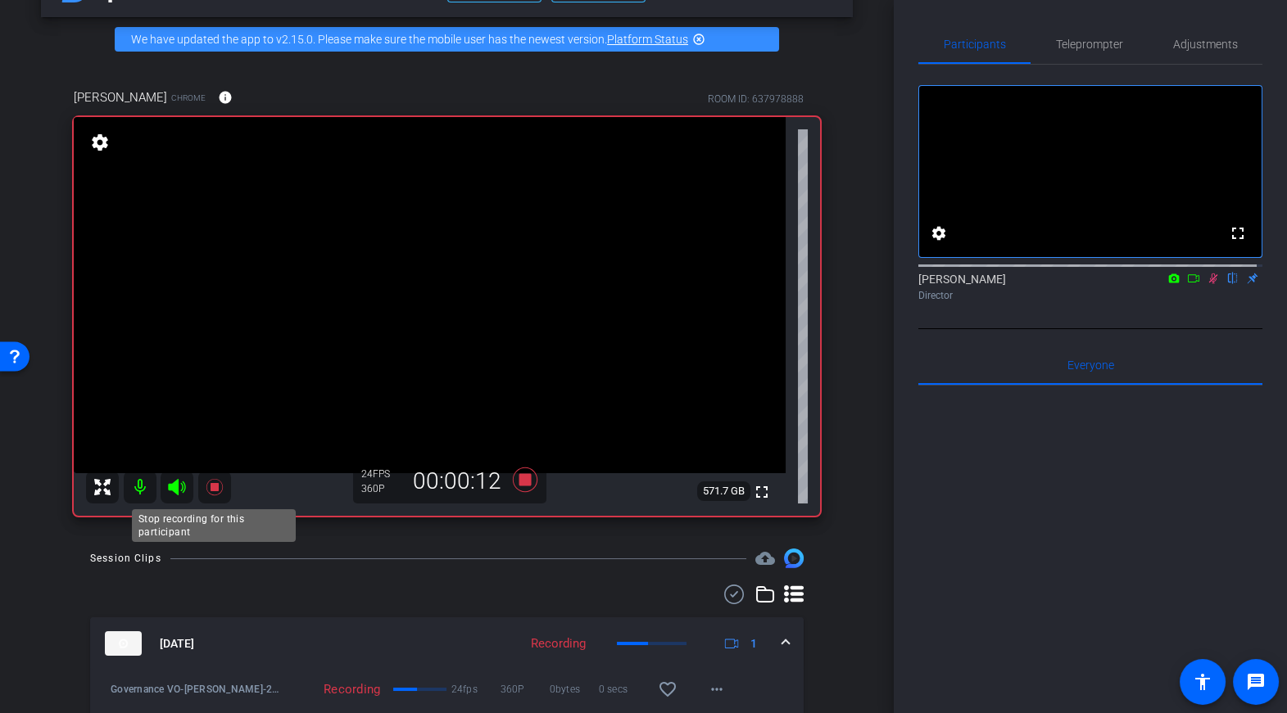
click at [215, 490] on icon at bounding box center [214, 487] width 16 height 16
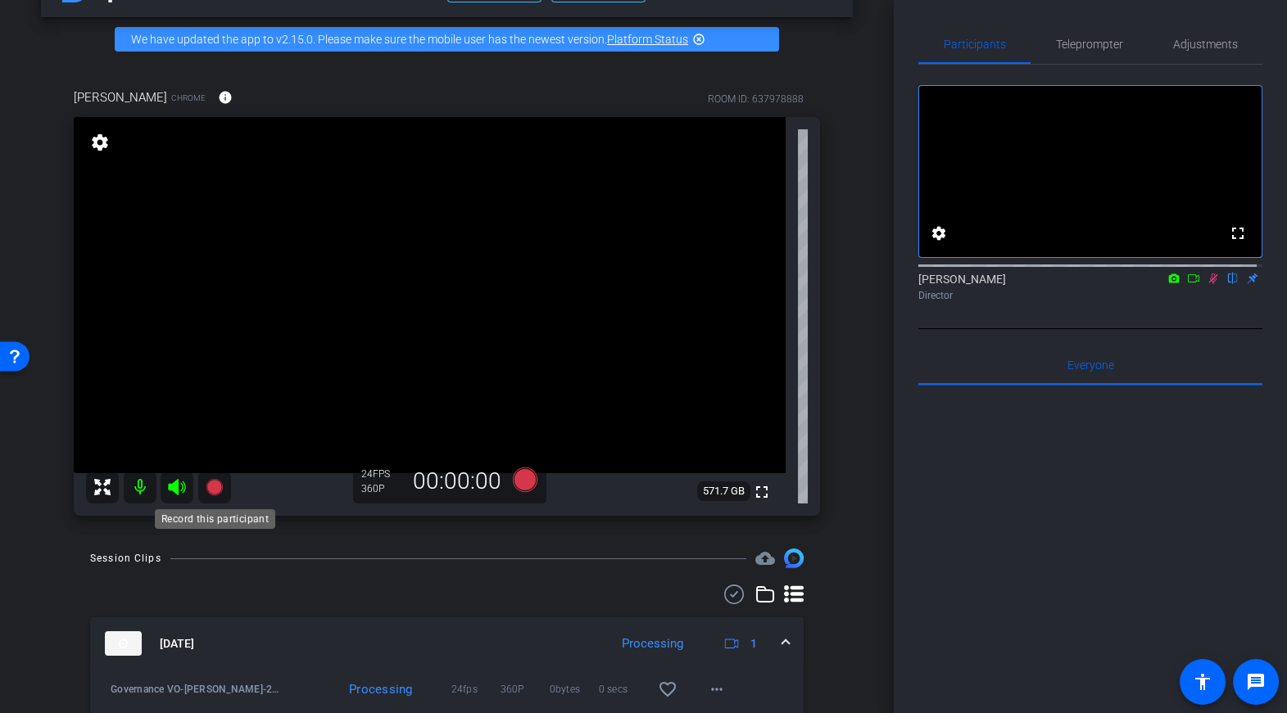
click at [215, 483] on icon at bounding box center [214, 487] width 16 height 16
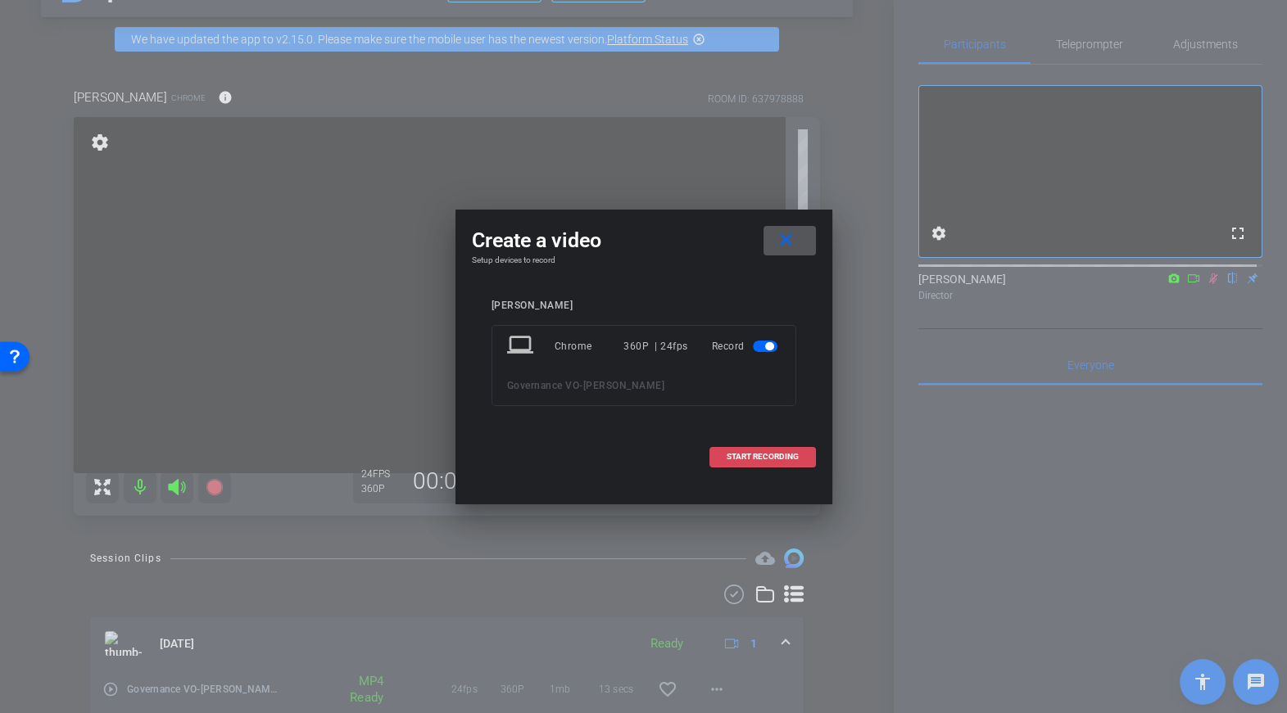
click at [781, 458] on span "START RECORDING" at bounding box center [763, 457] width 72 height 8
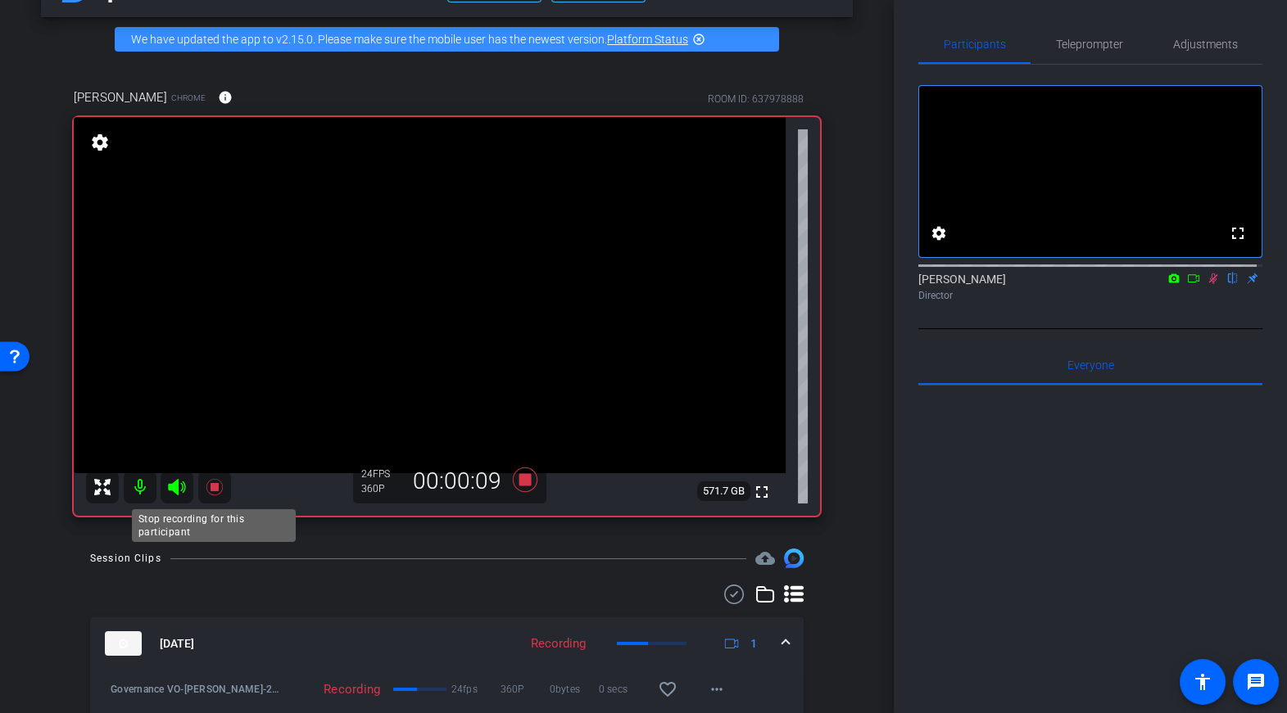
click at [208, 482] on icon at bounding box center [215, 488] width 20 height 20
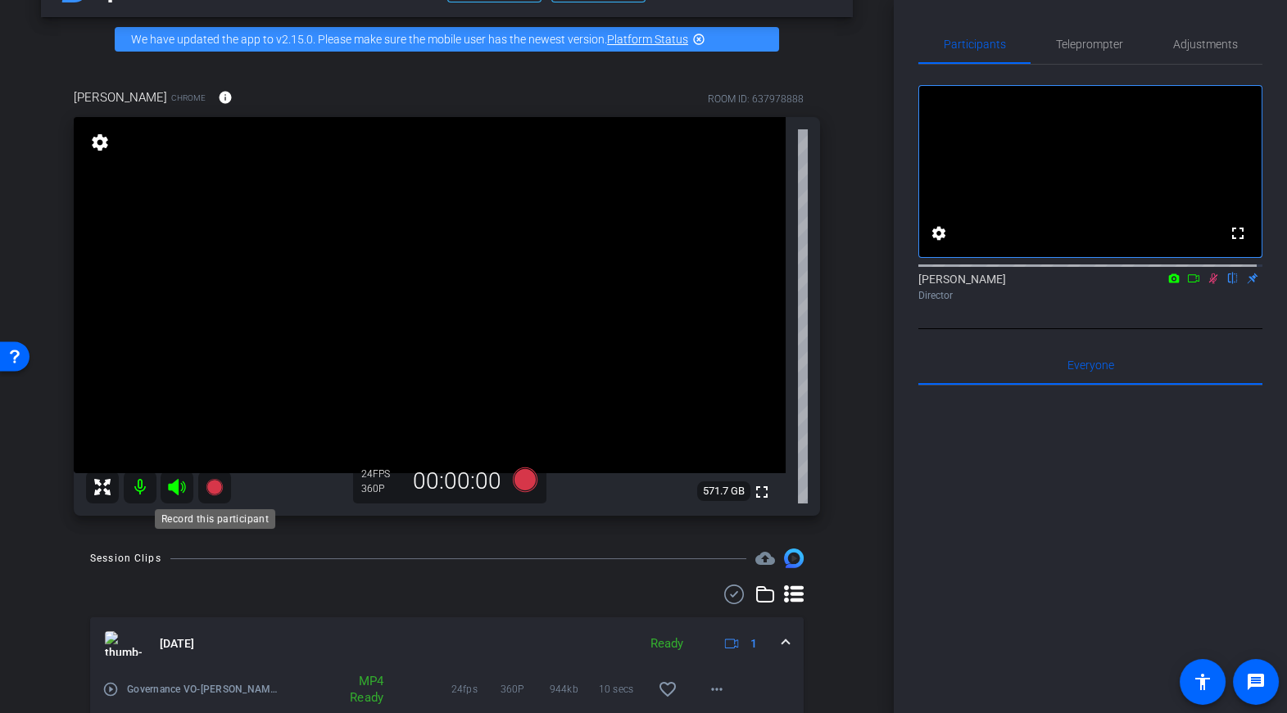
click at [213, 487] on icon at bounding box center [214, 487] width 16 height 16
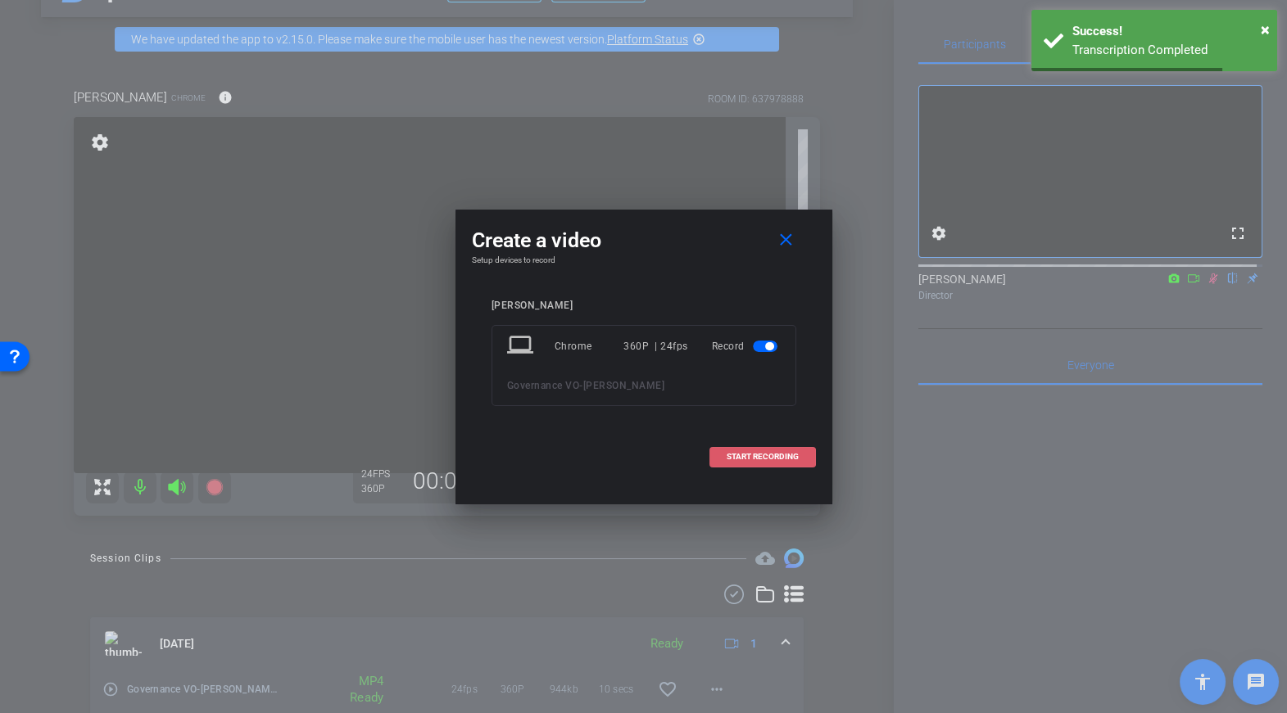
click at [738, 458] on span "START RECORDING" at bounding box center [763, 457] width 72 height 8
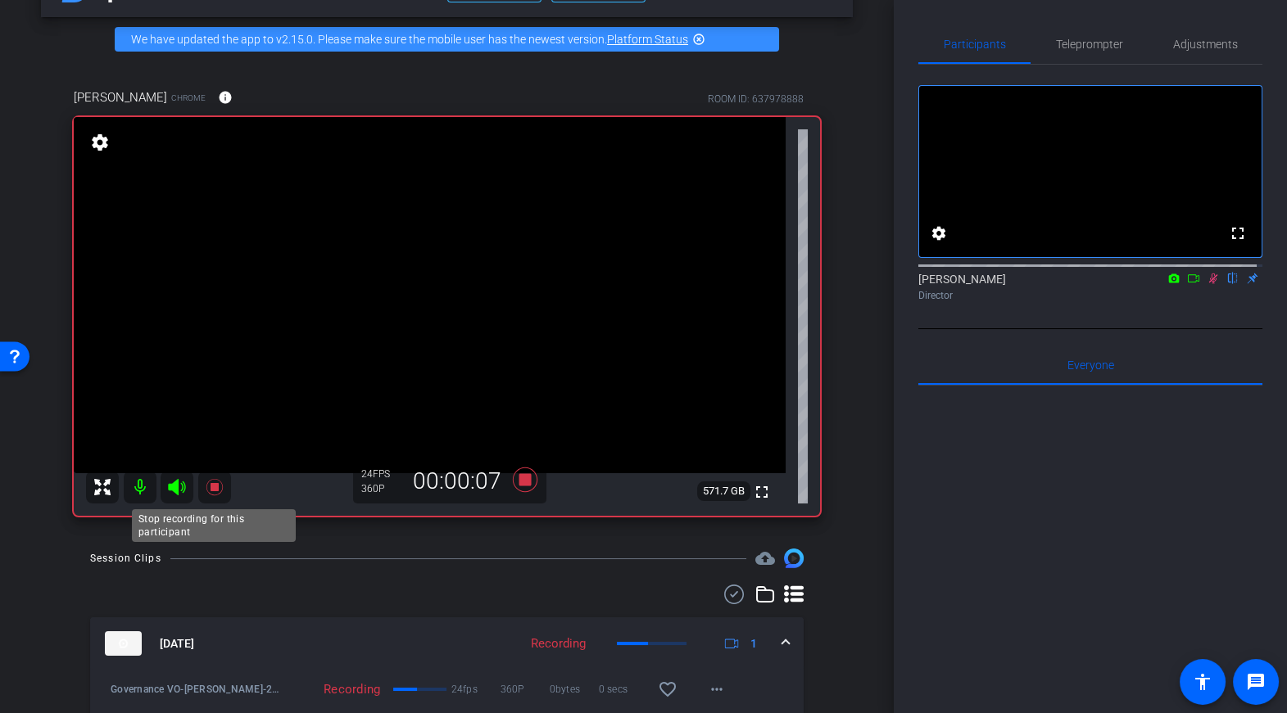
click at [216, 491] on icon at bounding box center [215, 488] width 20 height 20
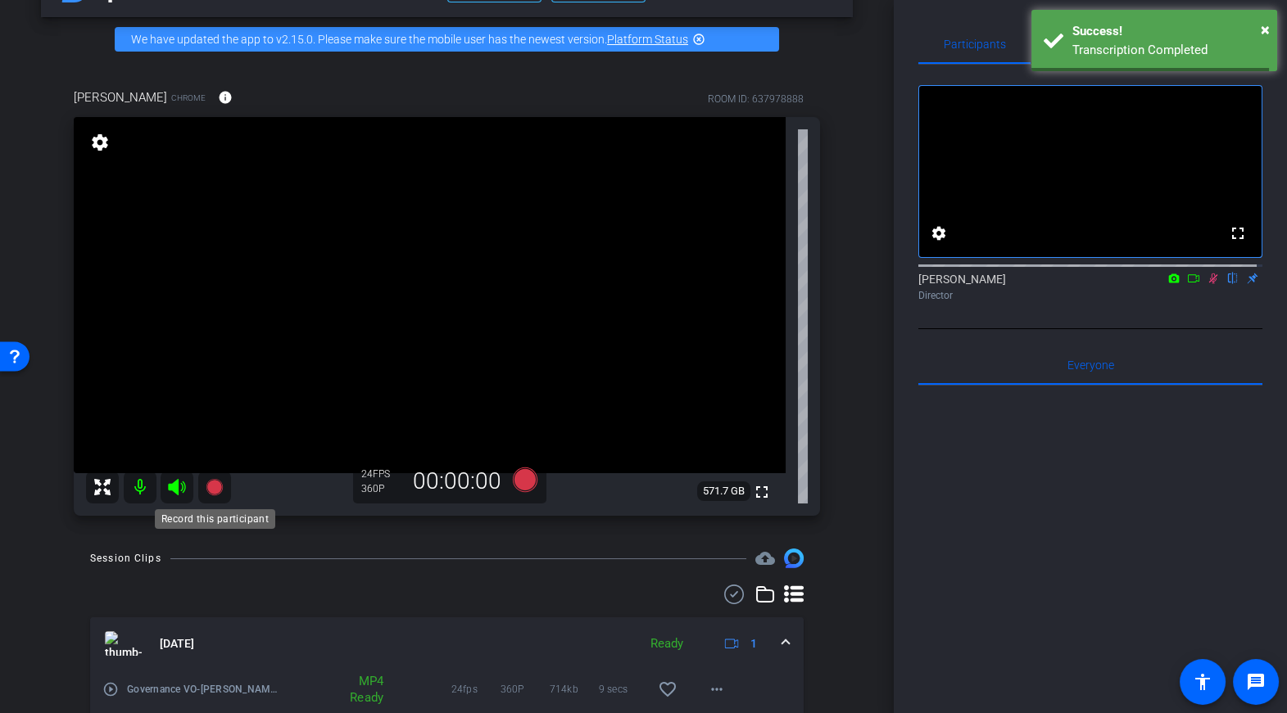
click at [215, 484] on icon at bounding box center [214, 487] width 16 height 16
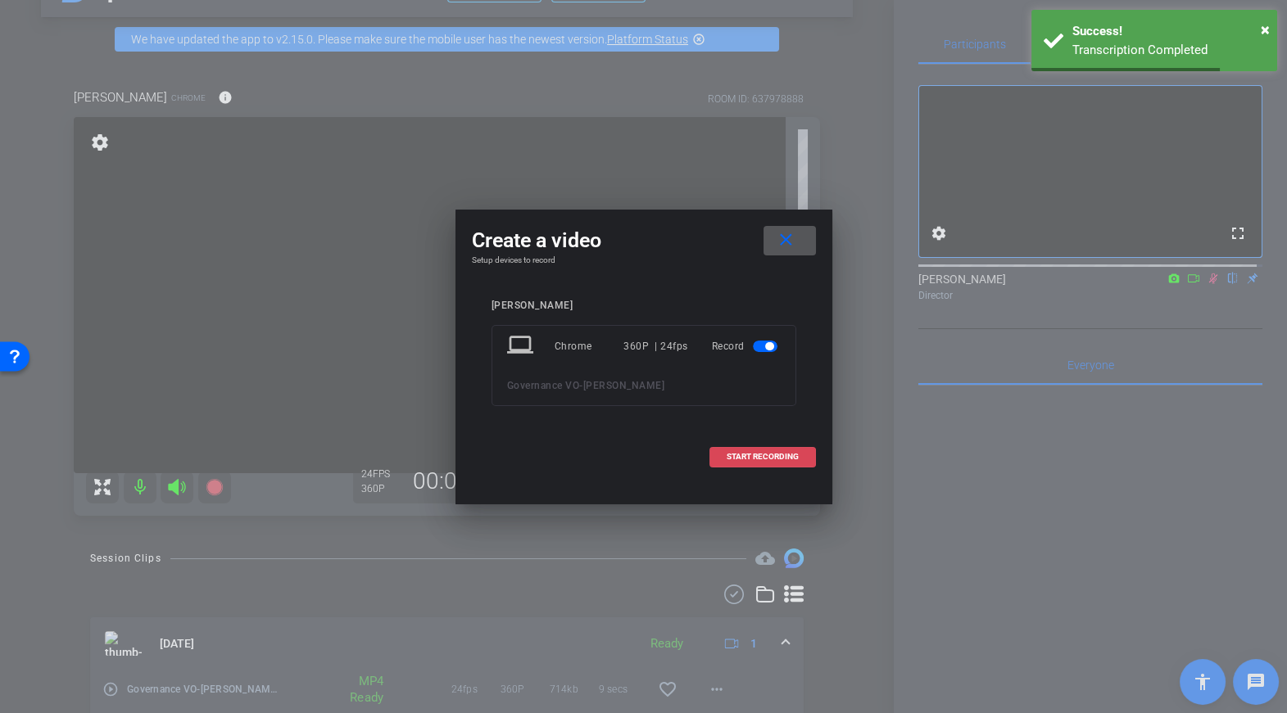
click at [763, 464] on span at bounding box center [762, 456] width 105 height 39
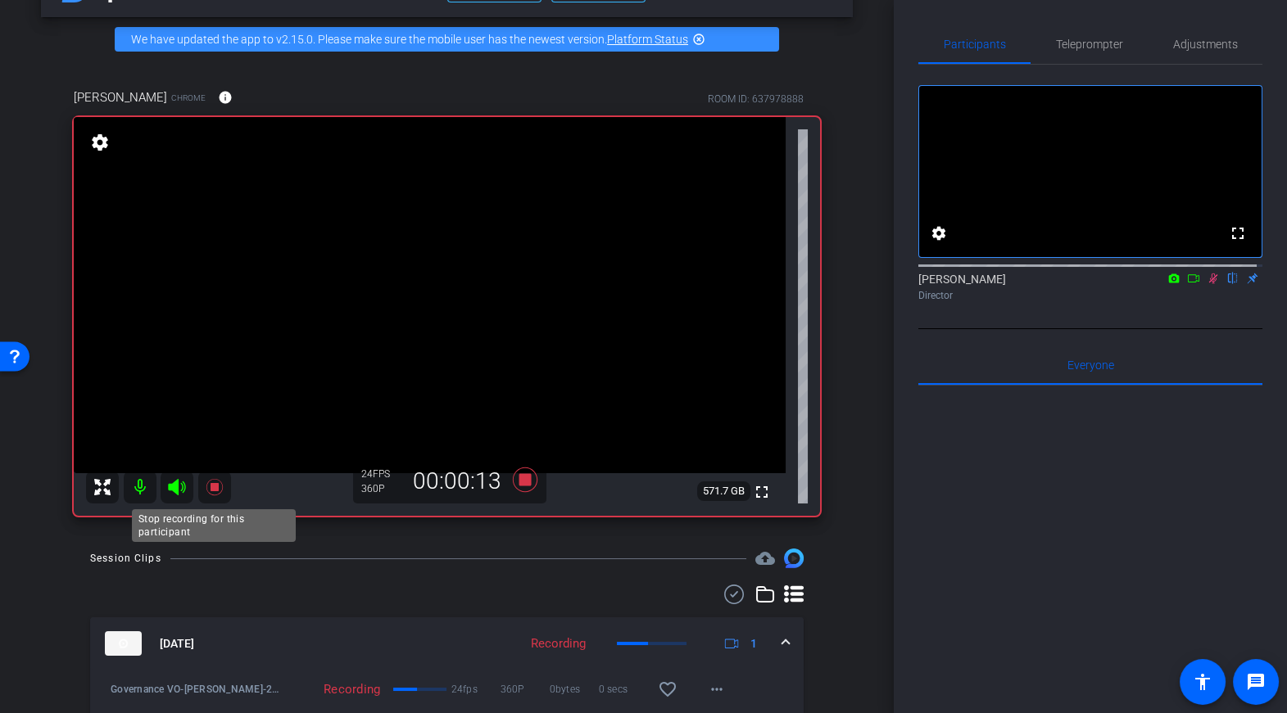
click at [218, 487] on icon at bounding box center [215, 488] width 20 height 20
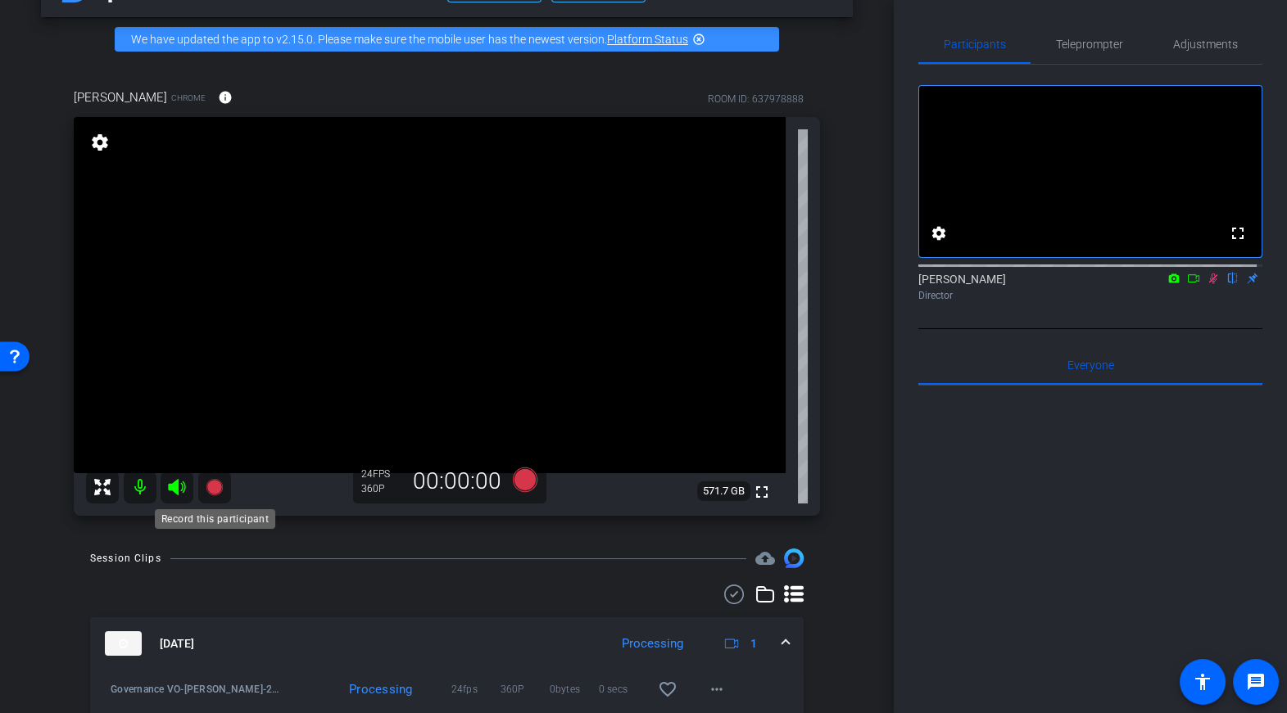
click at [218, 487] on icon at bounding box center [214, 487] width 16 height 16
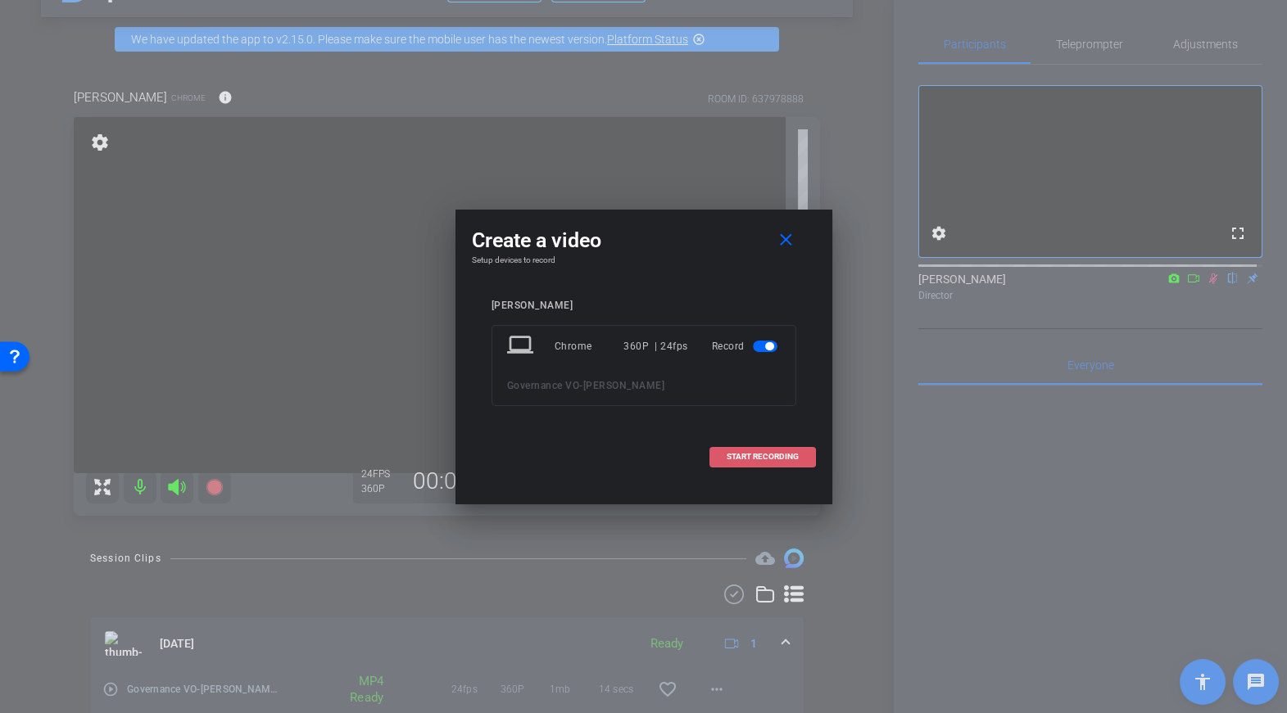
click at [735, 460] on span "START RECORDING" at bounding box center [763, 457] width 72 height 8
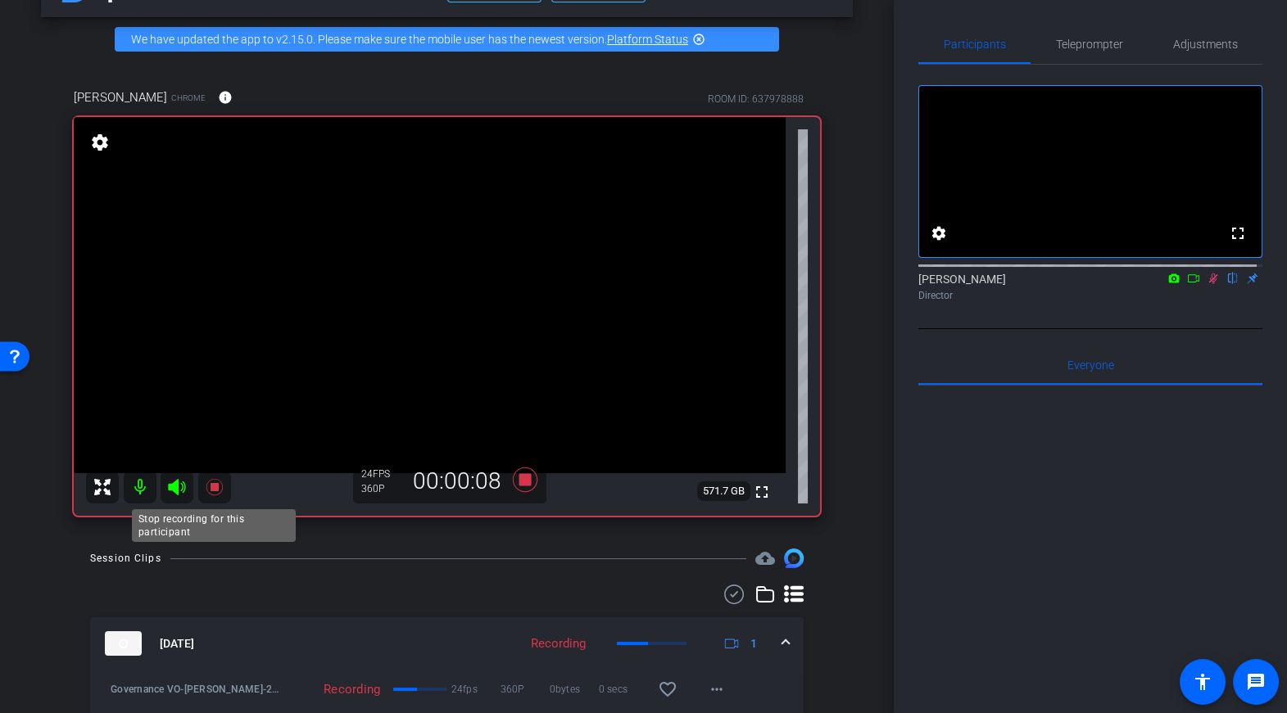
click at [216, 486] on icon at bounding box center [214, 487] width 16 height 16
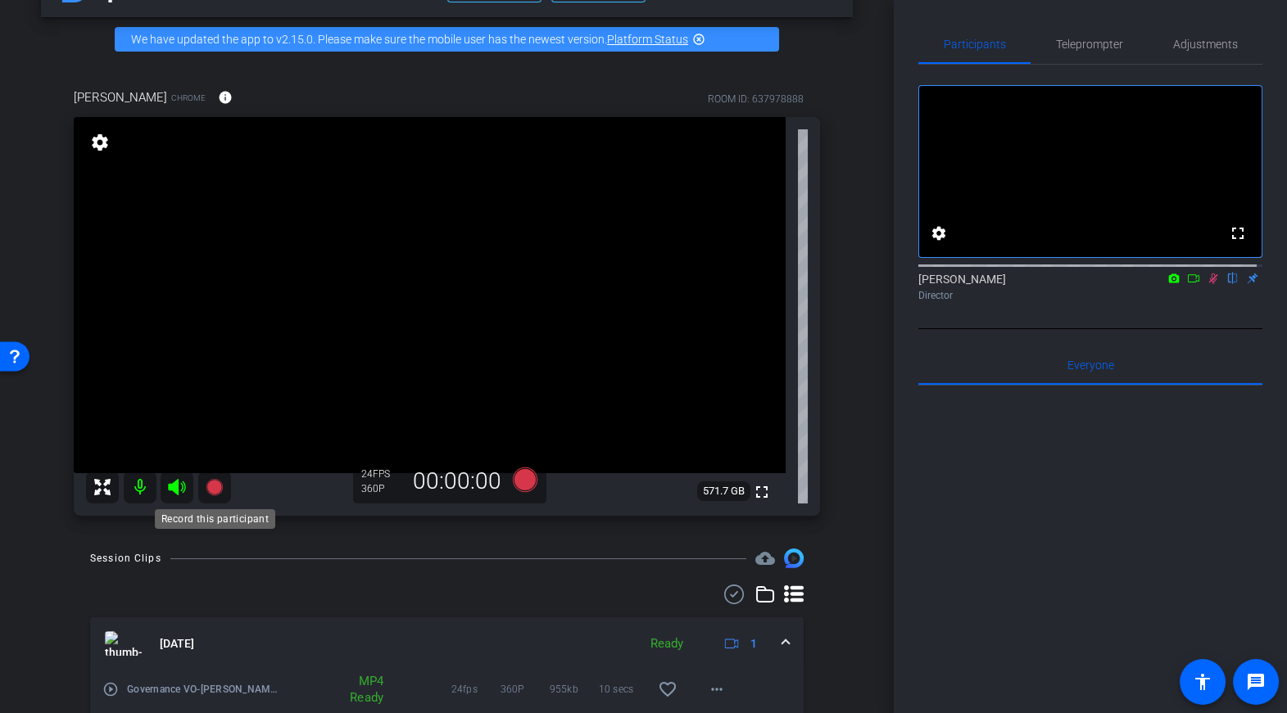
click at [215, 486] on icon at bounding box center [214, 487] width 16 height 16
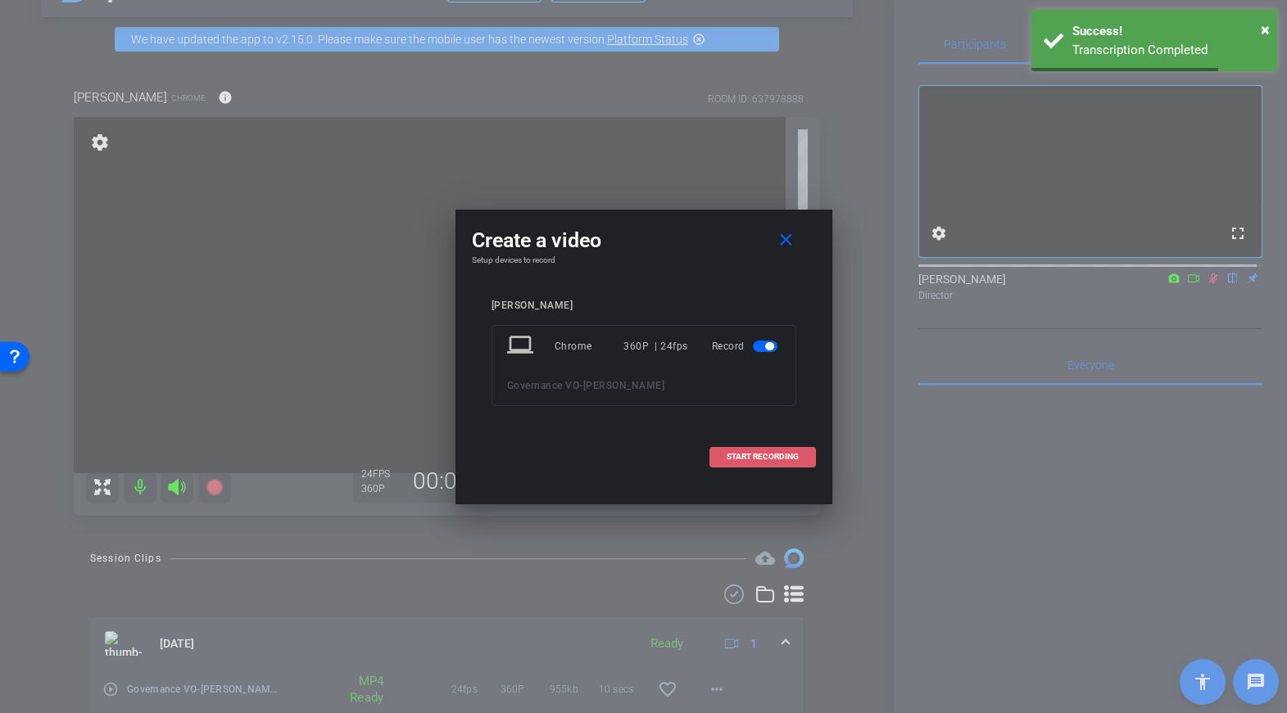
click at [769, 463] on span at bounding box center [762, 456] width 105 height 39
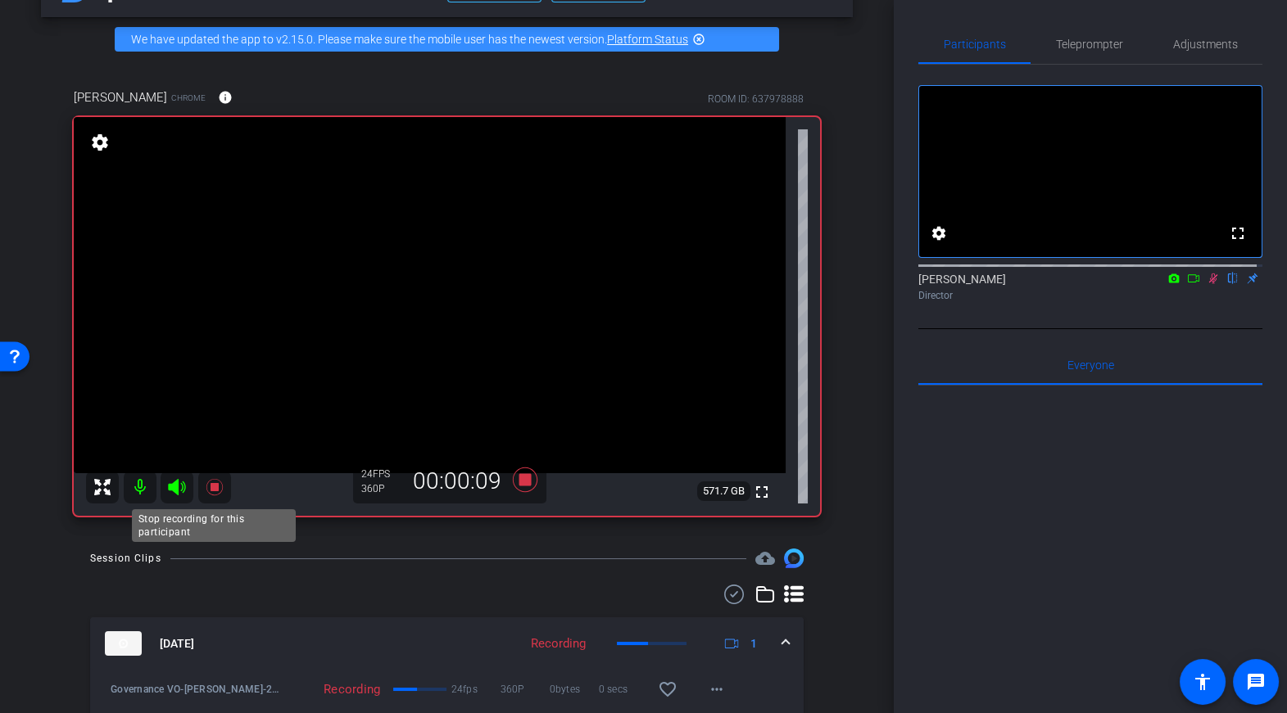
click at [220, 488] on icon at bounding box center [215, 488] width 20 height 20
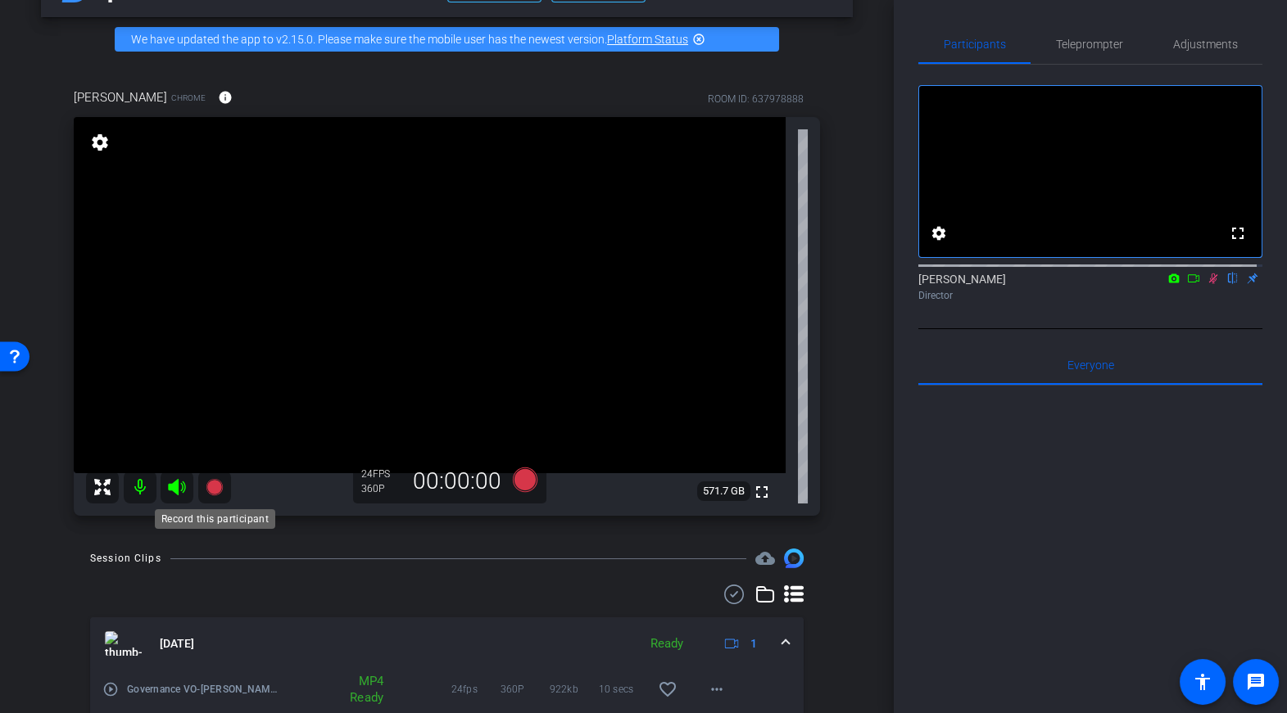
click at [216, 487] on icon at bounding box center [214, 487] width 16 height 16
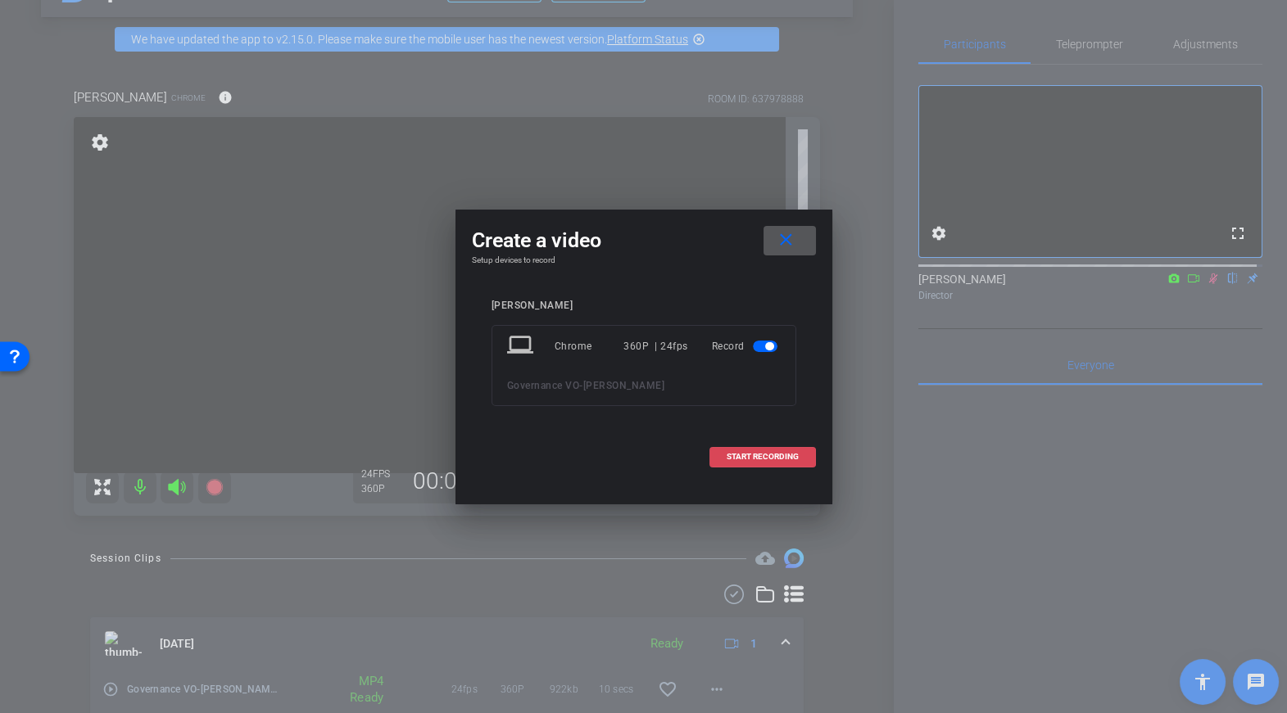
click at [734, 461] on span "START RECORDING" at bounding box center [763, 457] width 72 height 8
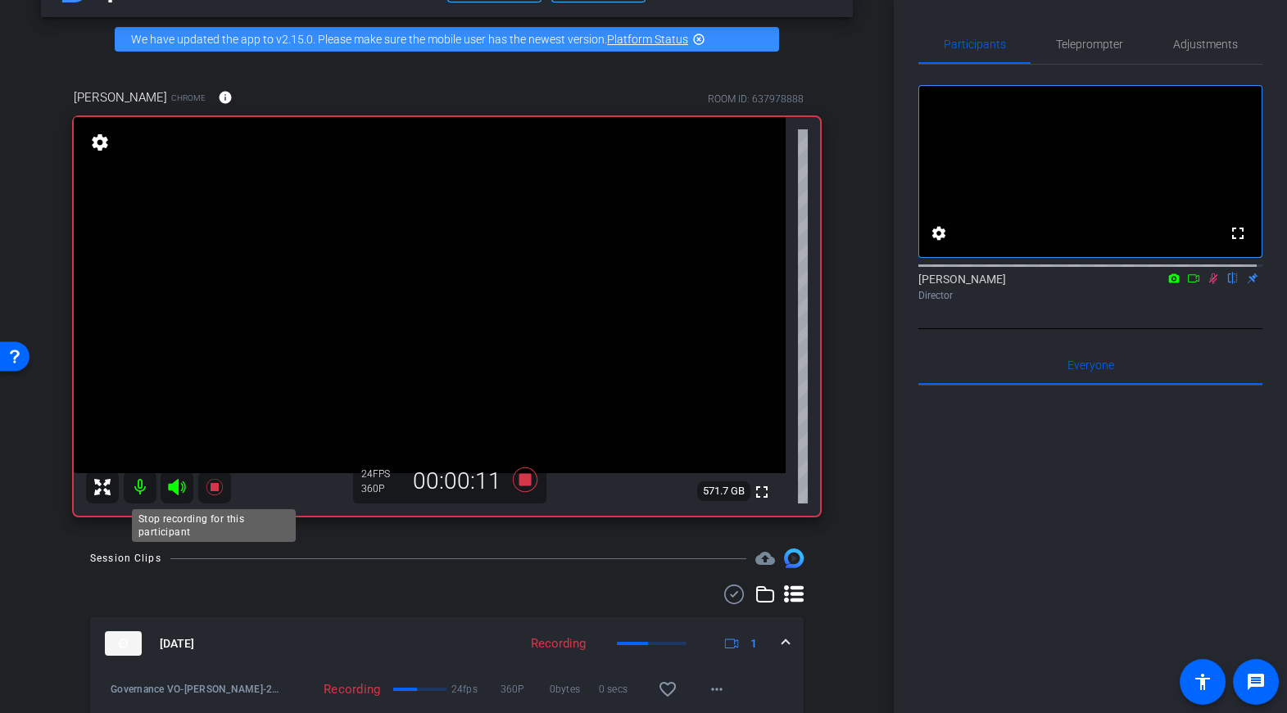
click at [217, 484] on icon at bounding box center [214, 487] width 16 height 16
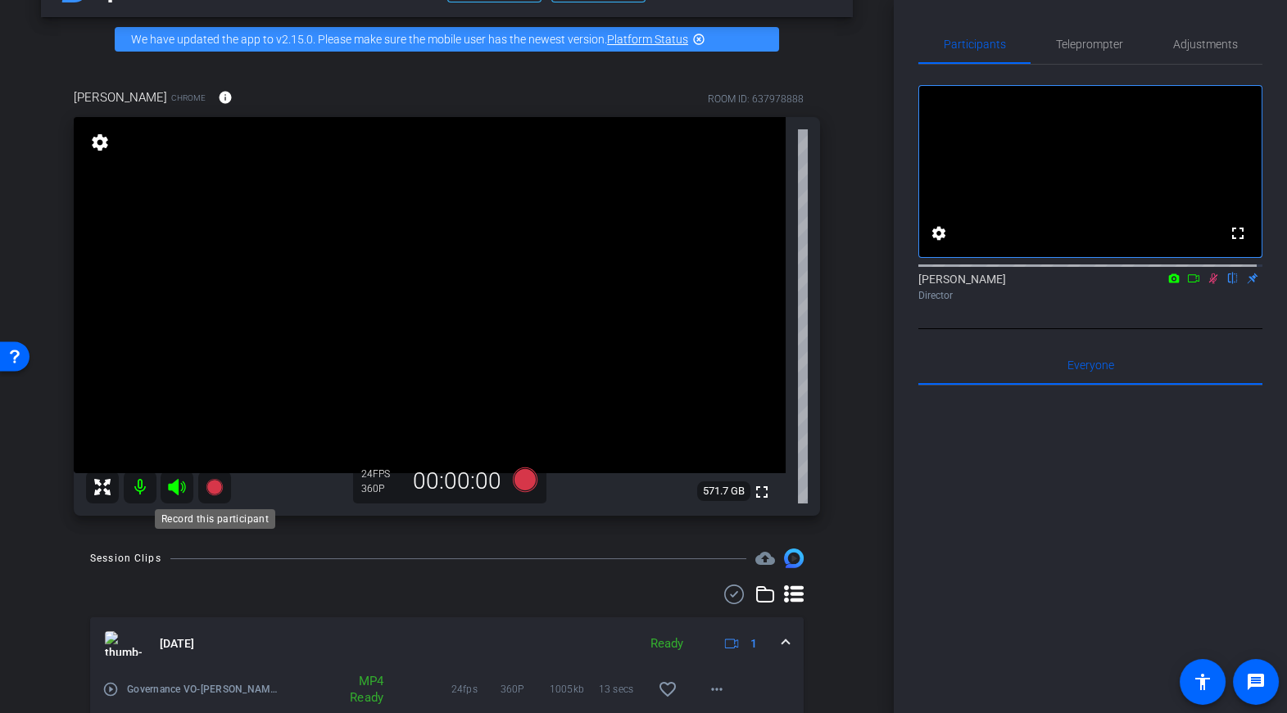
click at [213, 486] on icon at bounding box center [214, 487] width 16 height 16
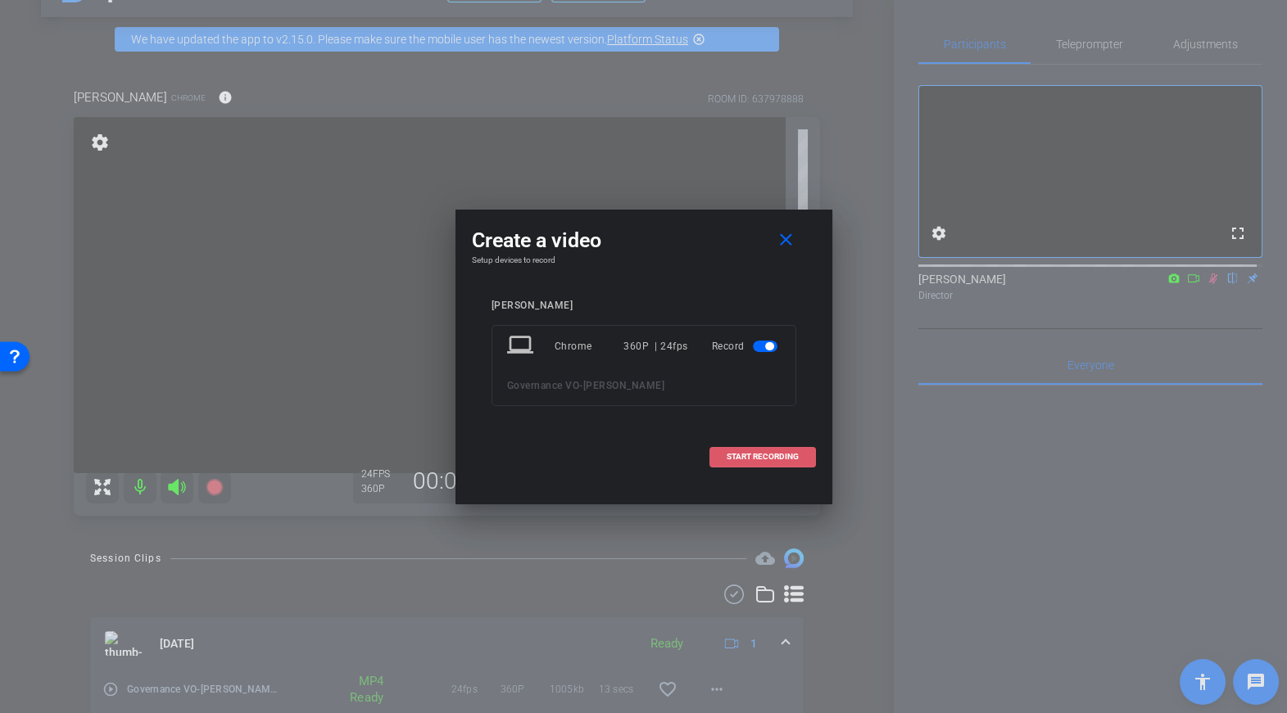
click at [745, 447] on span at bounding box center [762, 456] width 105 height 39
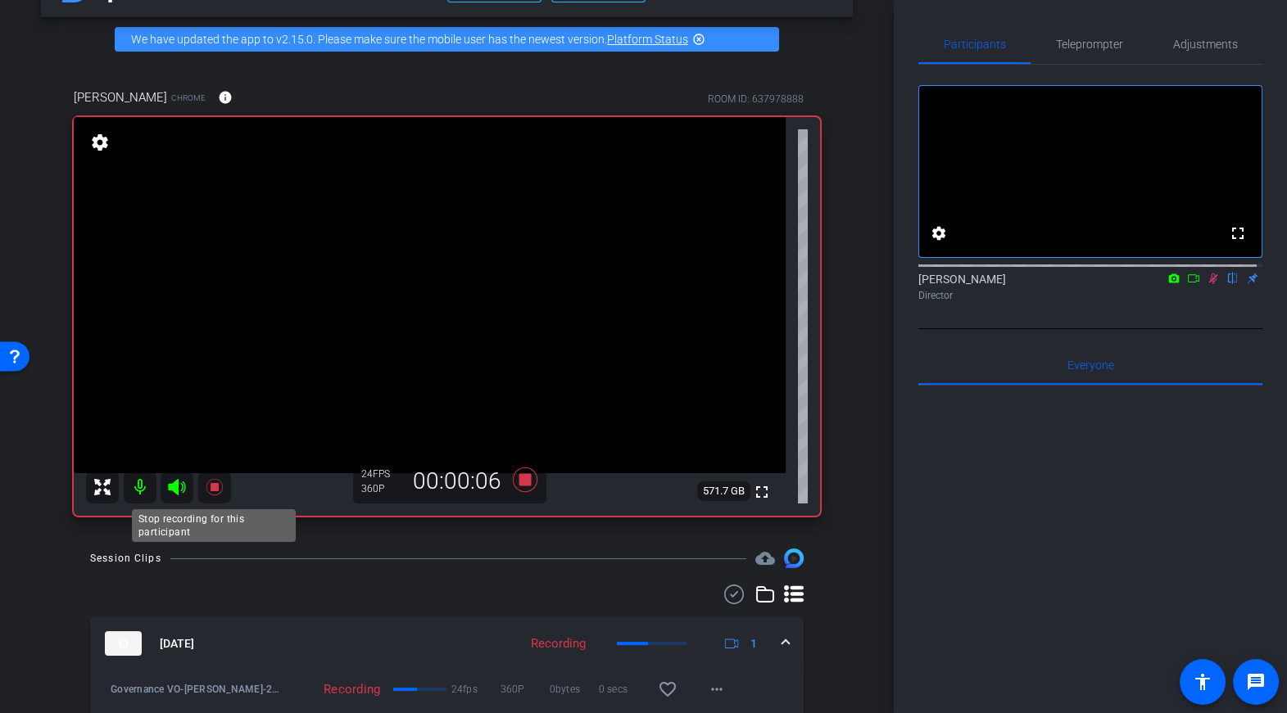
click at [216, 482] on icon at bounding box center [215, 488] width 20 height 20
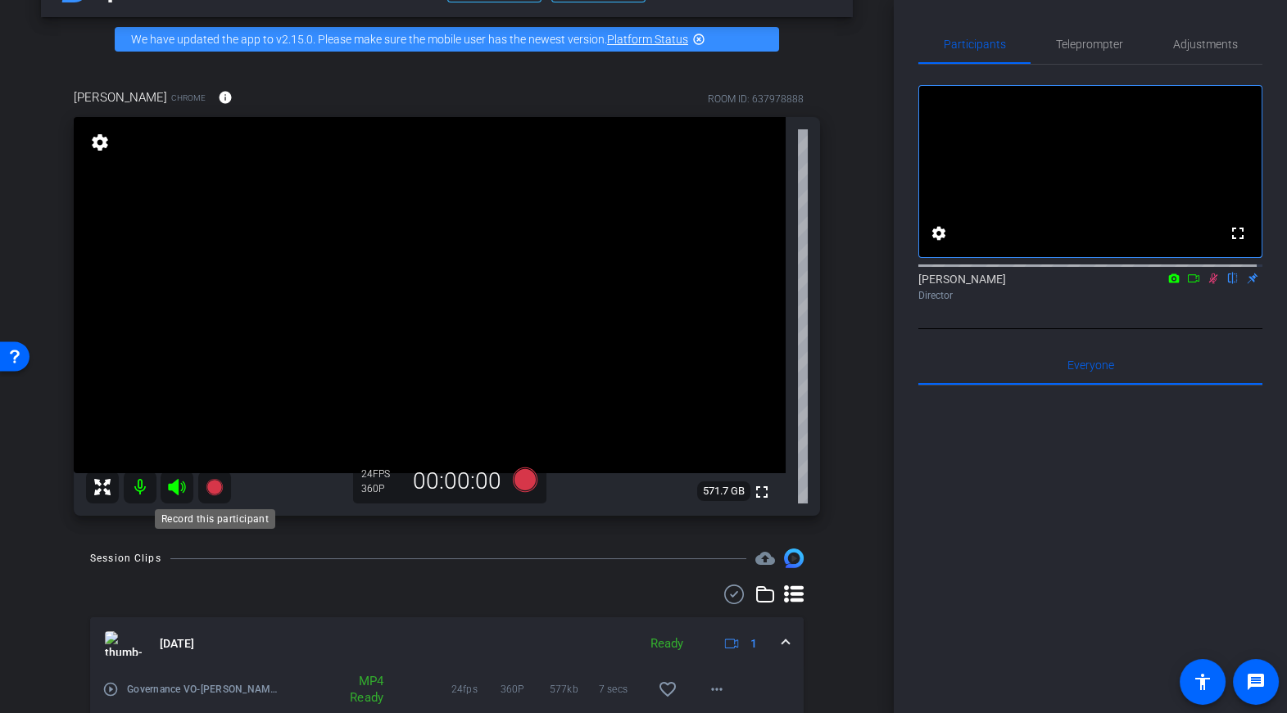
click at [216, 482] on icon at bounding box center [214, 487] width 16 height 16
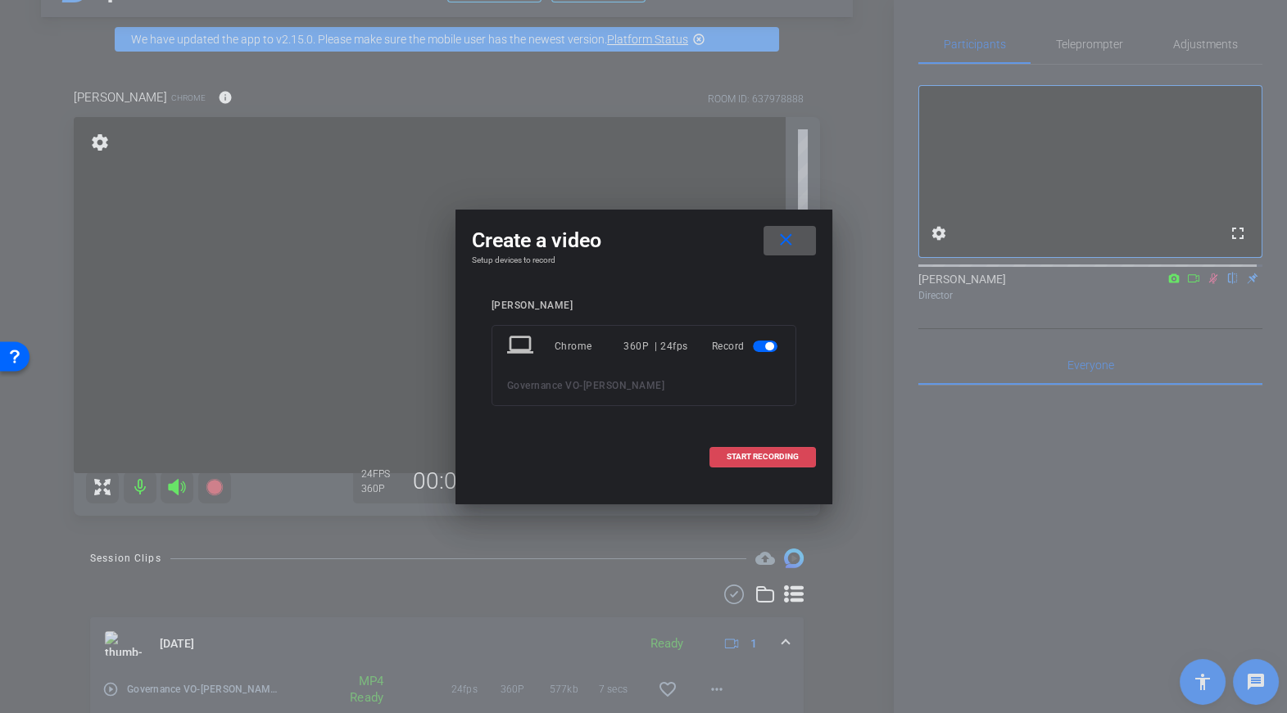
click at [740, 454] on span "START RECORDING" at bounding box center [763, 457] width 72 height 8
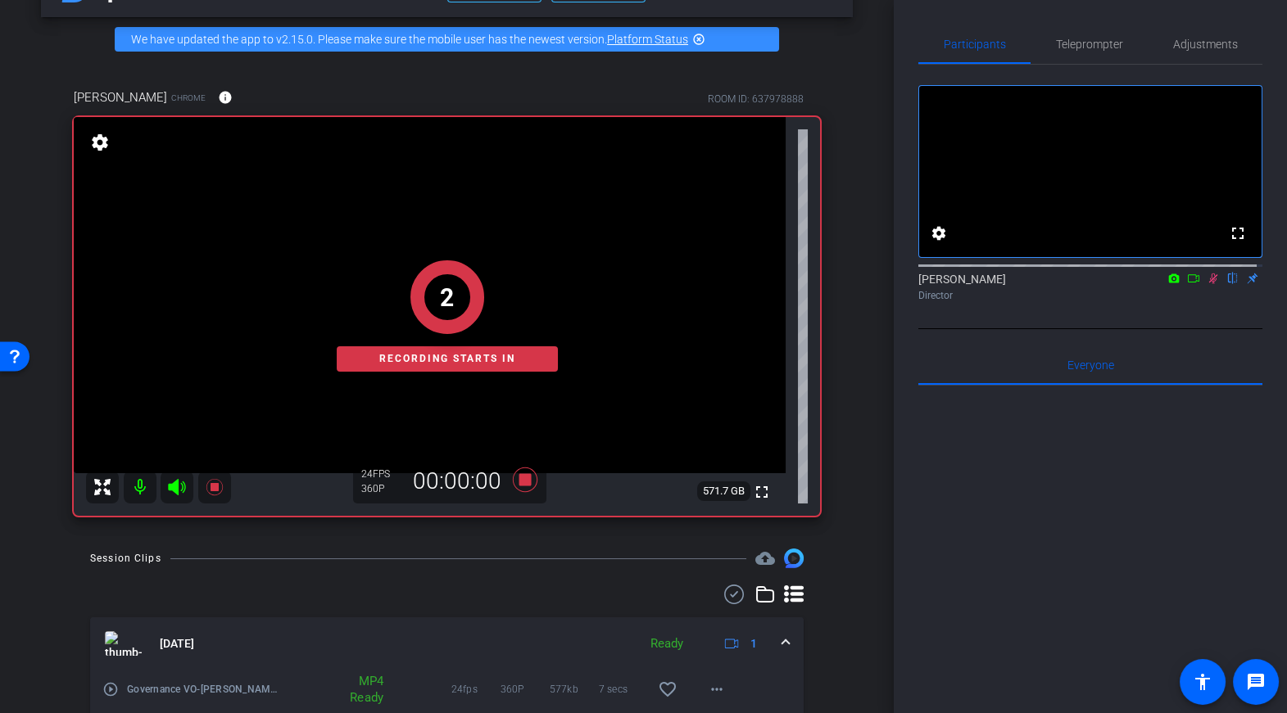
click at [1207, 284] on icon at bounding box center [1213, 278] width 13 height 11
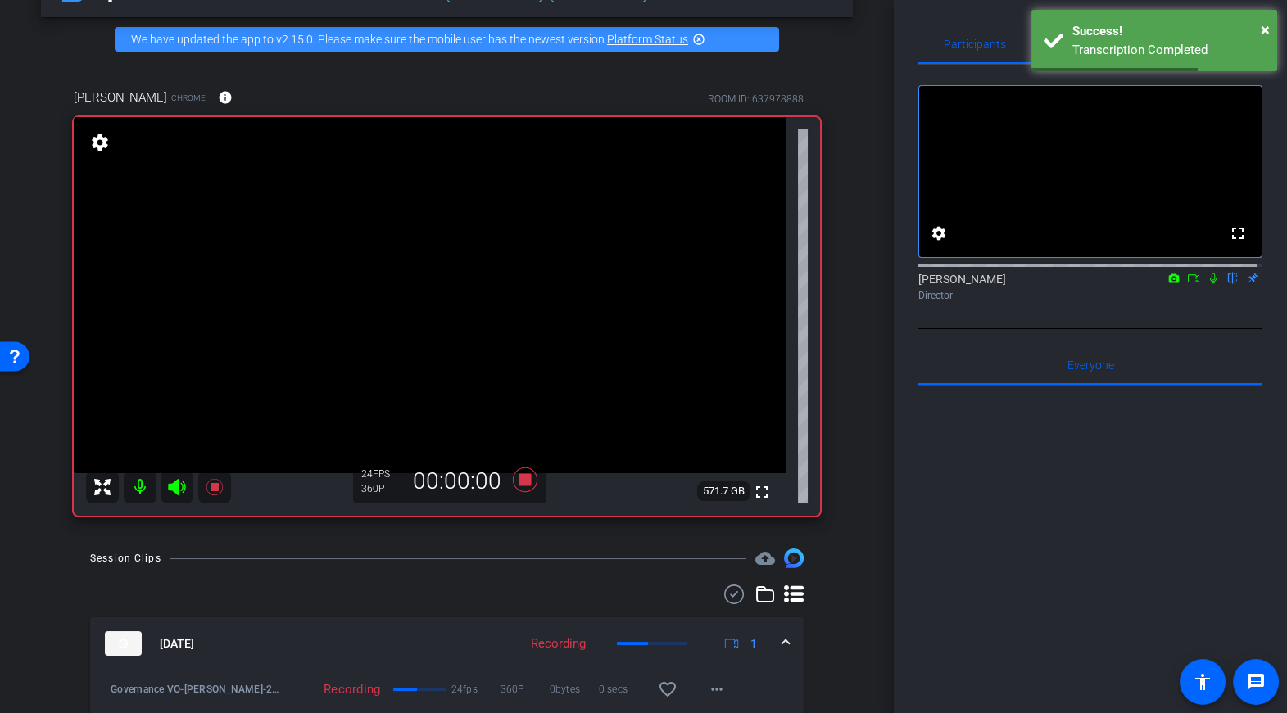
click at [1207, 284] on icon at bounding box center [1213, 278] width 13 height 11
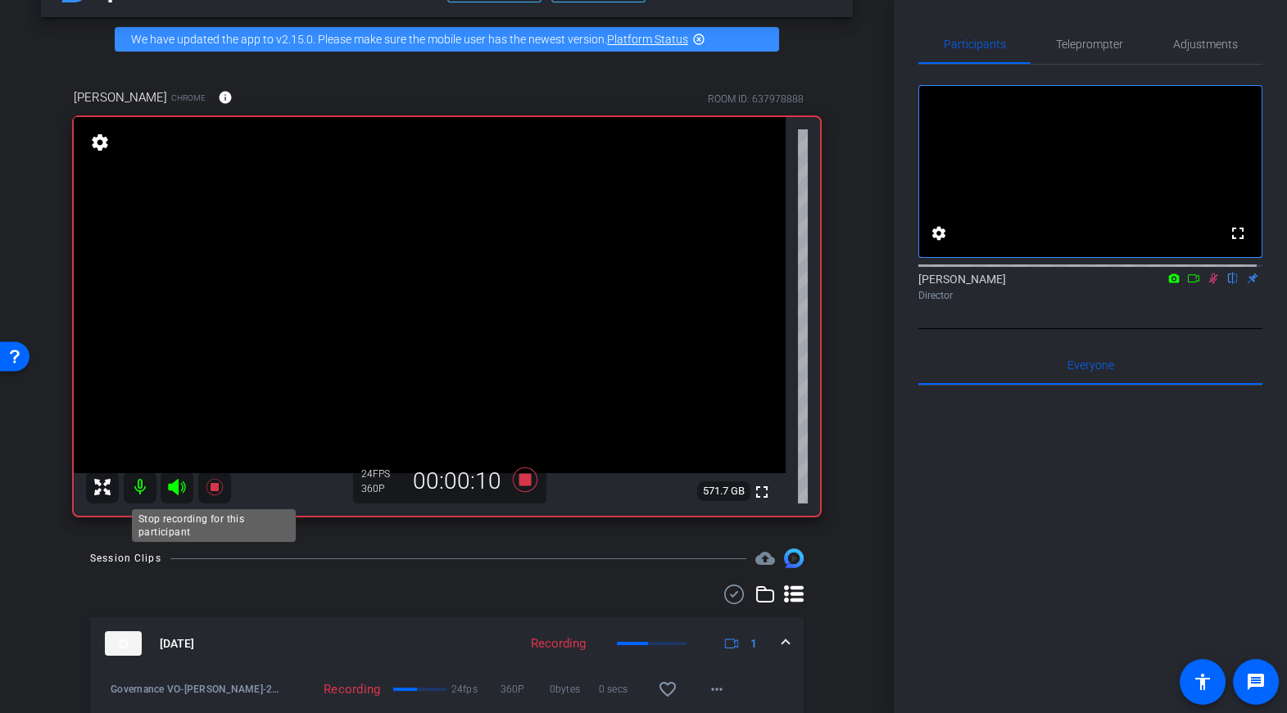
click at [214, 484] on icon at bounding box center [214, 487] width 16 height 16
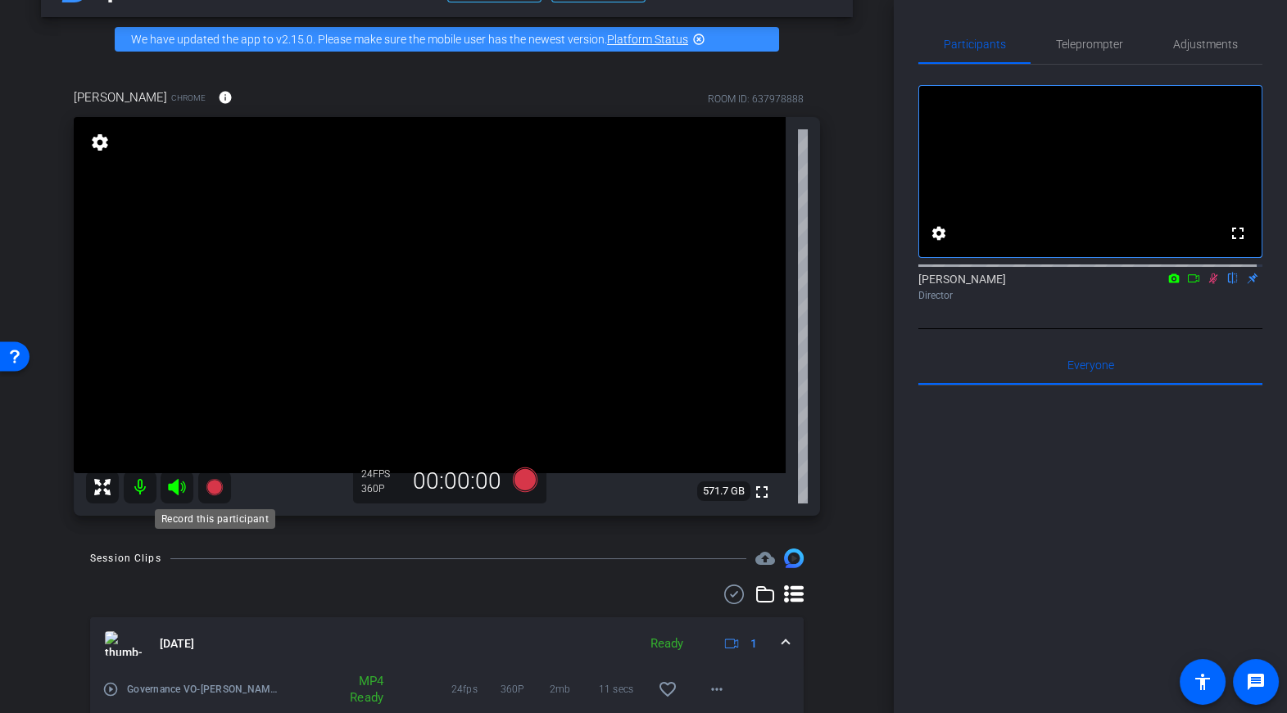
click at [212, 487] on icon at bounding box center [214, 487] width 16 height 16
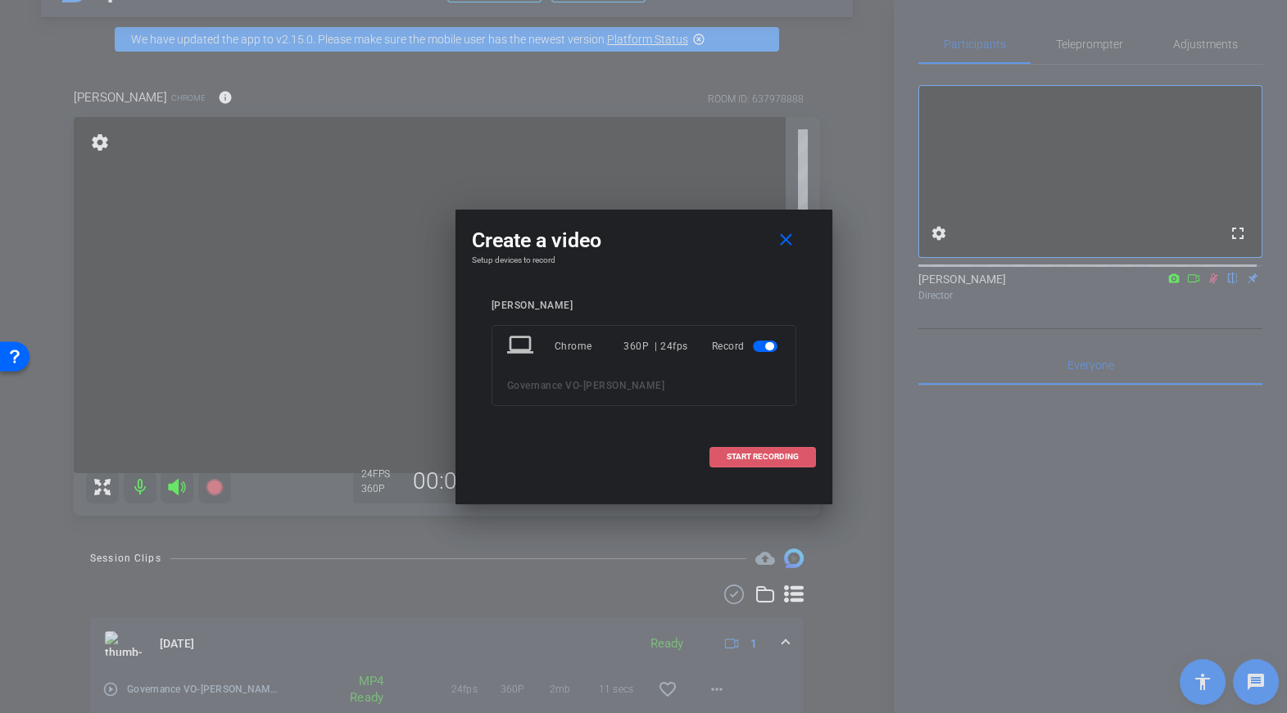
click at [795, 467] on span at bounding box center [762, 456] width 105 height 39
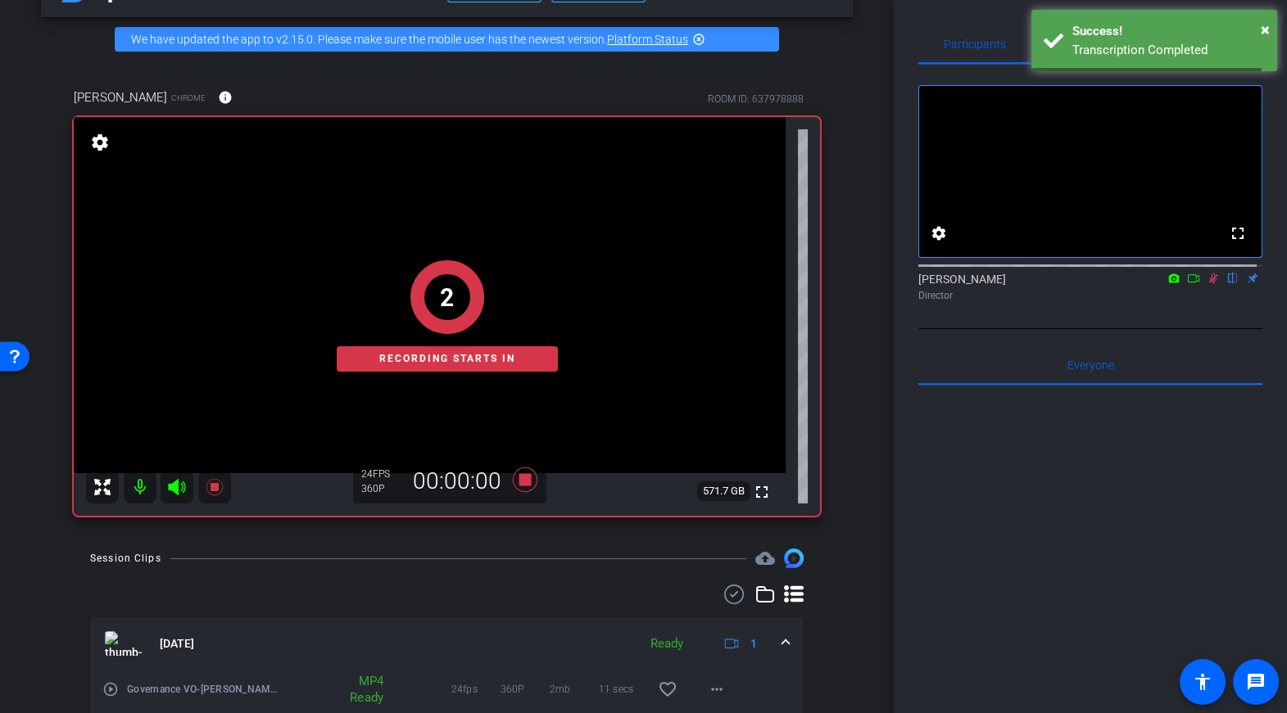
click at [1210, 284] on icon at bounding box center [1213, 279] width 9 height 11
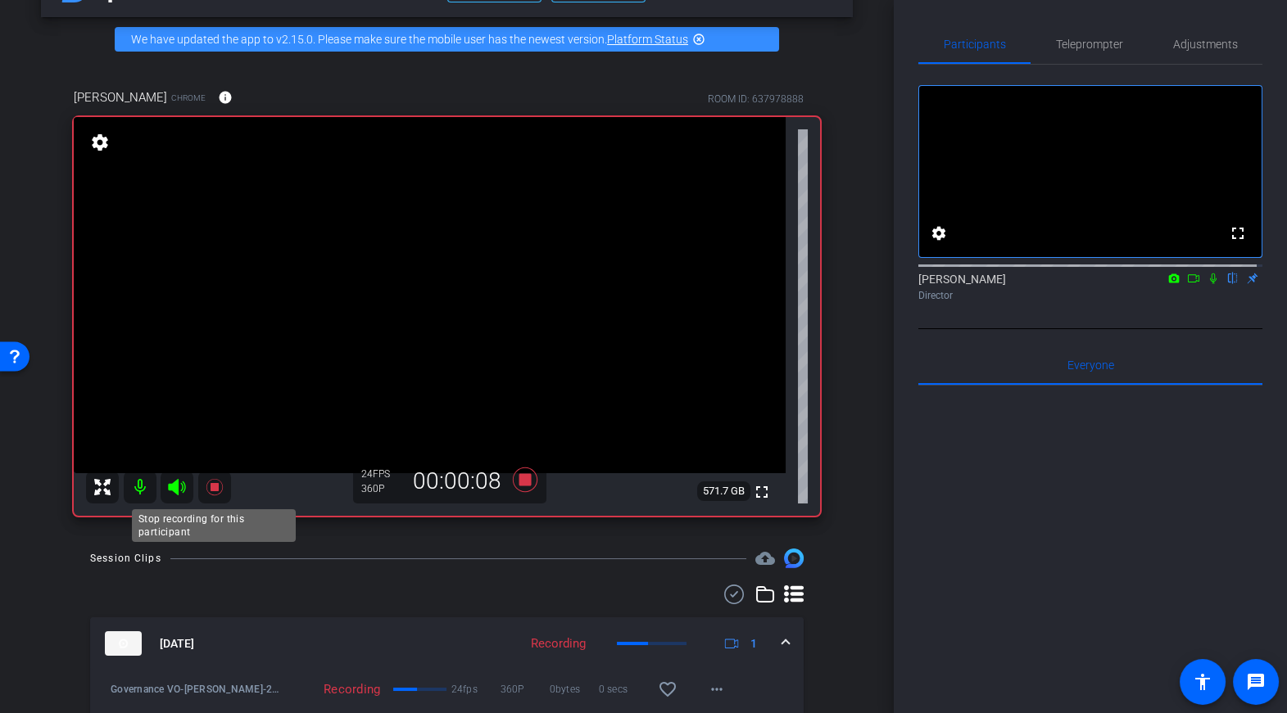
click at [211, 487] on icon at bounding box center [214, 487] width 16 height 16
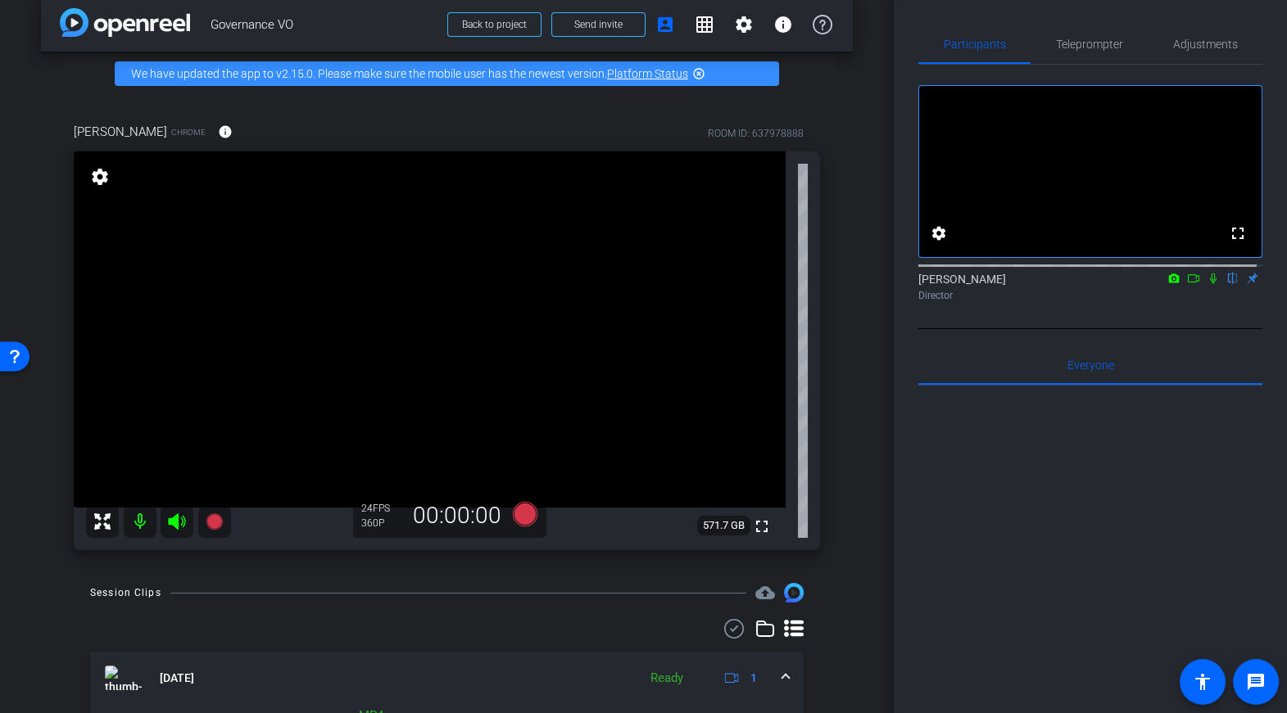
scroll to position [0, 0]
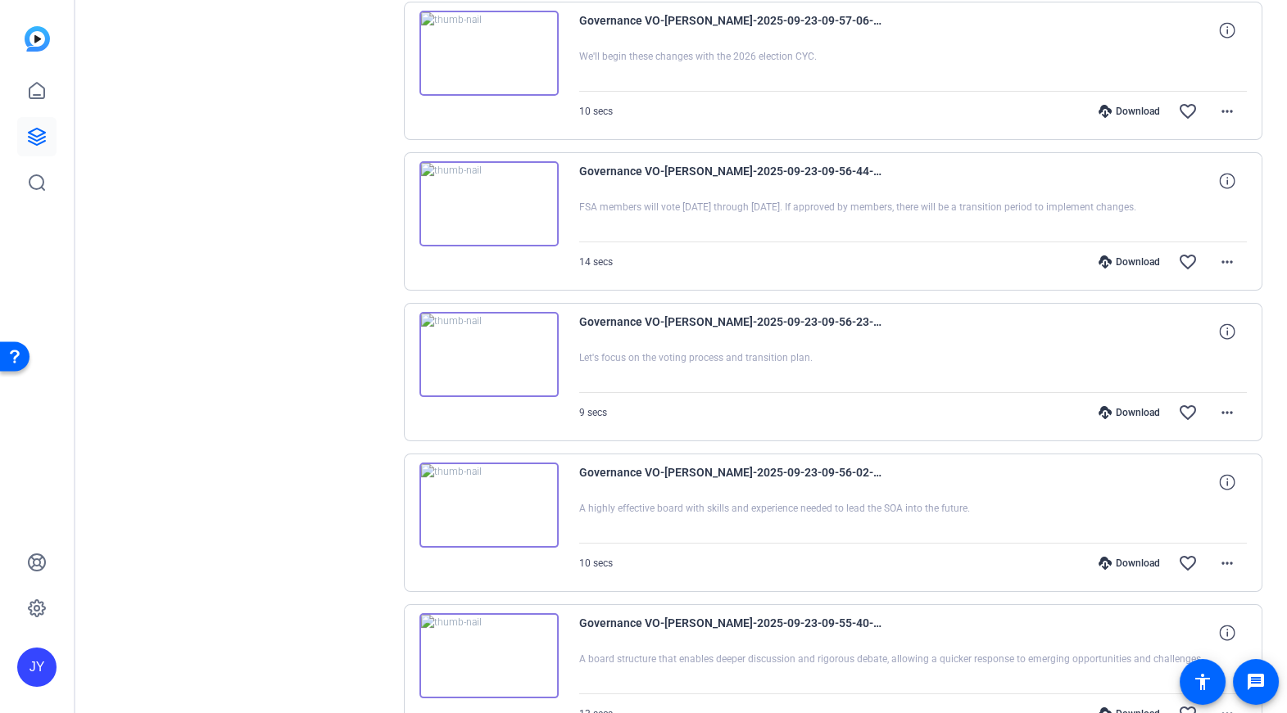
scroll to position [1096, 0]
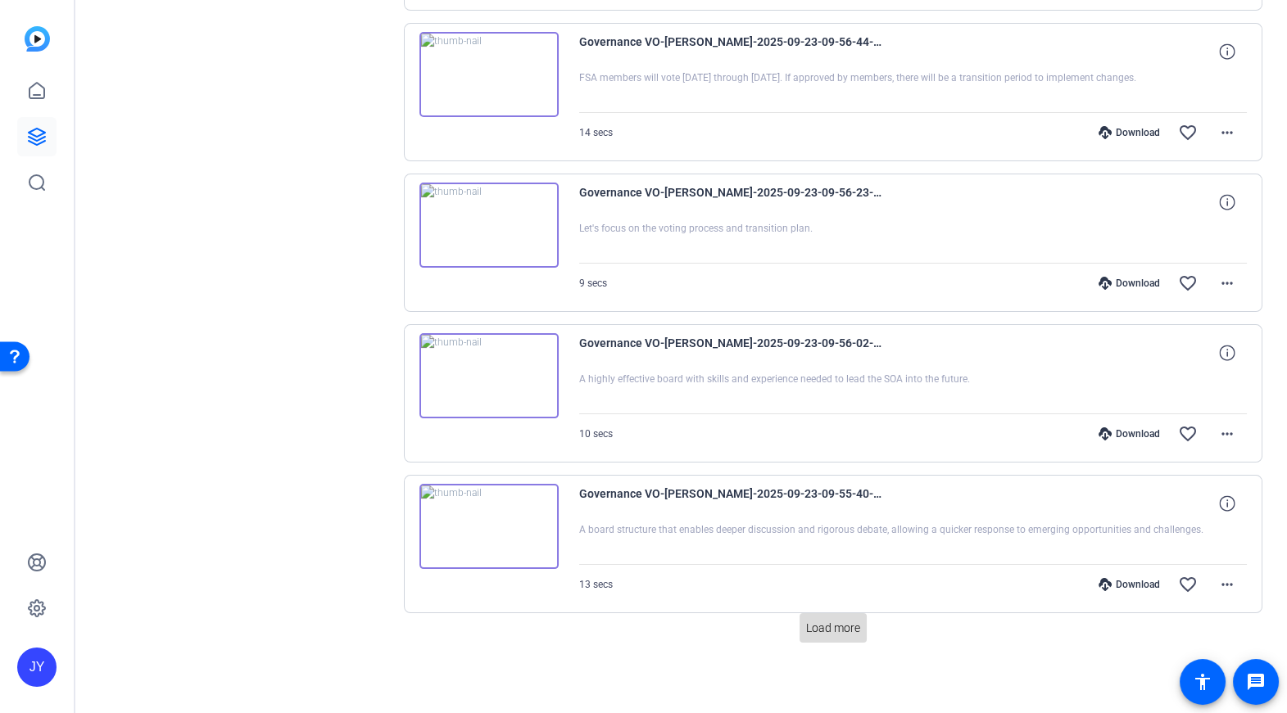
click at [847, 621] on span "Load more" at bounding box center [833, 628] width 54 height 17
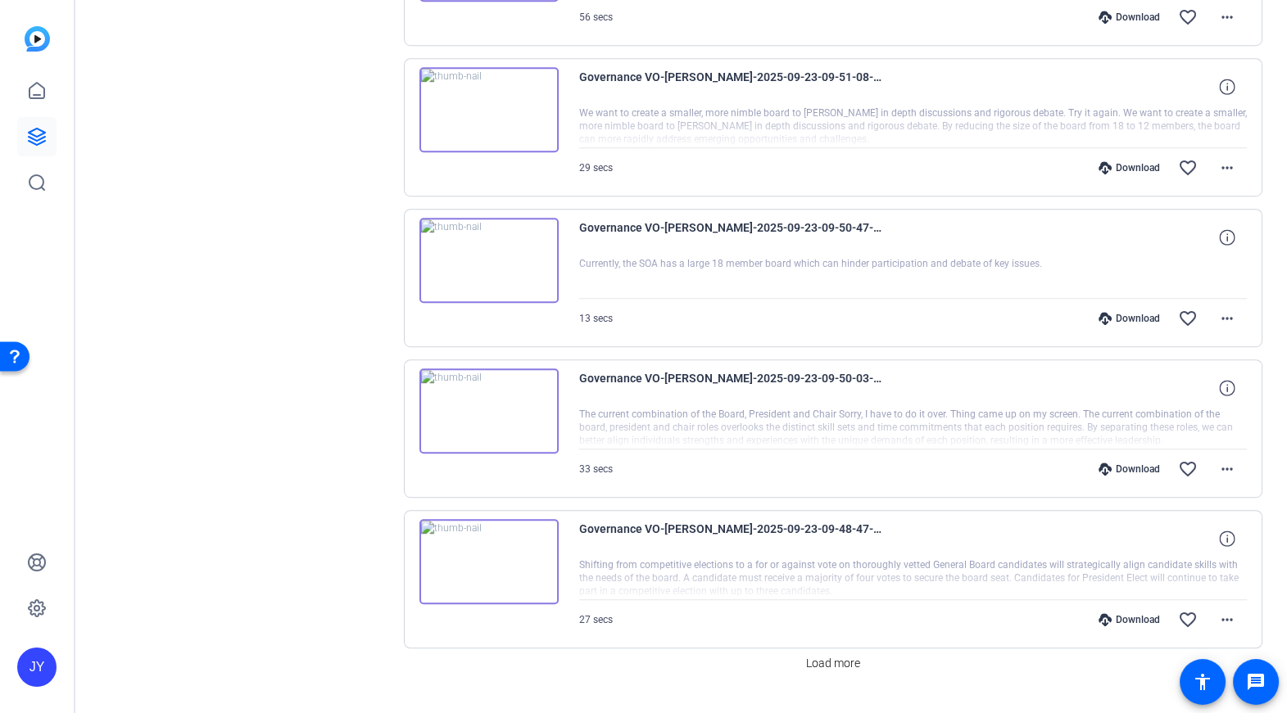
scroll to position [2601, 0]
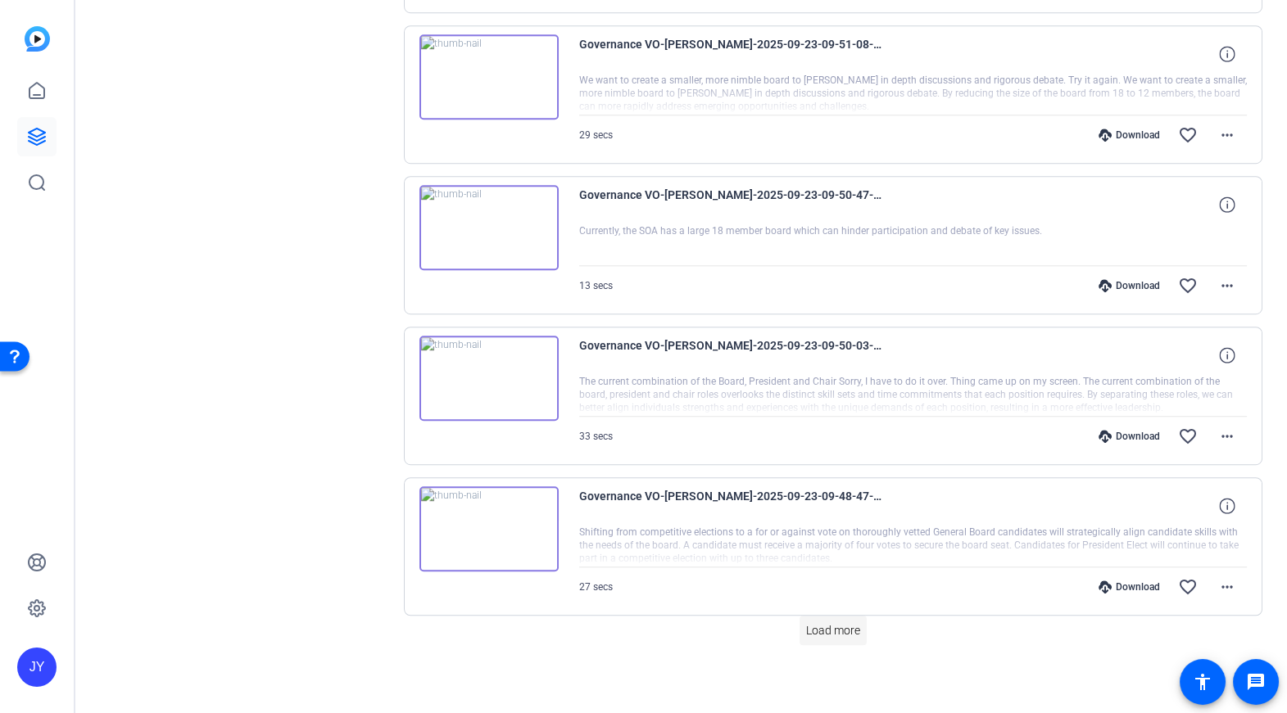
click at [836, 623] on span "Load more" at bounding box center [833, 631] width 54 height 17
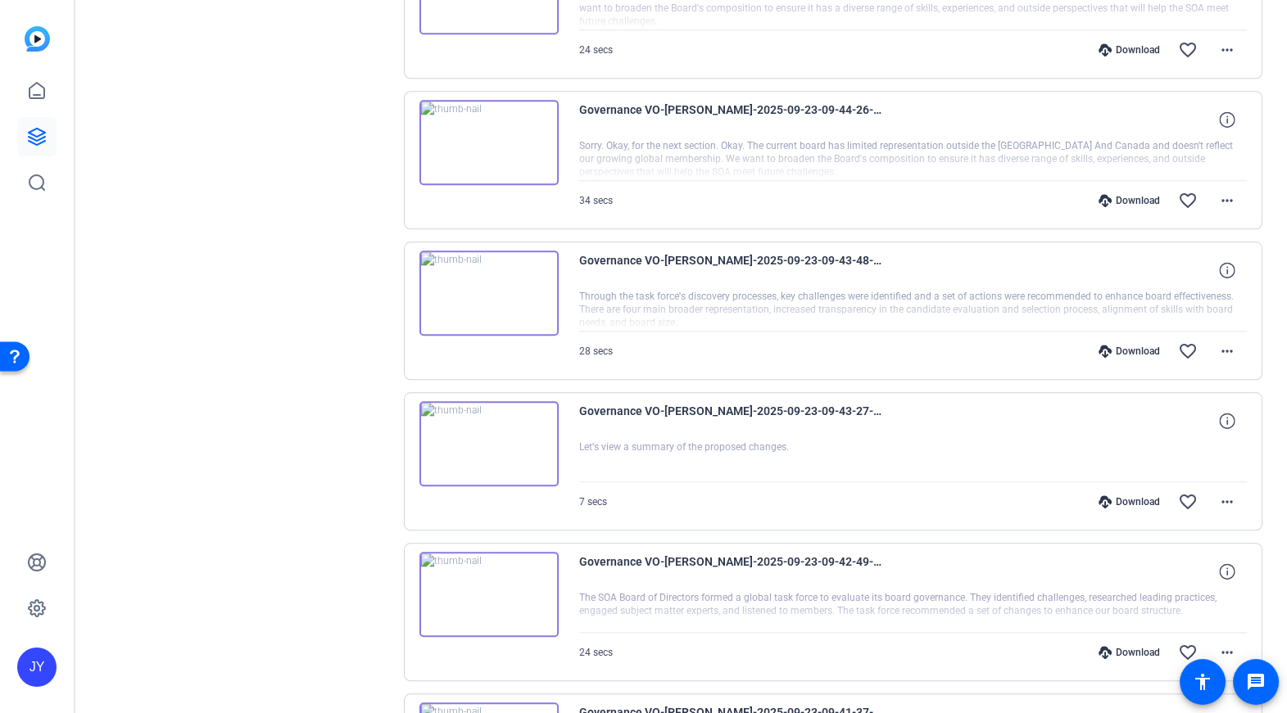
scroll to position [4105, 0]
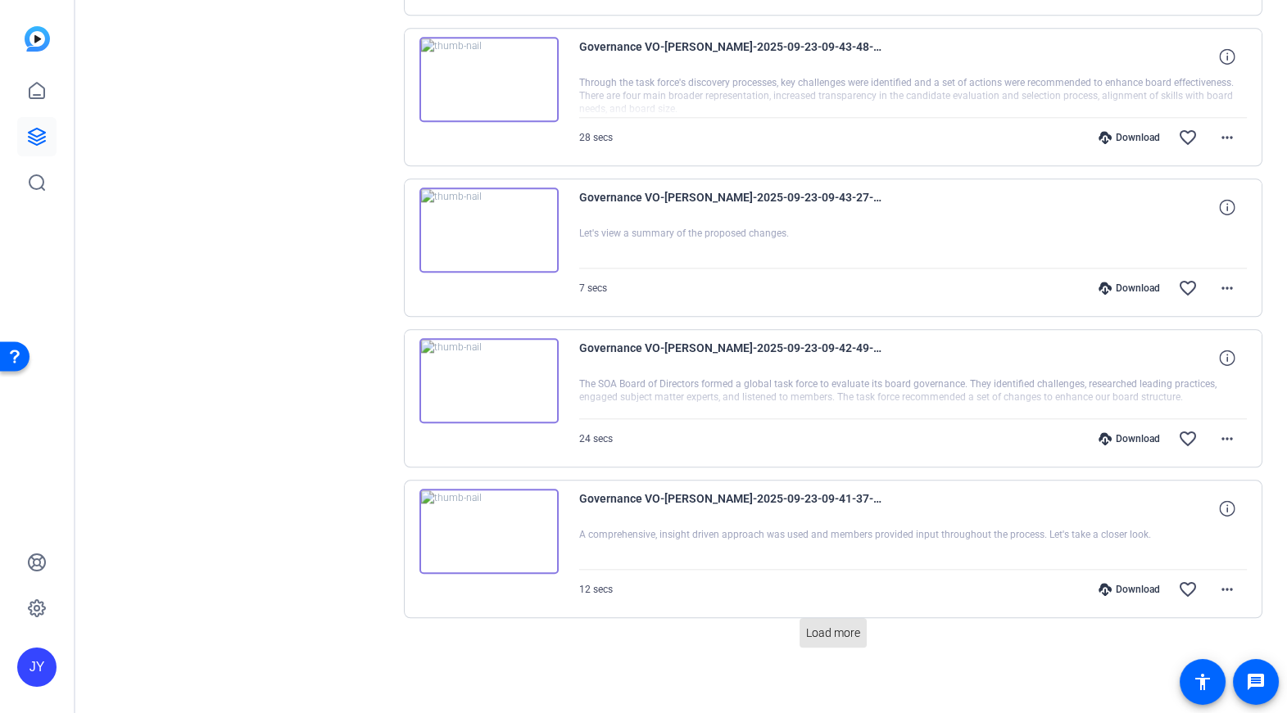
click at [836, 625] on span "Load more" at bounding box center [833, 633] width 54 height 17
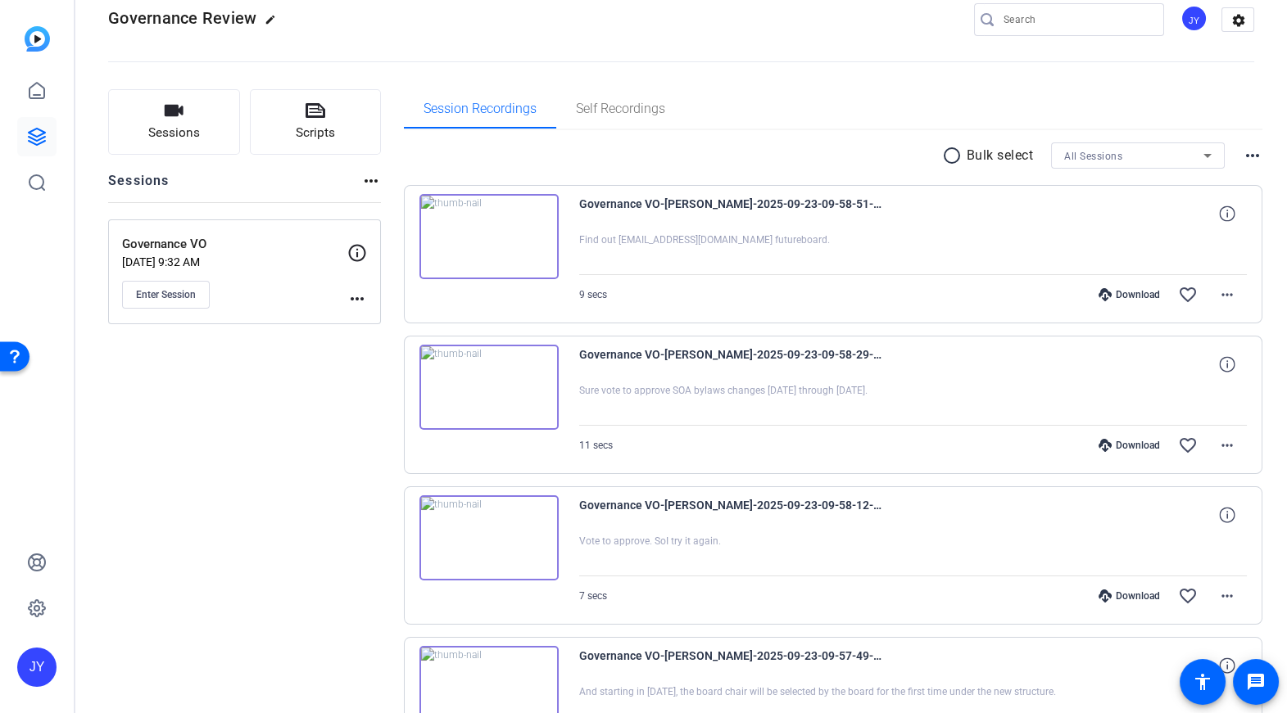
scroll to position [0, 0]
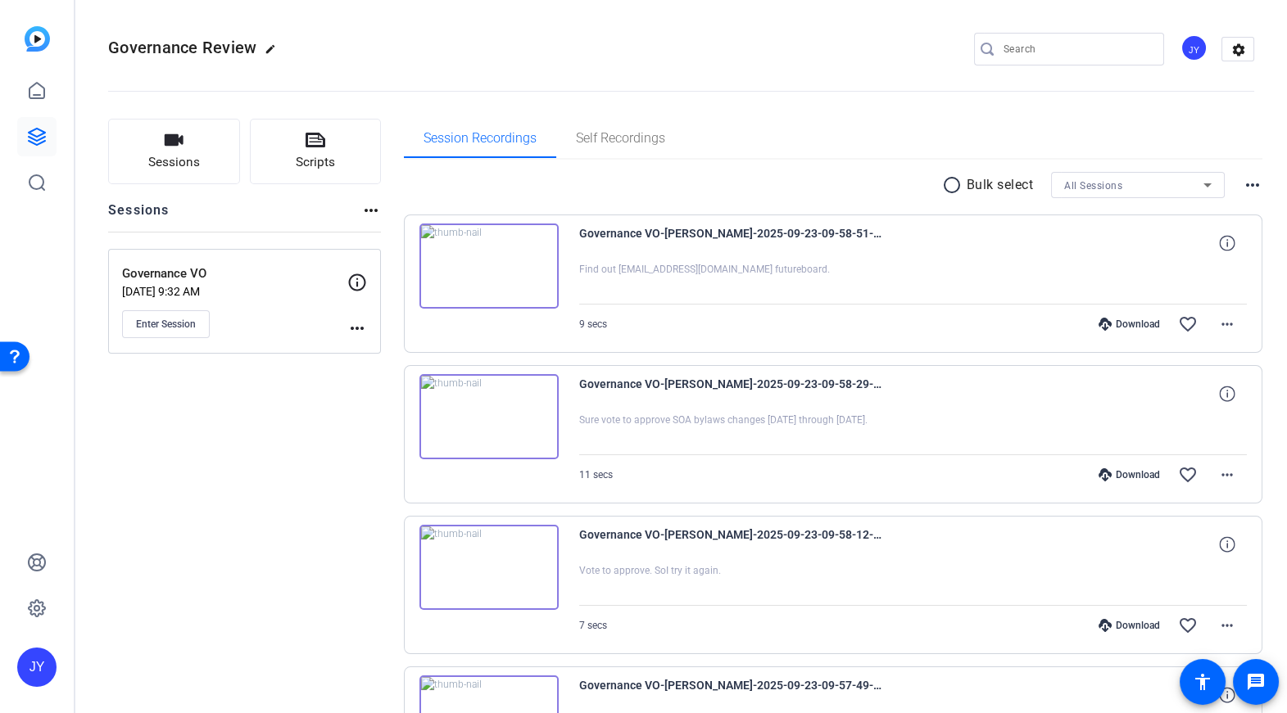
click at [950, 183] on mat-icon "radio_button_unchecked" at bounding box center [954, 185] width 25 height 20
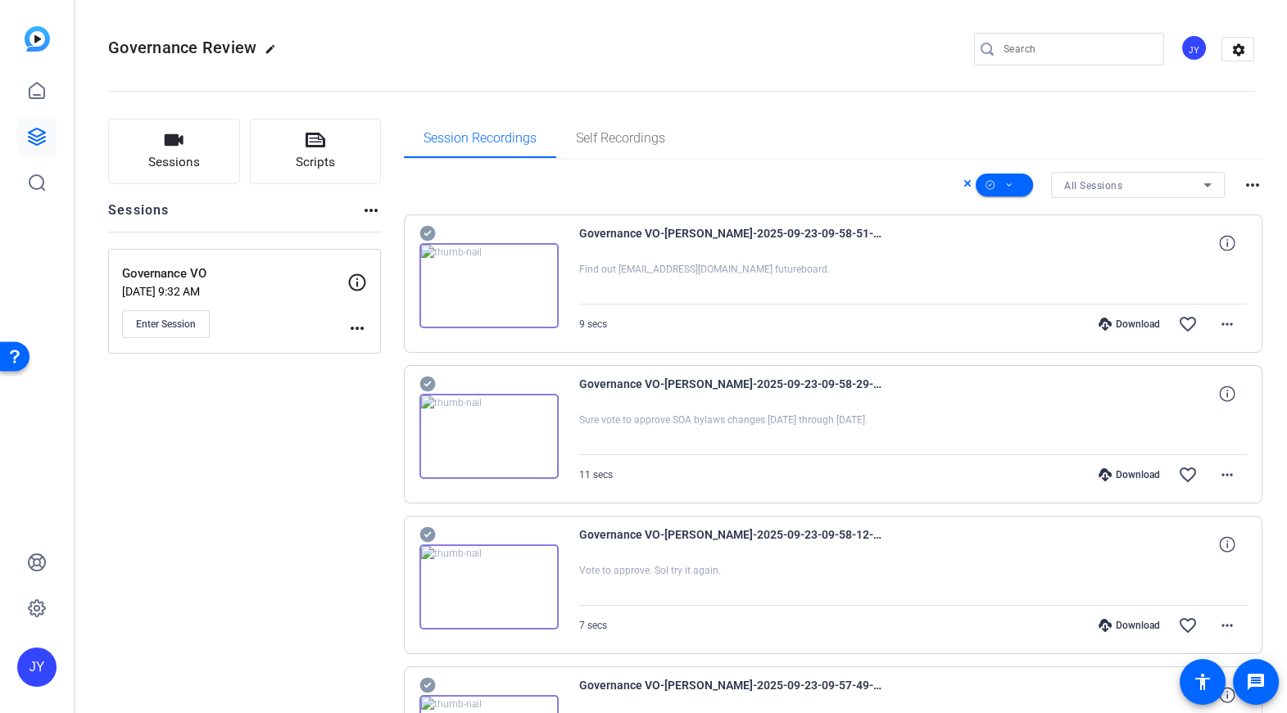
click at [1243, 183] on mat-icon "more_horiz" at bounding box center [1253, 185] width 20 height 20
click at [1261, 165] on div at bounding box center [643, 356] width 1287 height 713
click at [1139, 327] on div "Download" at bounding box center [1129, 324] width 78 height 13
click at [1220, 331] on mat-icon "more_horiz" at bounding box center [1227, 325] width 20 height 20
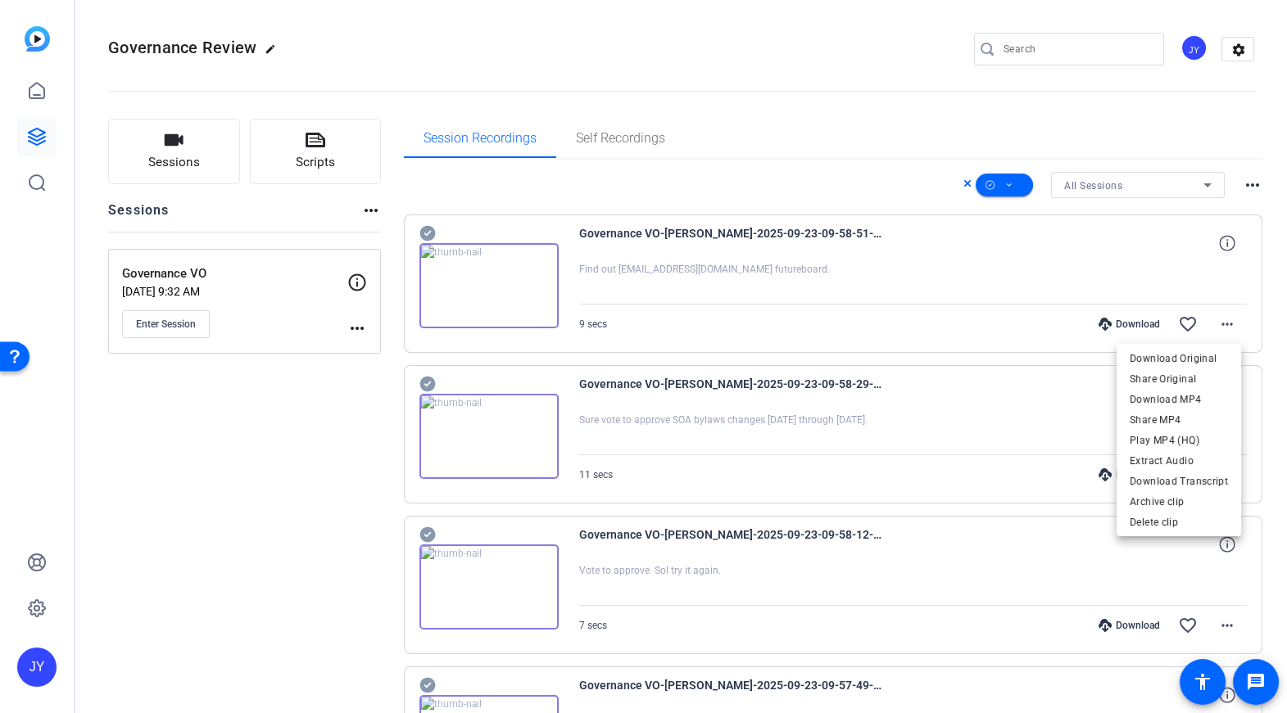
click at [1003, 197] on div at bounding box center [643, 356] width 1287 height 713
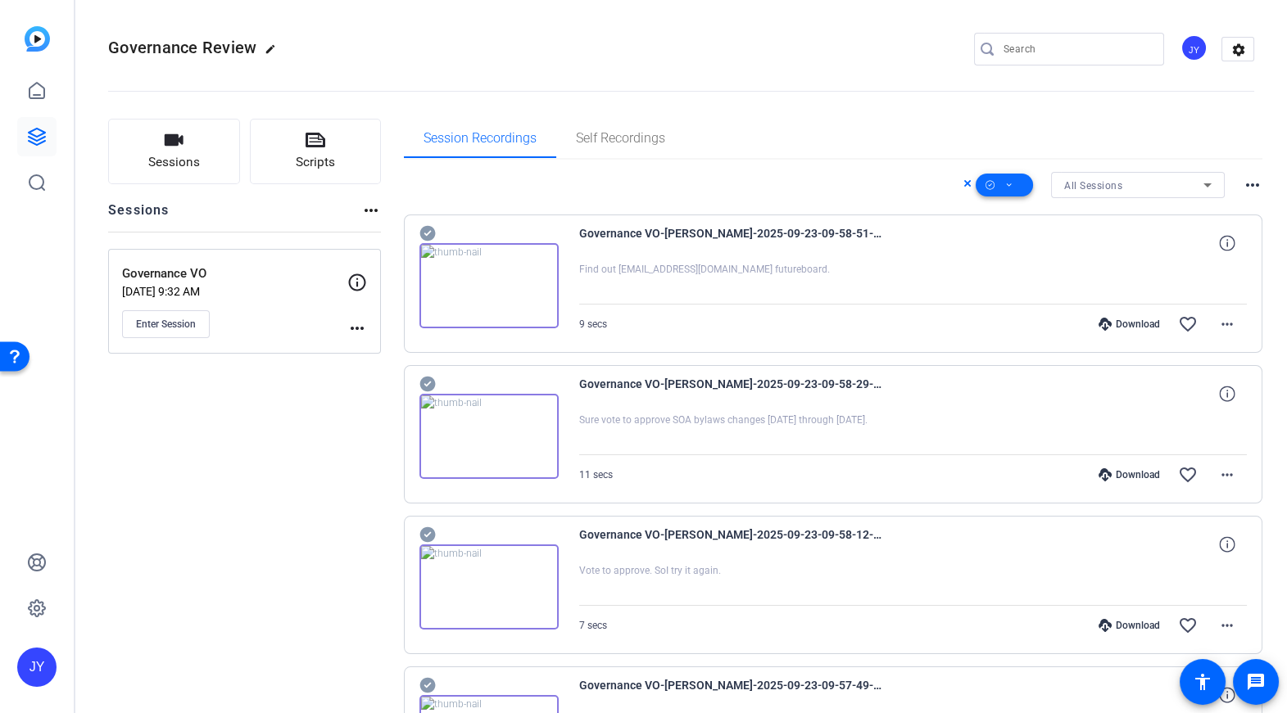
click at [1005, 189] on icon at bounding box center [1009, 185] width 8 height 20
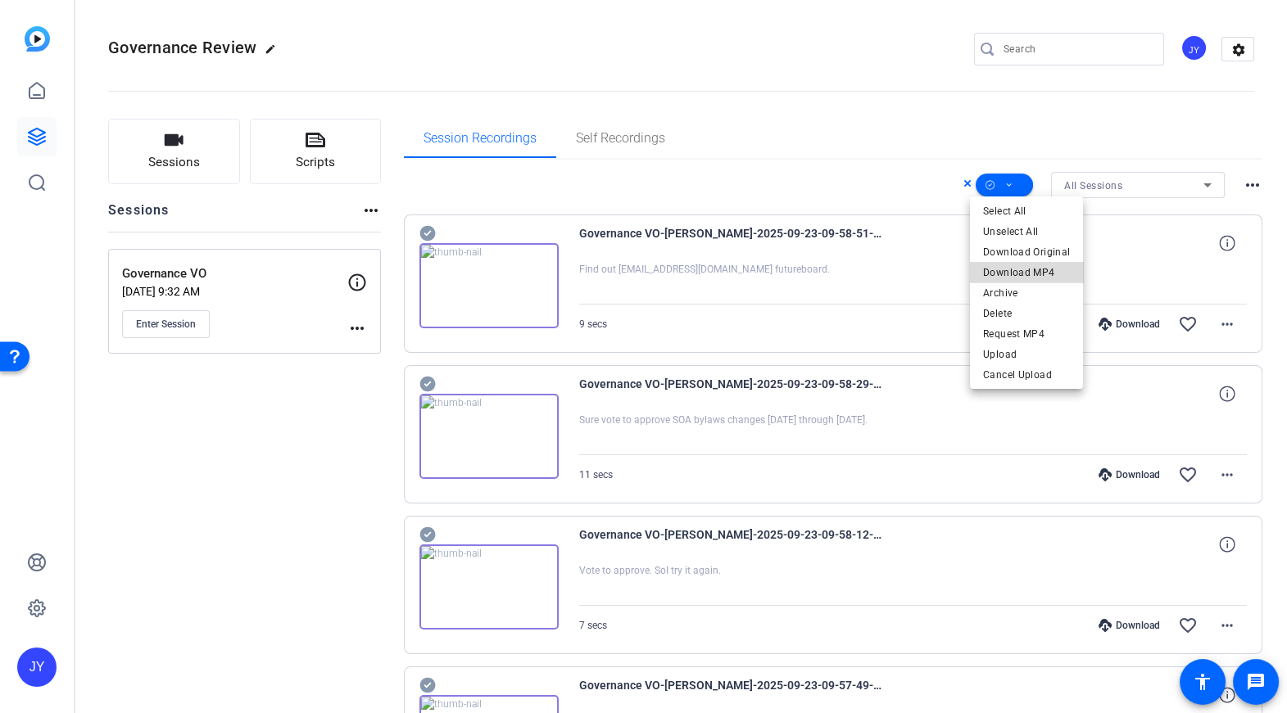
click at [1035, 272] on span "Download MP4" at bounding box center [1026, 272] width 87 height 20
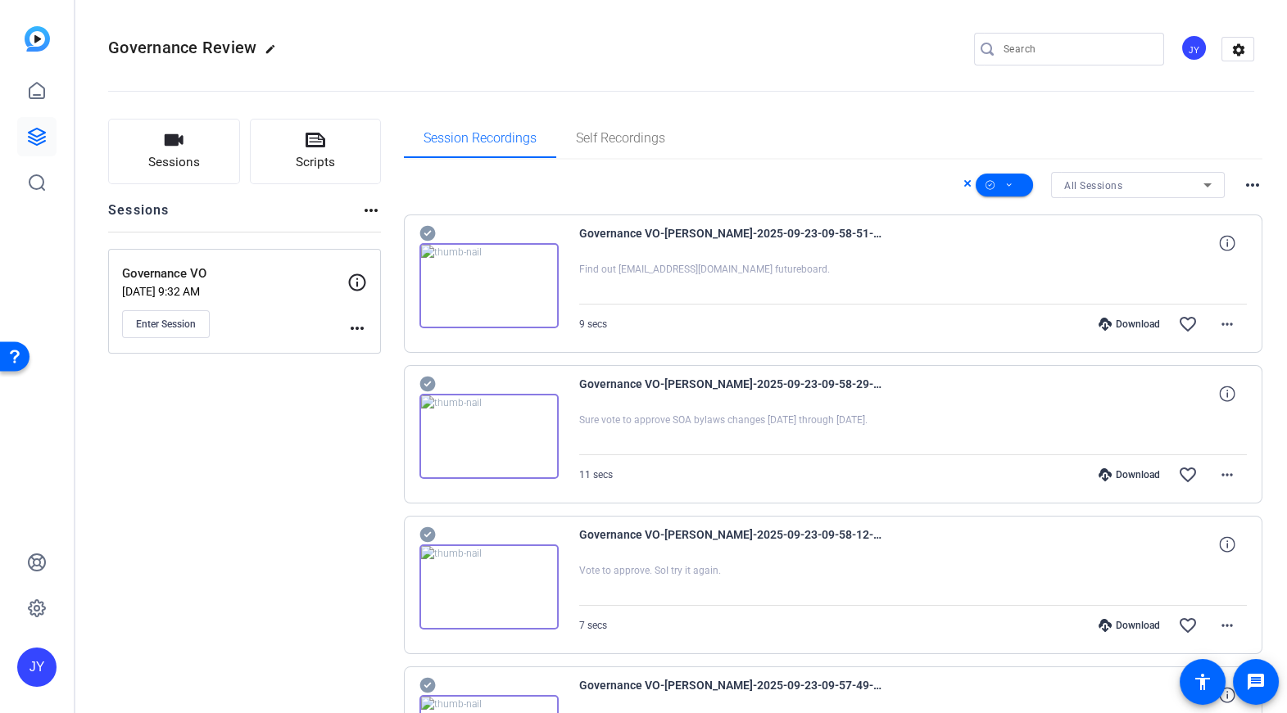
click at [758, 78] on openreel-divider-bar at bounding box center [681, 86] width 1146 height 50
click at [963, 184] on icon at bounding box center [967, 184] width 8 height 20
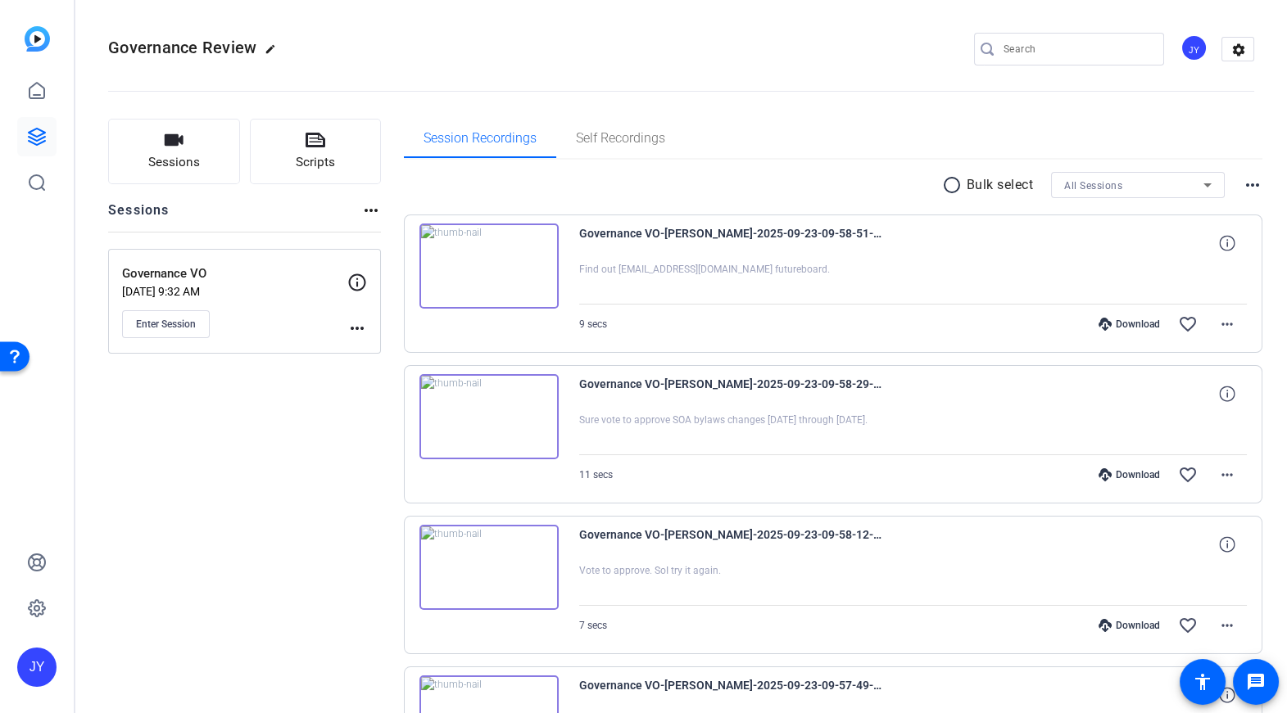
click at [952, 185] on mat-icon "radio_button_unchecked" at bounding box center [954, 185] width 25 height 20
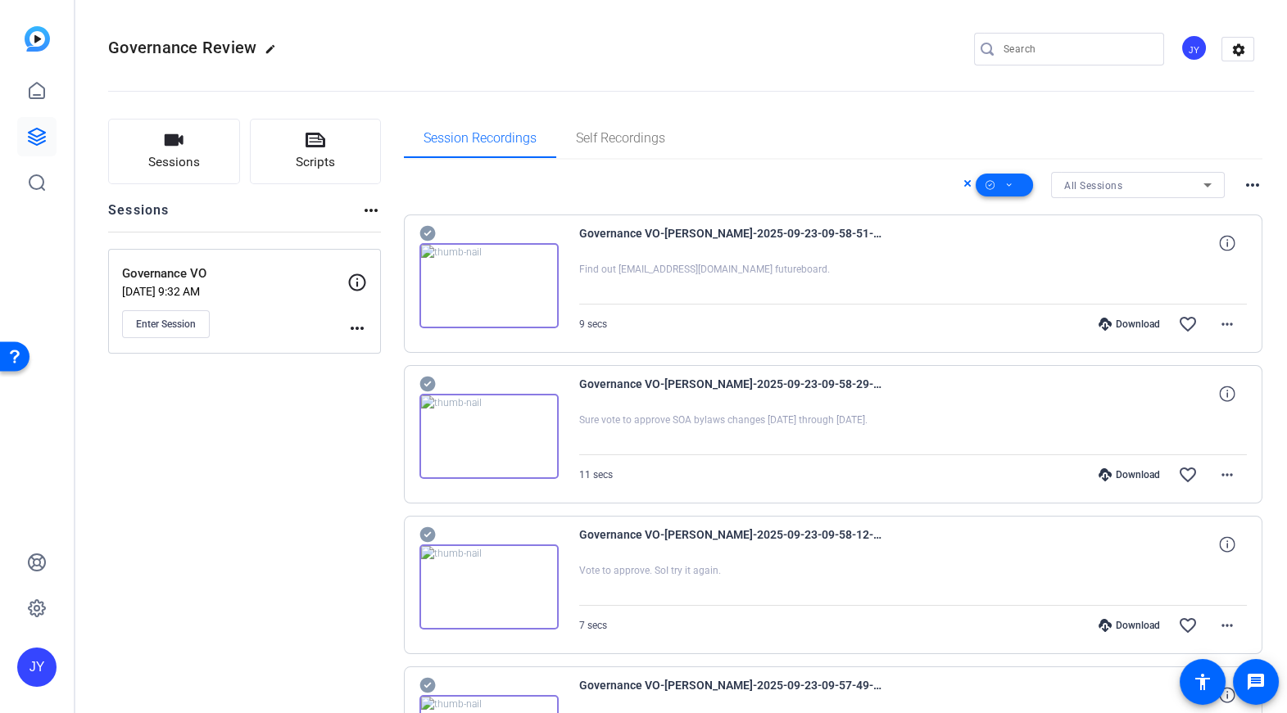
click at [1015, 184] on span at bounding box center [1004, 184] width 57 height 39
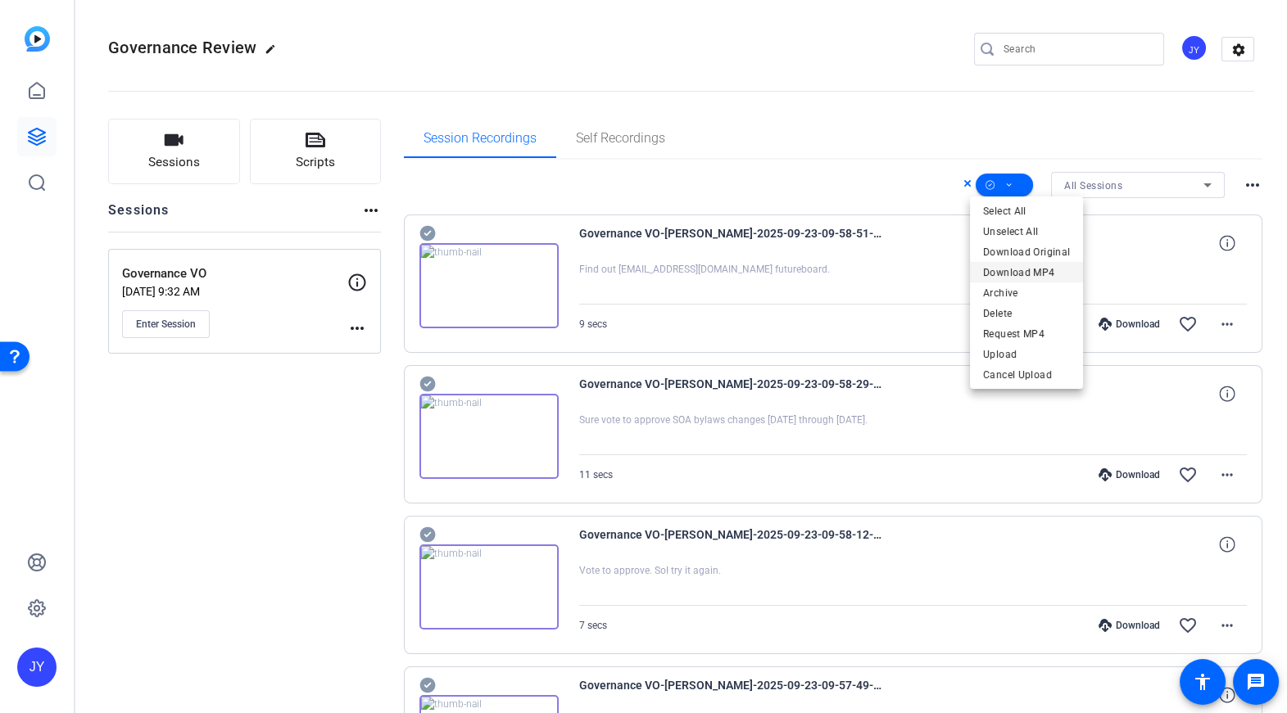
click at [1026, 270] on span "Download MP4" at bounding box center [1026, 272] width 87 height 20
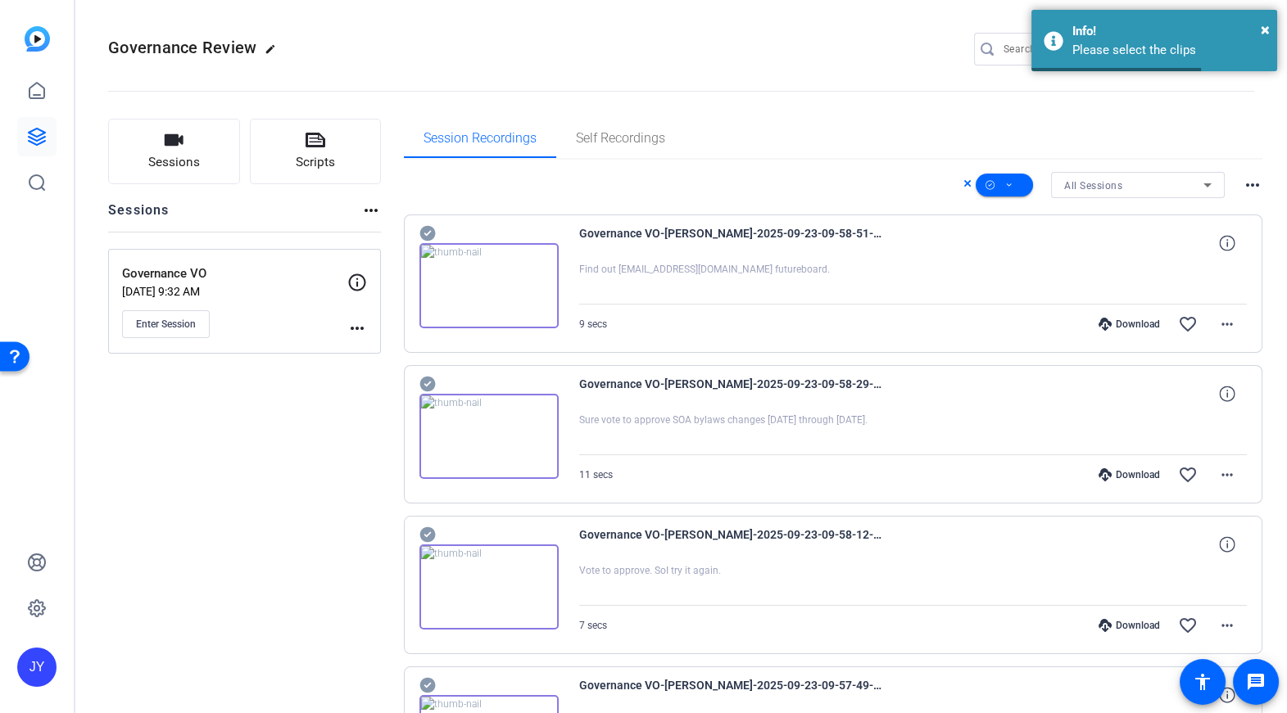
click at [838, 156] on div "Session Recordings Self Recordings" at bounding box center [833, 138] width 859 height 39
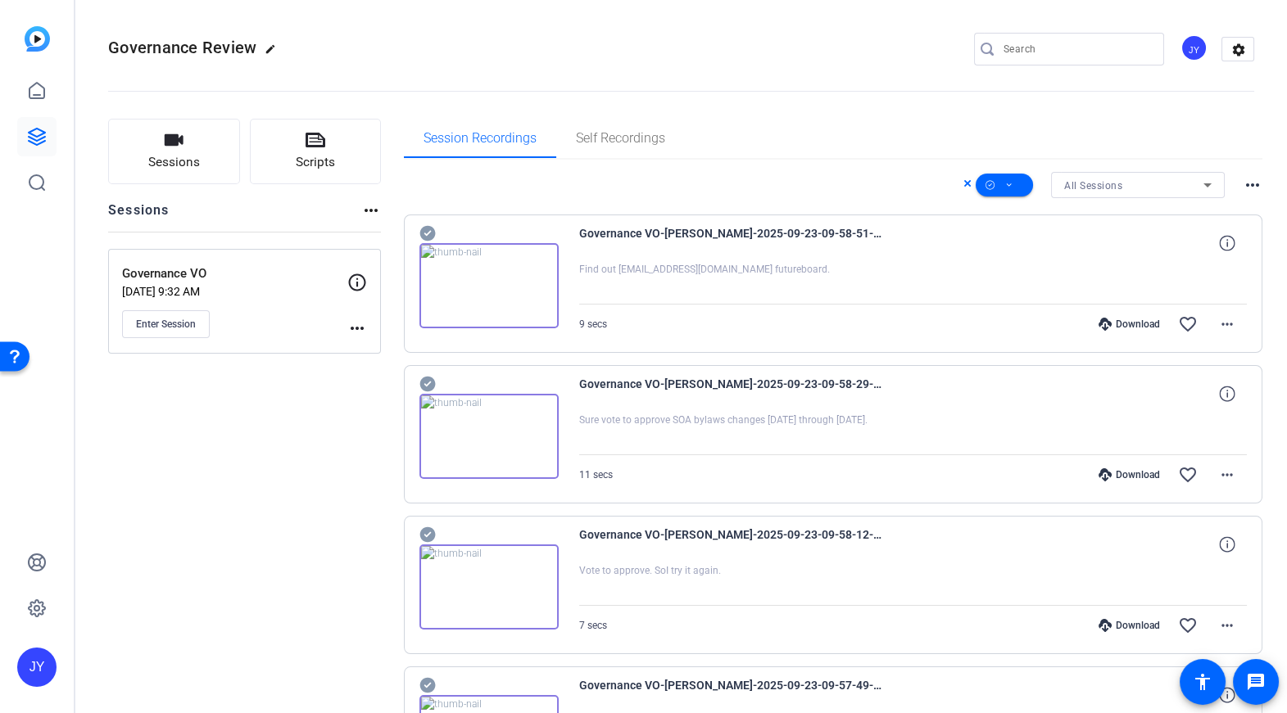
click at [963, 184] on icon at bounding box center [967, 184] width 8 height 20
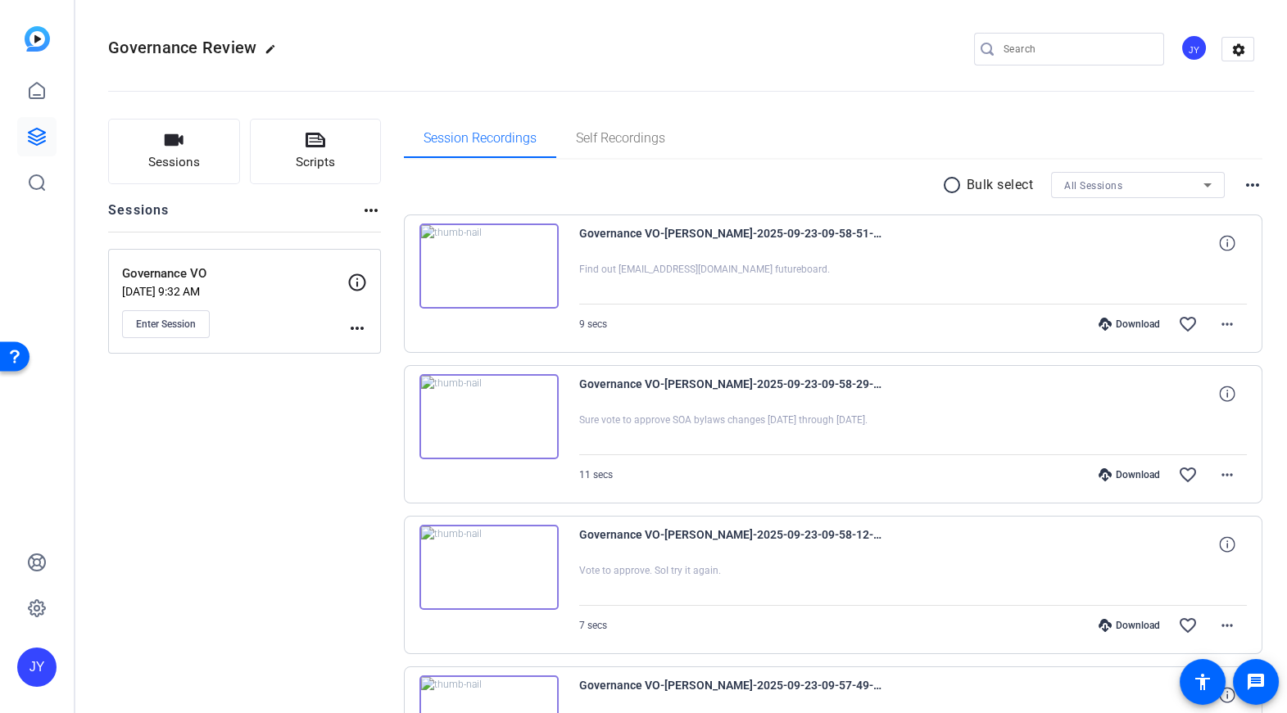
click at [951, 177] on mat-icon "radio_button_unchecked" at bounding box center [954, 185] width 25 height 20
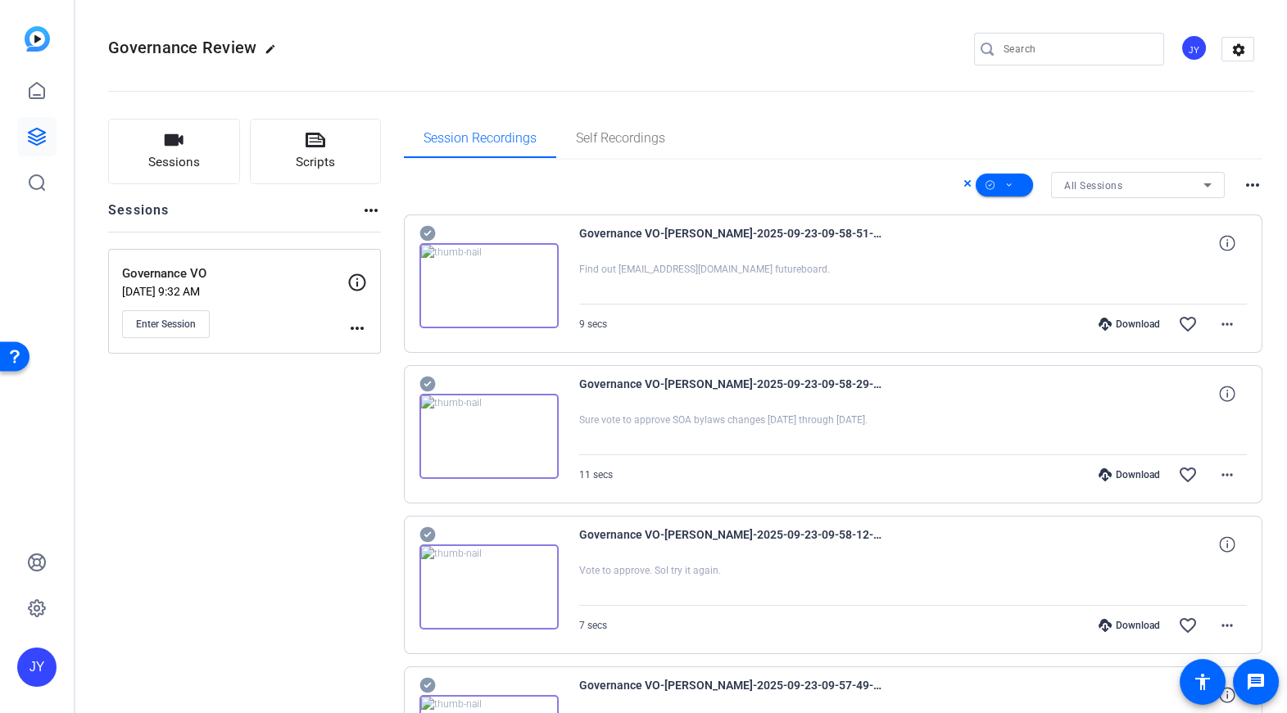
click at [427, 231] on icon at bounding box center [427, 234] width 16 height 16
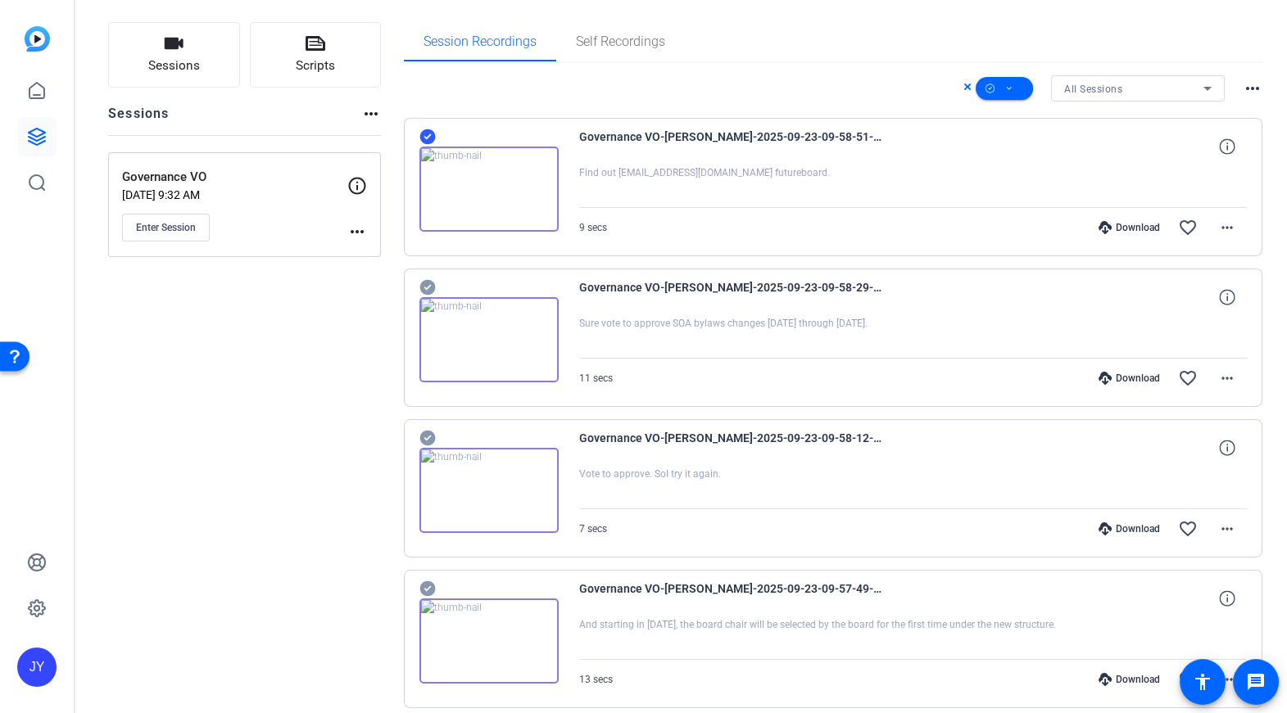
scroll to position [121, 0]
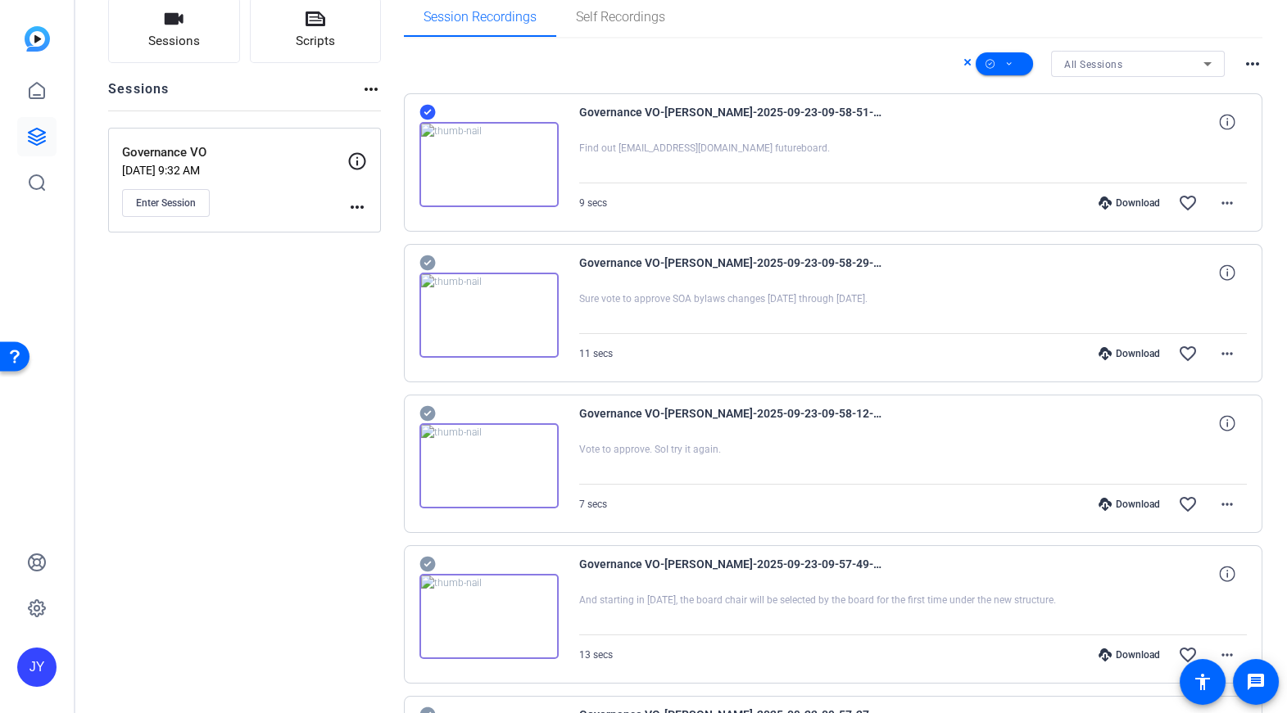
click at [428, 260] on icon at bounding box center [427, 263] width 16 height 20
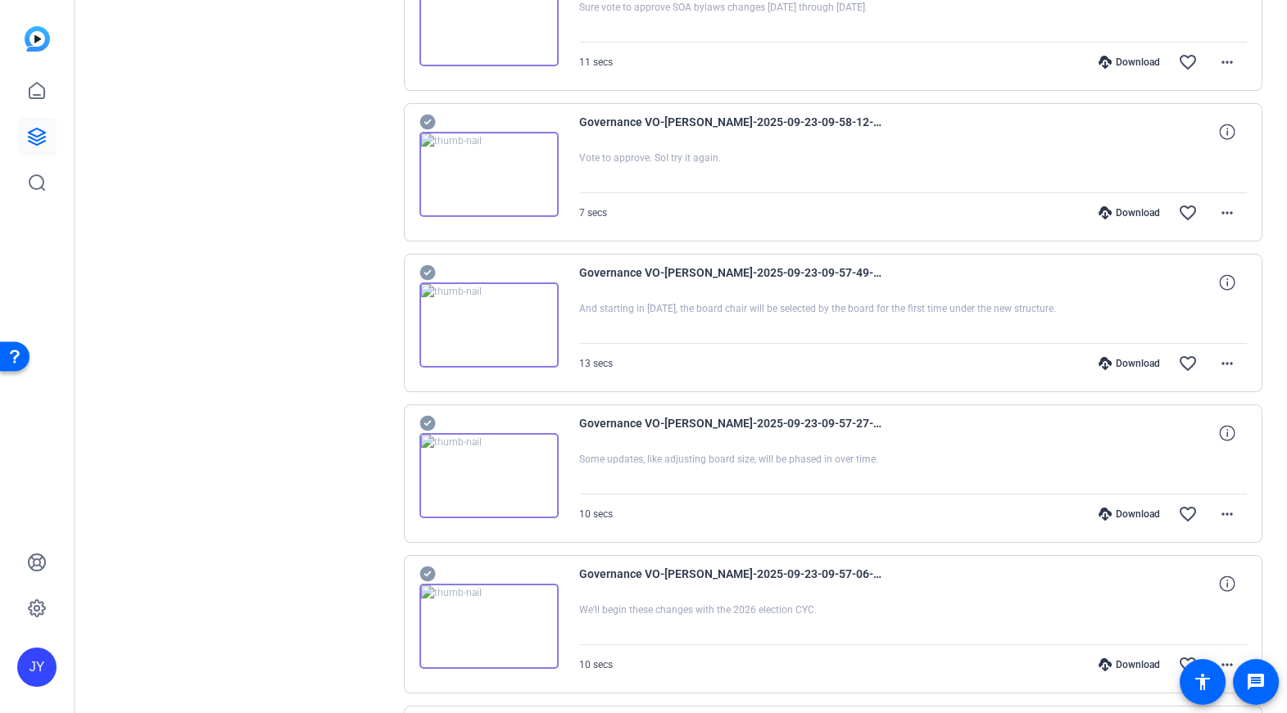
scroll to position [411, 0]
click at [427, 120] on icon at bounding box center [427, 124] width 16 height 16
click at [430, 267] on icon at bounding box center [427, 275] width 16 height 16
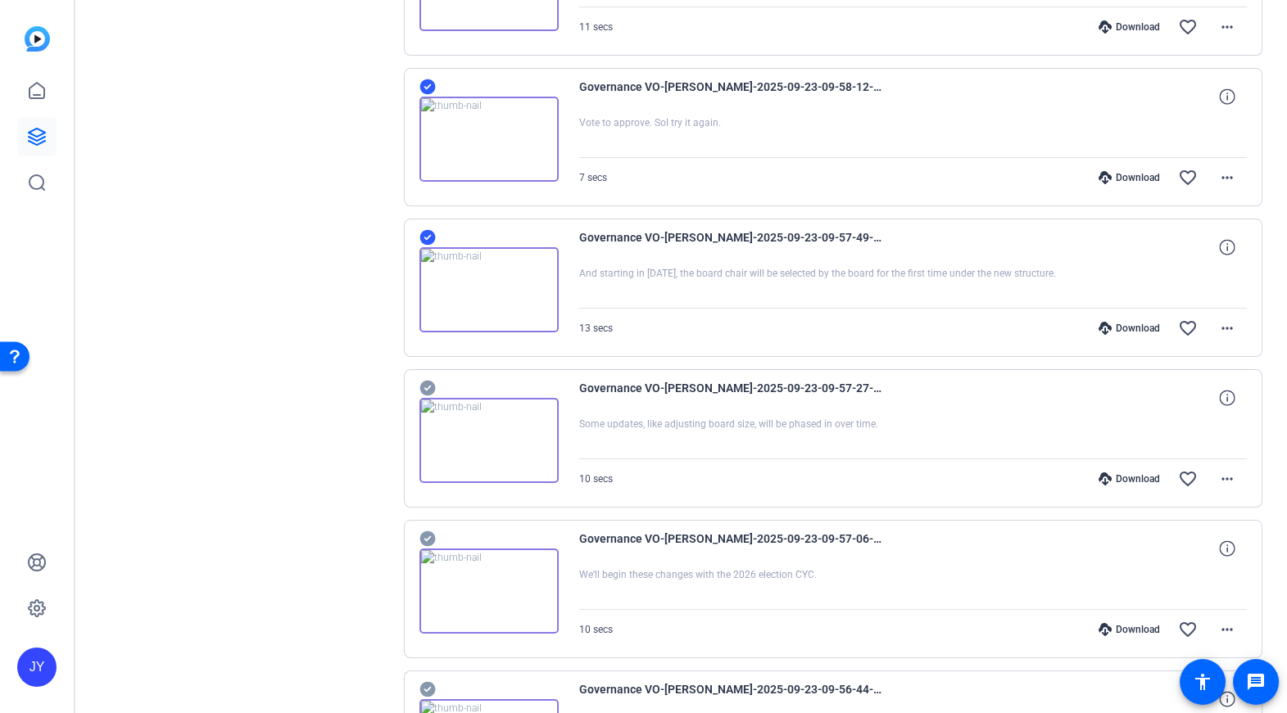
scroll to position [542, 0]
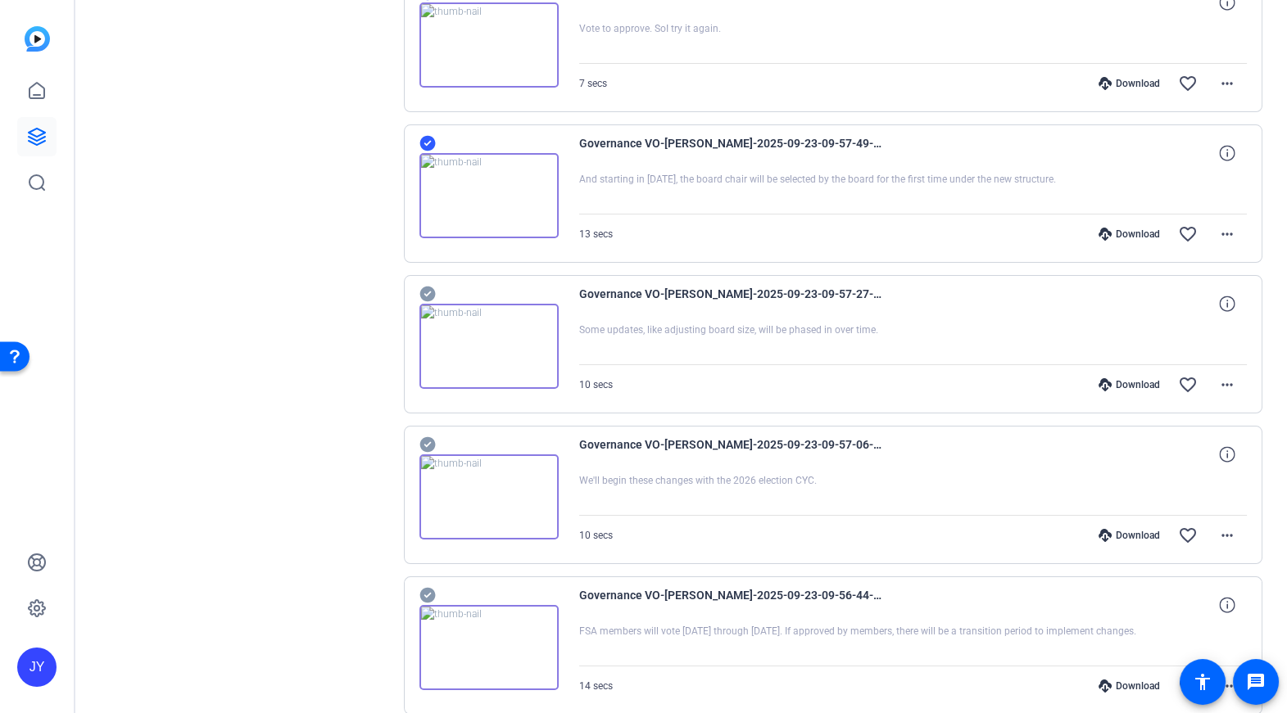
click at [428, 292] on icon at bounding box center [427, 294] width 16 height 20
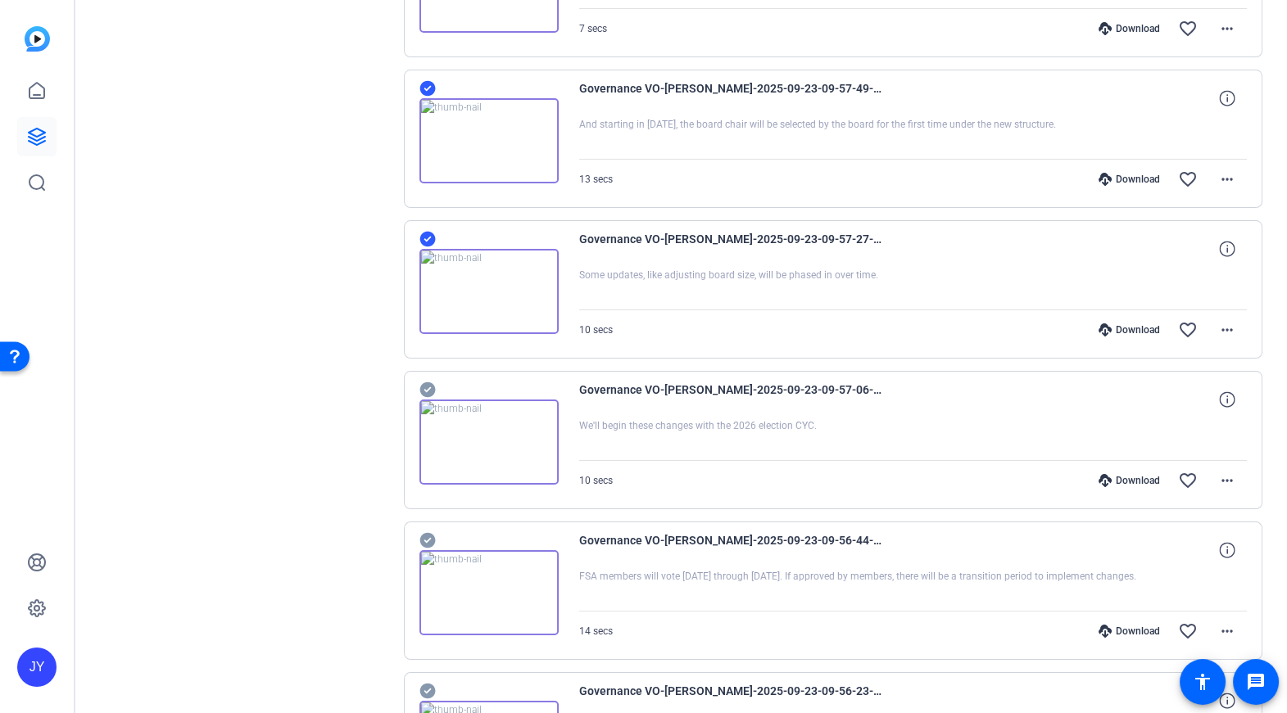
scroll to position [656, 0]
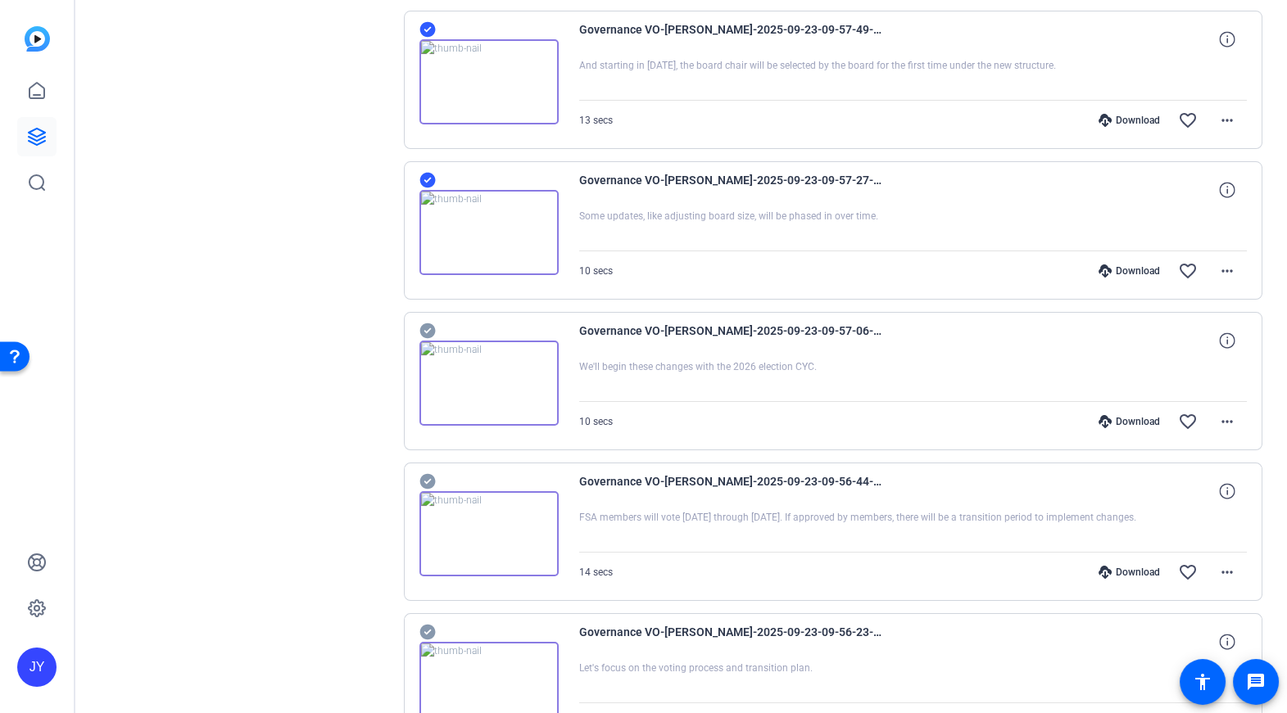
click at [427, 326] on icon at bounding box center [427, 332] width 16 height 16
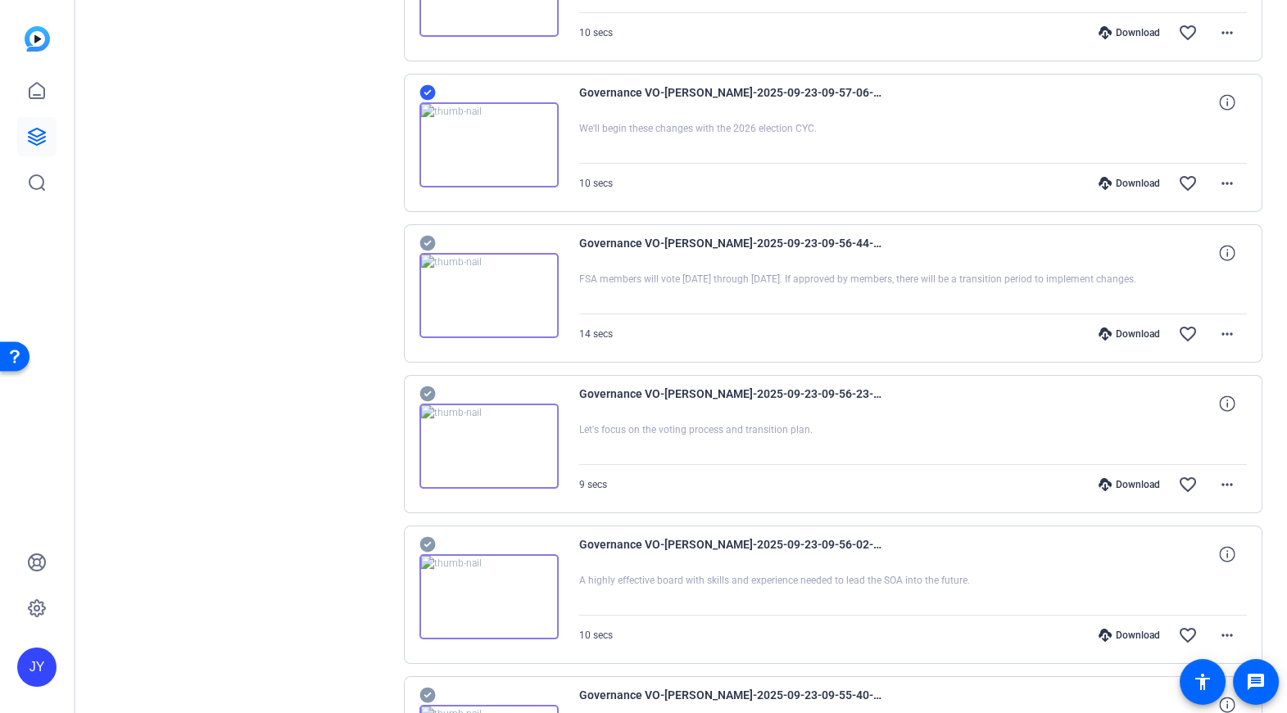
scroll to position [896, 0]
click at [435, 236] on div at bounding box center [488, 284] width 139 height 105
click at [428, 241] on icon at bounding box center [427, 242] width 16 height 16
click at [430, 392] on icon at bounding box center [427, 393] width 16 height 16
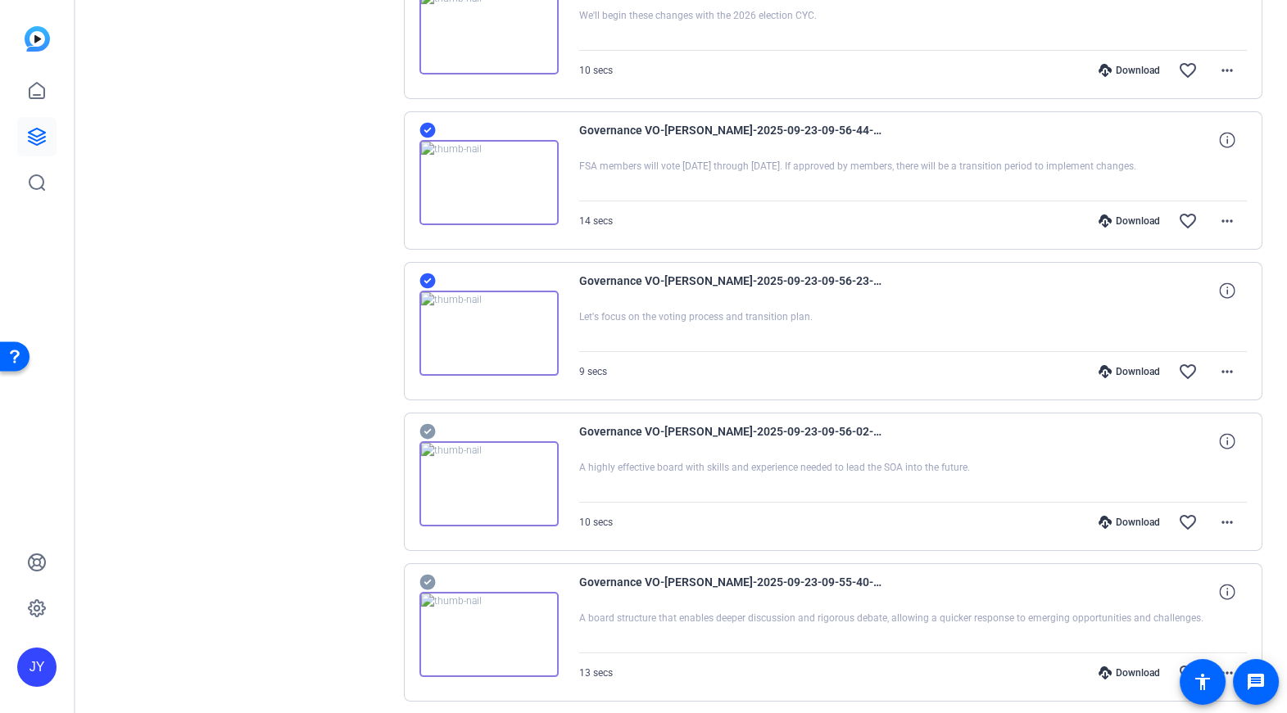
scroll to position [1016, 0]
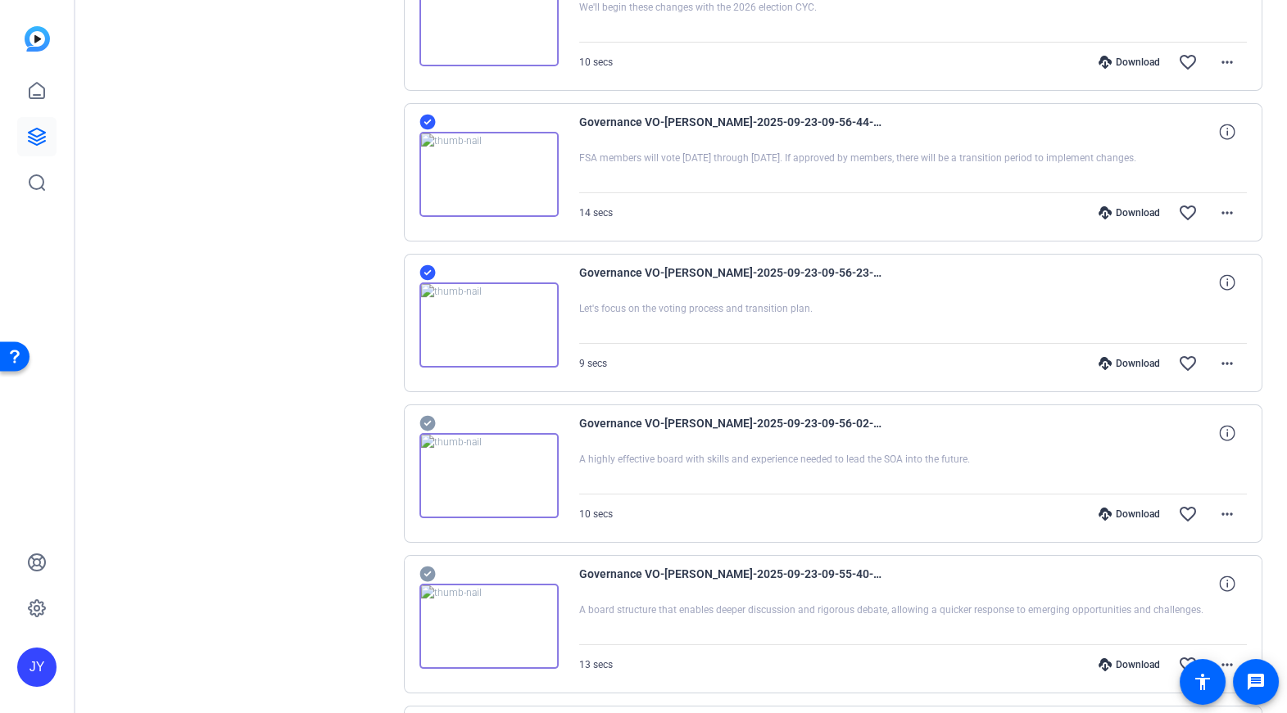
click at [427, 419] on icon at bounding box center [427, 424] width 16 height 16
click at [423, 568] on icon at bounding box center [427, 575] width 16 height 16
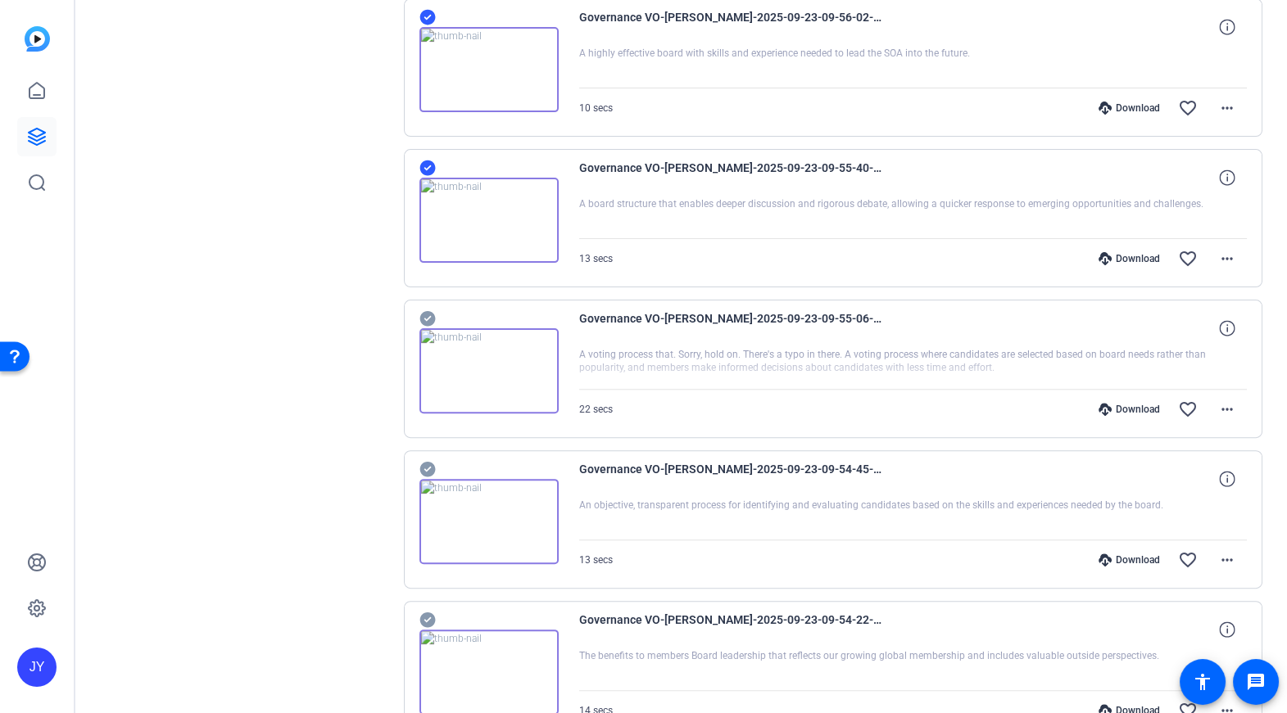
scroll to position [1448, 0]
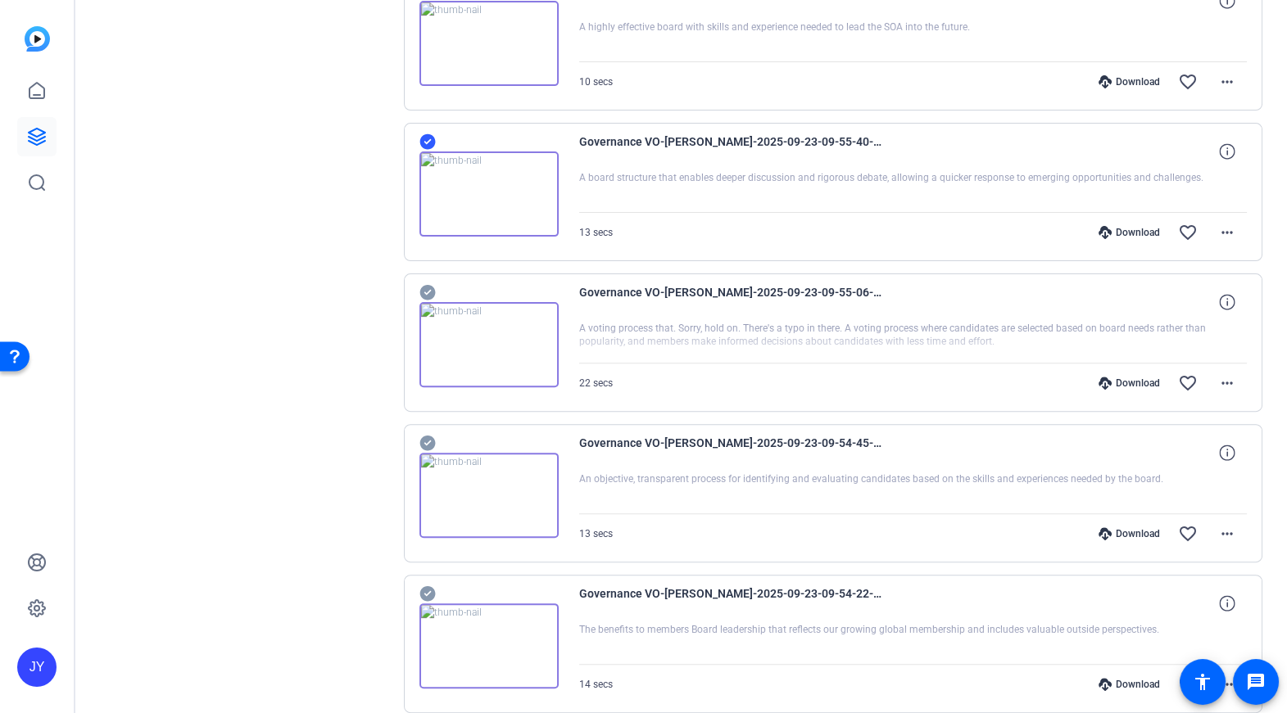
click at [426, 285] on icon at bounding box center [427, 293] width 16 height 16
click at [423, 443] on icon at bounding box center [427, 444] width 16 height 16
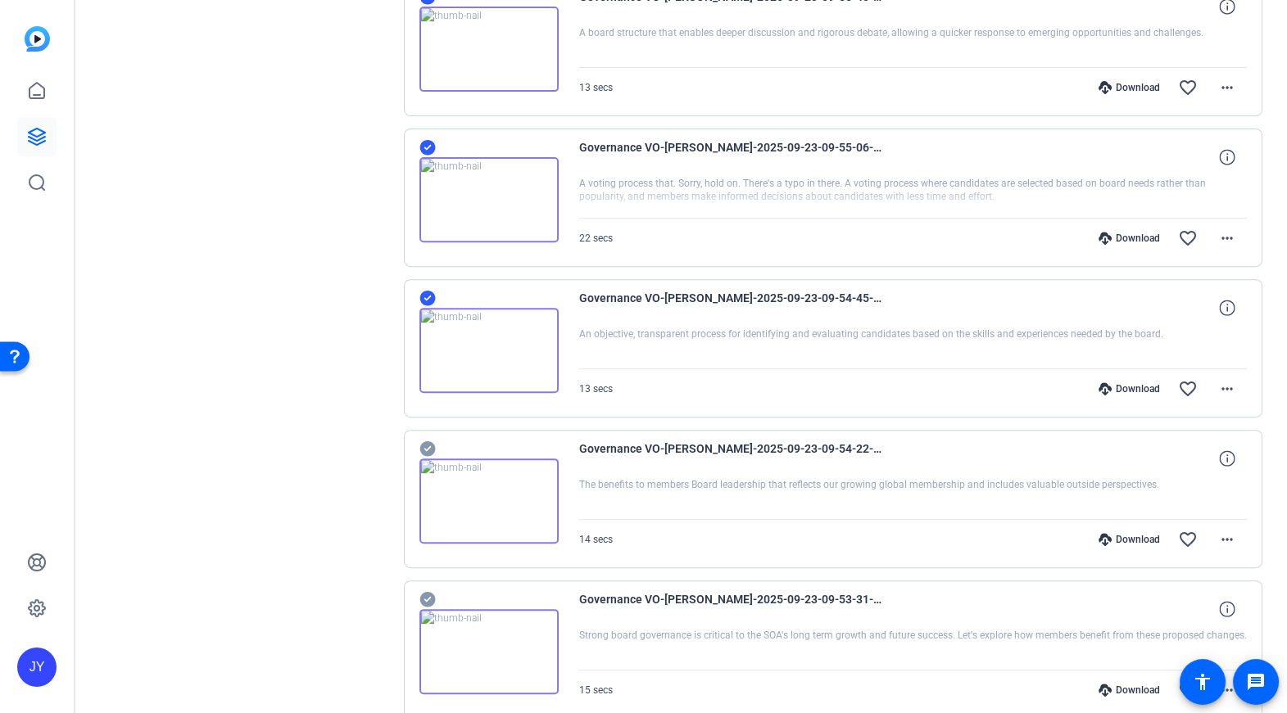
scroll to position [1675, 0]
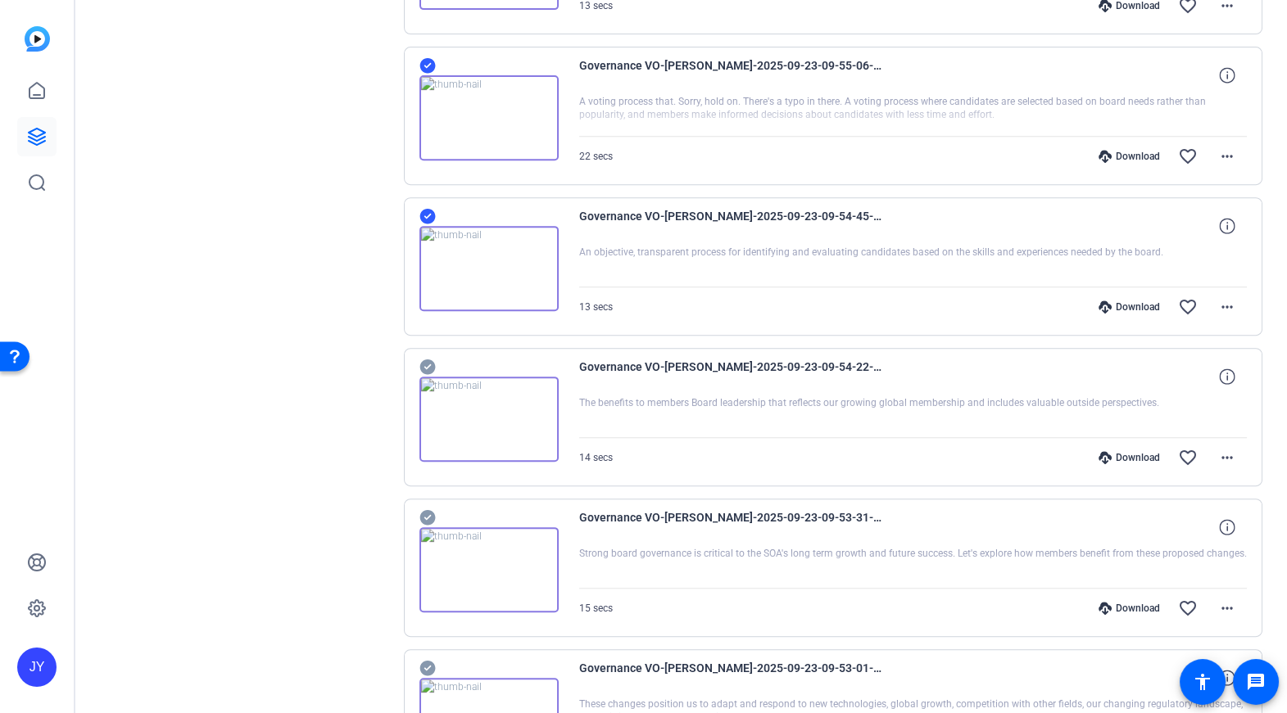
click at [429, 360] on icon at bounding box center [427, 368] width 16 height 16
click at [420, 512] on icon at bounding box center [427, 518] width 16 height 16
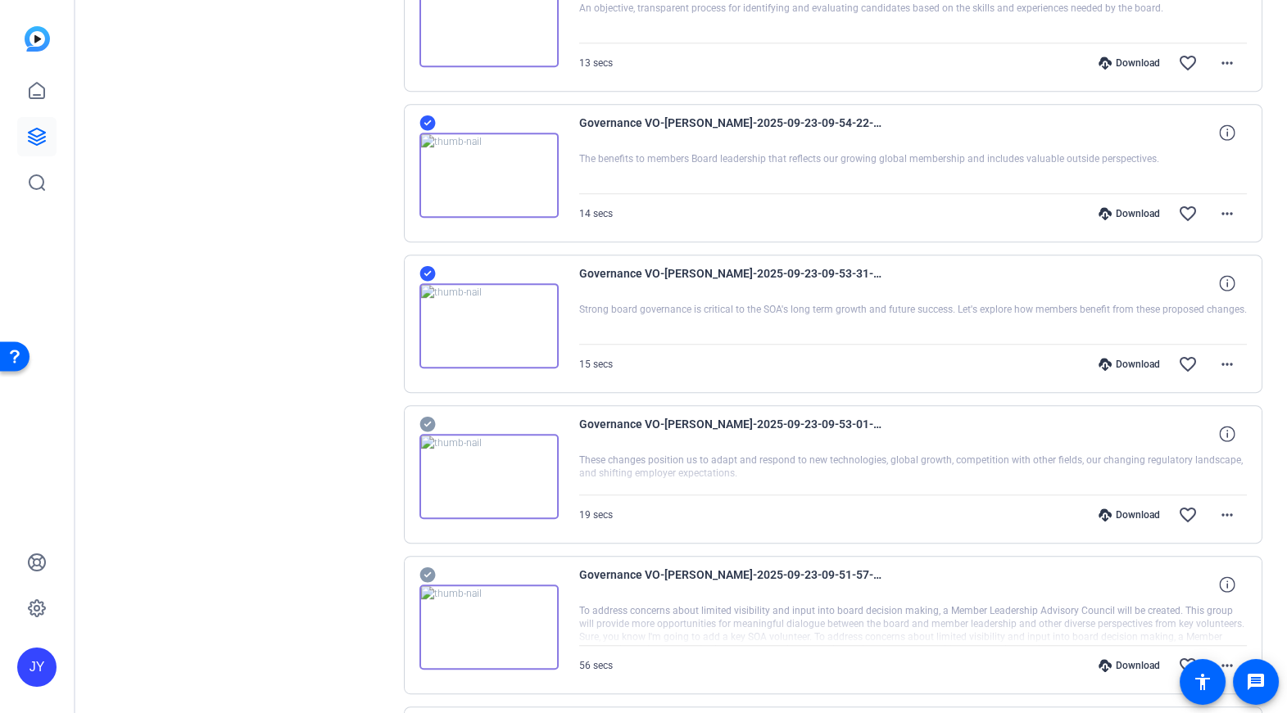
scroll to position [1949, 0]
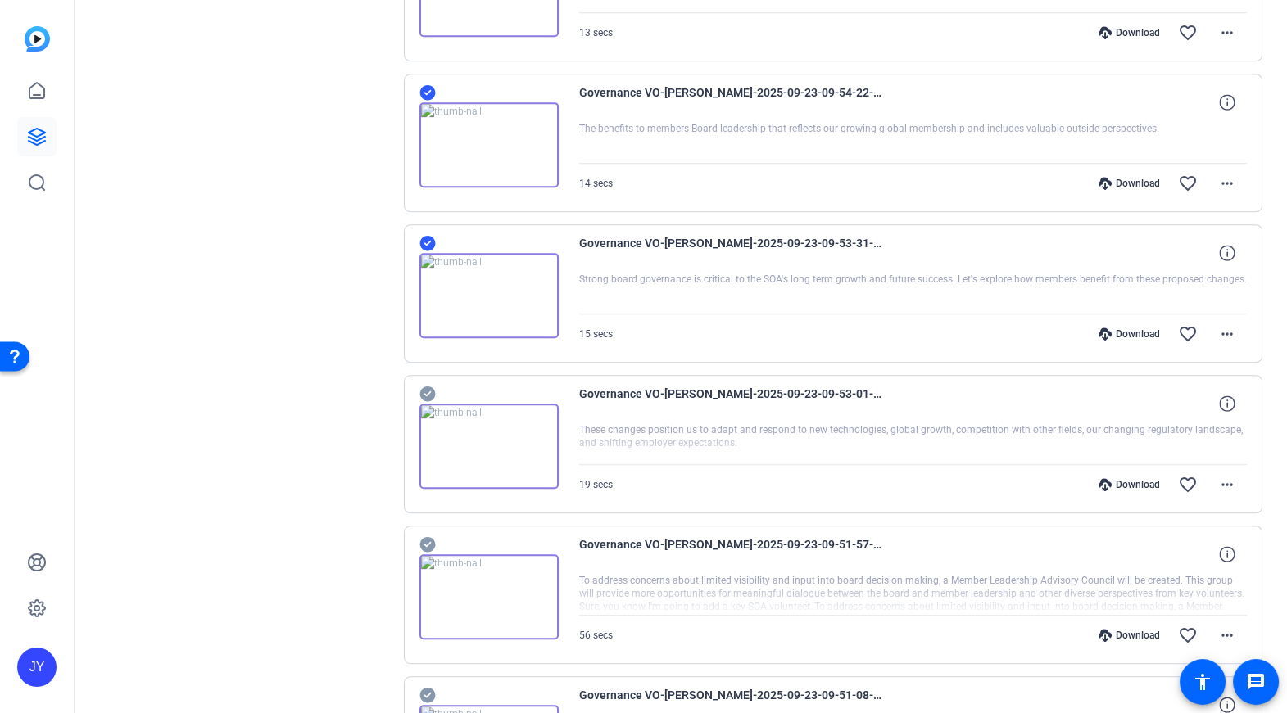
click at [420, 388] on icon at bounding box center [427, 395] width 16 height 16
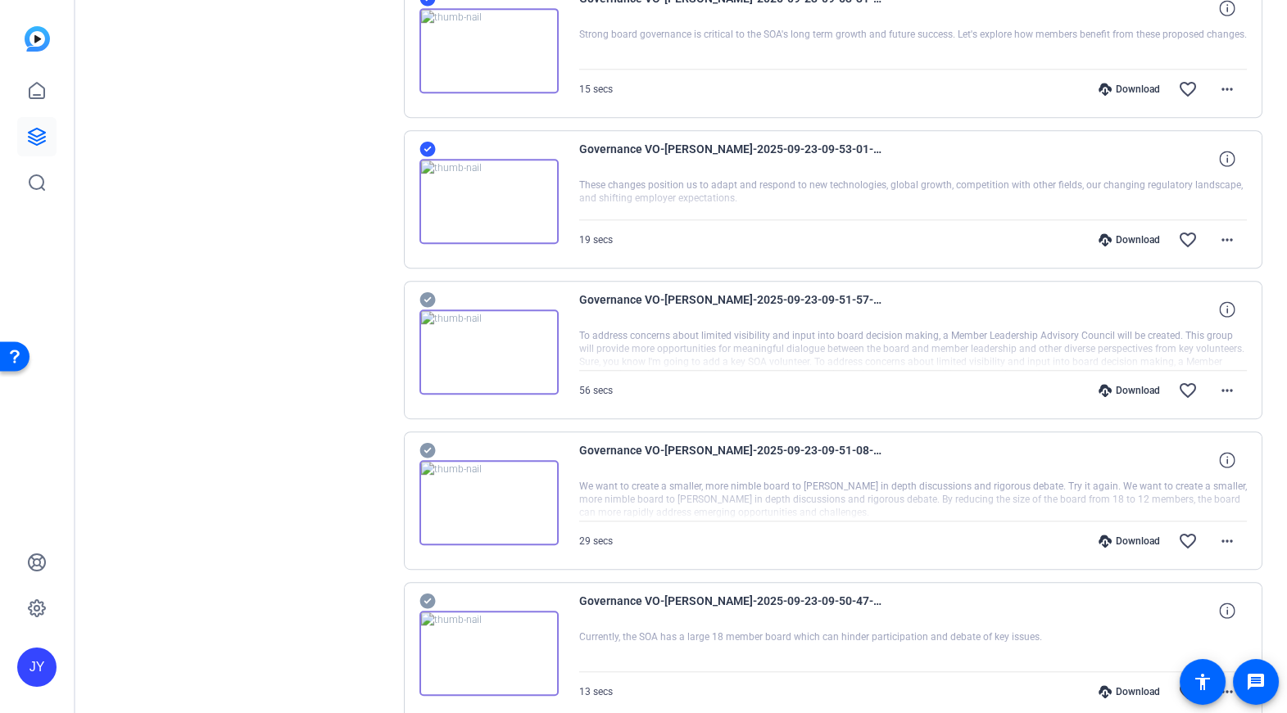
click at [434, 293] on icon at bounding box center [427, 300] width 16 height 20
click at [428, 443] on icon at bounding box center [427, 451] width 16 height 16
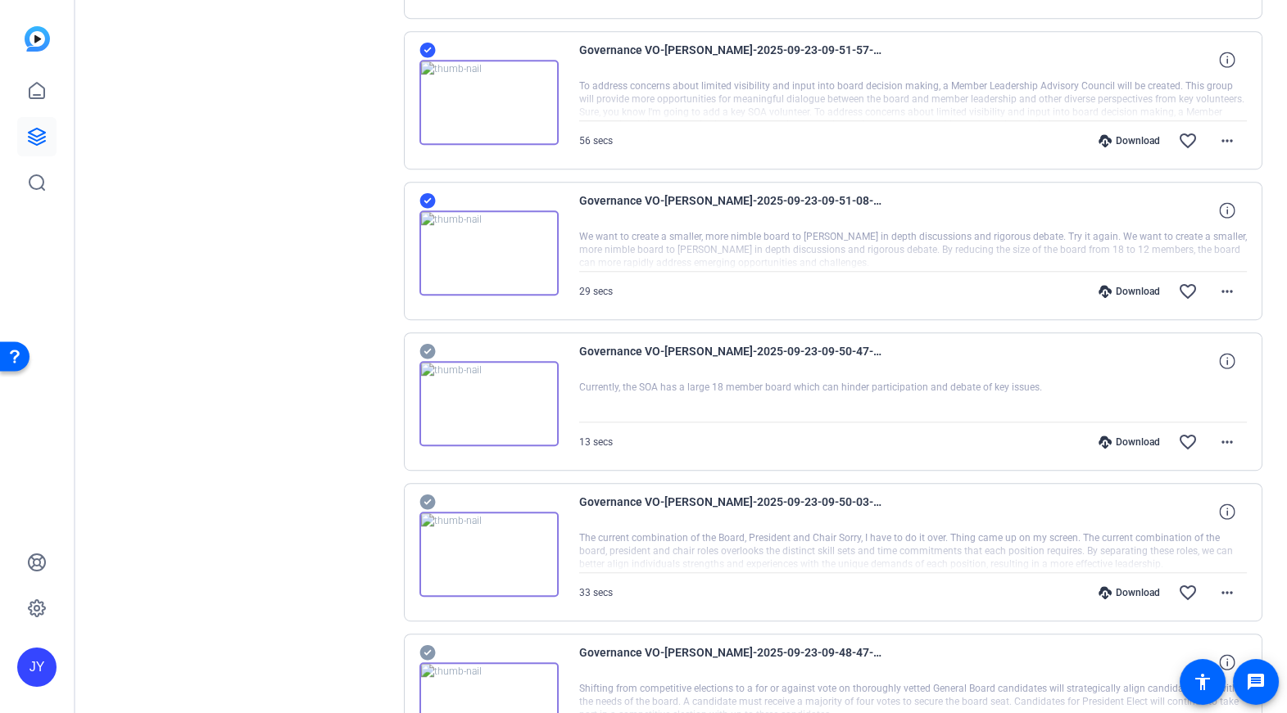
scroll to position [2455, 0]
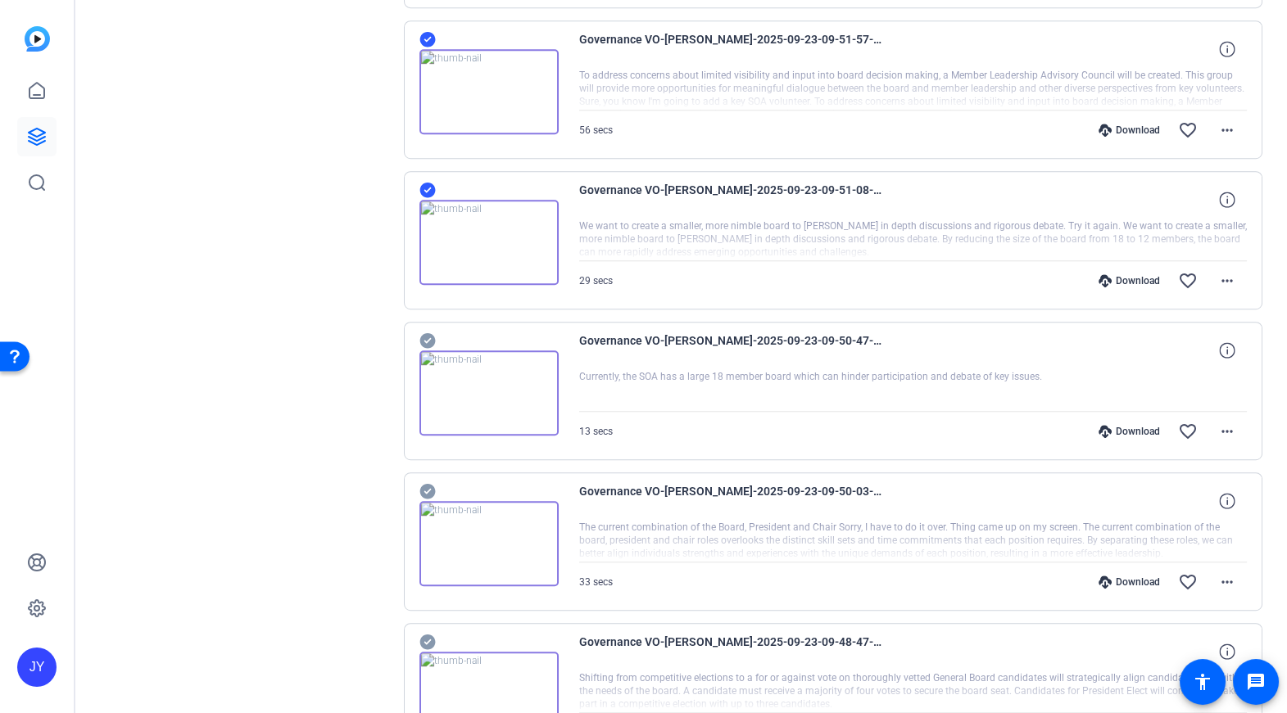
click at [419, 332] on icon at bounding box center [427, 341] width 16 height 20
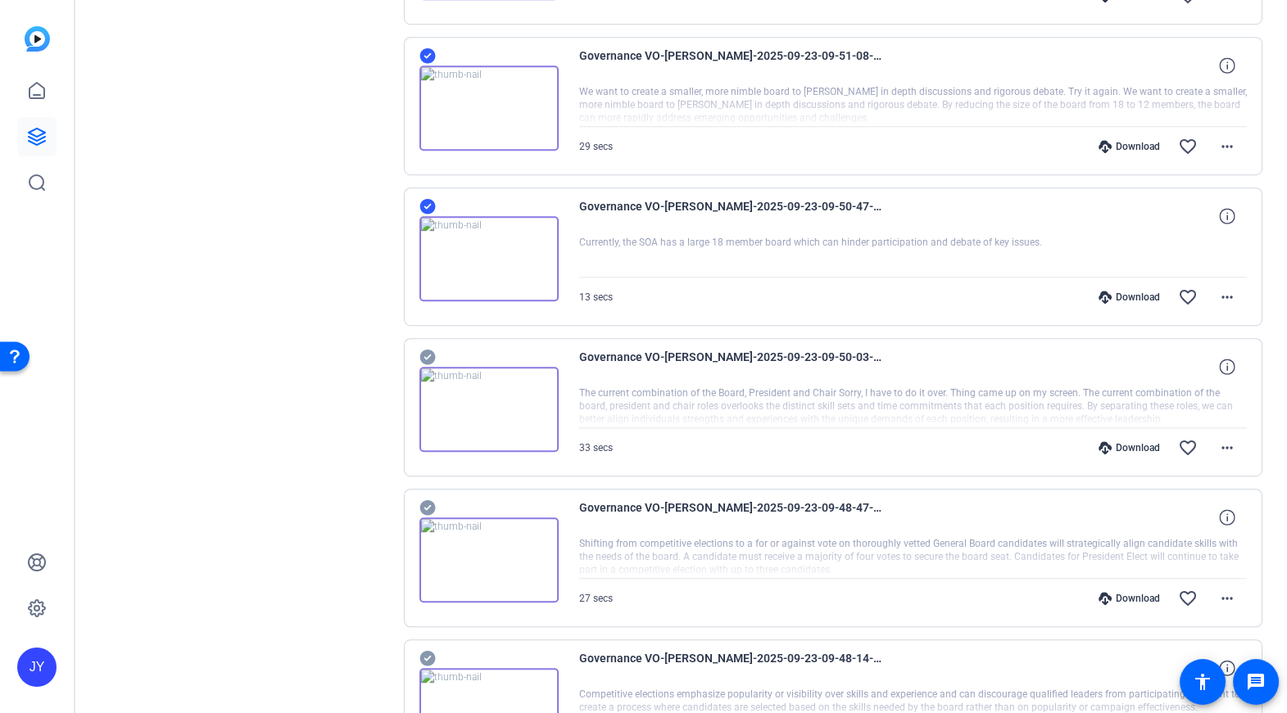
scroll to position [2675, 0]
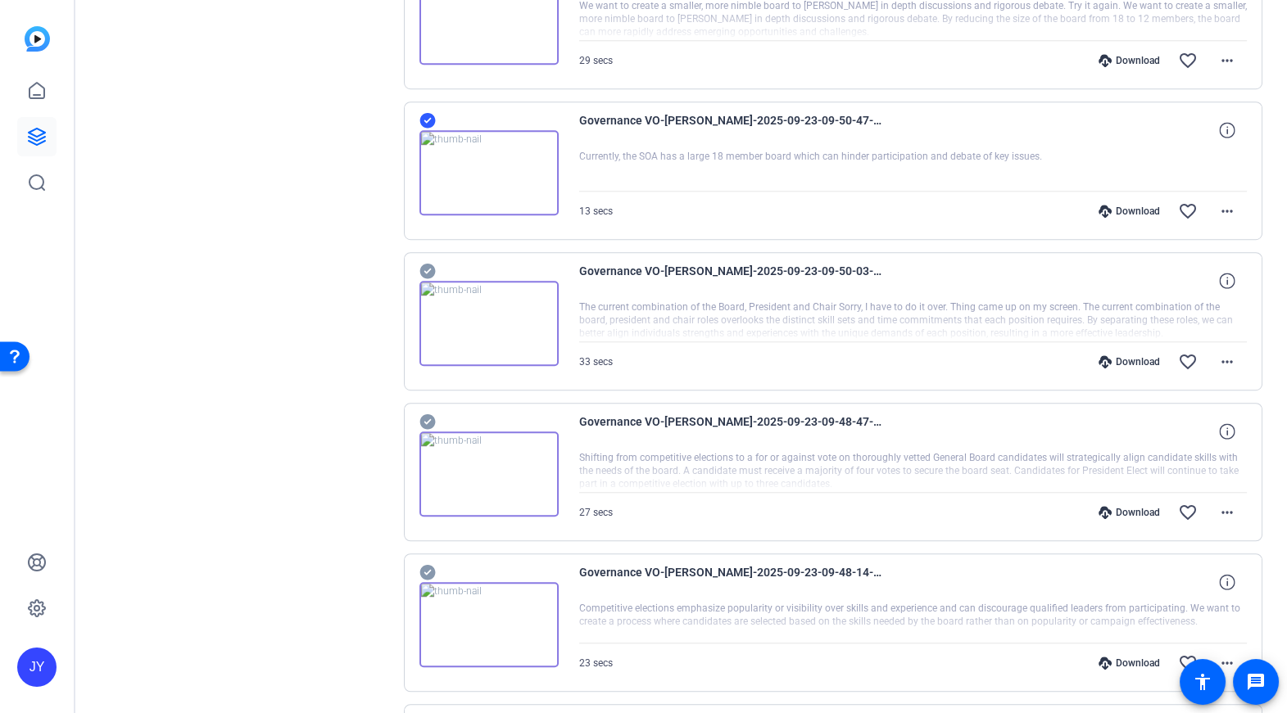
drag, startPoint x: 428, startPoint y: 267, endPoint x: 400, endPoint y: 306, distance: 48.7
click at [428, 267] on icon at bounding box center [427, 272] width 16 height 16
click at [419, 414] on icon at bounding box center [427, 422] width 16 height 16
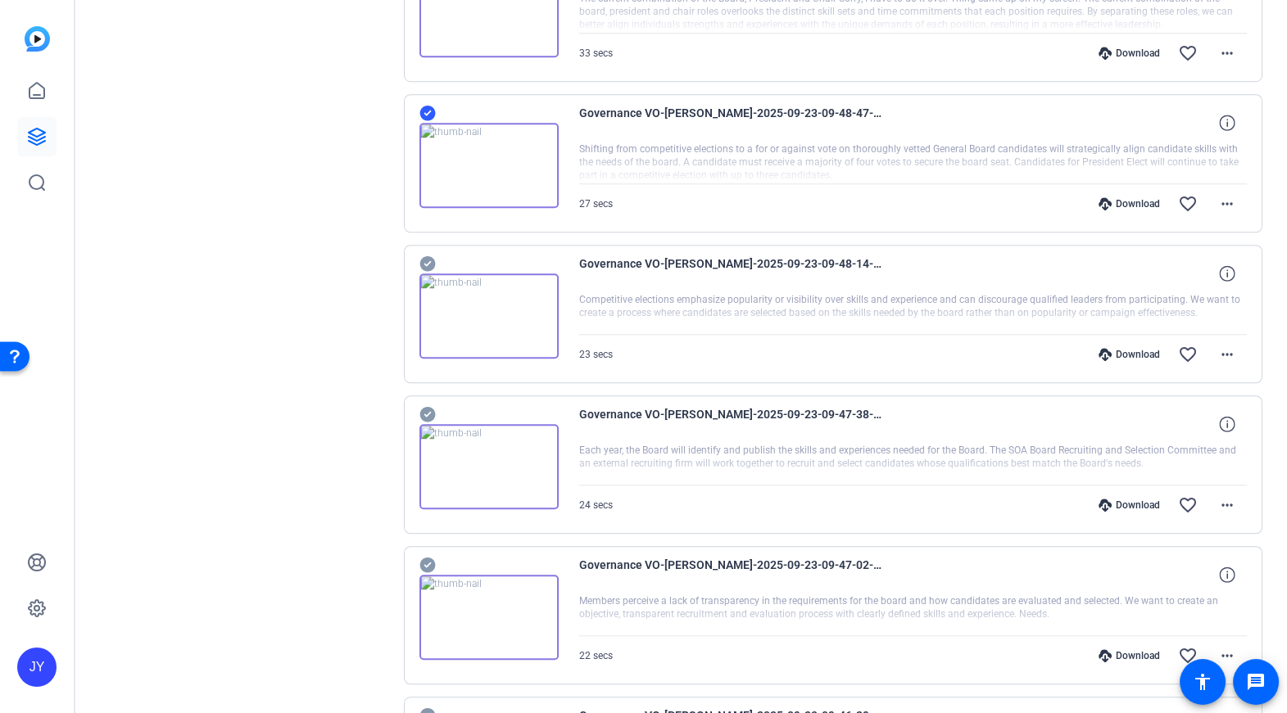
click at [423, 247] on div "Governance VO-Amy Carpenter-2025-09-23-09-48-14-466-0 Competitive elections emp…" at bounding box center [833, 314] width 859 height 138
click at [432, 259] on icon at bounding box center [427, 264] width 16 height 16
click at [432, 410] on icon at bounding box center [427, 415] width 16 height 16
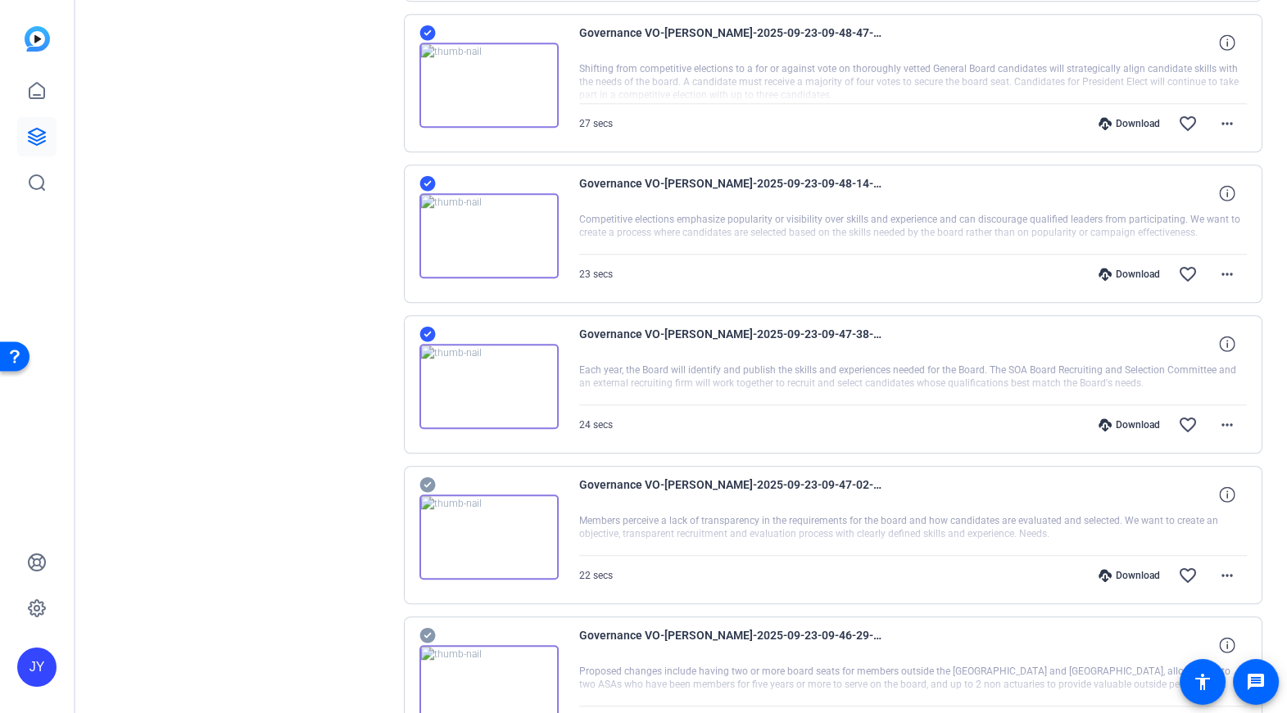
scroll to position [3260, 0]
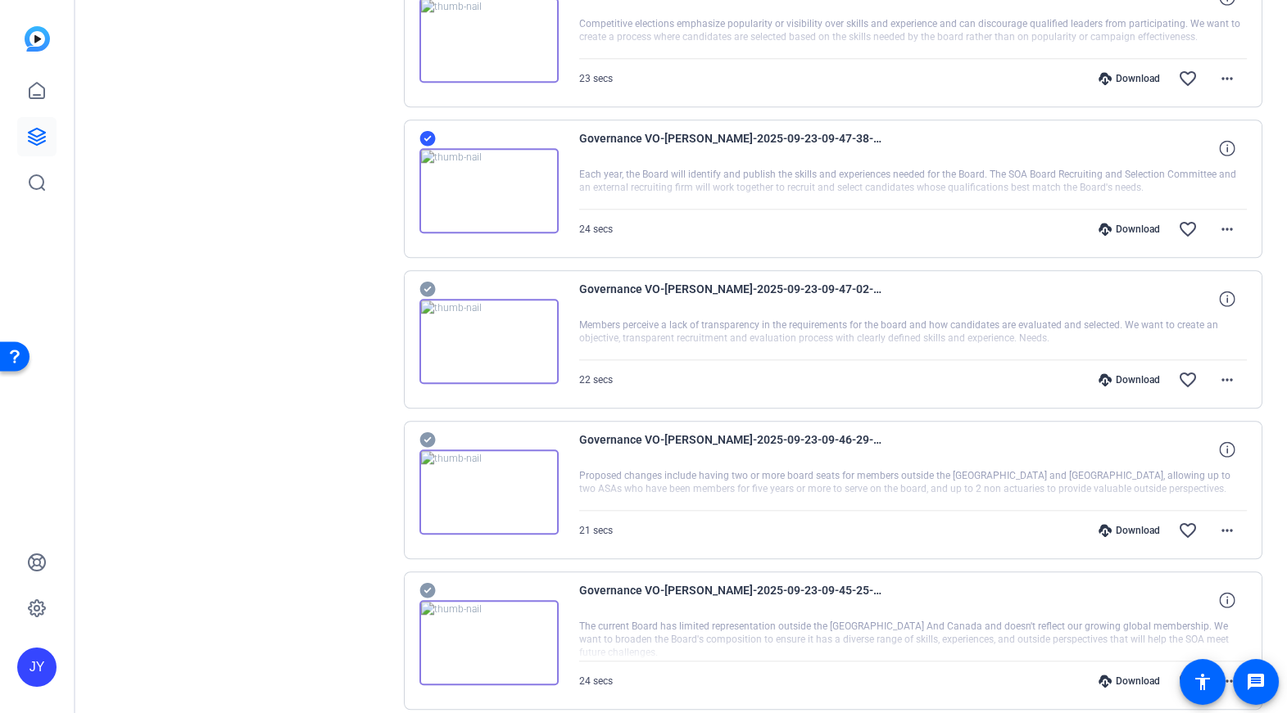
click at [430, 282] on icon at bounding box center [427, 290] width 16 height 16
click at [419, 433] on icon at bounding box center [427, 440] width 16 height 20
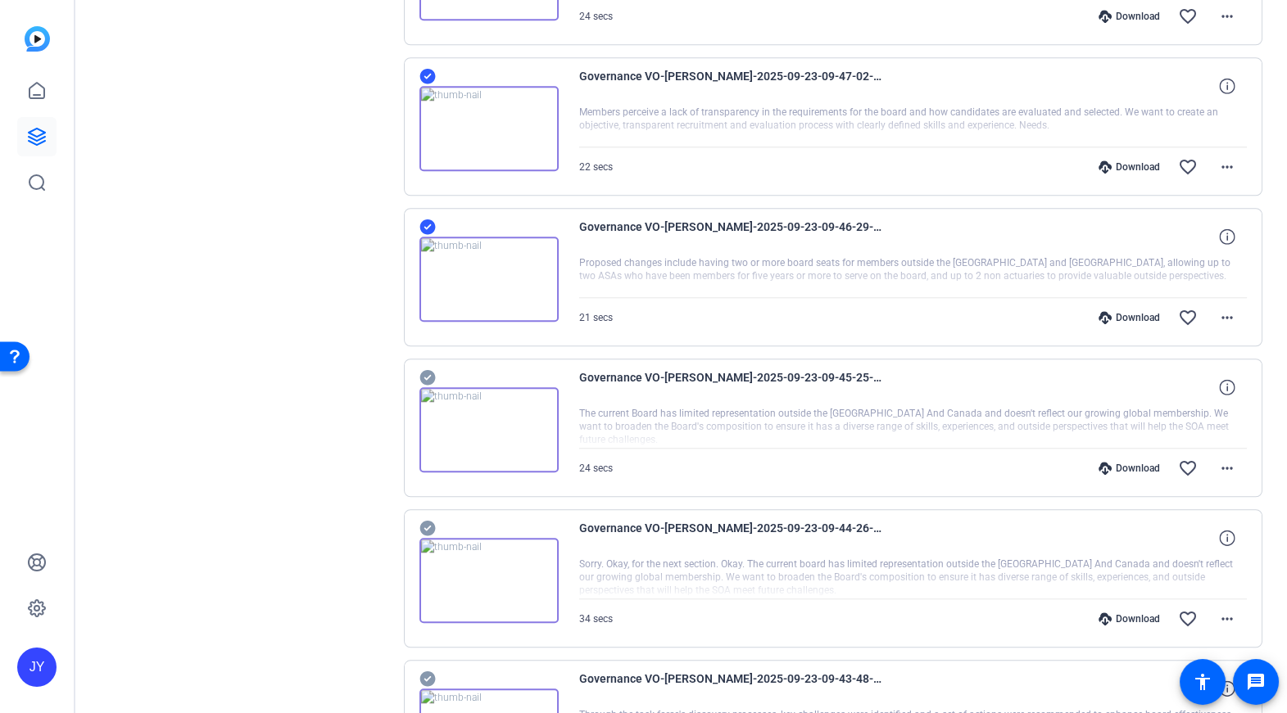
scroll to position [3515, 0]
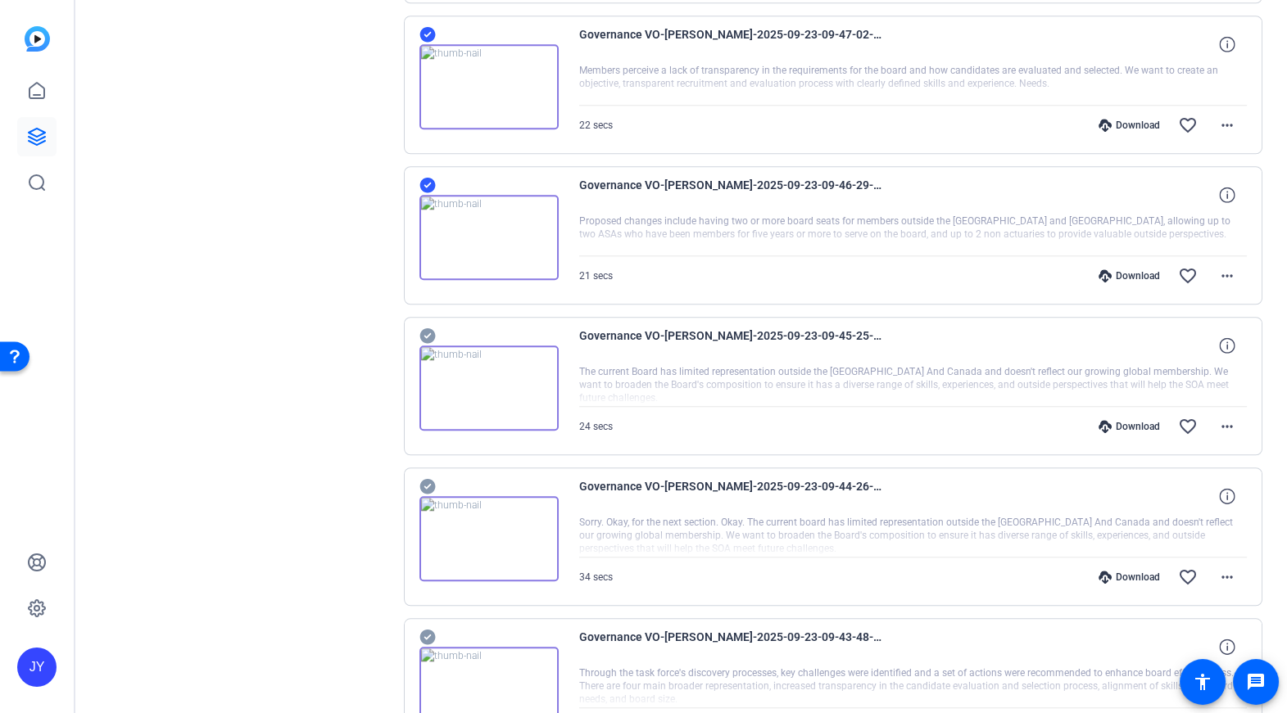
click at [427, 329] on icon at bounding box center [427, 336] width 16 height 20
click at [423, 479] on icon at bounding box center [427, 487] width 16 height 16
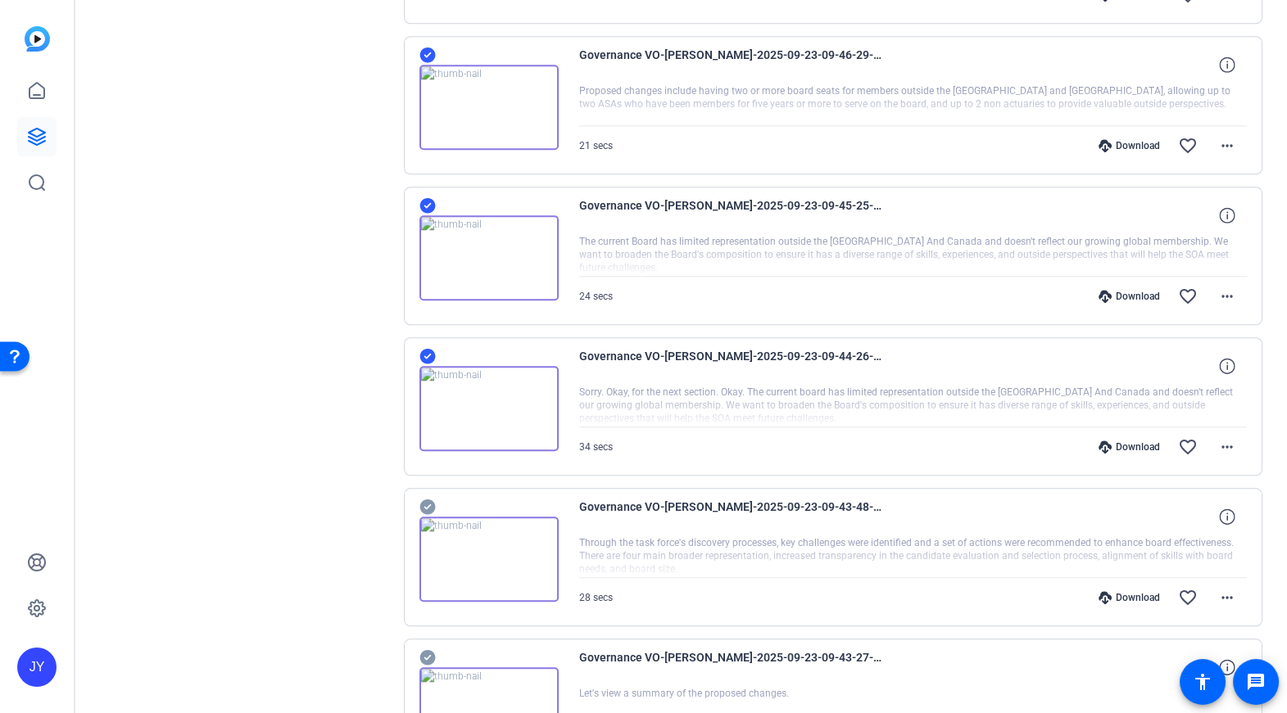
scroll to position [3646, 0]
click at [427, 496] on icon at bounding box center [427, 506] width 16 height 20
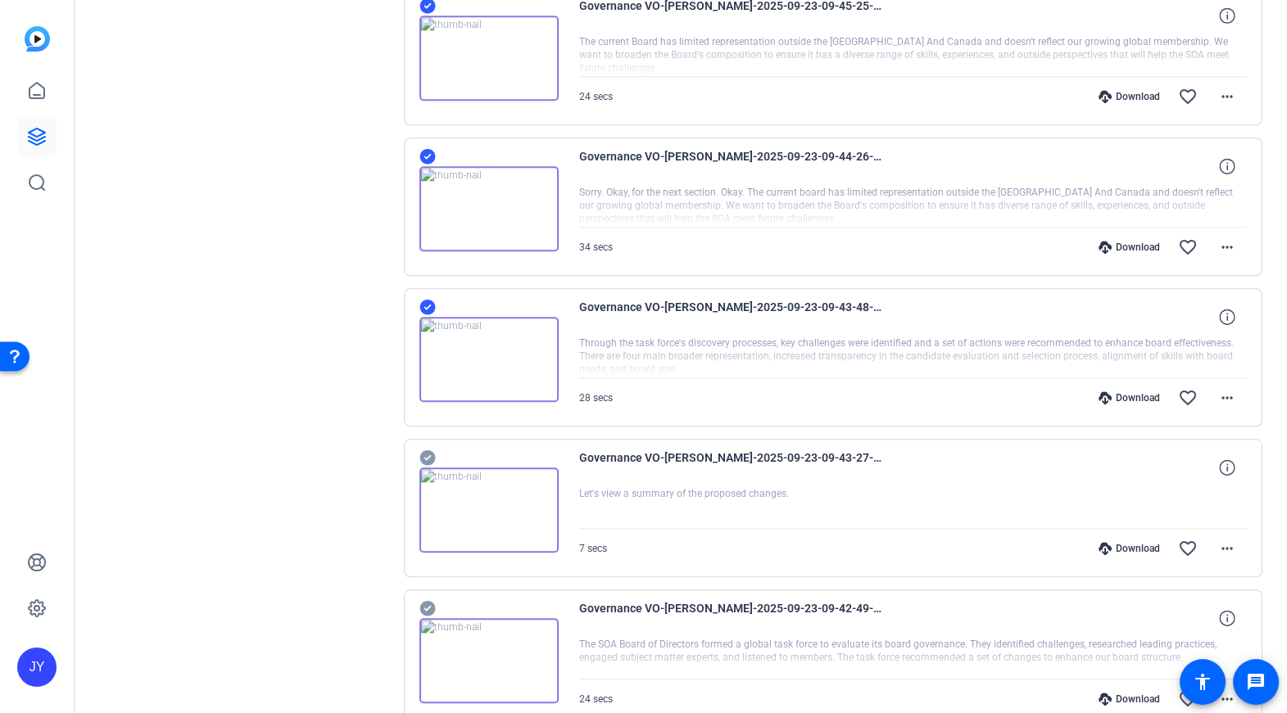
scroll to position [3895, 0]
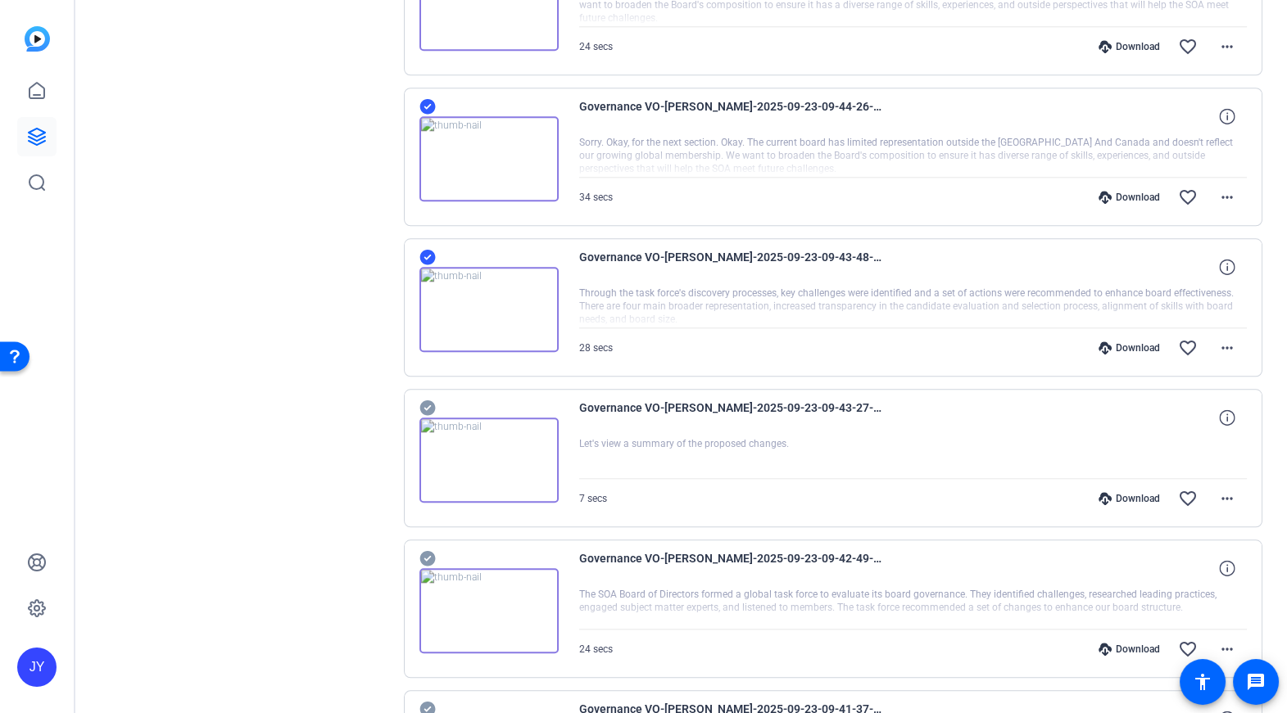
click at [432, 401] on icon at bounding box center [427, 409] width 16 height 16
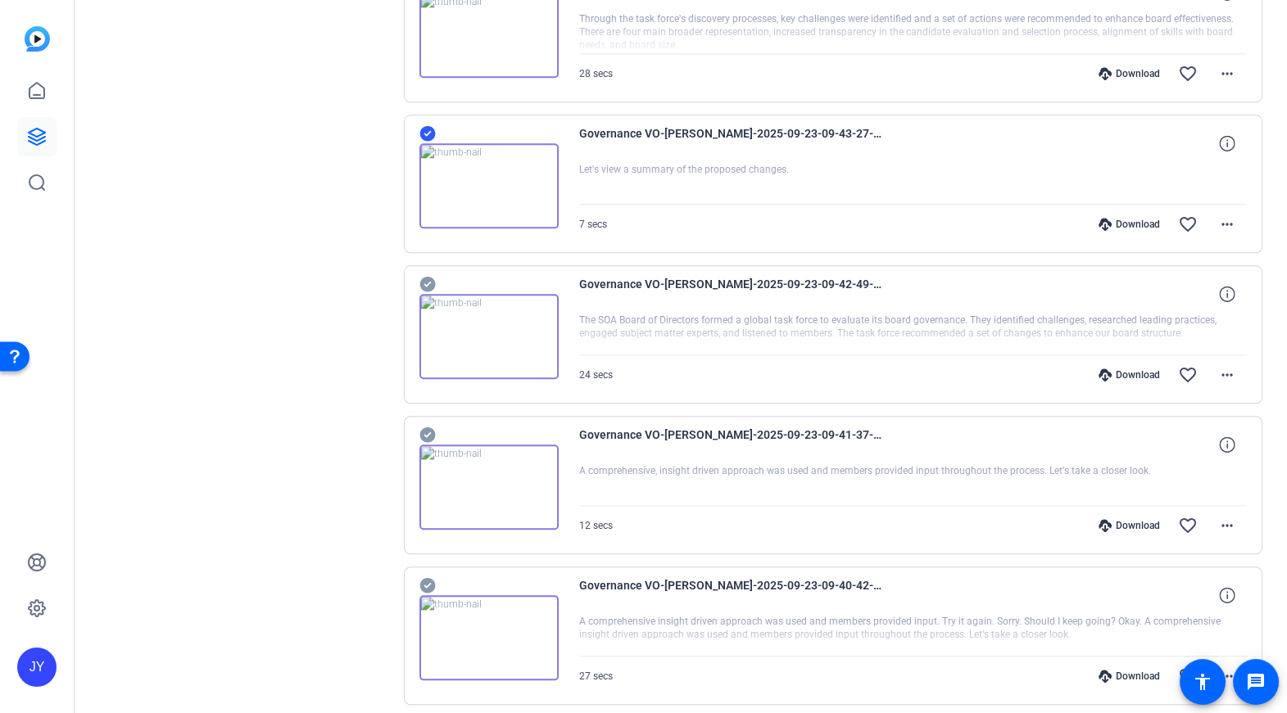
scroll to position [4172, 0]
click at [432, 274] on icon at bounding box center [427, 282] width 16 height 16
click at [428, 425] on icon at bounding box center [427, 433] width 16 height 16
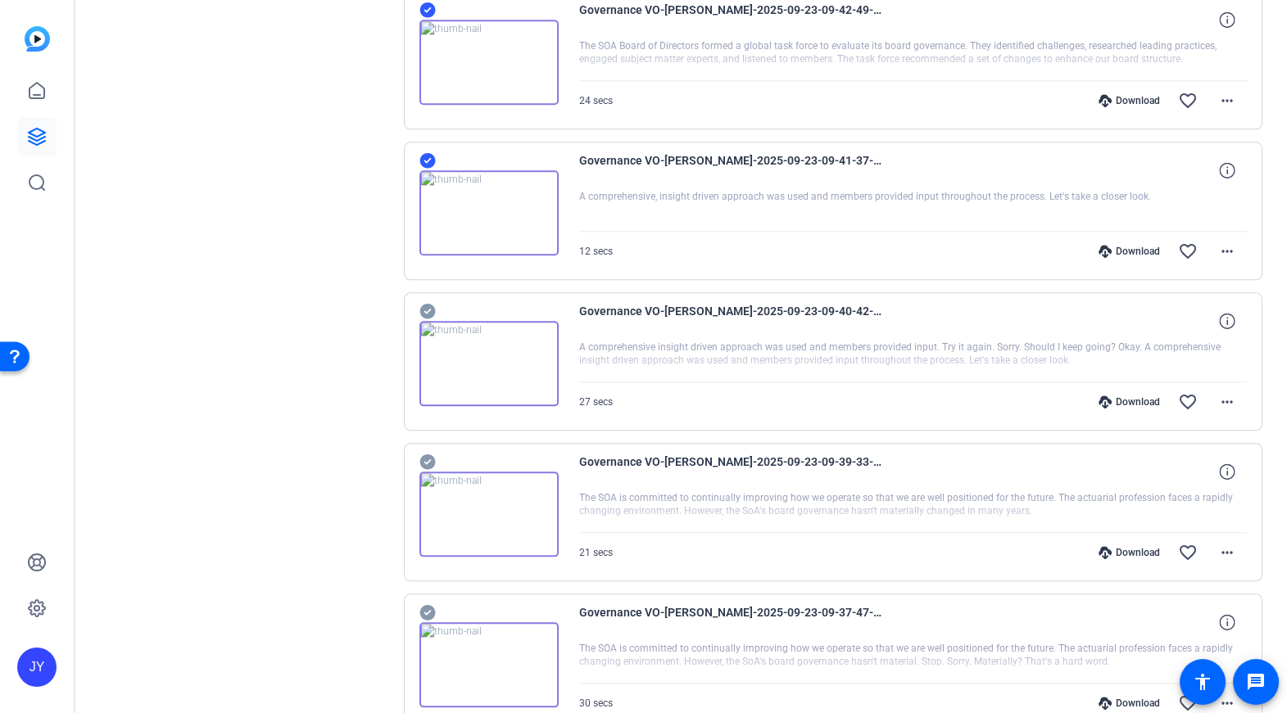
scroll to position [4444, 0]
click at [428, 303] on icon at bounding box center [427, 311] width 16 height 20
click at [420, 455] on icon at bounding box center [427, 463] width 16 height 16
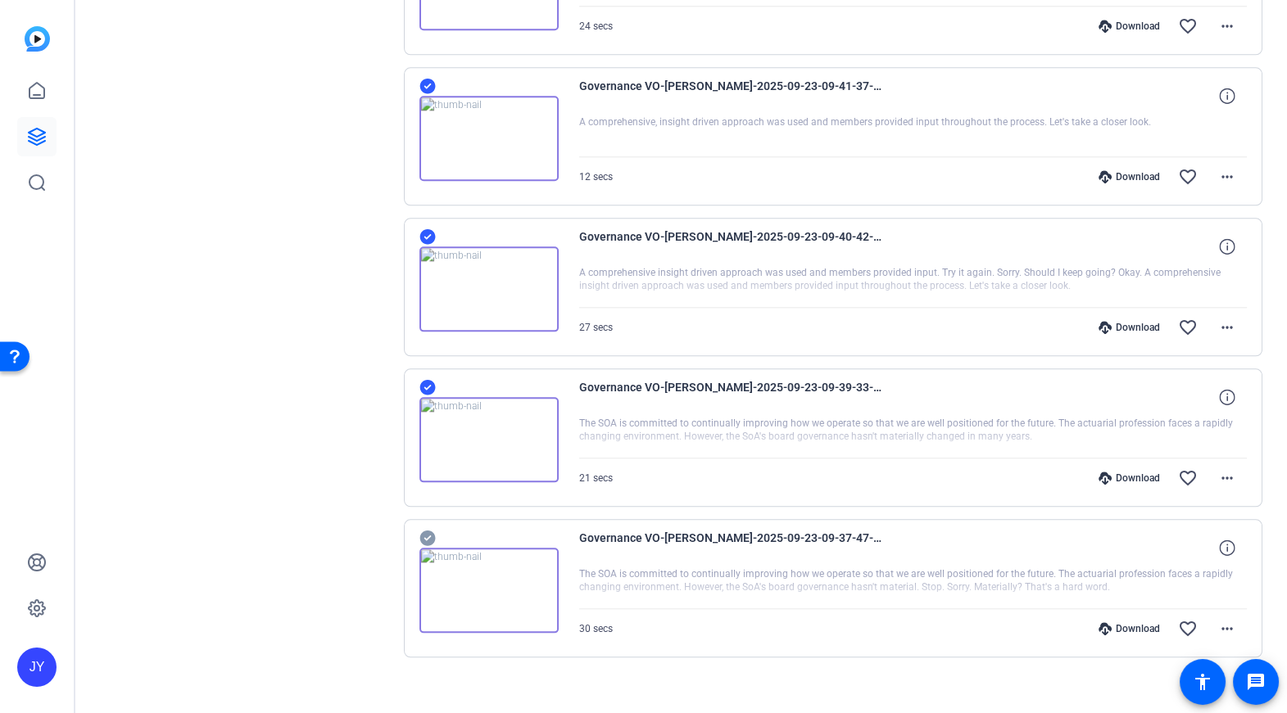
scroll to position [4527, 0]
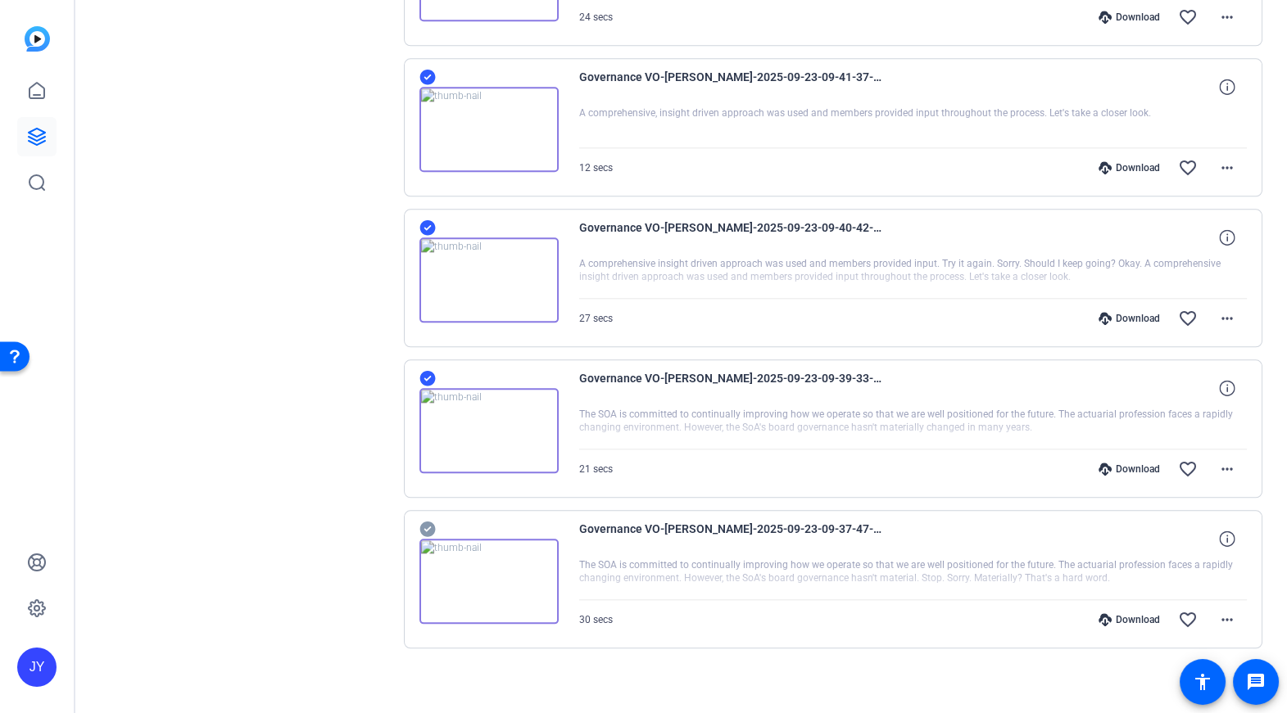
click at [428, 520] on icon at bounding box center [427, 529] width 16 height 20
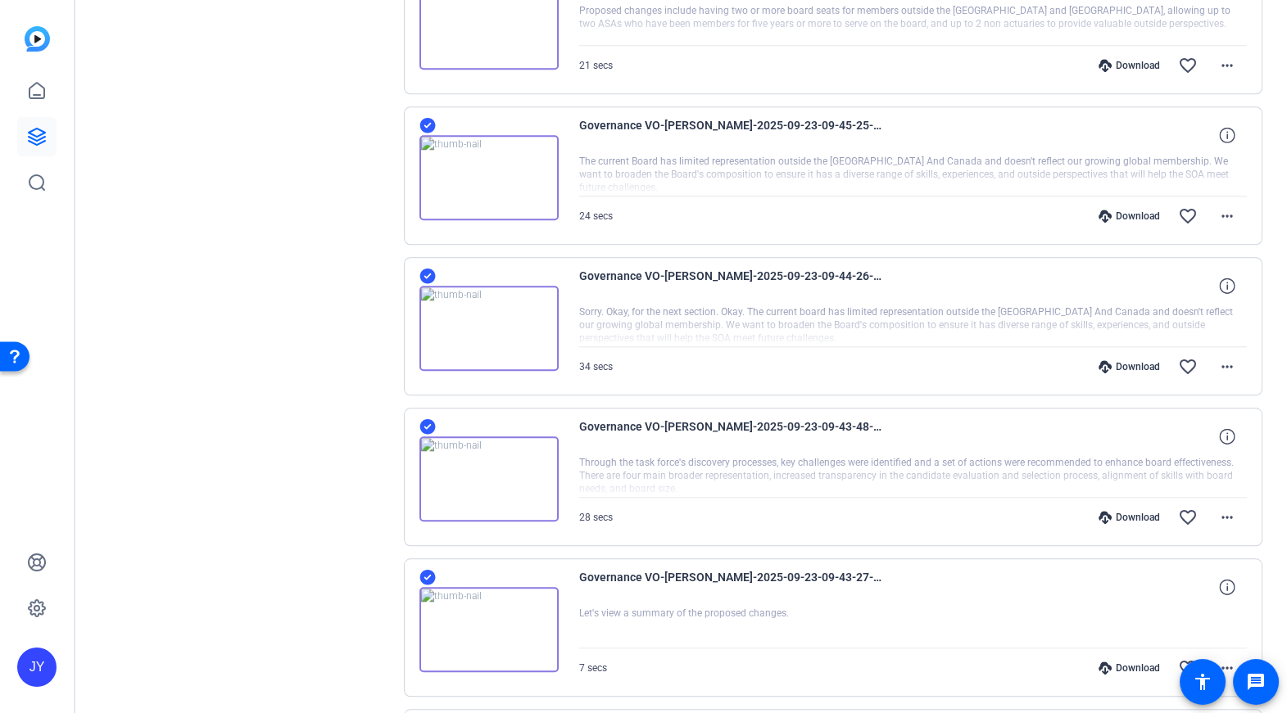
scroll to position [0, 0]
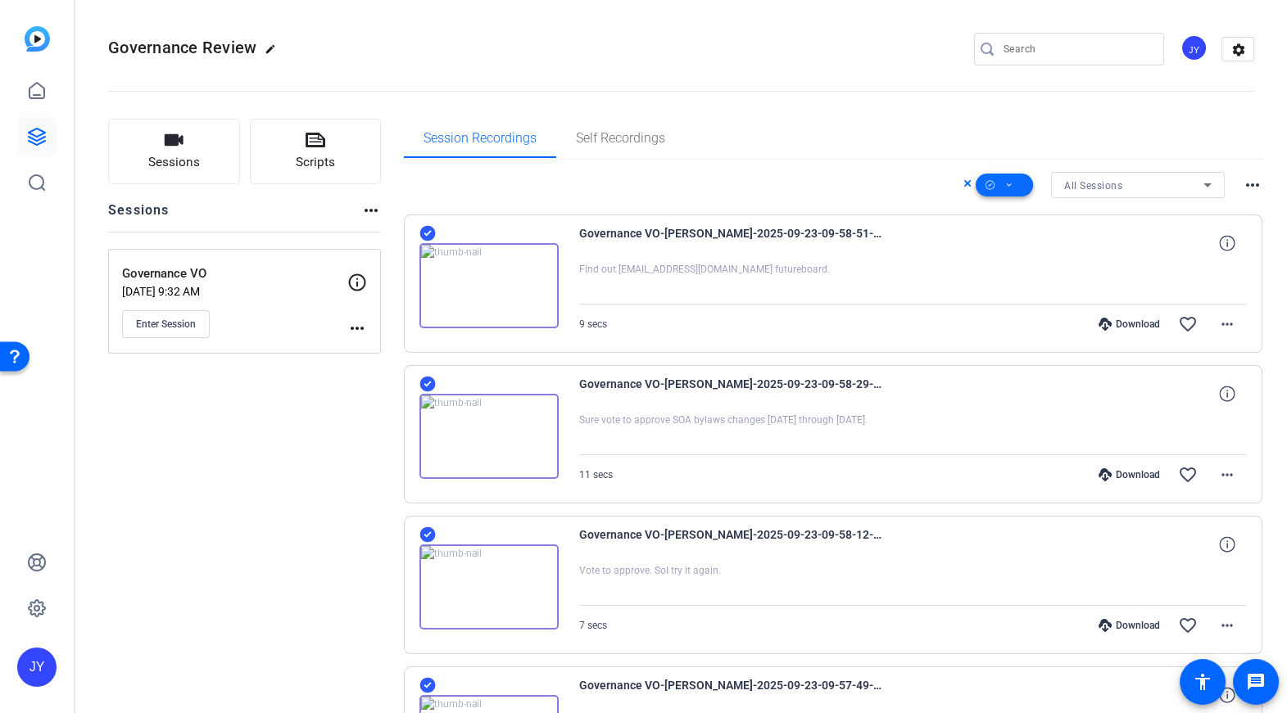
click at [1005, 181] on icon at bounding box center [1009, 185] width 8 height 20
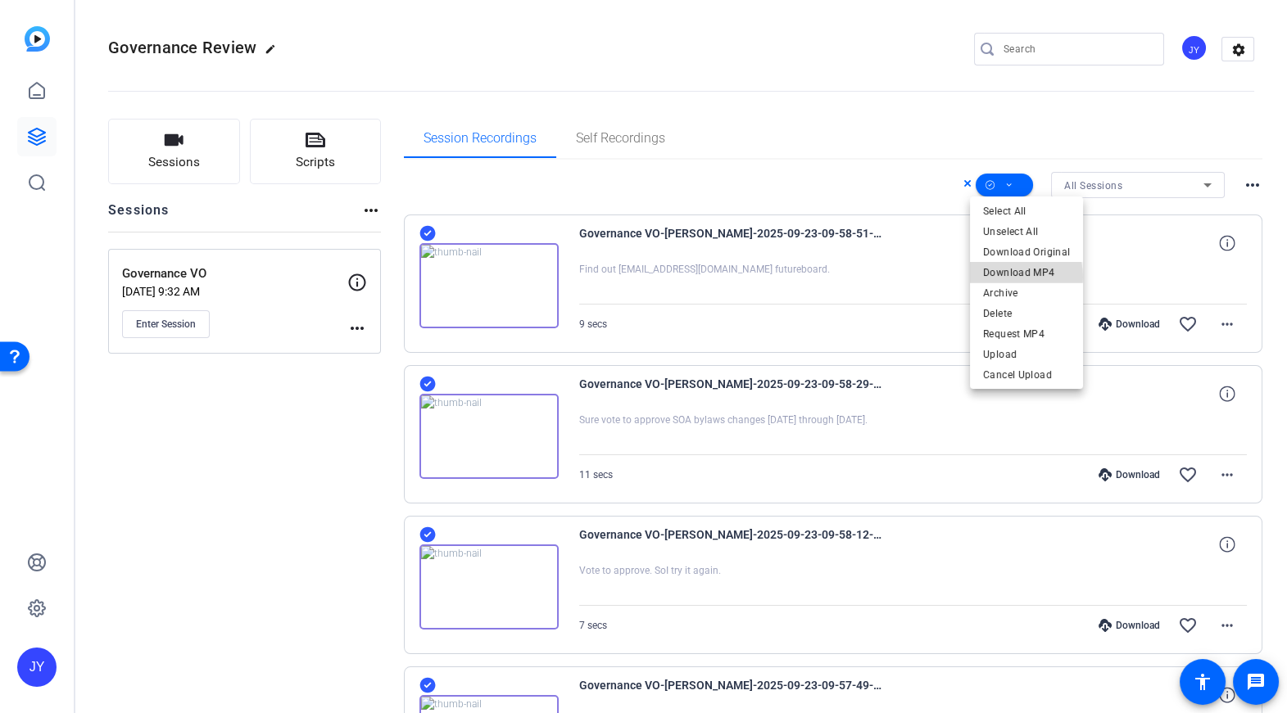
click at [1011, 277] on span "Download MP4" at bounding box center [1026, 272] width 87 height 20
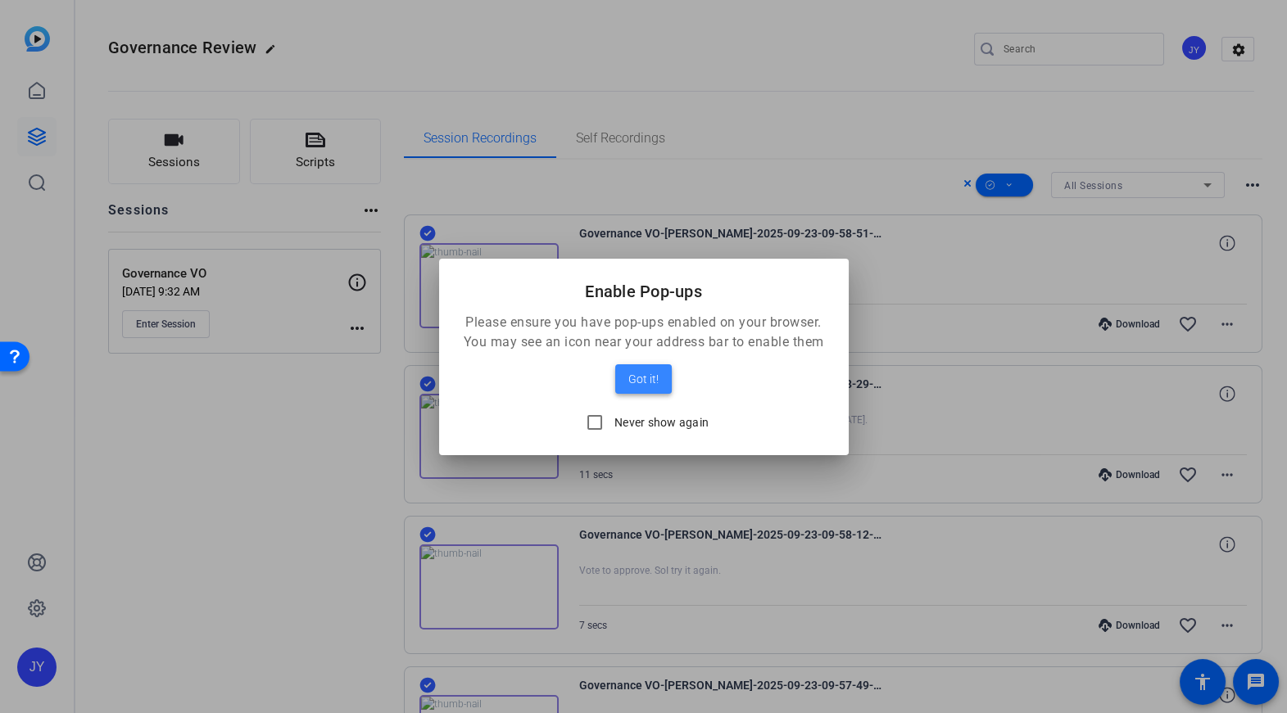
click at [633, 377] on span "Got it!" at bounding box center [643, 379] width 30 height 20
